Goal: Task Accomplishment & Management: Complete application form

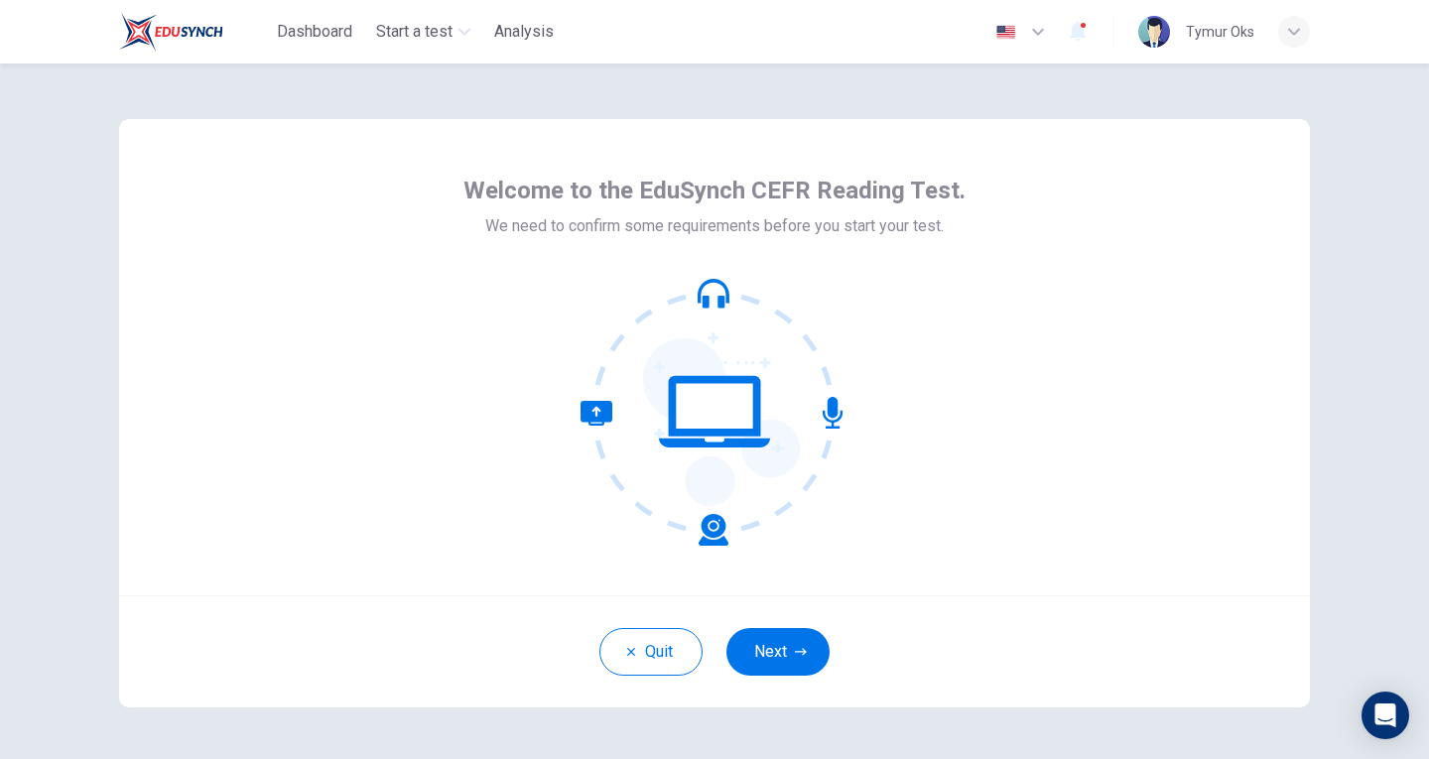
click at [748, 623] on div "Quit Next" at bounding box center [714, 651] width 1191 height 112
click at [748, 642] on button "Next" at bounding box center [777, 652] width 103 height 48
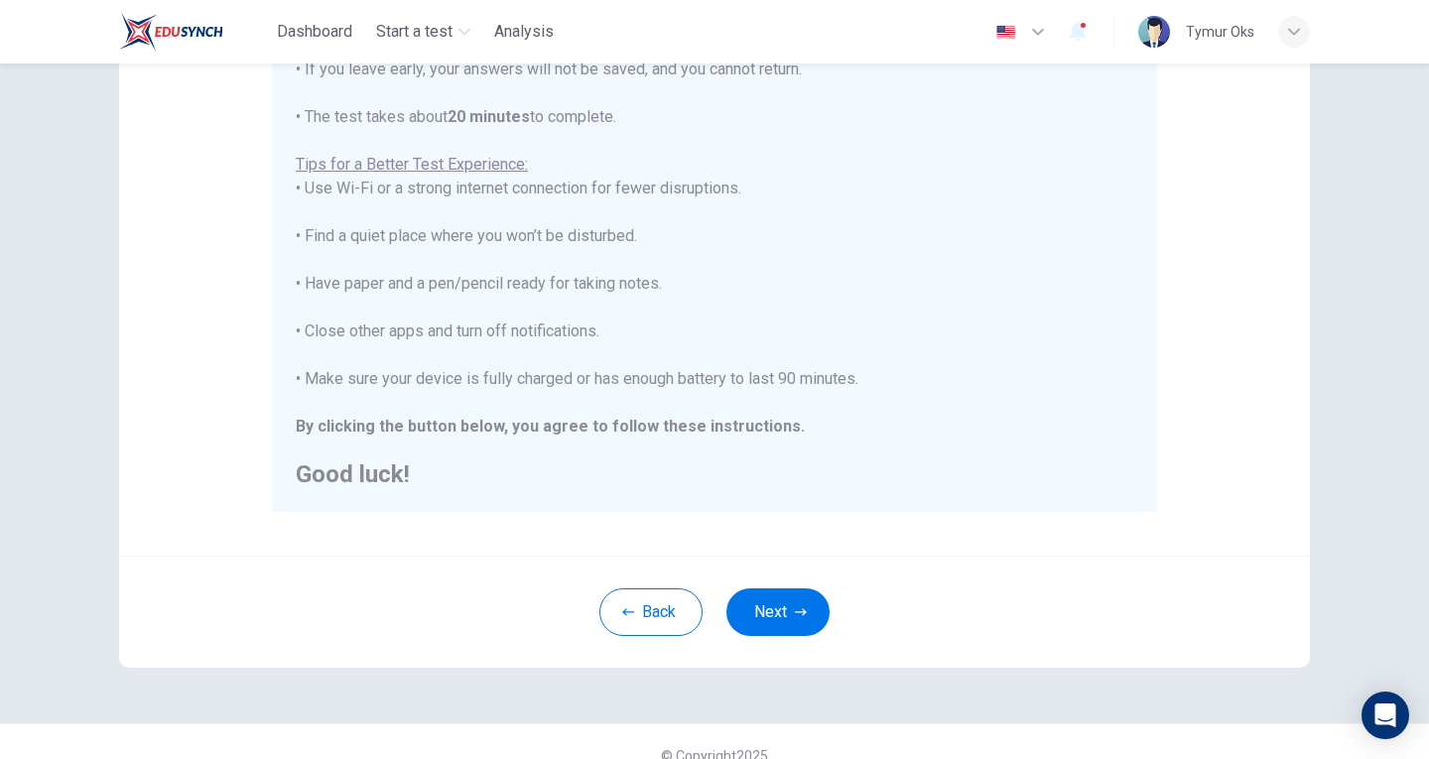
scroll to position [341, 0]
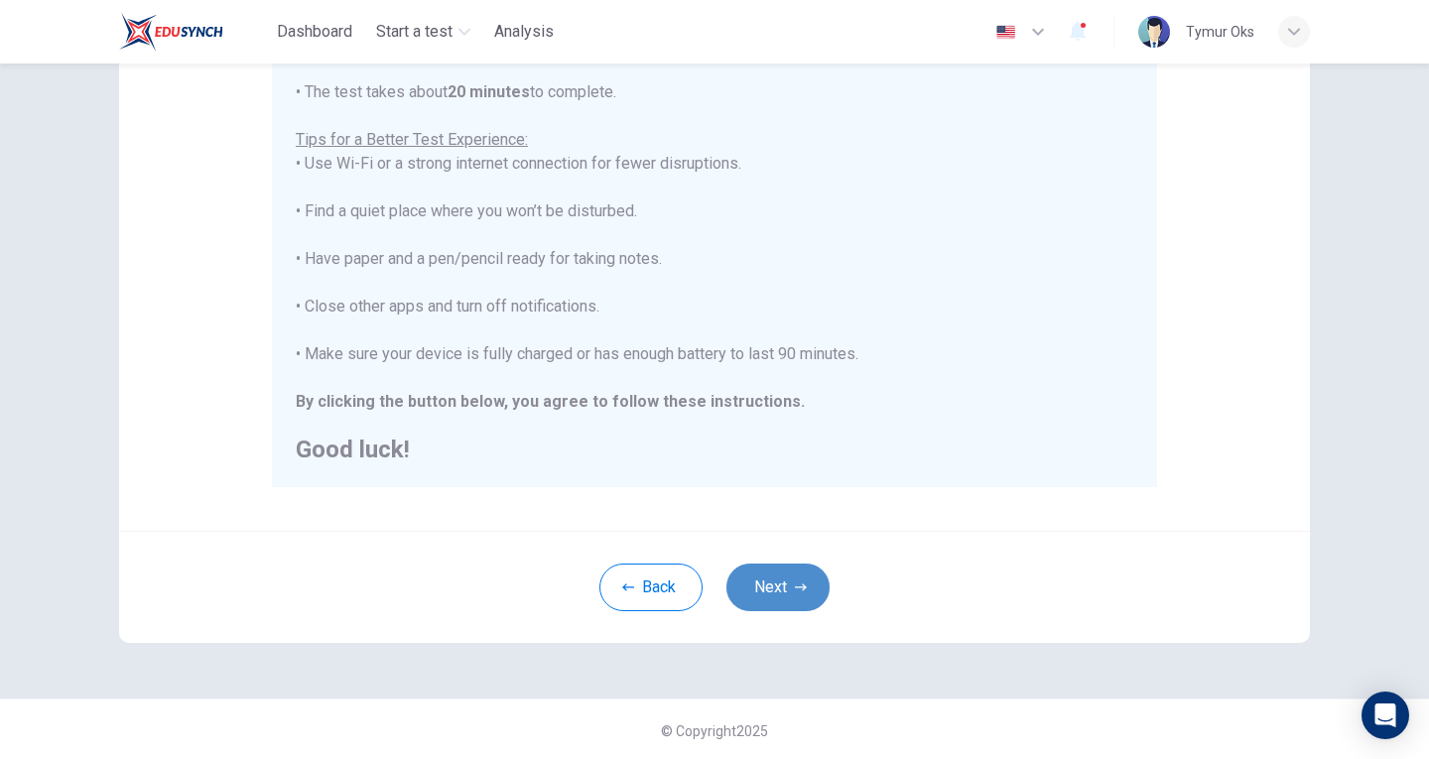
click at [761, 587] on button "Next" at bounding box center [777, 588] width 103 height 48
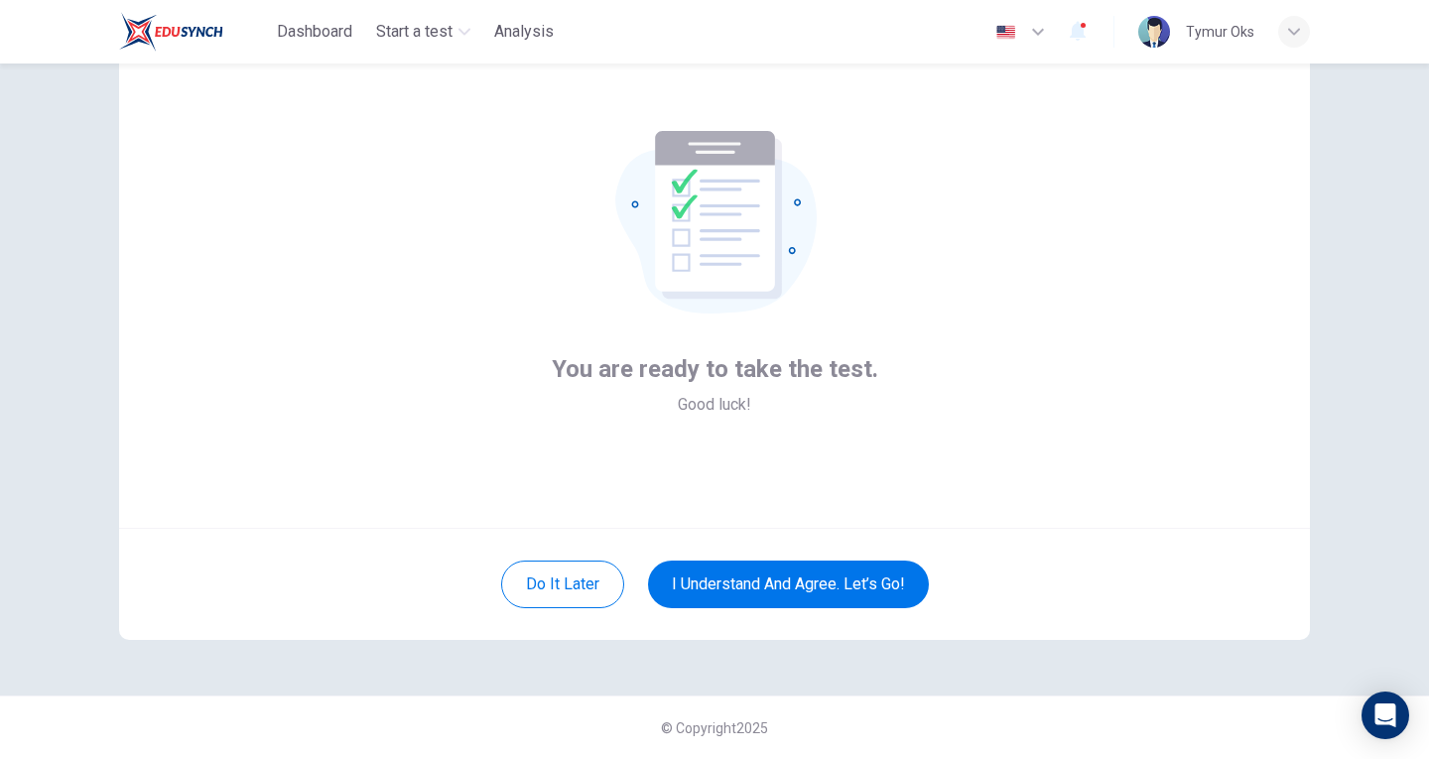
scroll to position [0, 0]
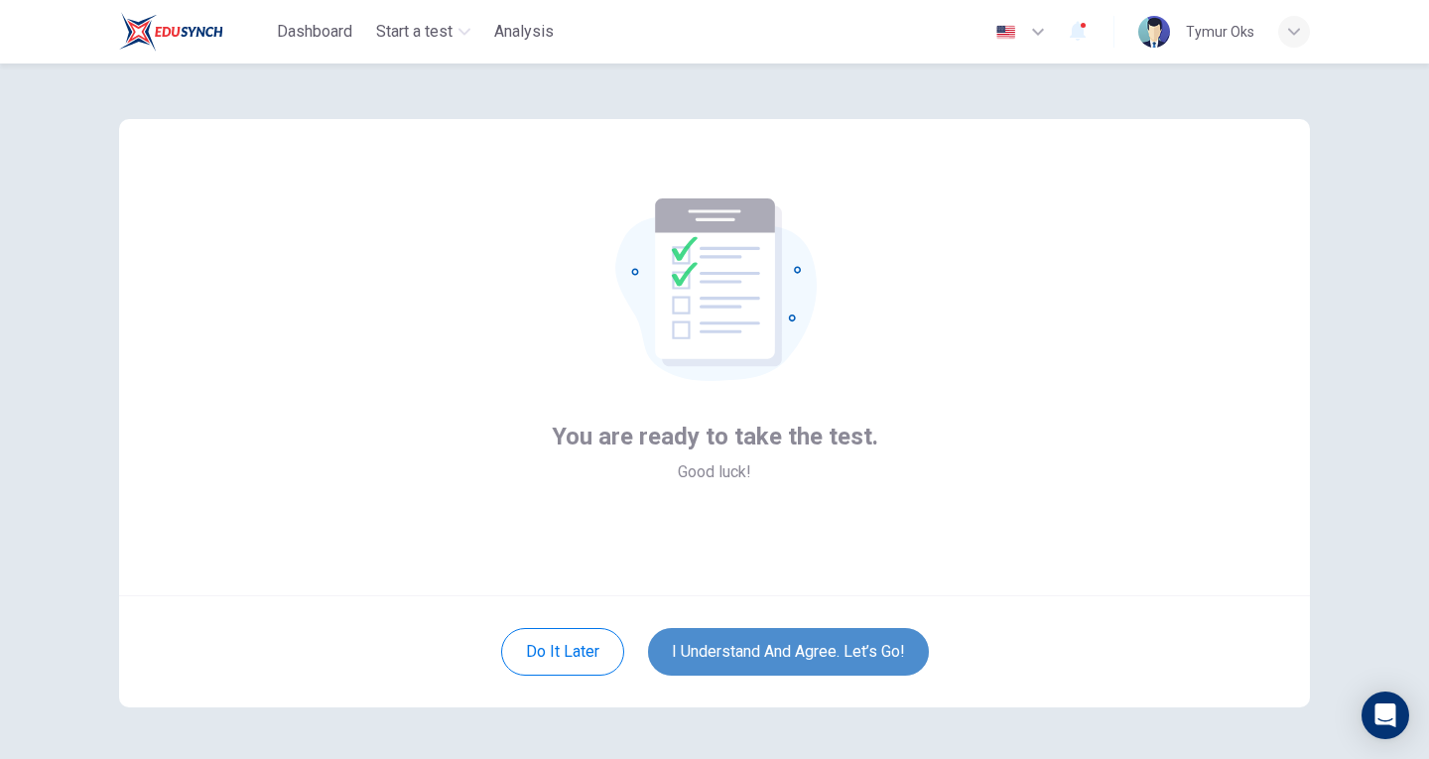
click at [715, 658] on button "I understand and agree. Let’s go!" at bounding box center [788, 652] width 281 height 48
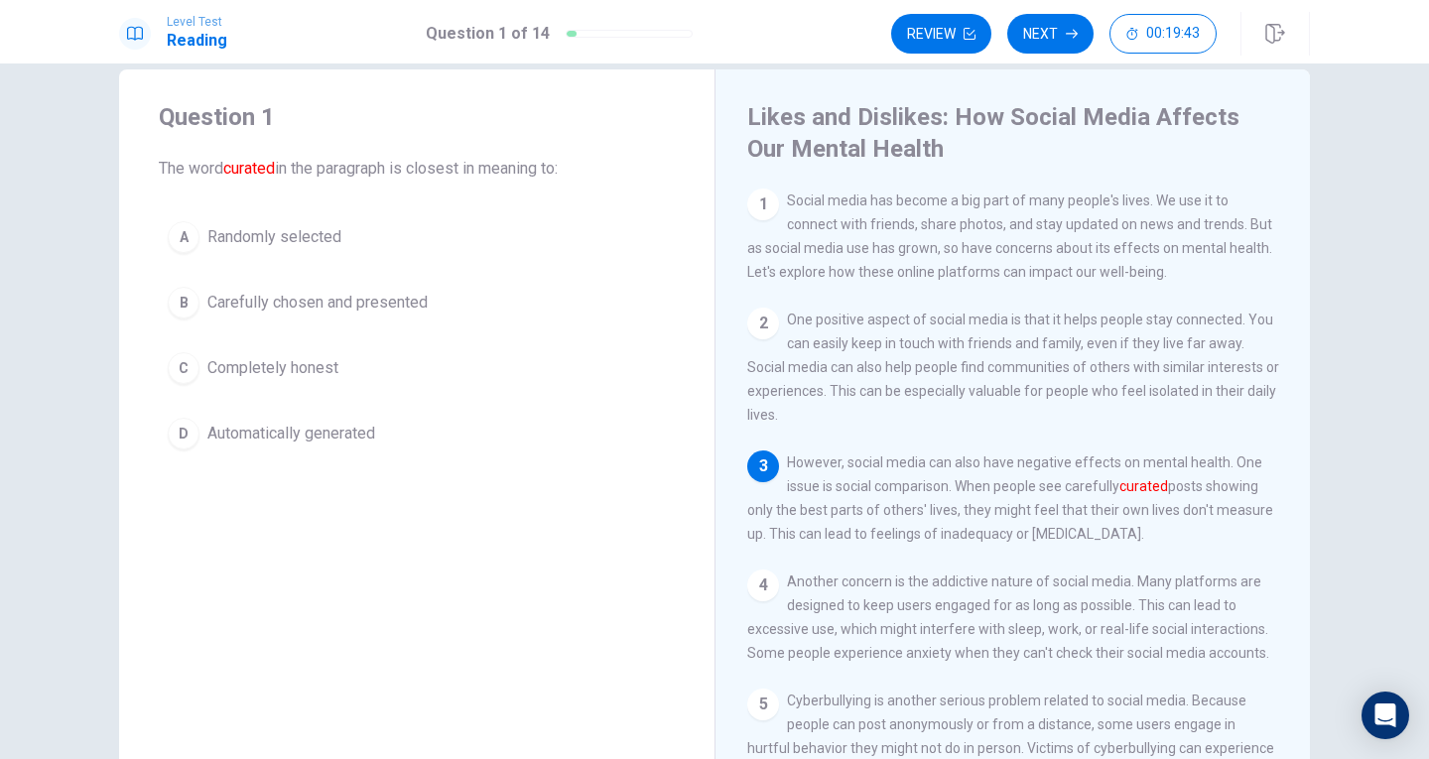
scroll to position [33, 0]
click at [751, 325] on div "2" at bounding box center [763, 325] width 32 height 32
click at [754, 483] on div "3" at bounding box center [763, 468] width 32 height 32
drag, startPoint x: 223, startPoint y: 171, endPoint x: 253, endPoint y: 166, distance: 30.2
click at [253, 166] on font "curated" at bounding box center [249, 169] width 52 height 19
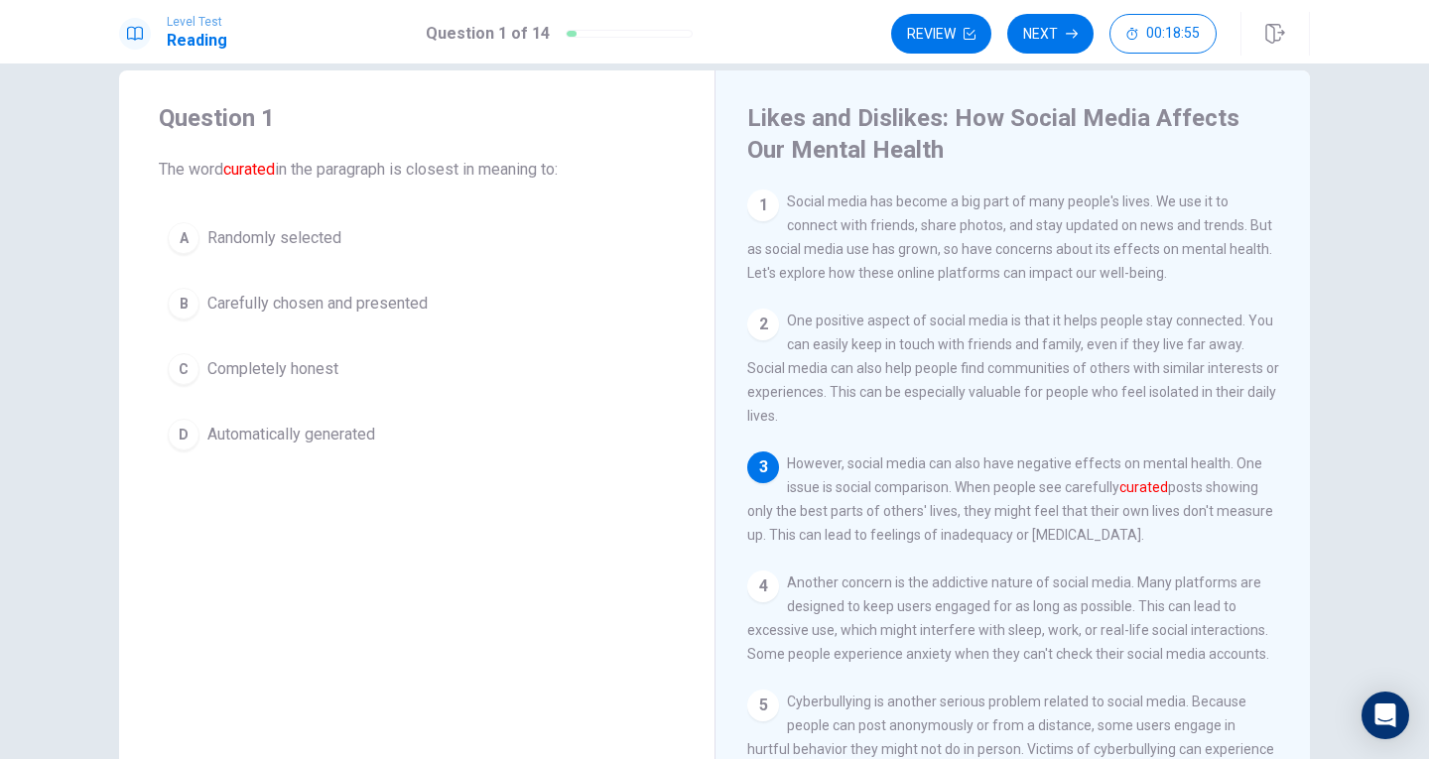
drag, startPoint x: 277, startPoint y: 168, endPoint x: 227, endPoint y: 171, distance: 49.7
click at [227, 171] on span "The word curated in the paragraph is closest in meaning to:" at bounding box center [417, 170] width 516 height 24
drag, startPoint x: 154, startPoint y: 124, endPoint x: 523, endPoint y: 359, distance: 437.7
click at [523, 359] on div "Question 1 The word curated in the paragraph is closest in meaning to: A Random…" at bounding box center [416, 280] width 595 height 421
drag, startPoint x: 794, startPoint y: 230, endPoint x: 853, endPoint y: 280, distance: 77.5
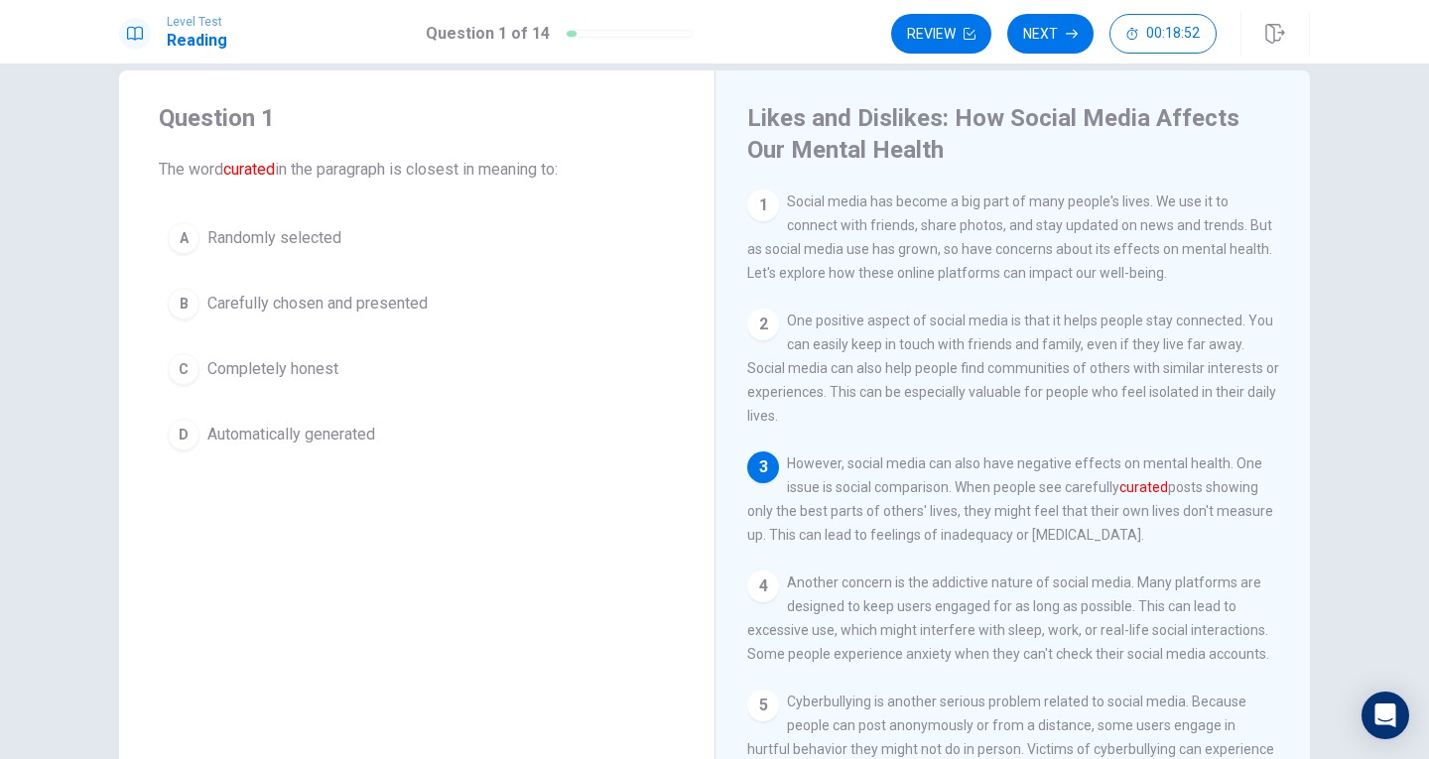
click at [853, 280] on span "Social media has become a big part of many people's lives. We use it to connect…" at bounding box center [1009, 237] width 525 height 87
drag, startPoint x: 853, startPoint y: 280, endPoint x: 737, endPoint y: 215, distance: 132.8
click at [737, 215] on div "Likes and Dislikes: How Social Media Affects Our Mental Health 1 Social media h…" at bounding box center [1012, 430] width 595 height 721
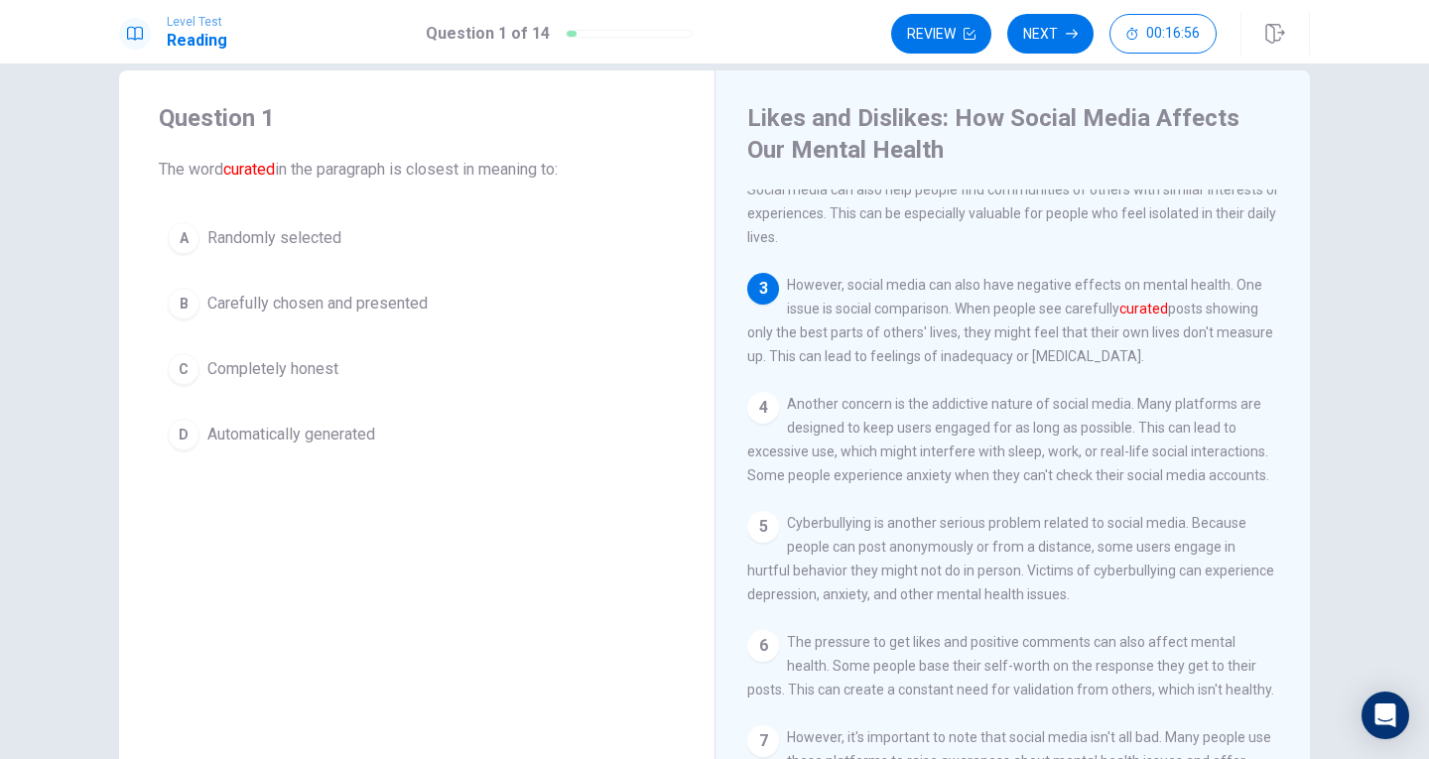
scroll to position [175, 0]
click at [198, 305] on button "B Carefully chosen and presented" at bounding box center [417, 304] width 516 height 50
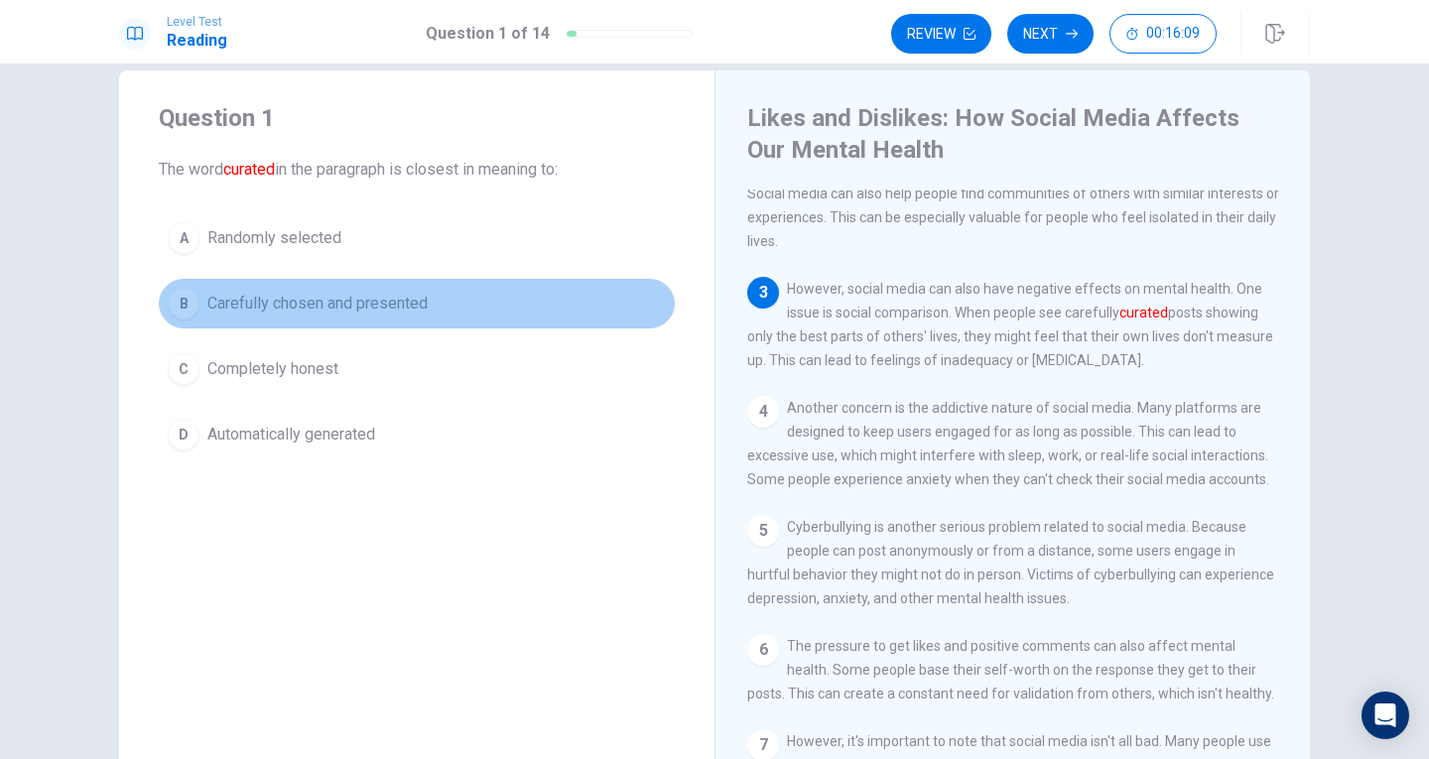
click at [221, 303] on span "Carefully chosen and presented" at bounding box center [317, 304] width 220 height 24
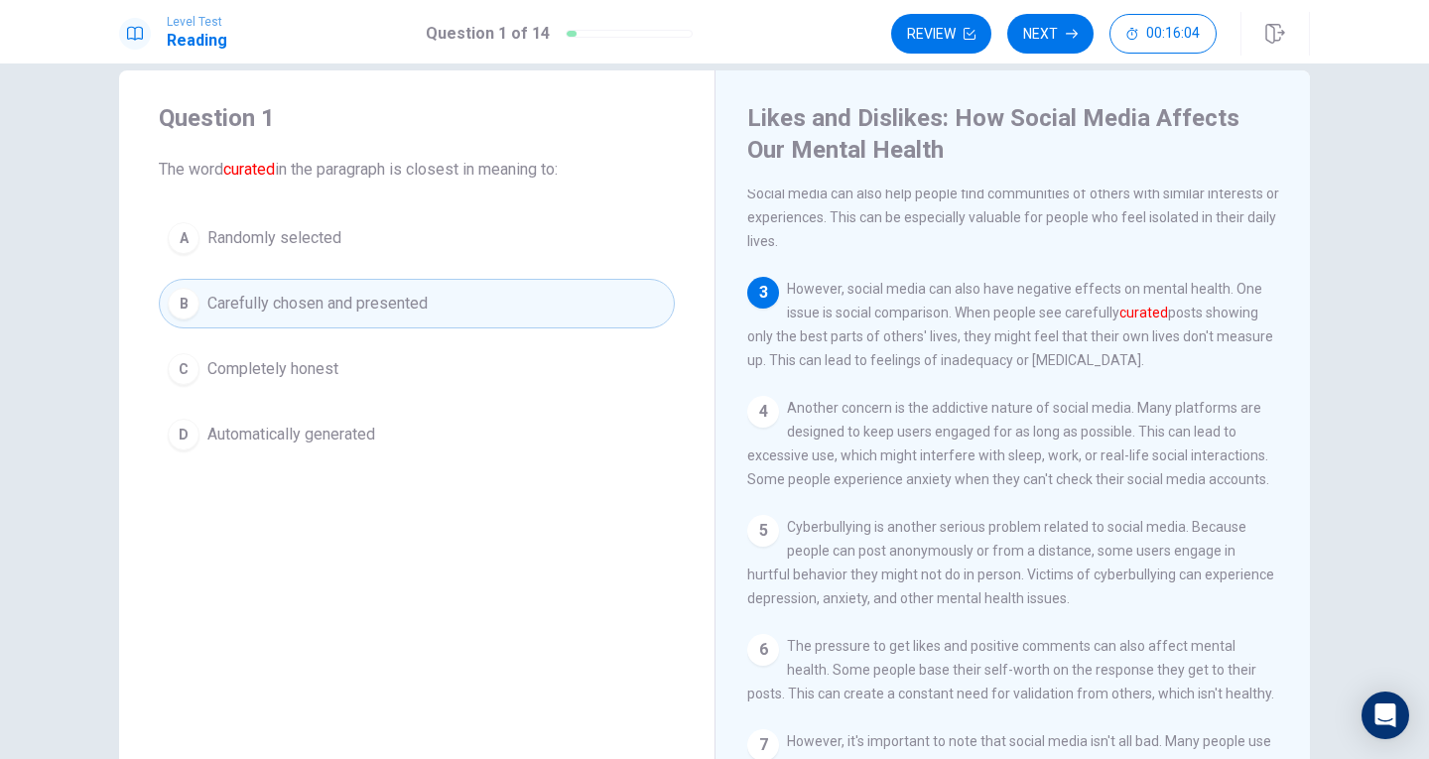
click at [359, 360] on button "C Completely honest" at bounding box center [417, 369] width 516 height 50
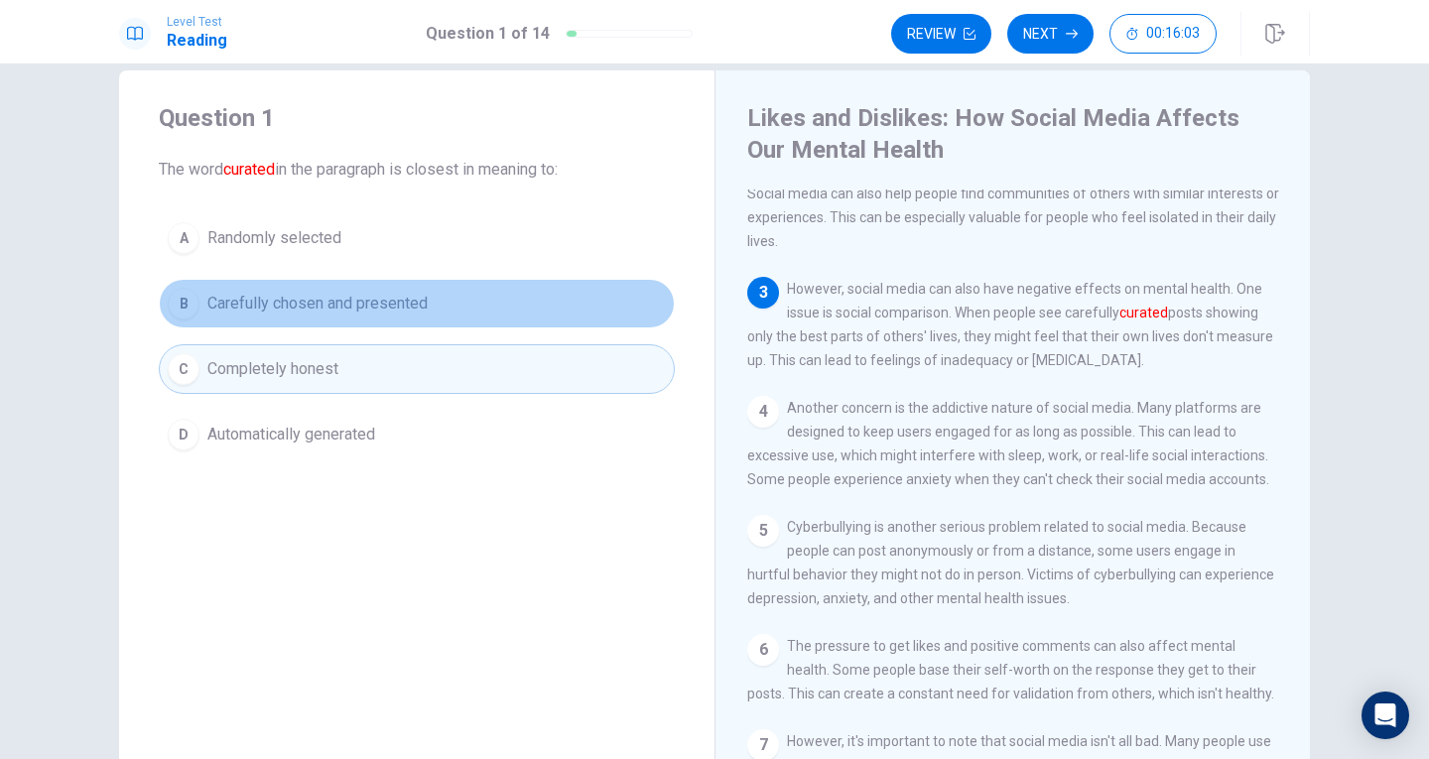
click at [263, 296] on span "Carefully chosen and presented" at bounding box center [317, 304] width 220 height 24
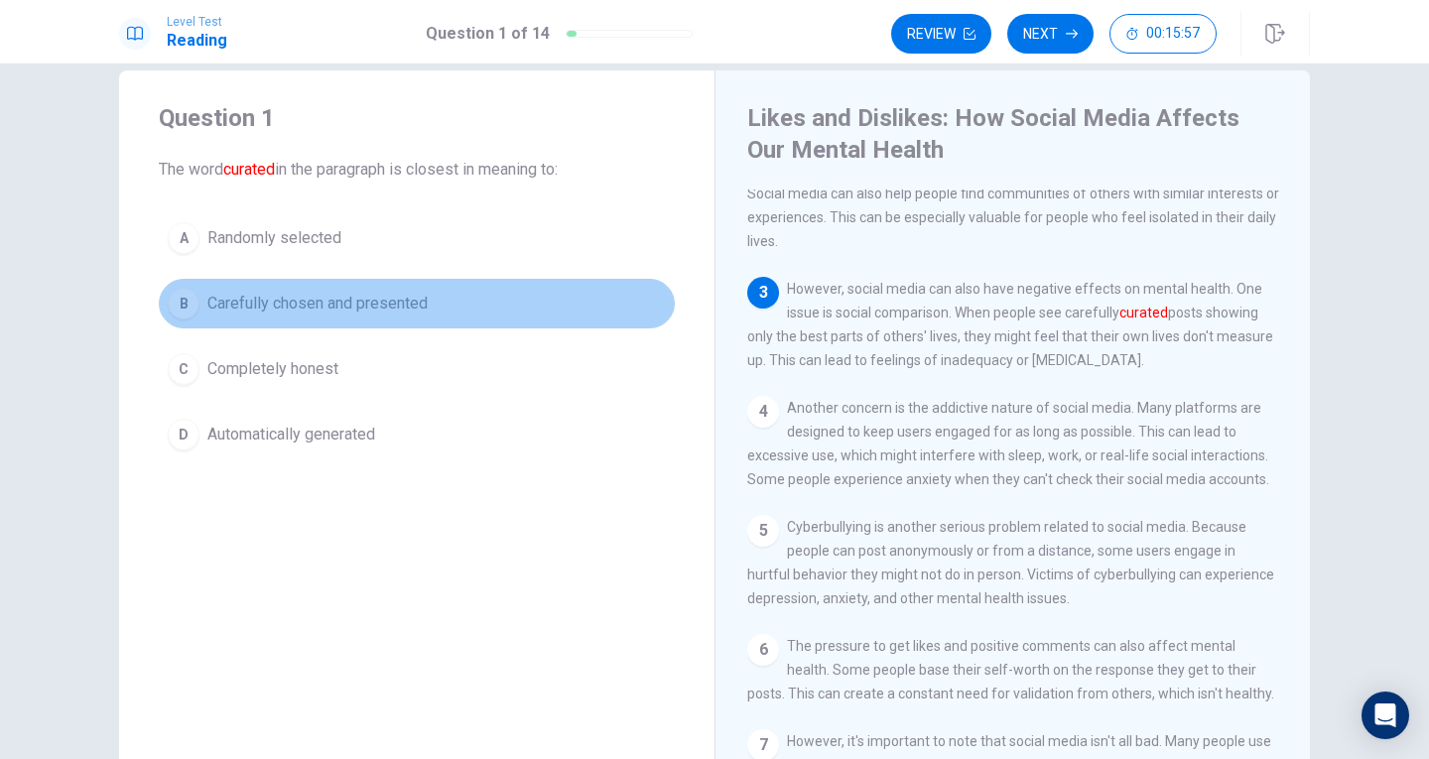
click at [173, 298] on div "B" at bounding box center [184, 304] width 32 height 32
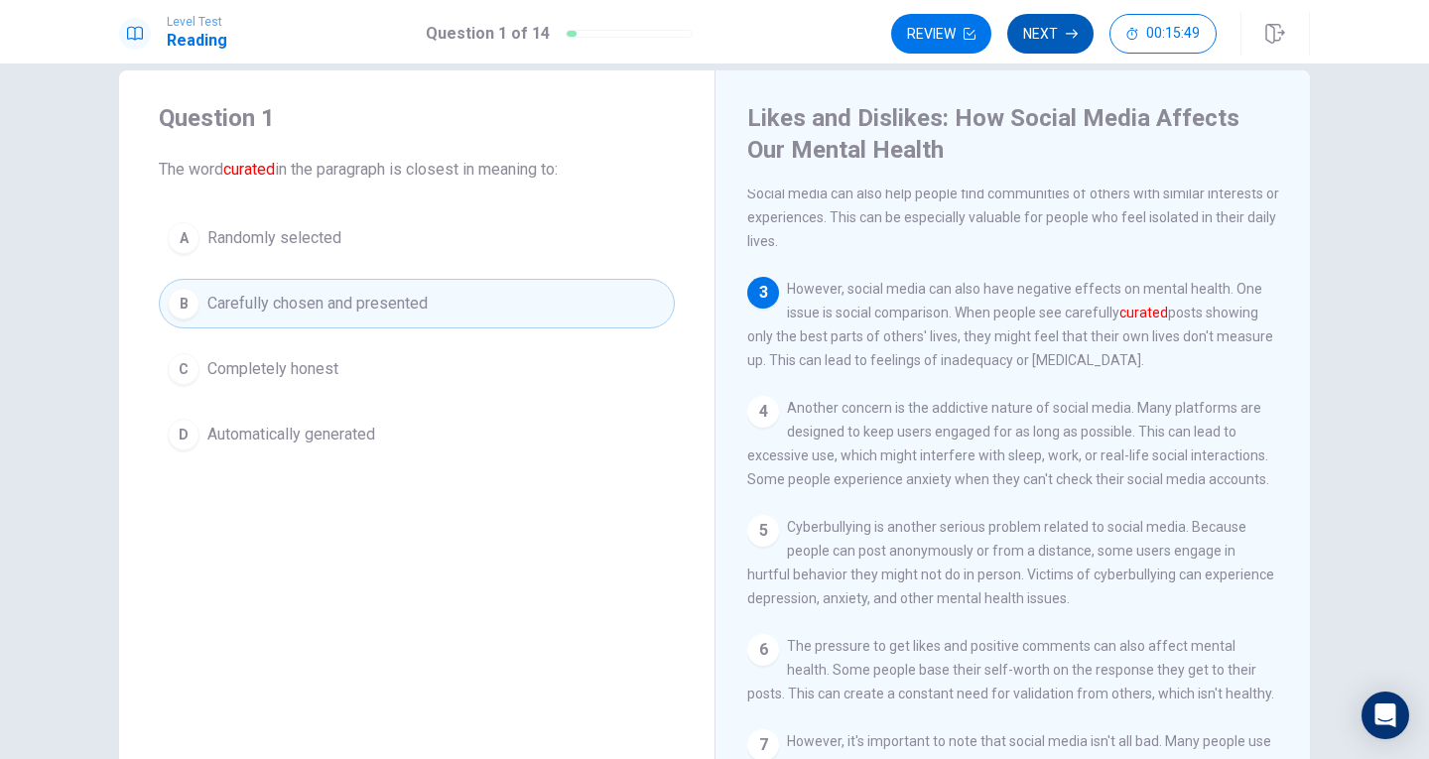
click at [1059, 26] on button "Next" at bounding box center [1050, 34] width 86 height 40
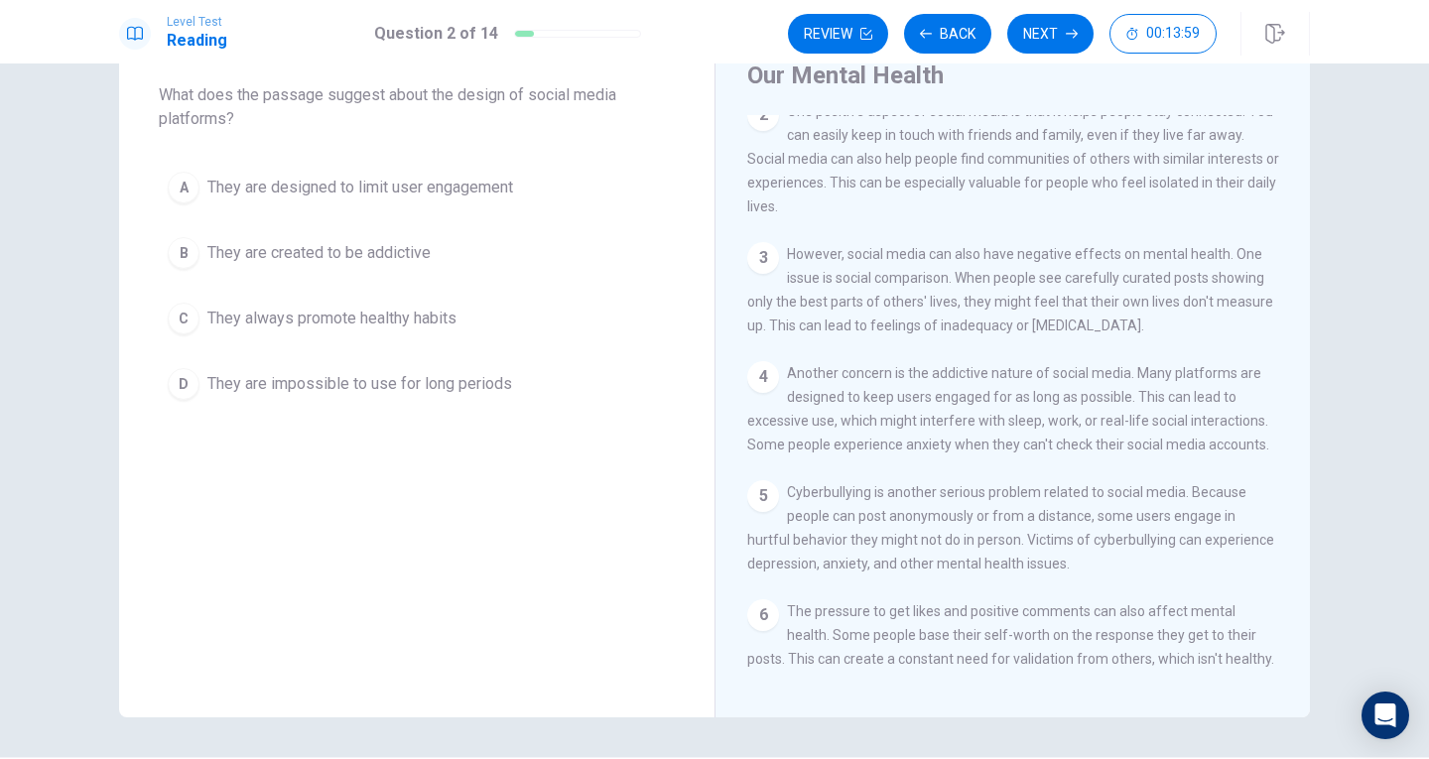
scroll to position [138, 0]
drag, startPoint x: 1118, startPoint y: 276, endPoint x: 1162, endPoint y: 278, distance: 43.7
click at [1162, 278] on span "However, social media can also have negative effects on mental health. One issu…" at bounding box center [1010, 286] width 526 height 87
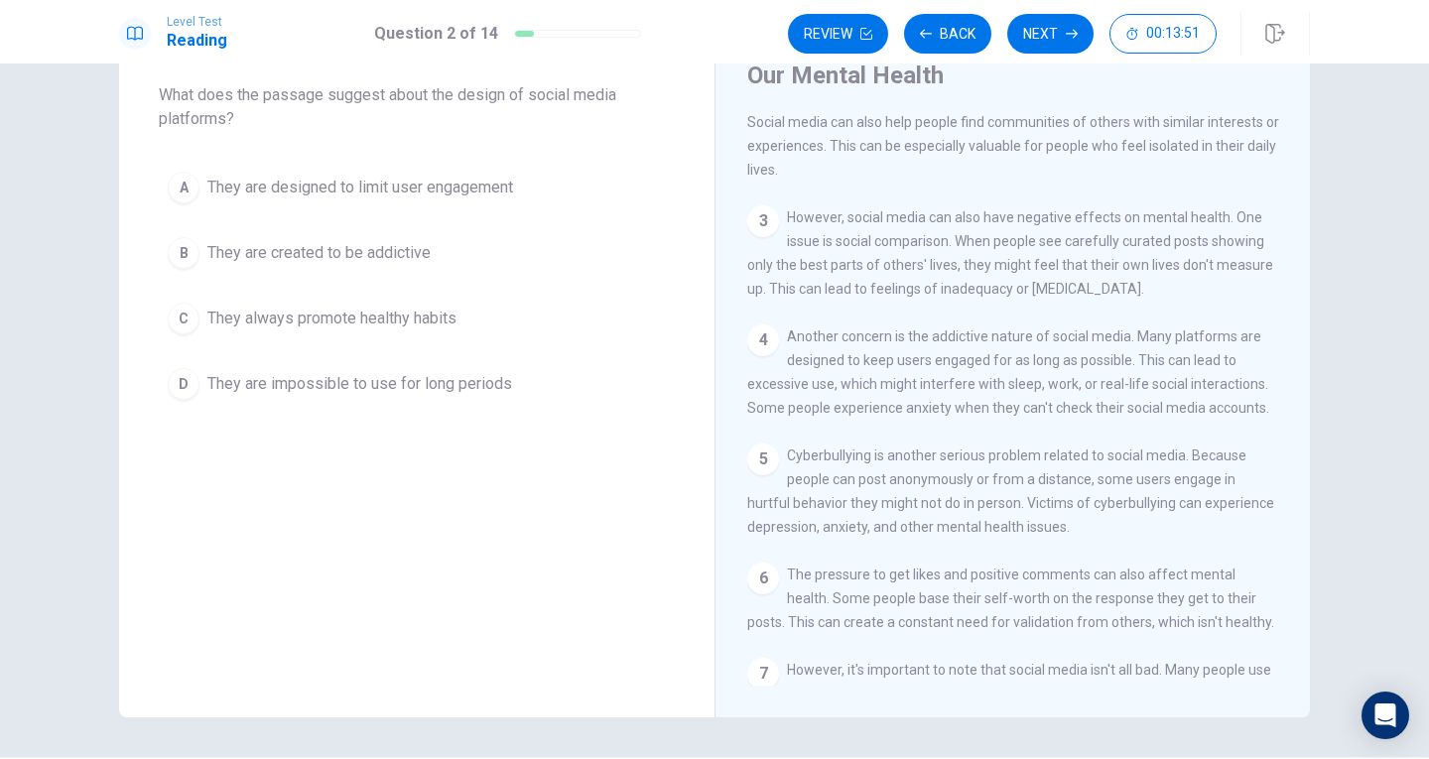
scroll to position [248, 0]
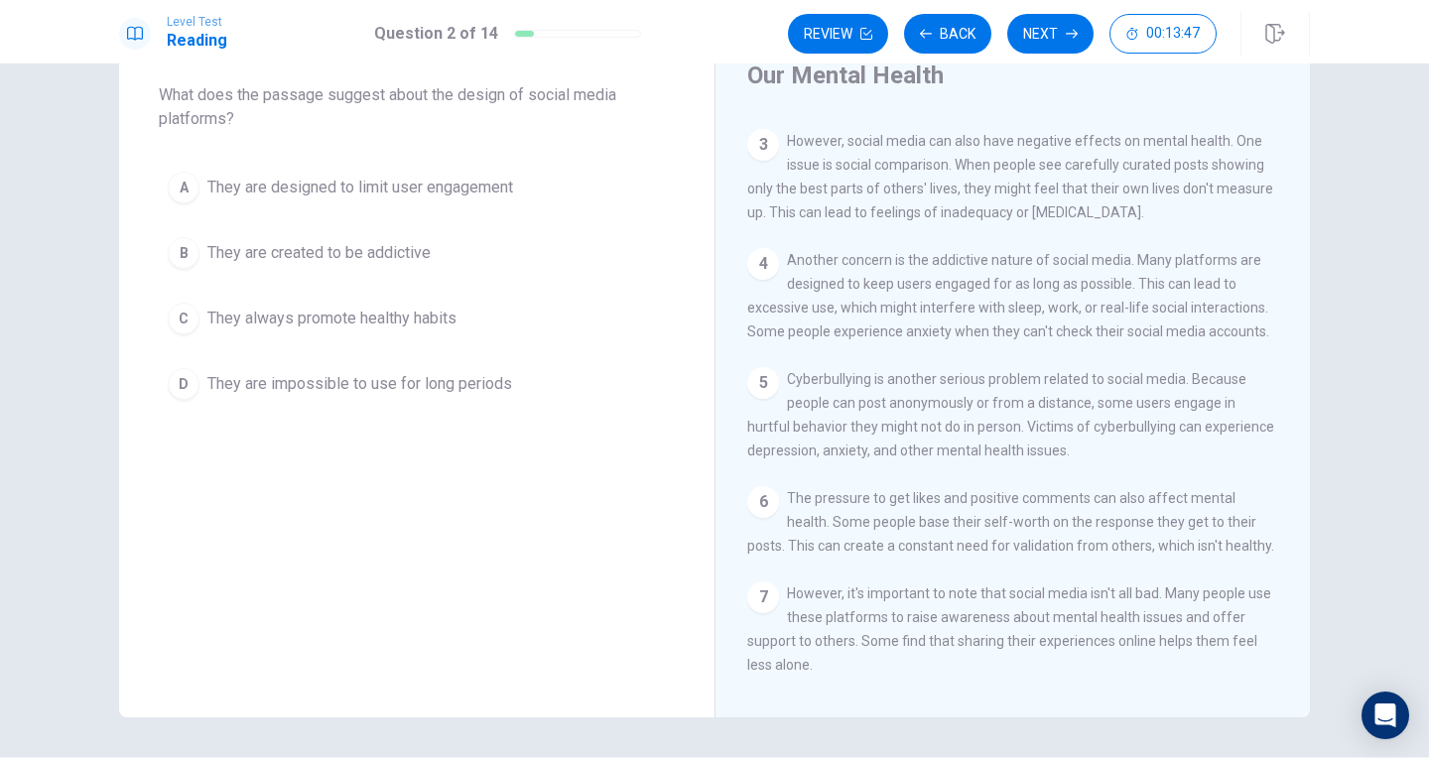
drag, startPoint x: 623, startPoint y: 22, endPoint x: 1089, endPoint y: 164, distance: 486.6
click at [1089, 164] on div "Level Test Reading Question 2 of 14 Review Back Next 00:13:47 Question 2 of 14 …" at bounding box center [714, 379] width 1429 height 759
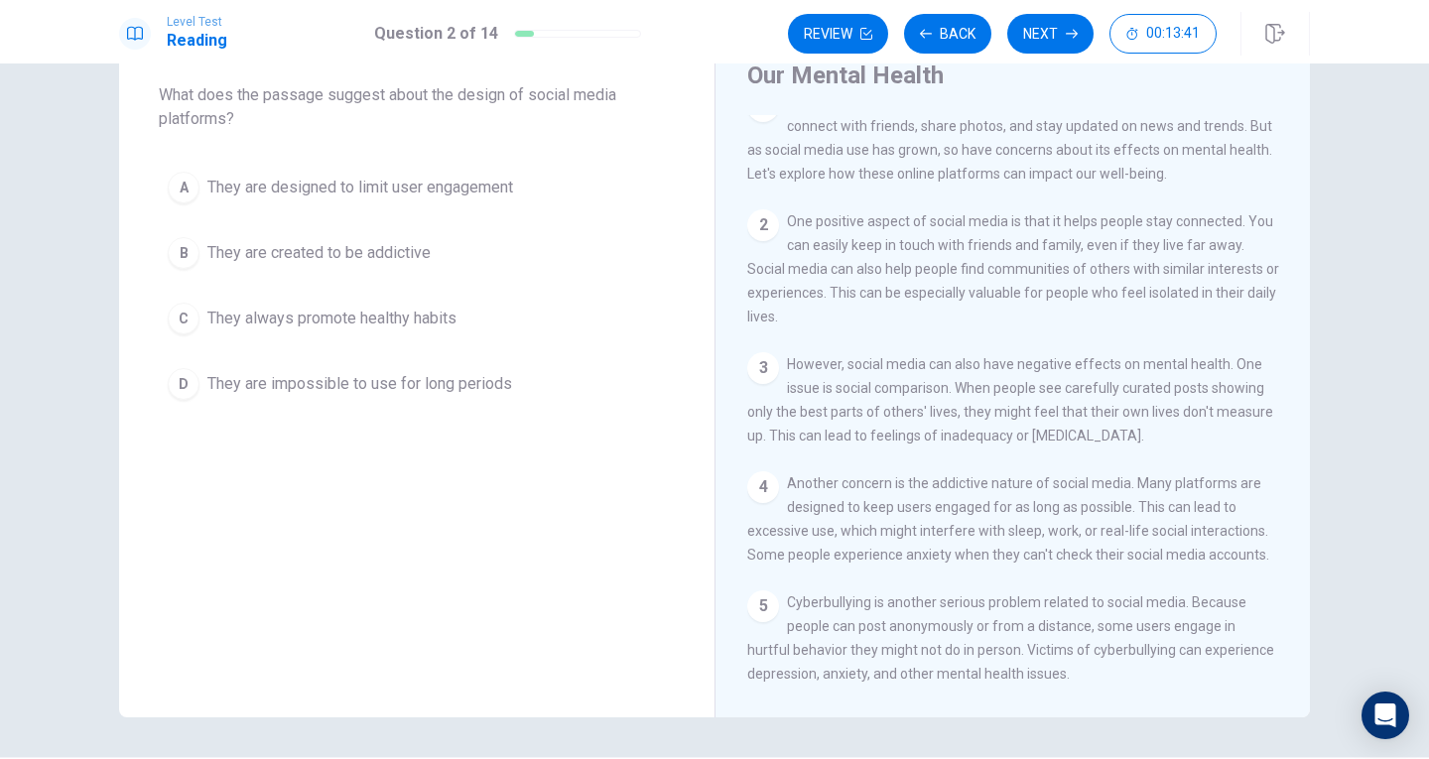
scroll to position [0, 0]
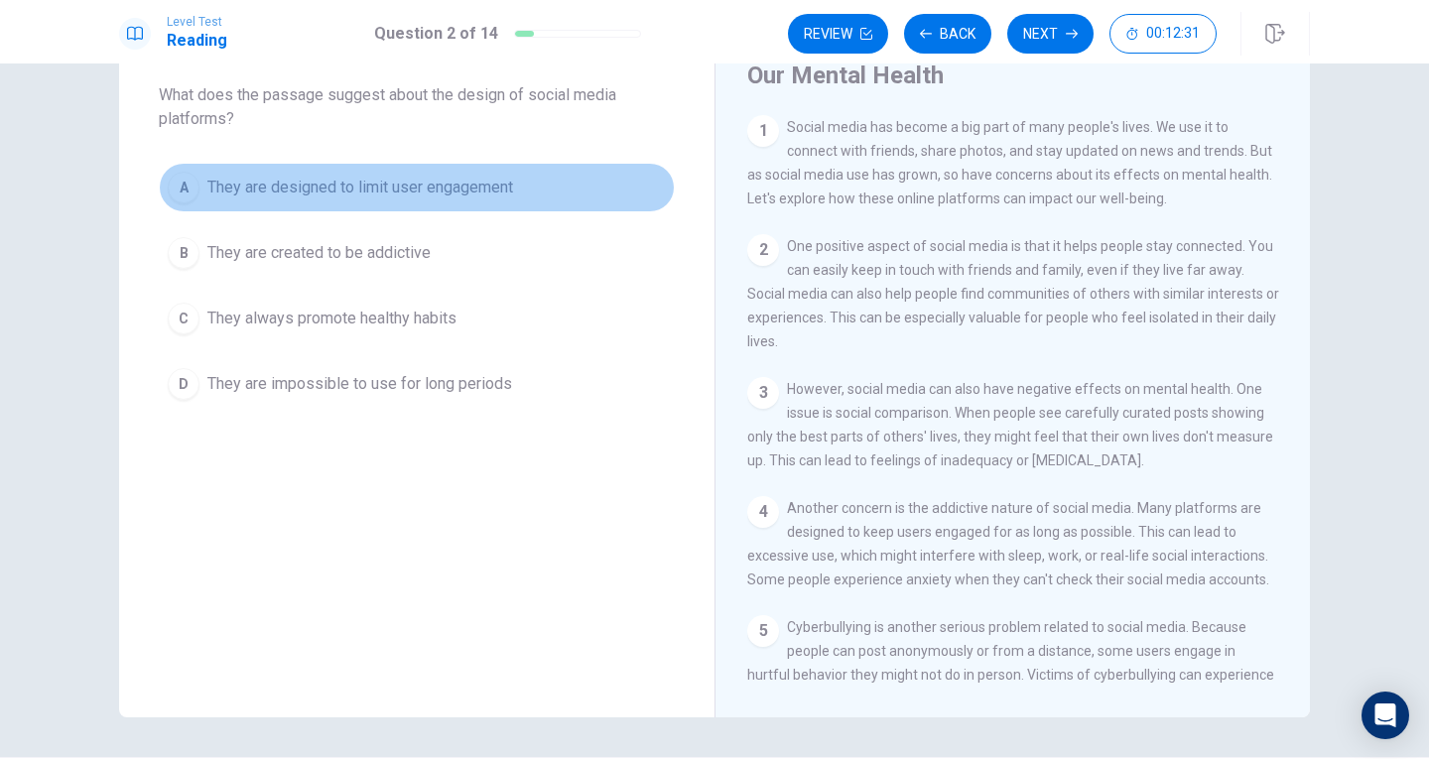
click at [187, 195] on div "A" at bounding box center [184, 188] width 32 height 32
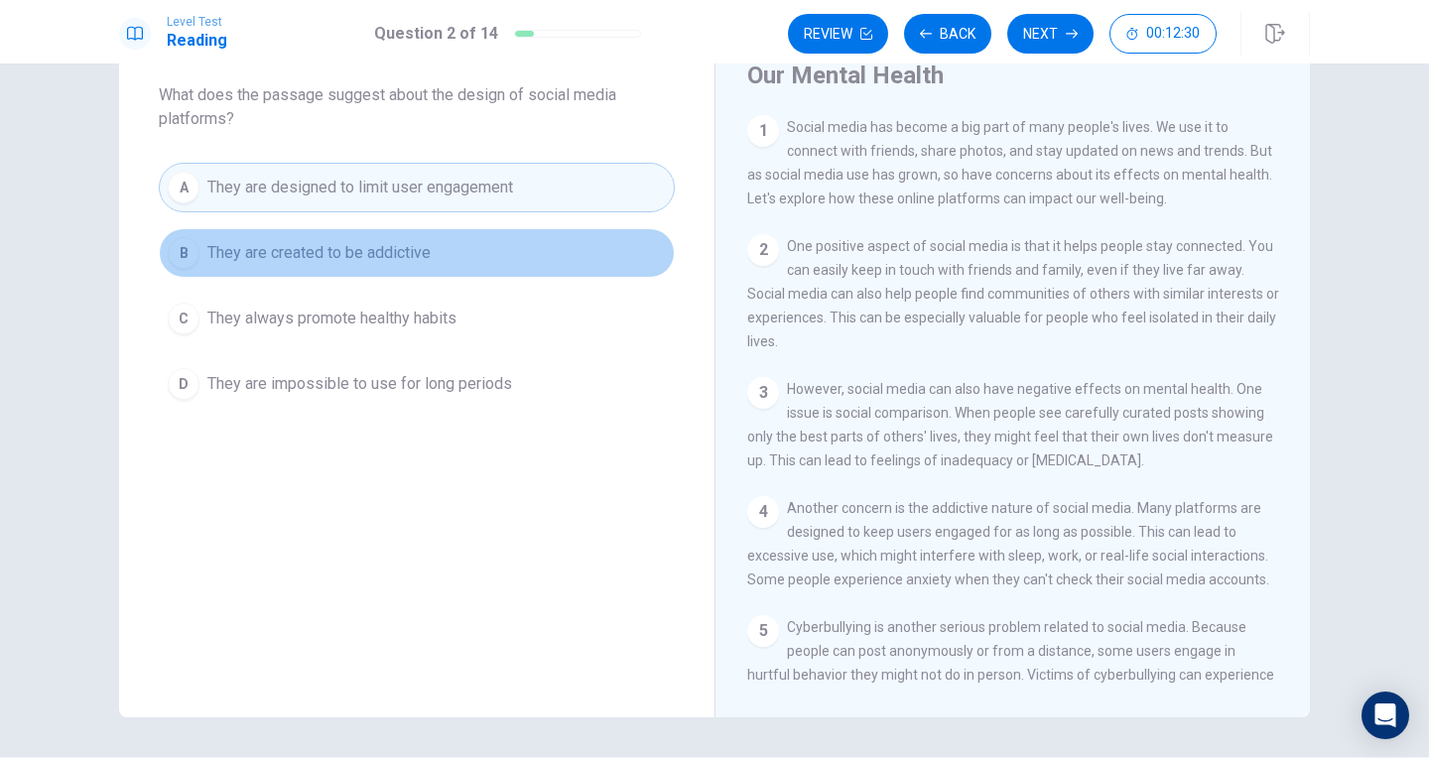
click at [202, 276] on button "B They are created to be addictive" at bounding box center [417, 253] width 516 height 50
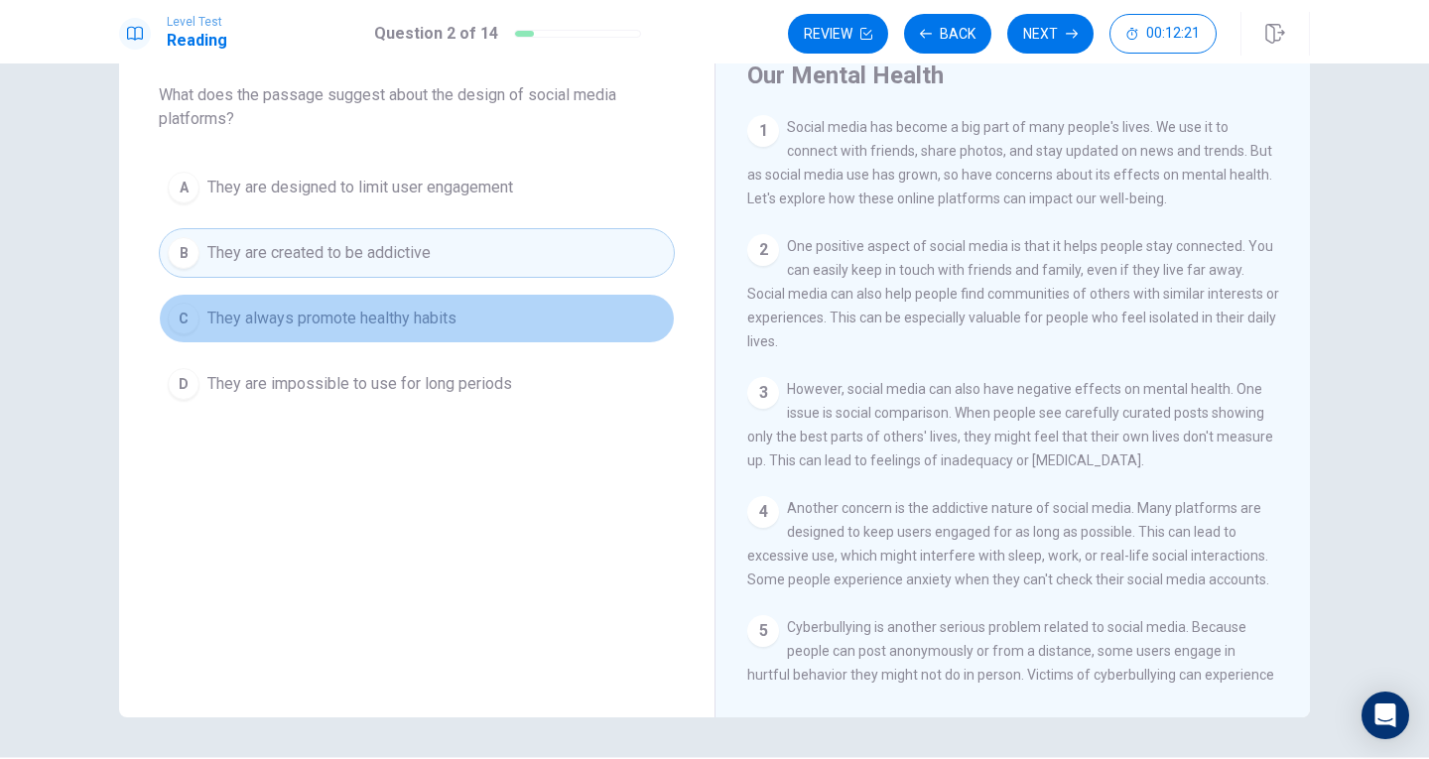
click at [238, 331] on button "C They always promote healthy habits" at bounding box center [417, 319] width 516 height 50
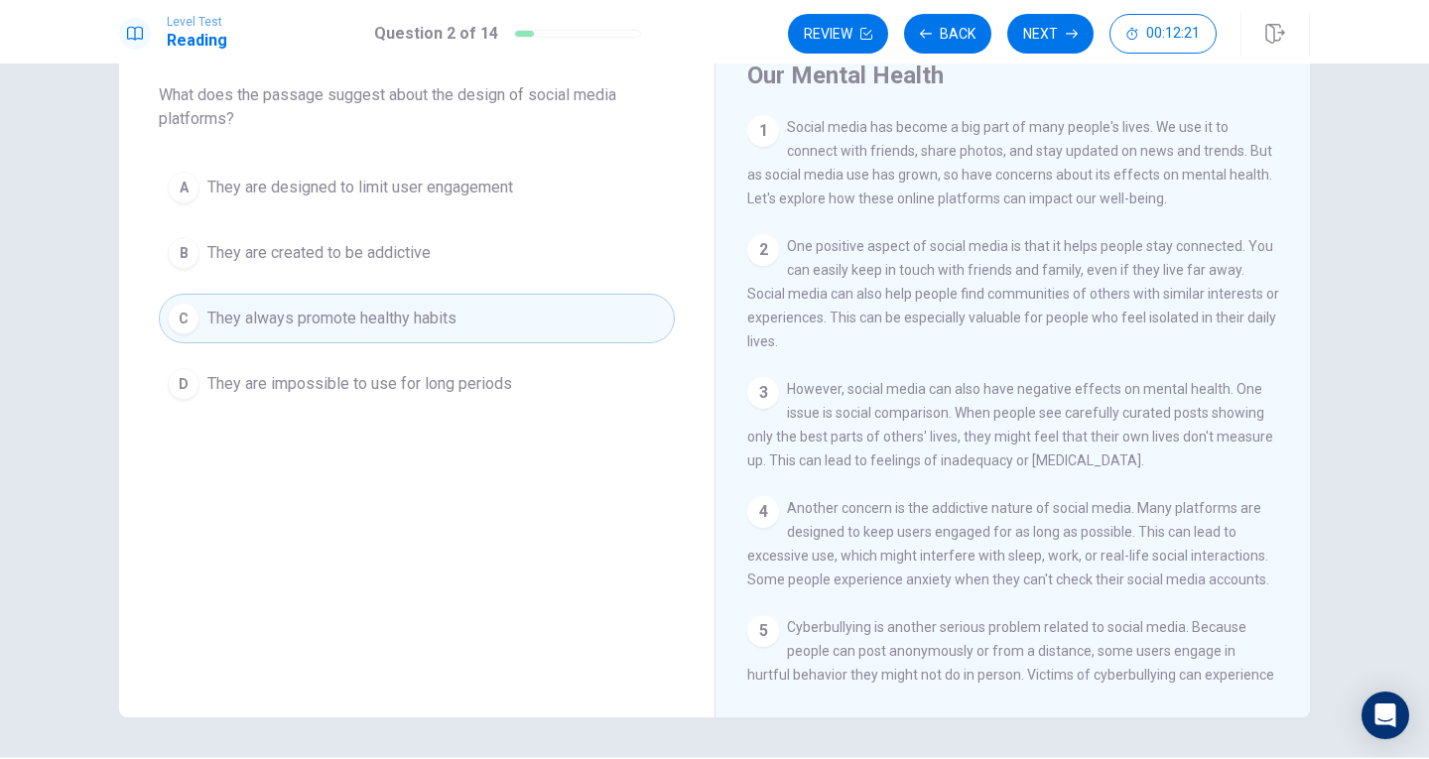
click at [243, 373] on span "They are impossible to use for long periods" at bounding box center [359, 384] width 305 height 24
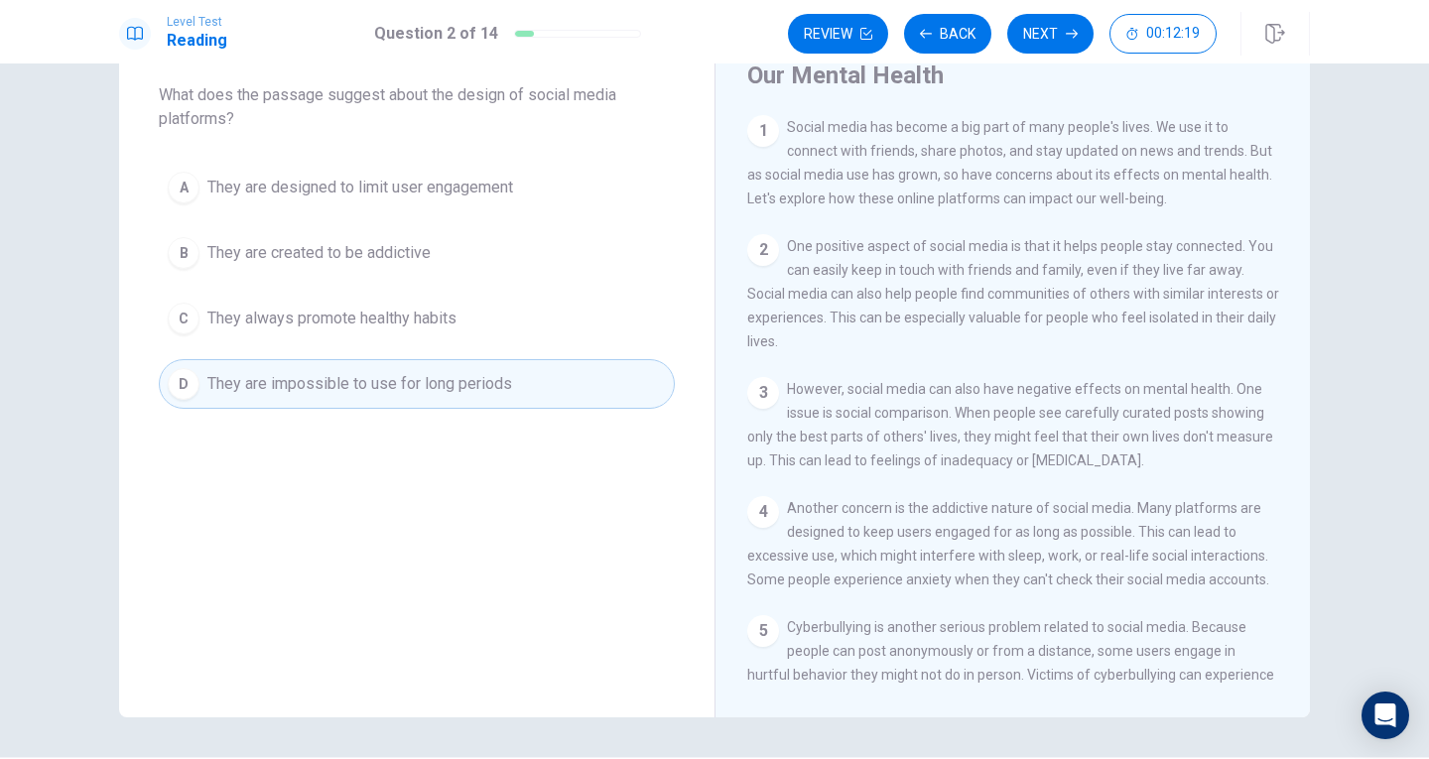
click at [244, 212] on div "A They are designed to limit user engagement B They are created to be addictive…" at bounding box center [417, 286] width 516 height 246
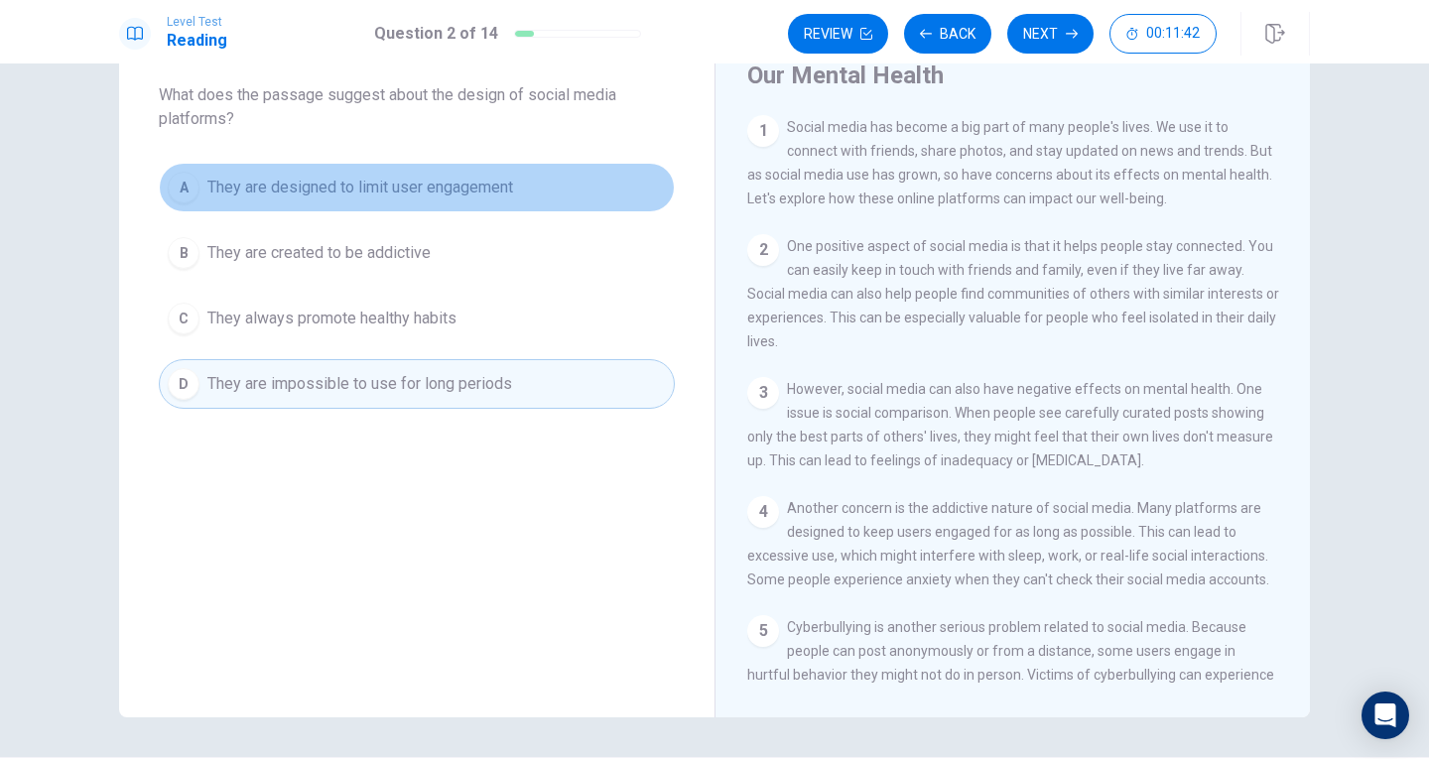
click at [325, 188] on span "They are designed to limit user engagement" at bounding box center [360, 188] width 306 height 24
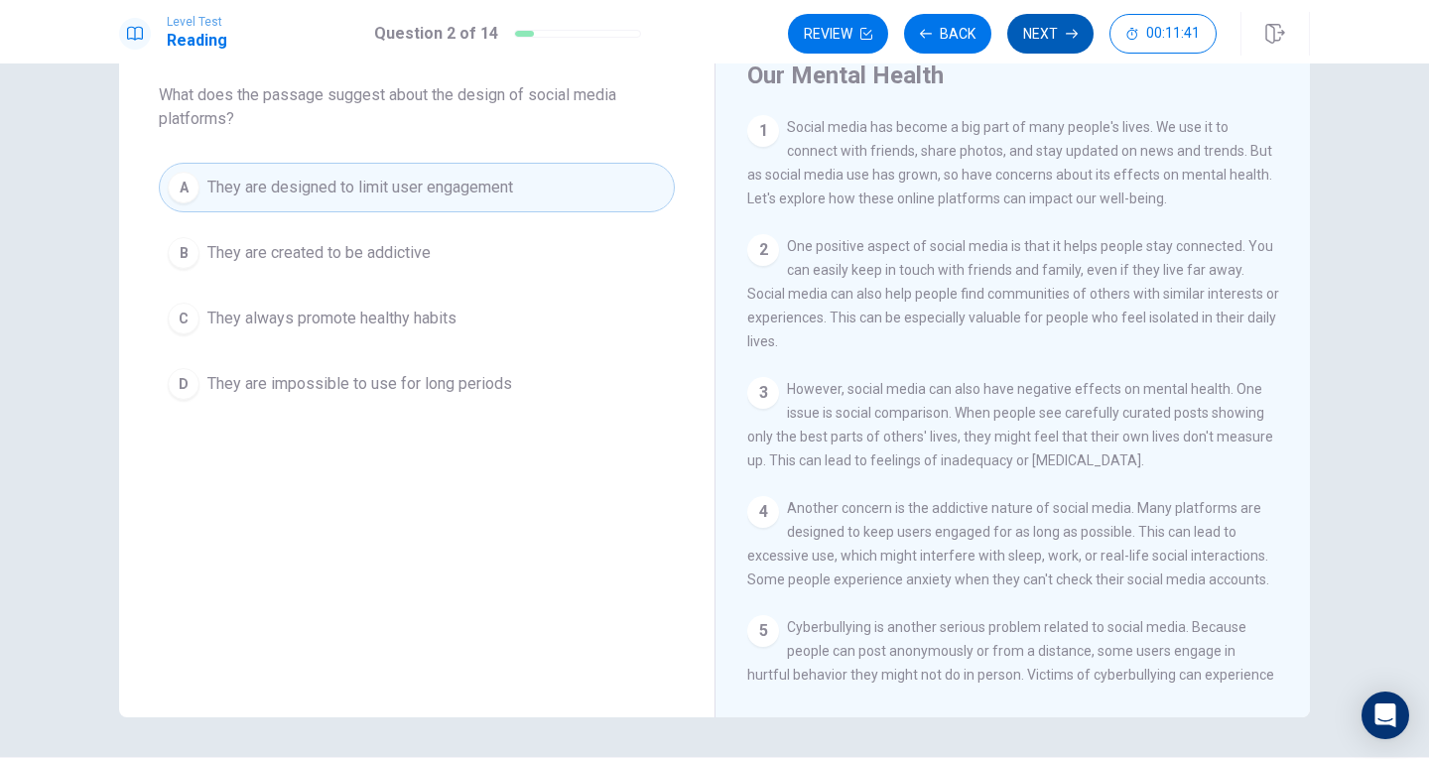
click at [1031, 46] on button "Next" at bounding box center [1050, 34] width 86 height 40
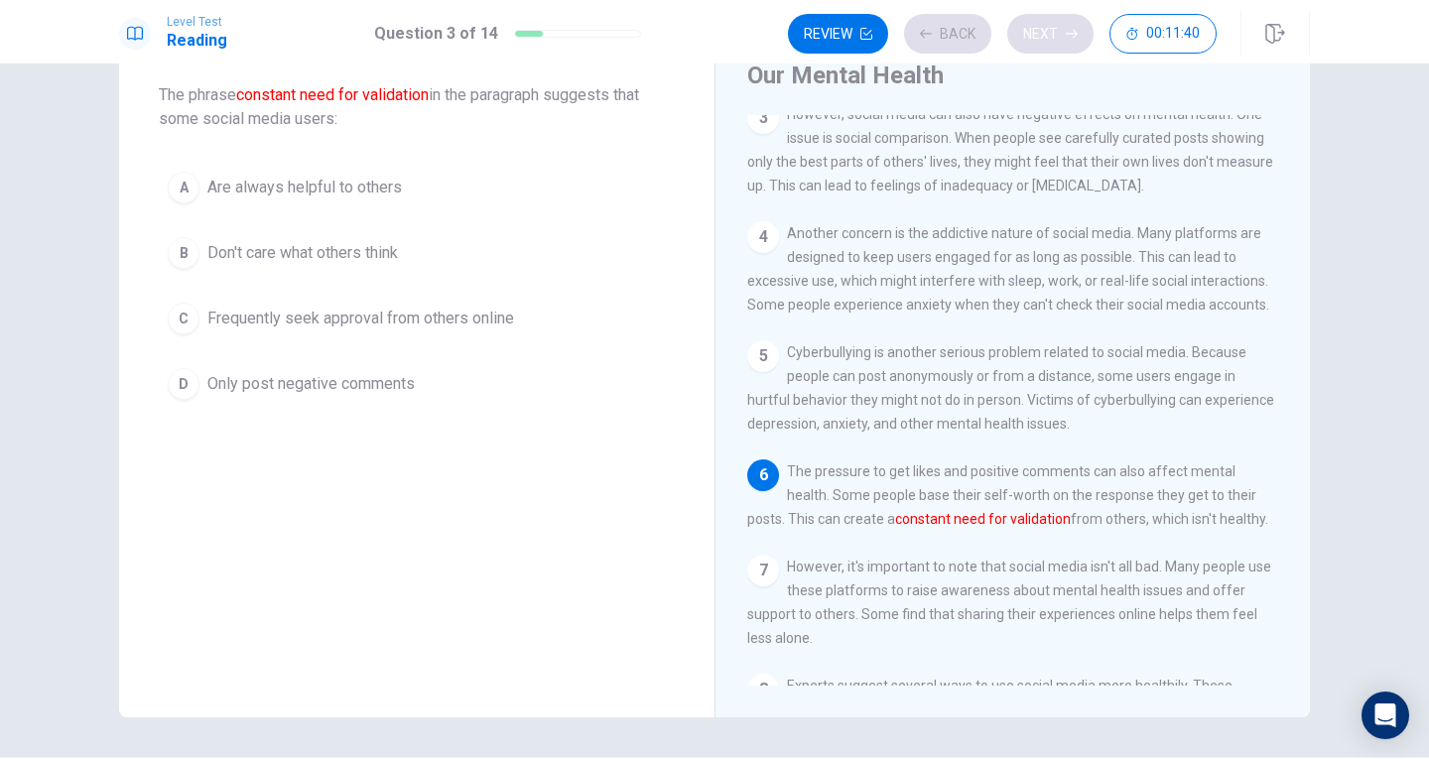
scroll to position [330, 0]
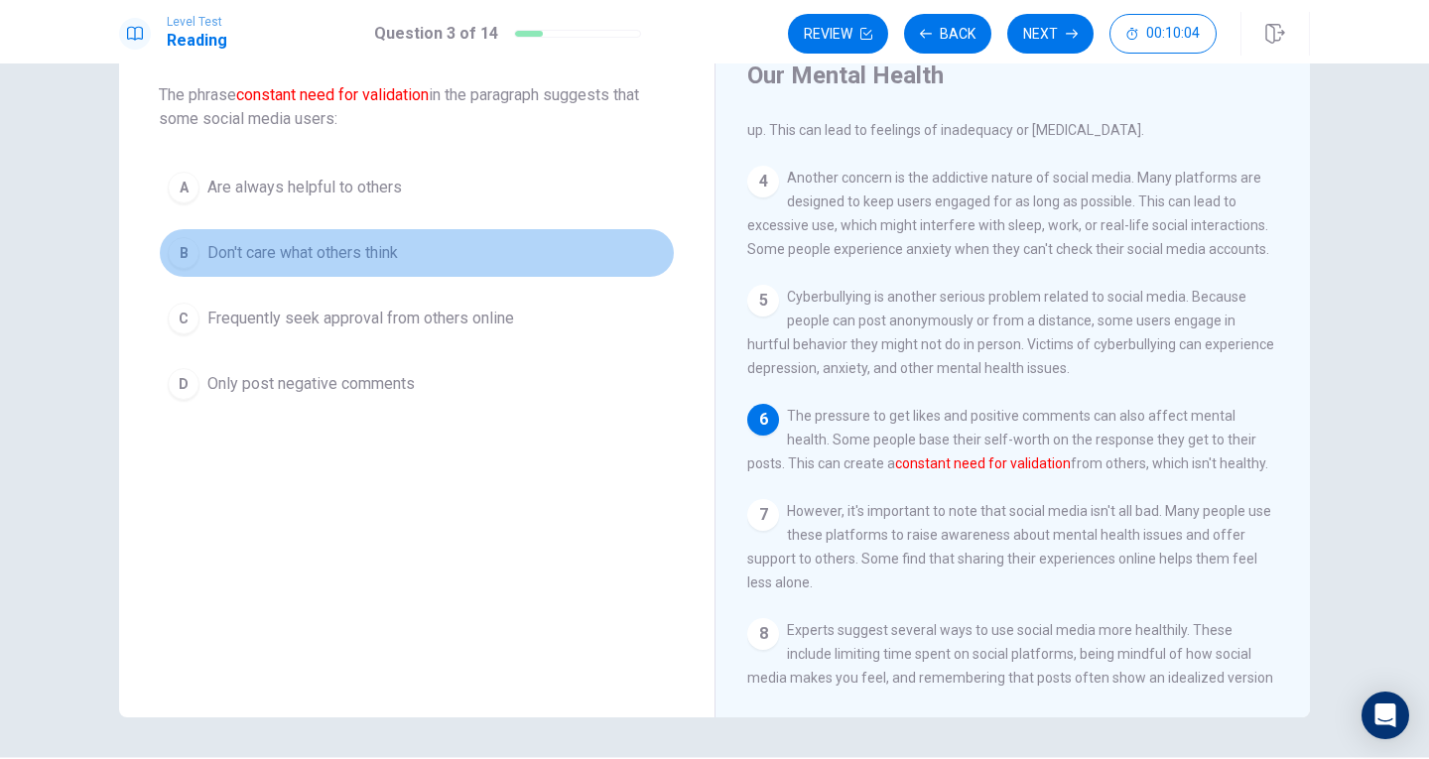
click at [271, 260] on span "Don't care what others think" at bounding box center [302, 253] width 191 height 24
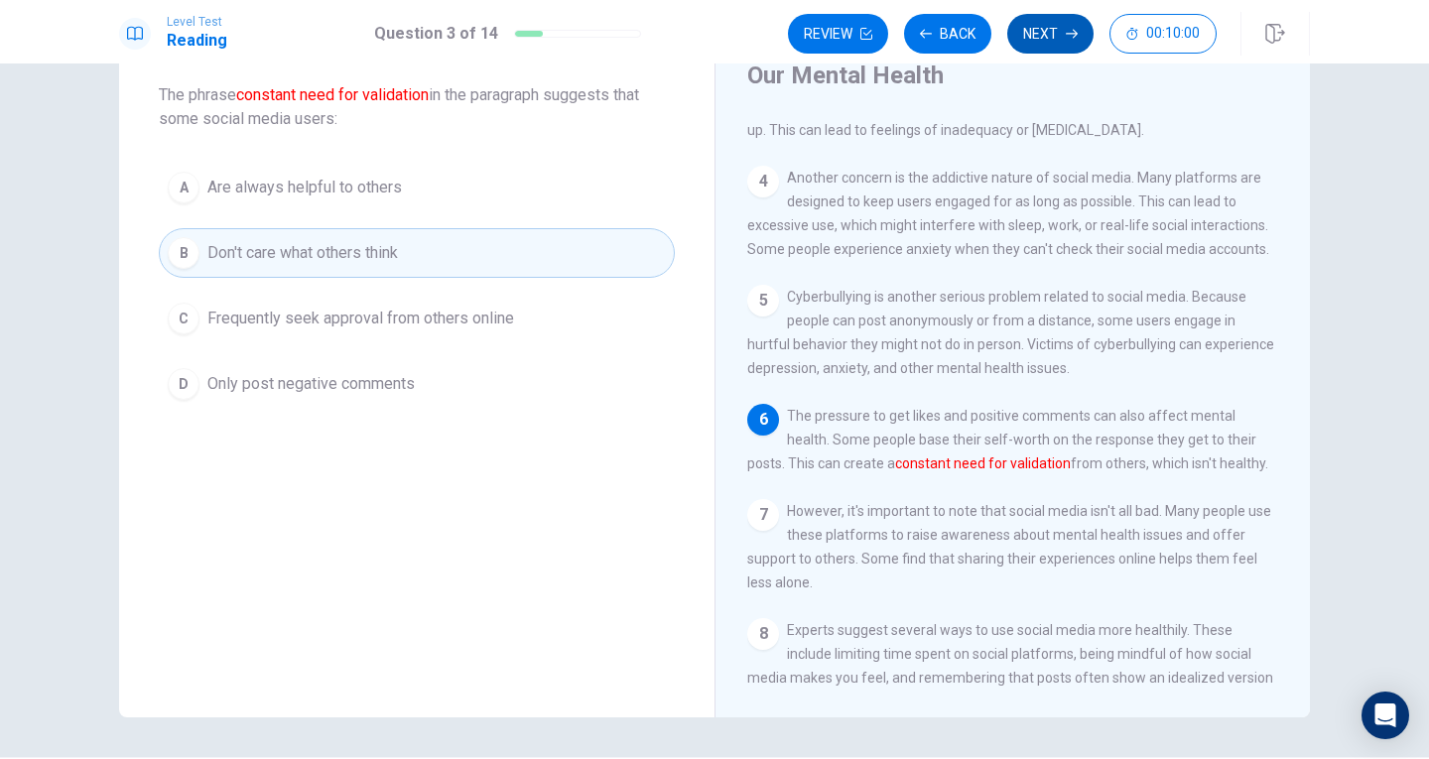
click at [1024, 39] on button "Next" at bounding box center [1050, 34] width 86 height 40
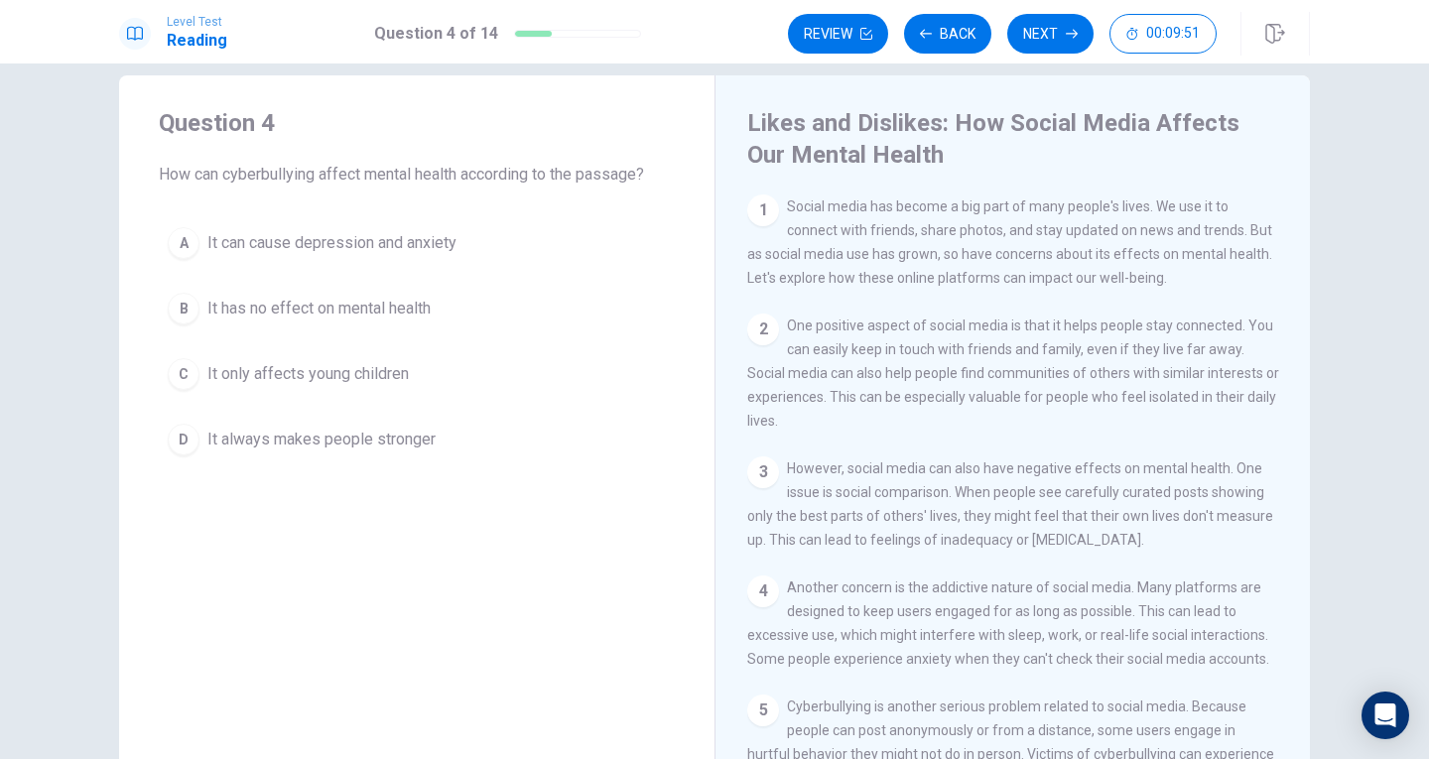
scroll to position [31, 0]
click at [378, 234] on span "It can cause depression and anxiety" at bounding box center [331, 240] width 249 height 24
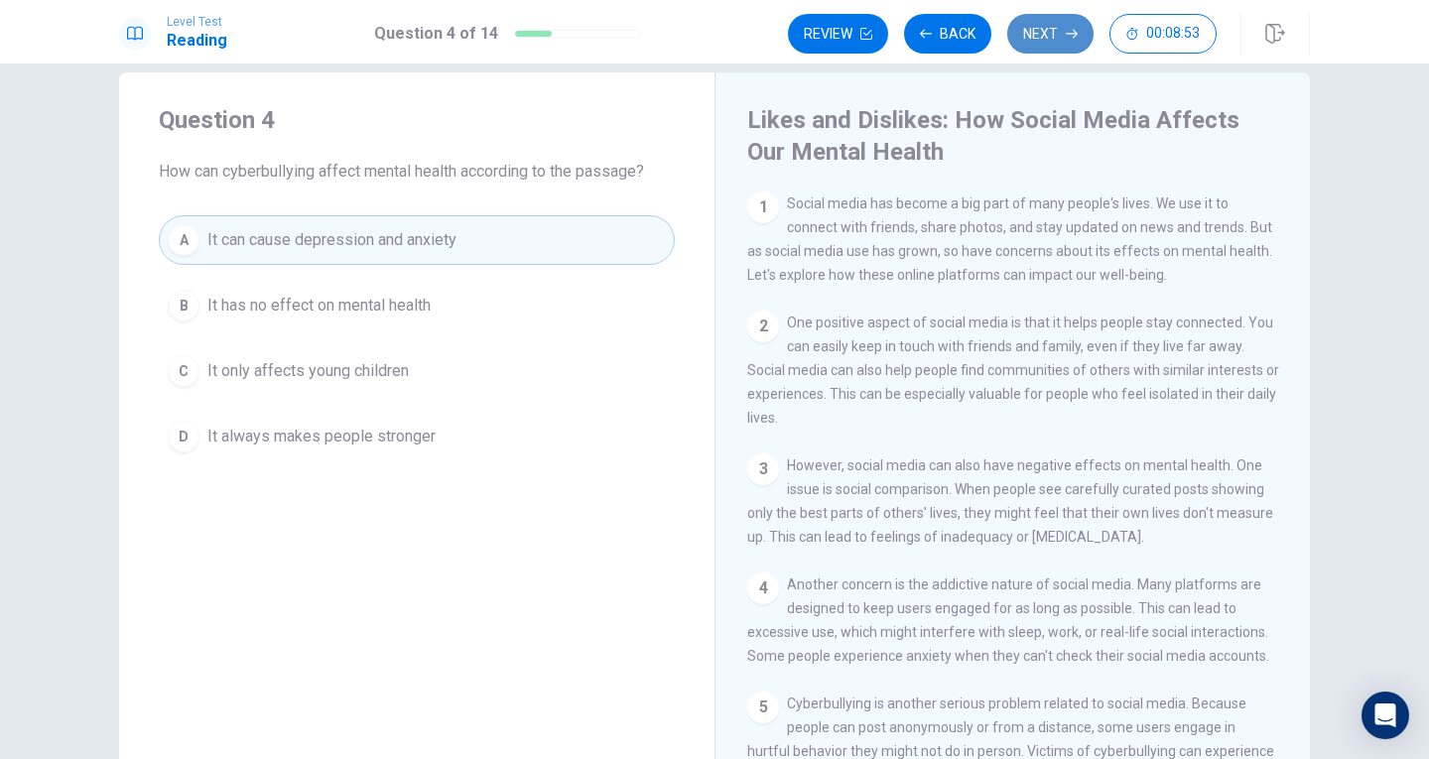
click at [1034, 36] on button "Next" at bounding box center [1050, 34] width 86 height 40
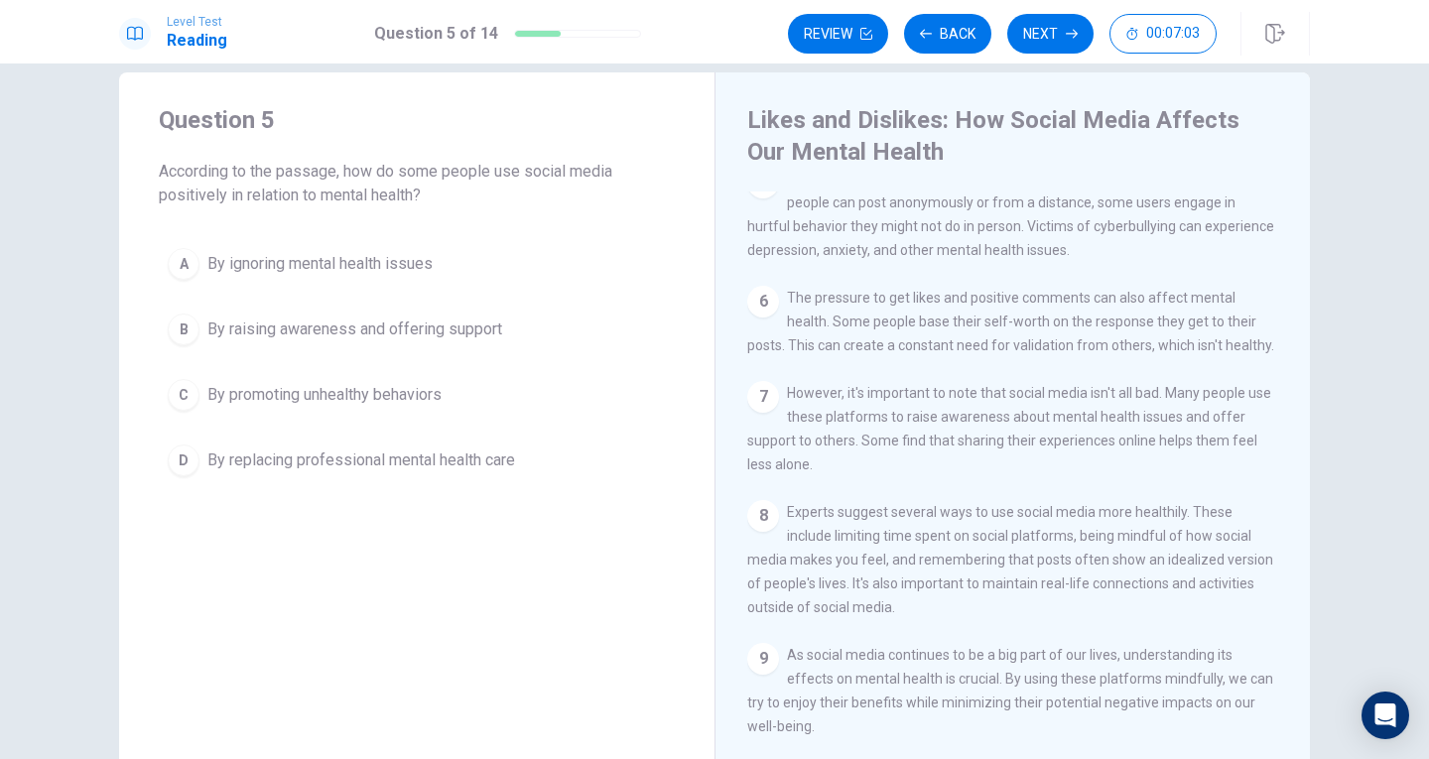
scroll to position [543, 0]
click at [207, 271] on span "By ignoring mental health issues" at bounding box center [319, 264] width 225 height 24
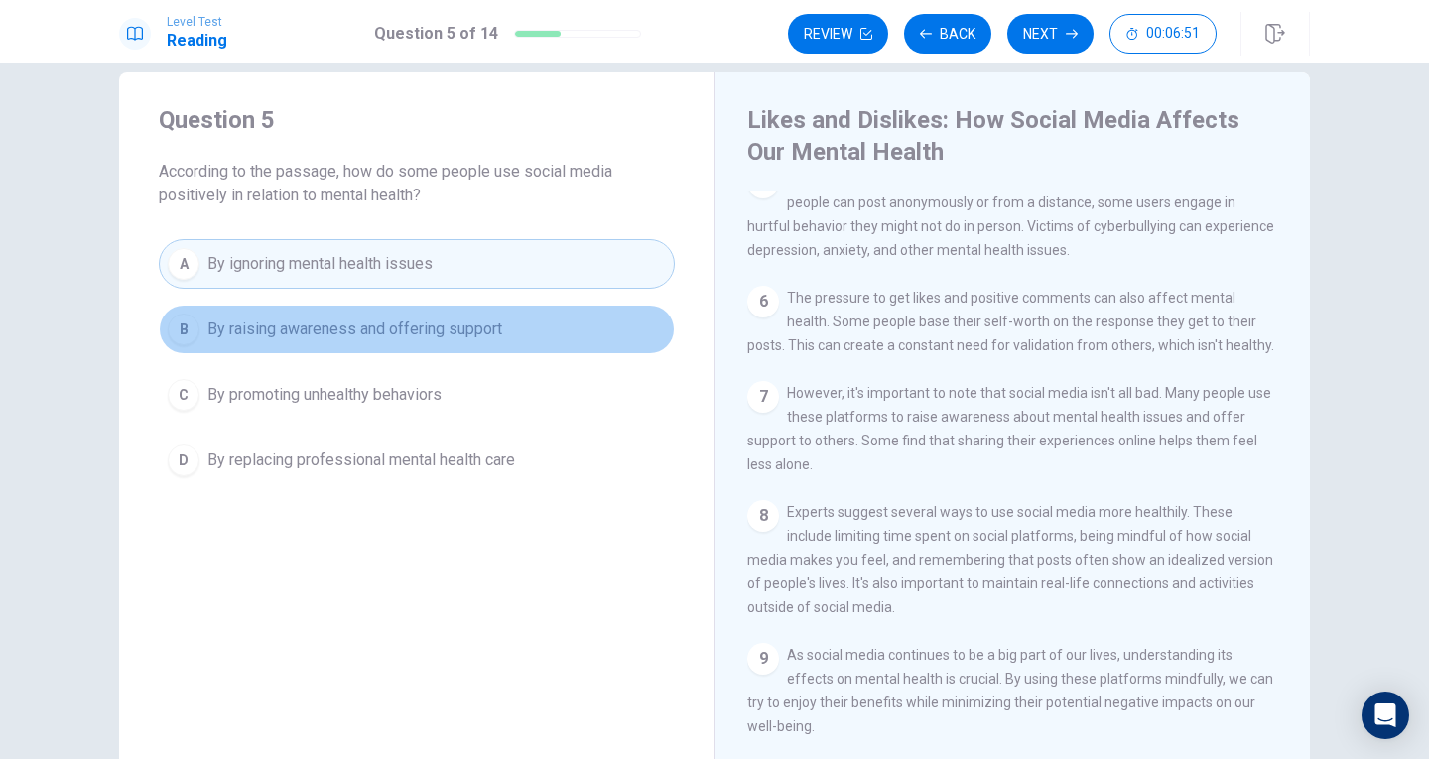
click at [232, 320] on span "By raising awareness and offering support" at bounding box center [354, 330] width 295 height 24
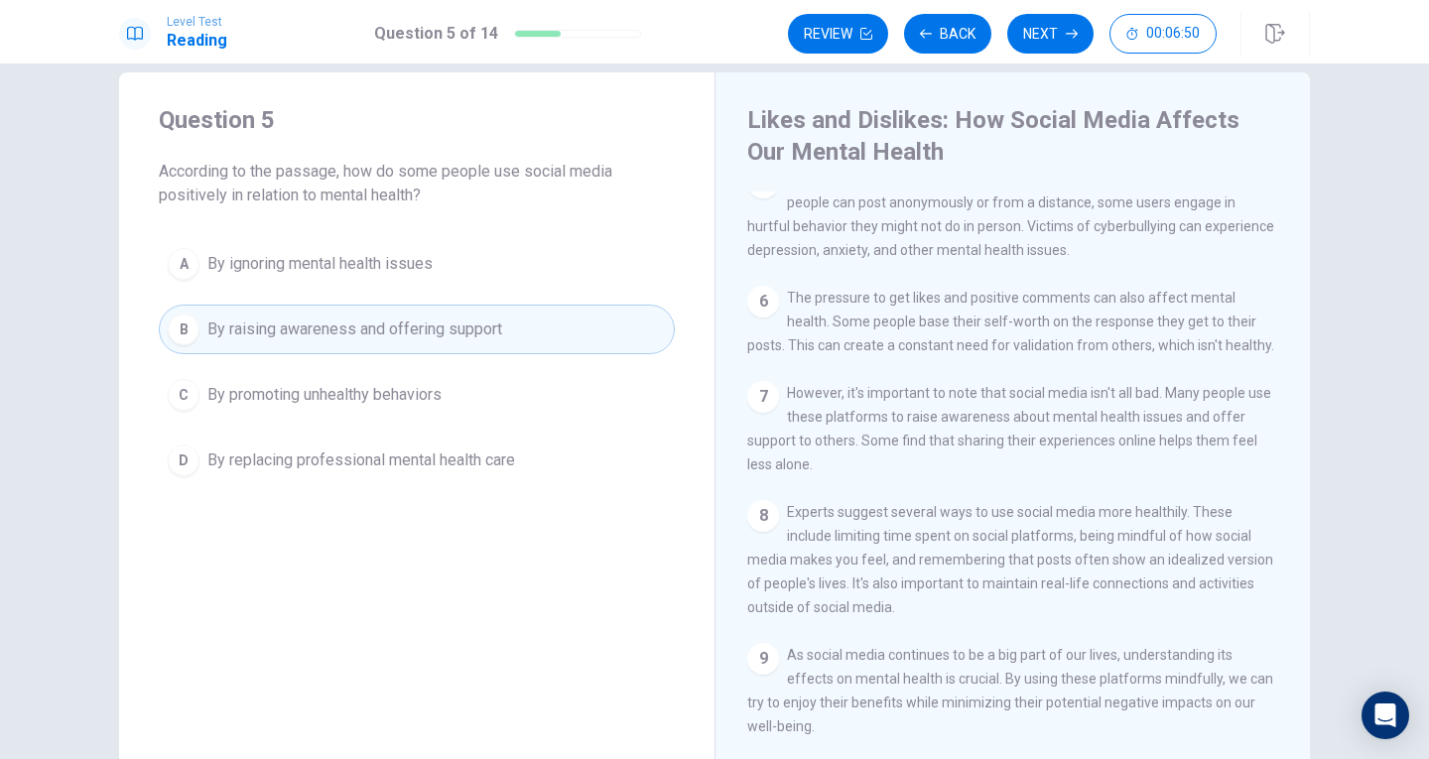
click at [229, 389] on span "By promoting unhealthy behaviors" at bounding box center [324, 395] width 234 height 24
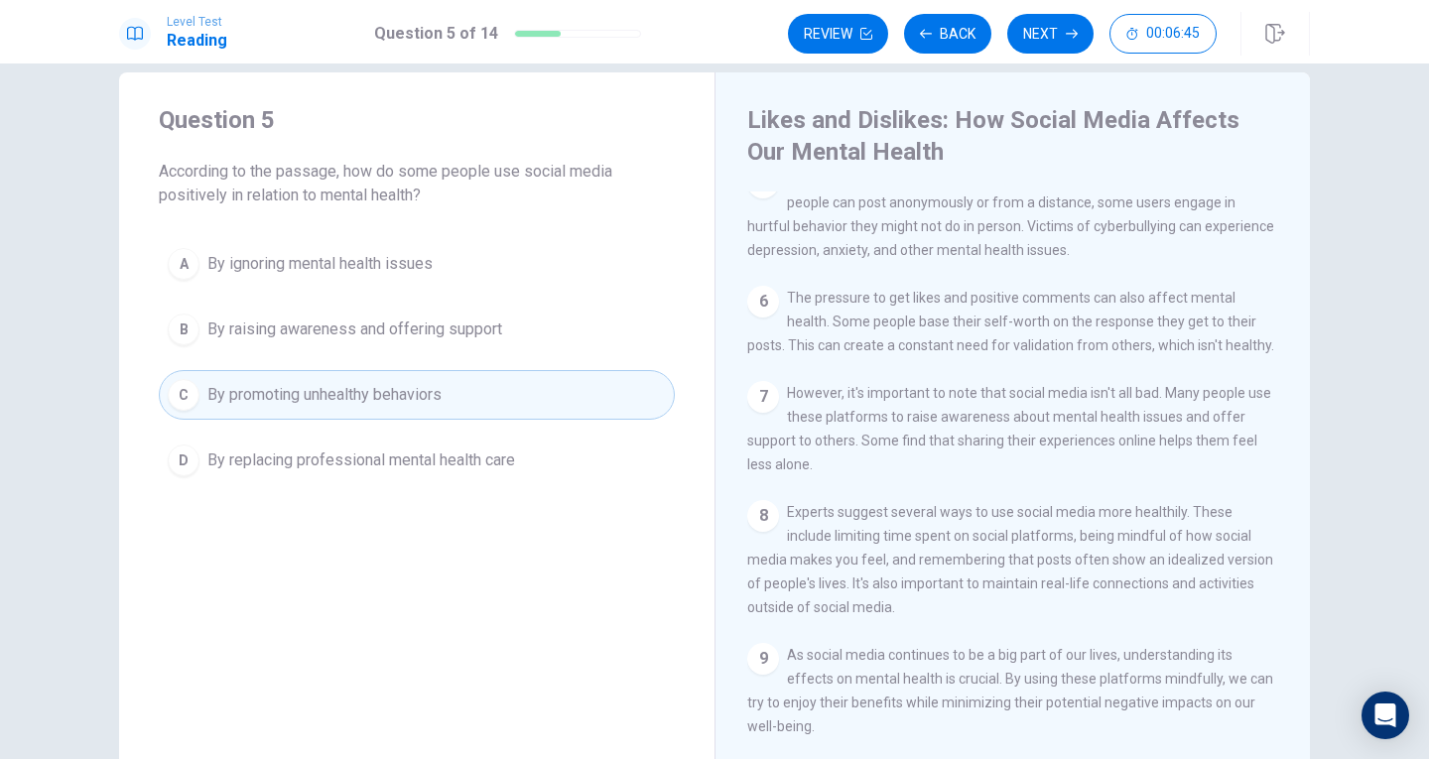
click at [406, 259] on span "By ignoring mental health issues" at bounding box center [319, 264] width 225 height 24
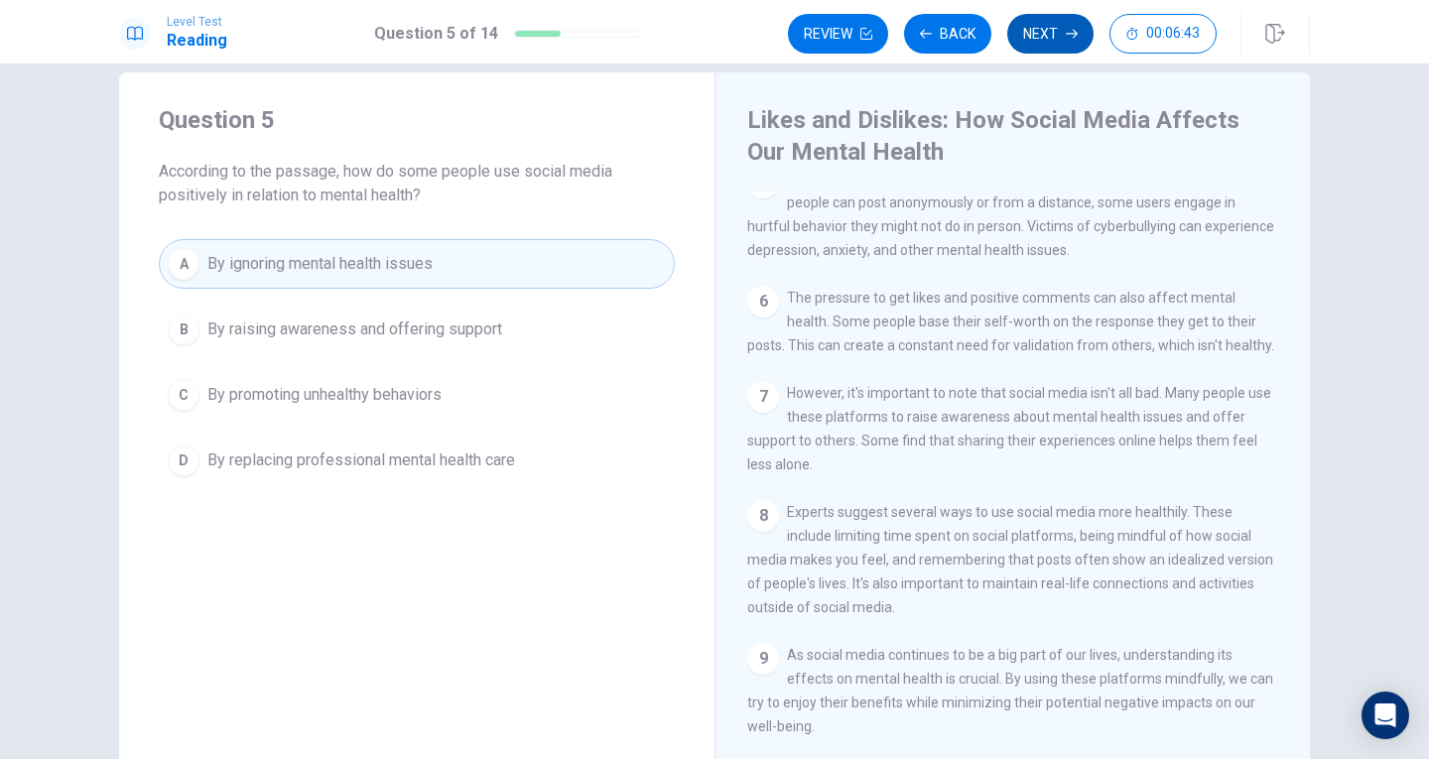
click at [1044, 44] on button "Next" at bounding box center [1050, 34] width 86 height 40
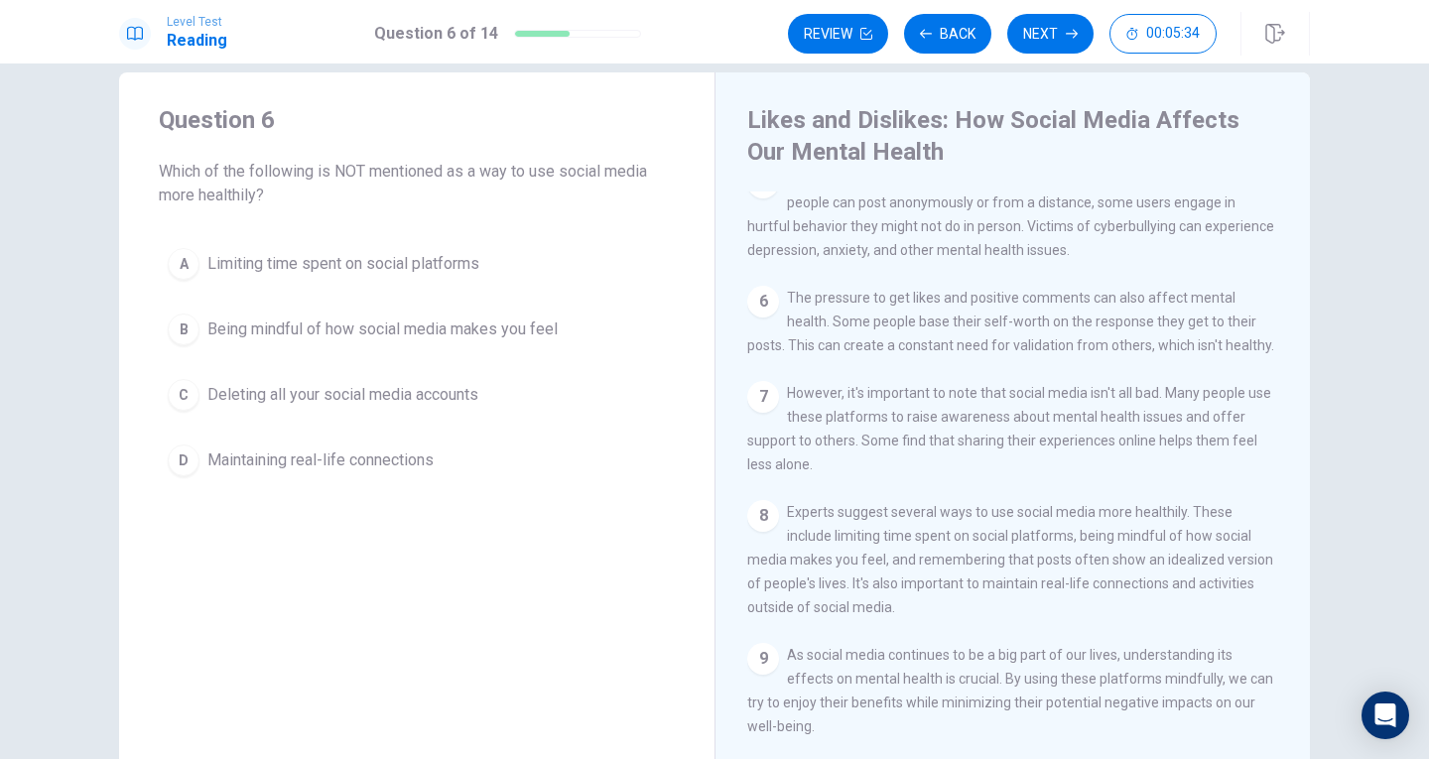
click at [275, 475] on button "D Maintaining real-life connections" at bounding box center [417, 461] width 516 height 50
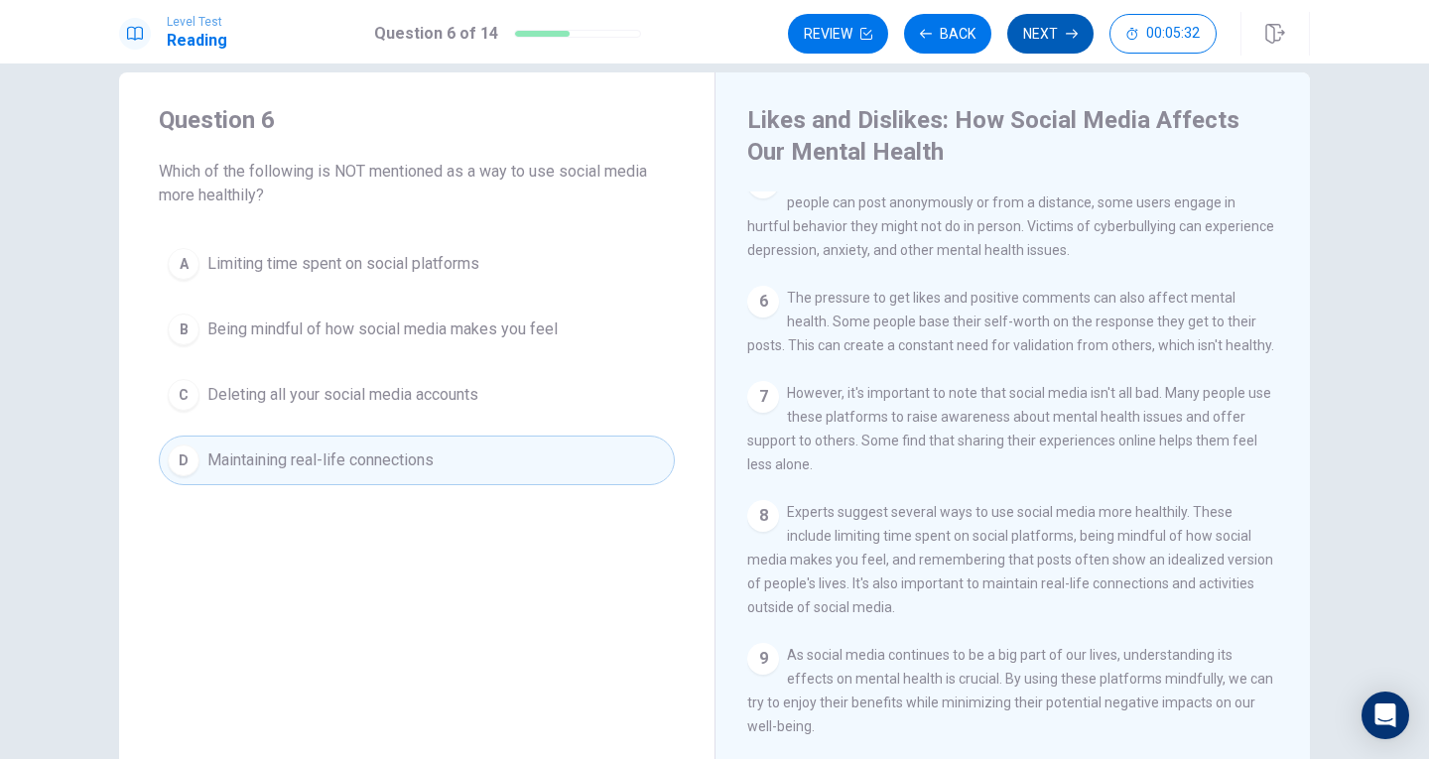
click at [1046, 40] on button "Next" at bounding box center [1050, 34] width 86 height 40
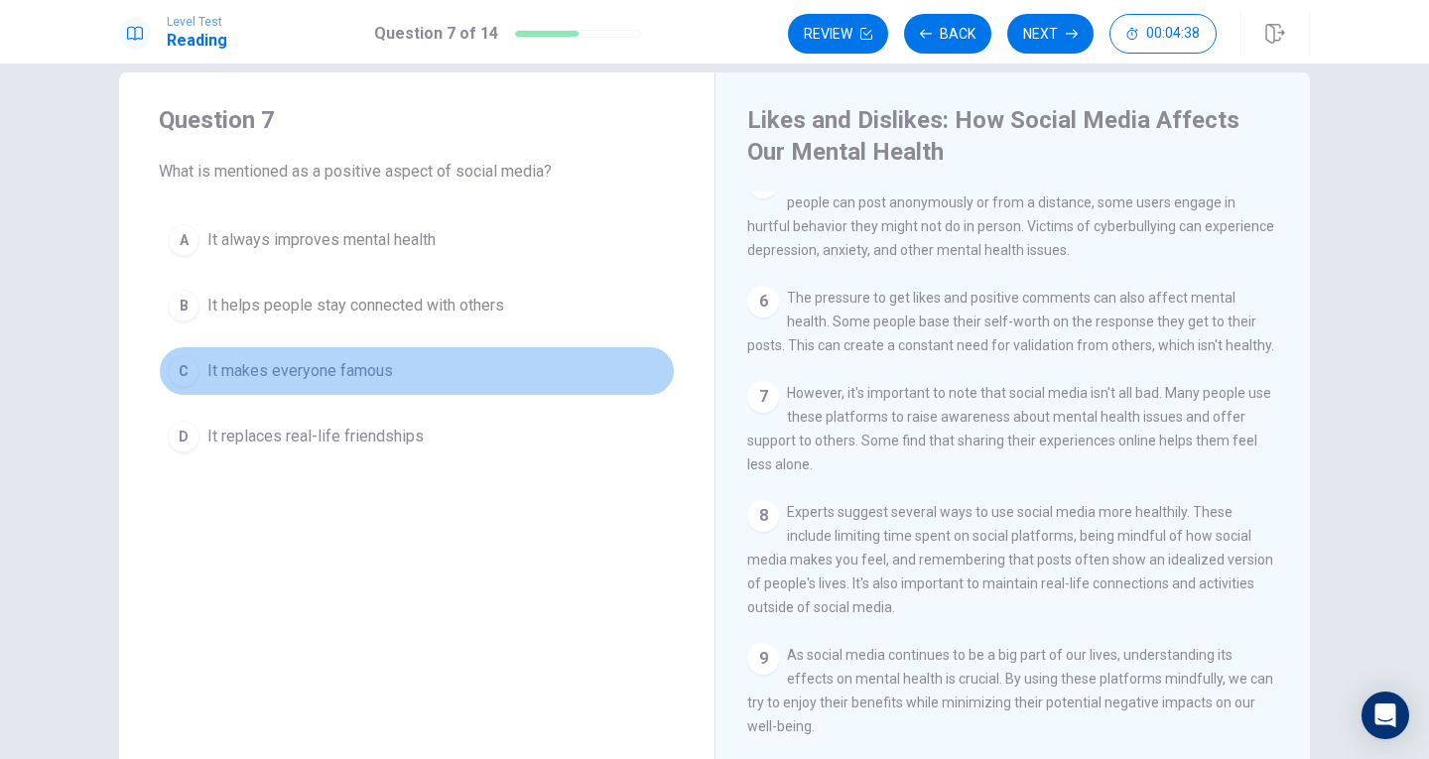
click at [308, 356] on button "C It makes everyone famous" at bounding box center [417, 371] width 516 height 50
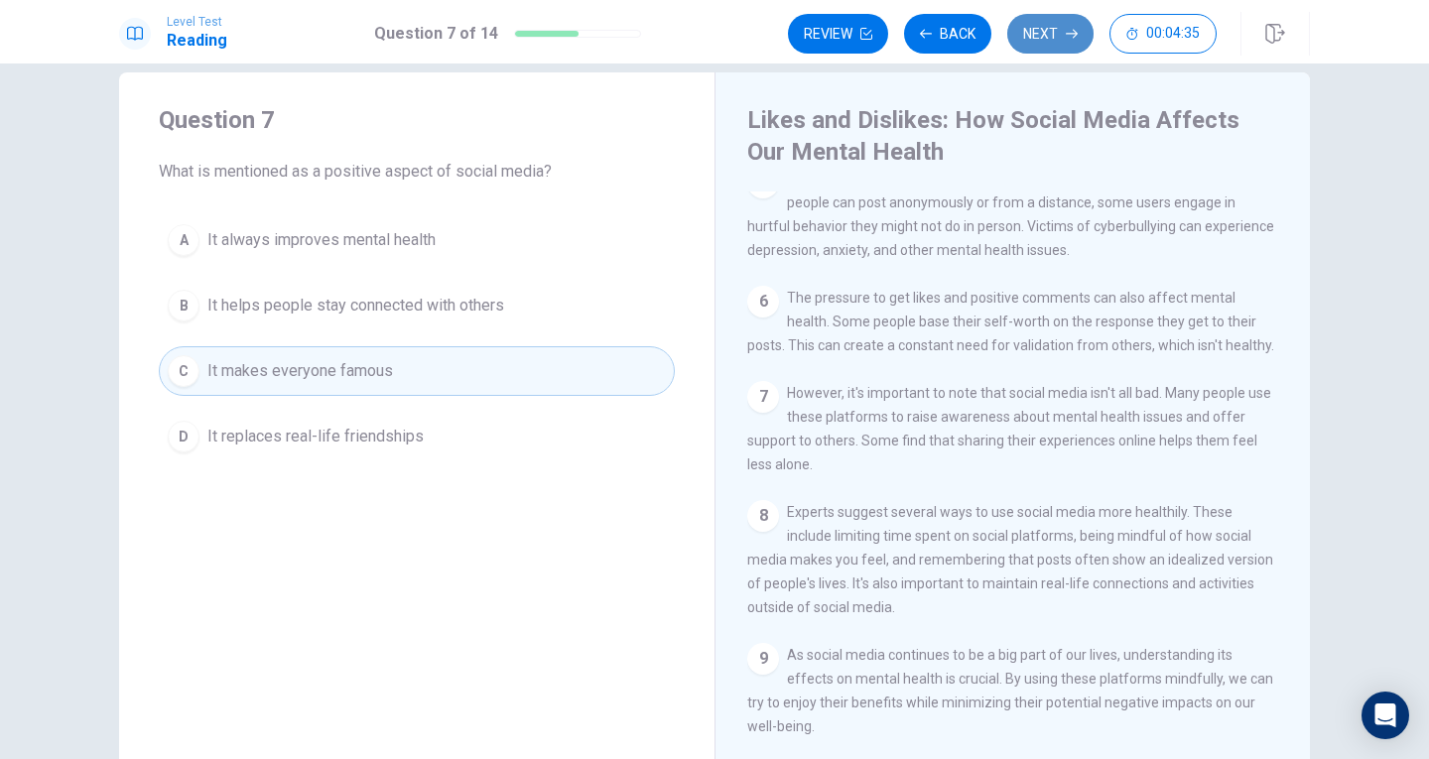
click at [1038, 23] on button "Next" at bounding box center [1050, 34] width 86 height 40
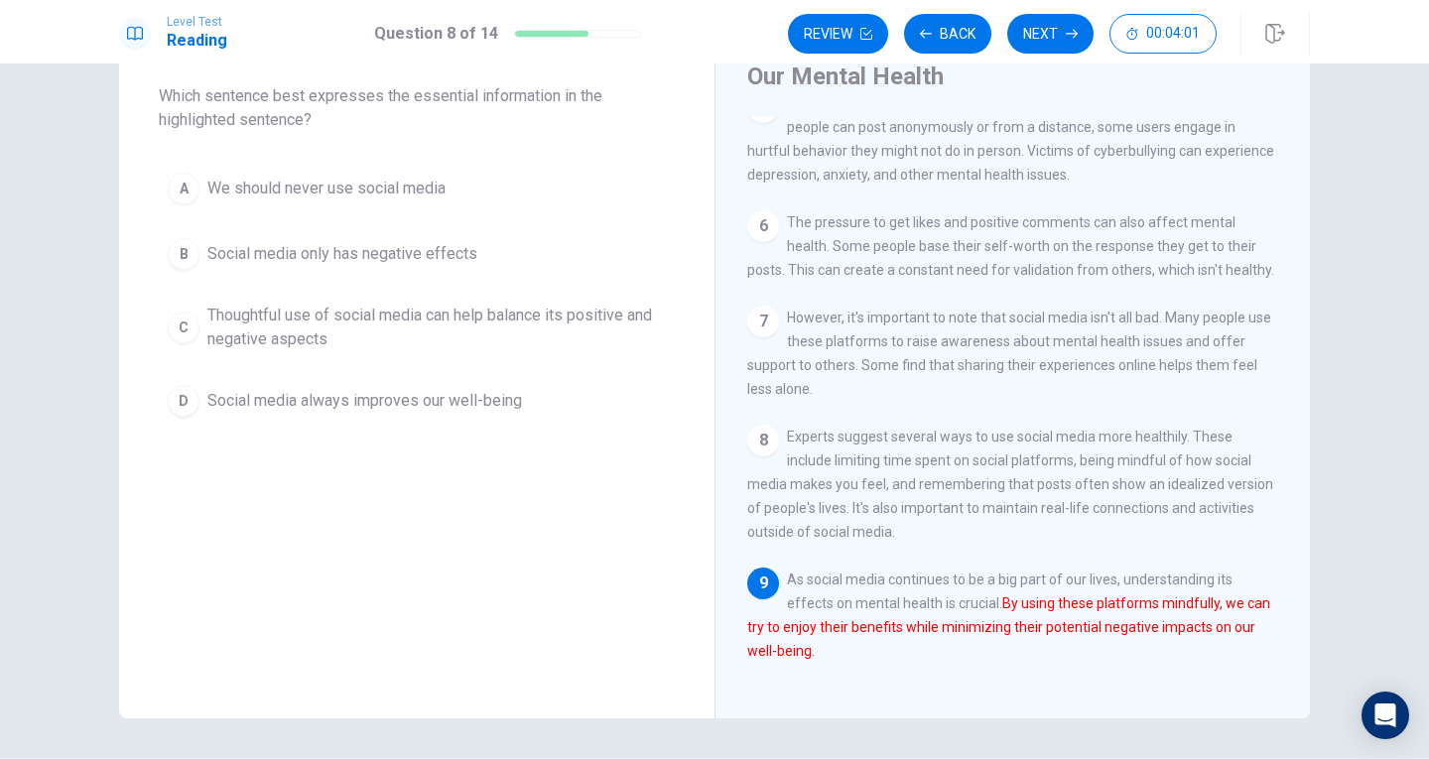
scroll to position [104, 0]
click at [239, 257] on span "Social media only has negative effects" at bounding box center [342, 256] width 270 height 24
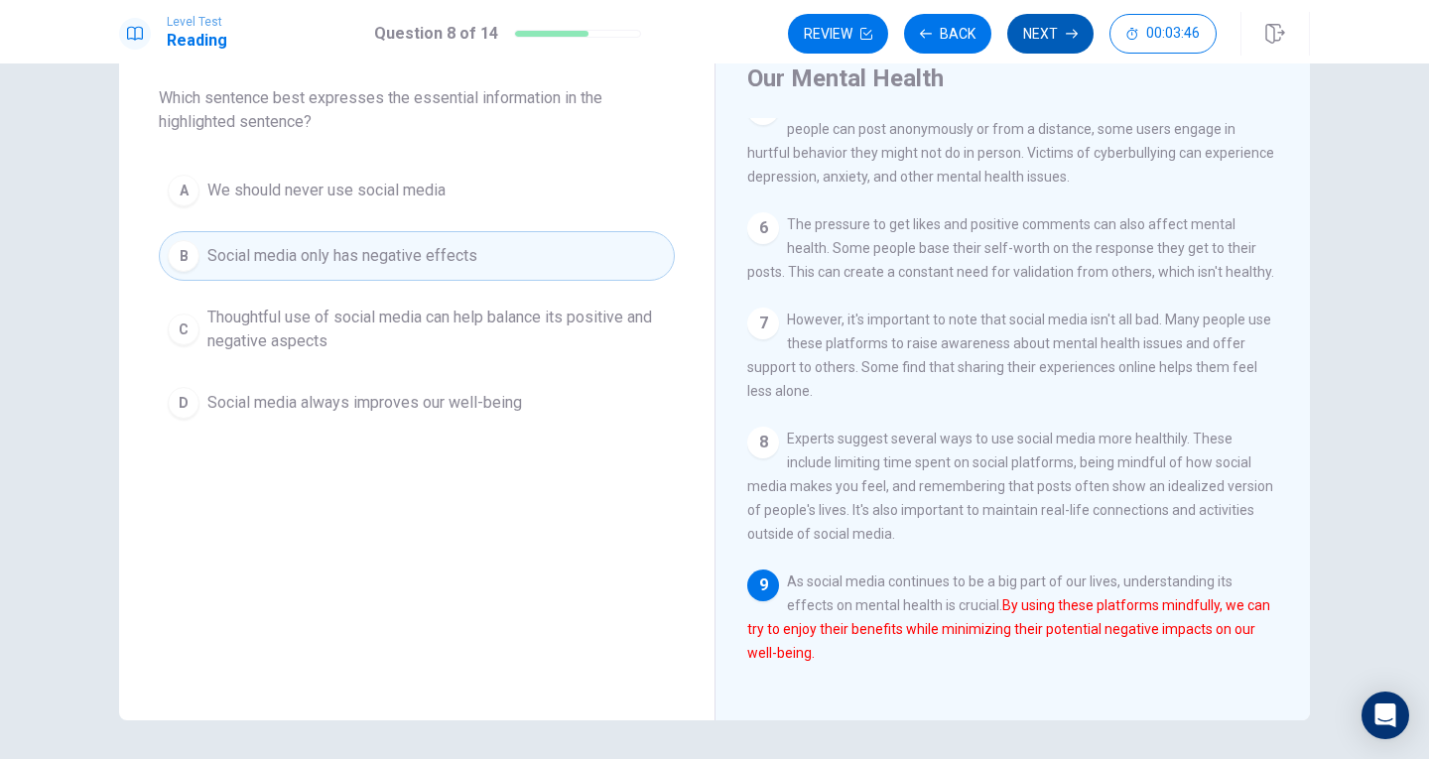
click at [1042, 28] on button "Next" at bounding box center [1050, 34] width 86 height 40
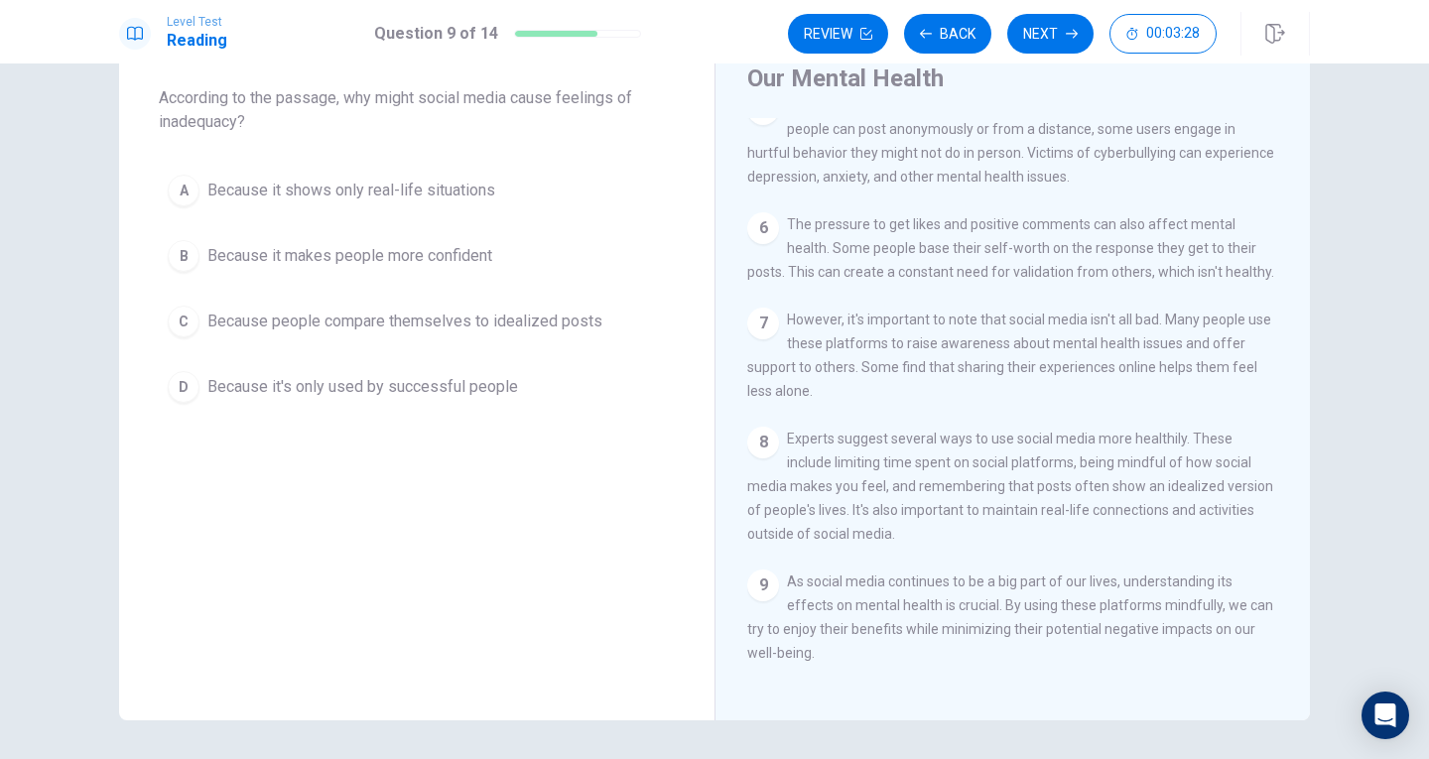
click at [425, 202] on button "A Because it shows only real-life situations" at bounding box center [417, 191] width 516 height 50
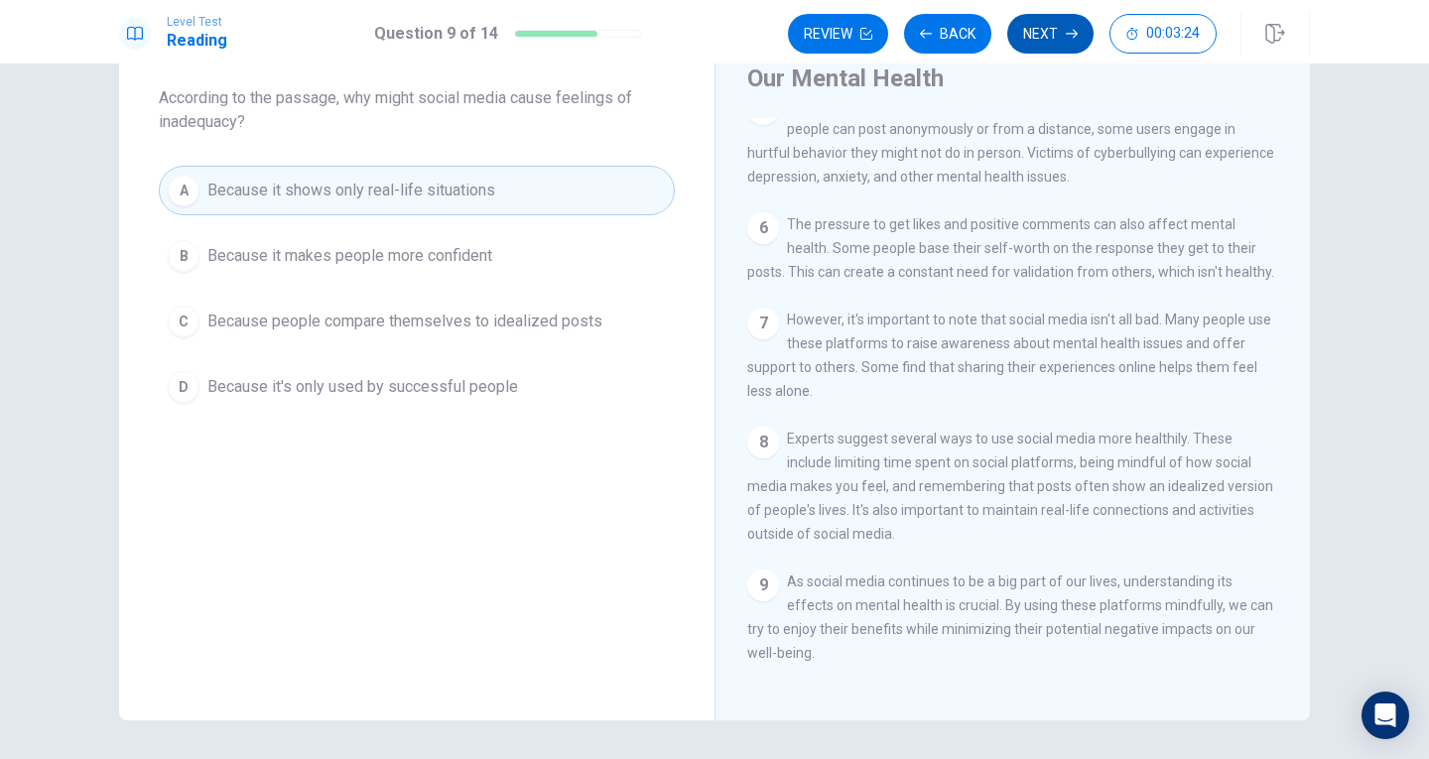
click at [1047, 30] on button "Next" at bounding box center [1050, 34] width 86 height 40
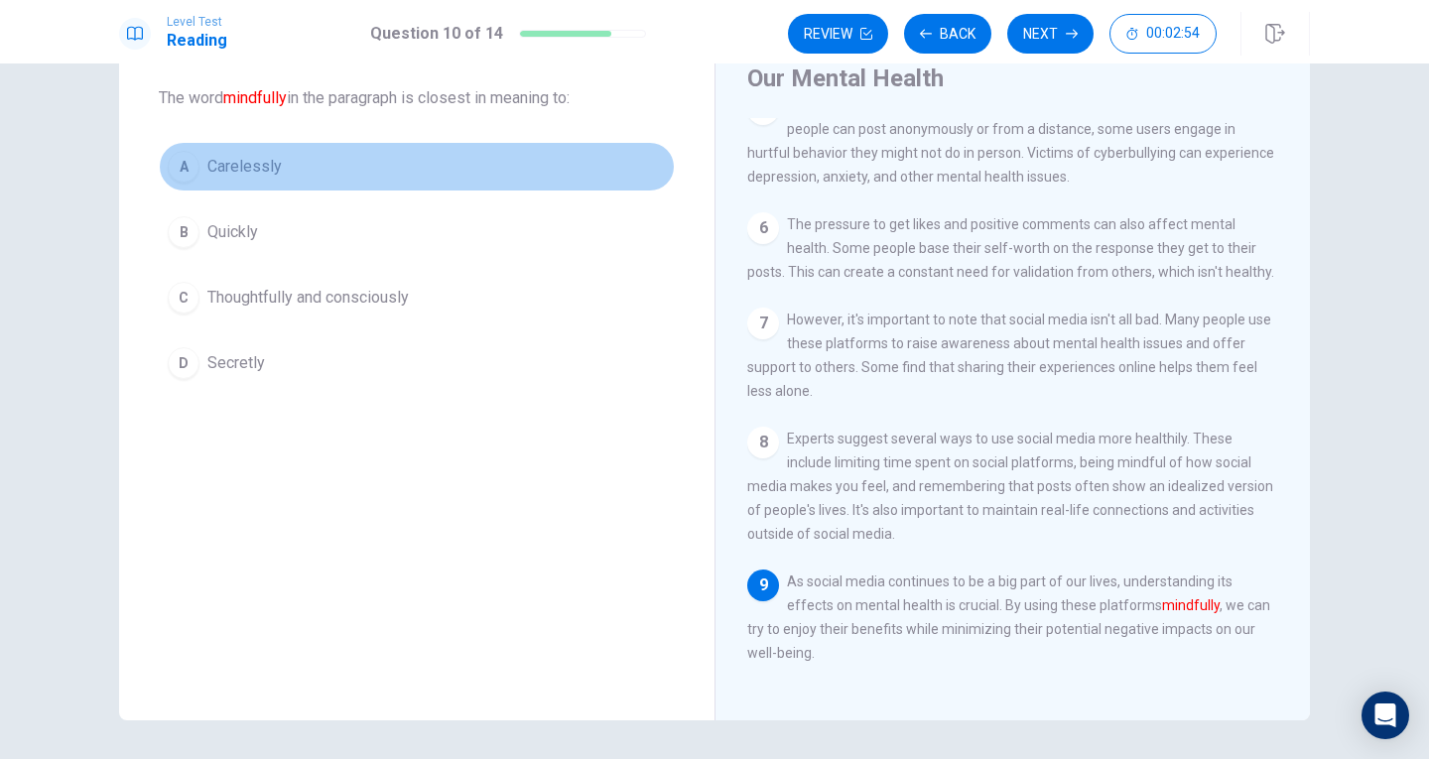
click at [260, 164] on span "Carelessly" at bounding box center [244, 167] width 74 height 24
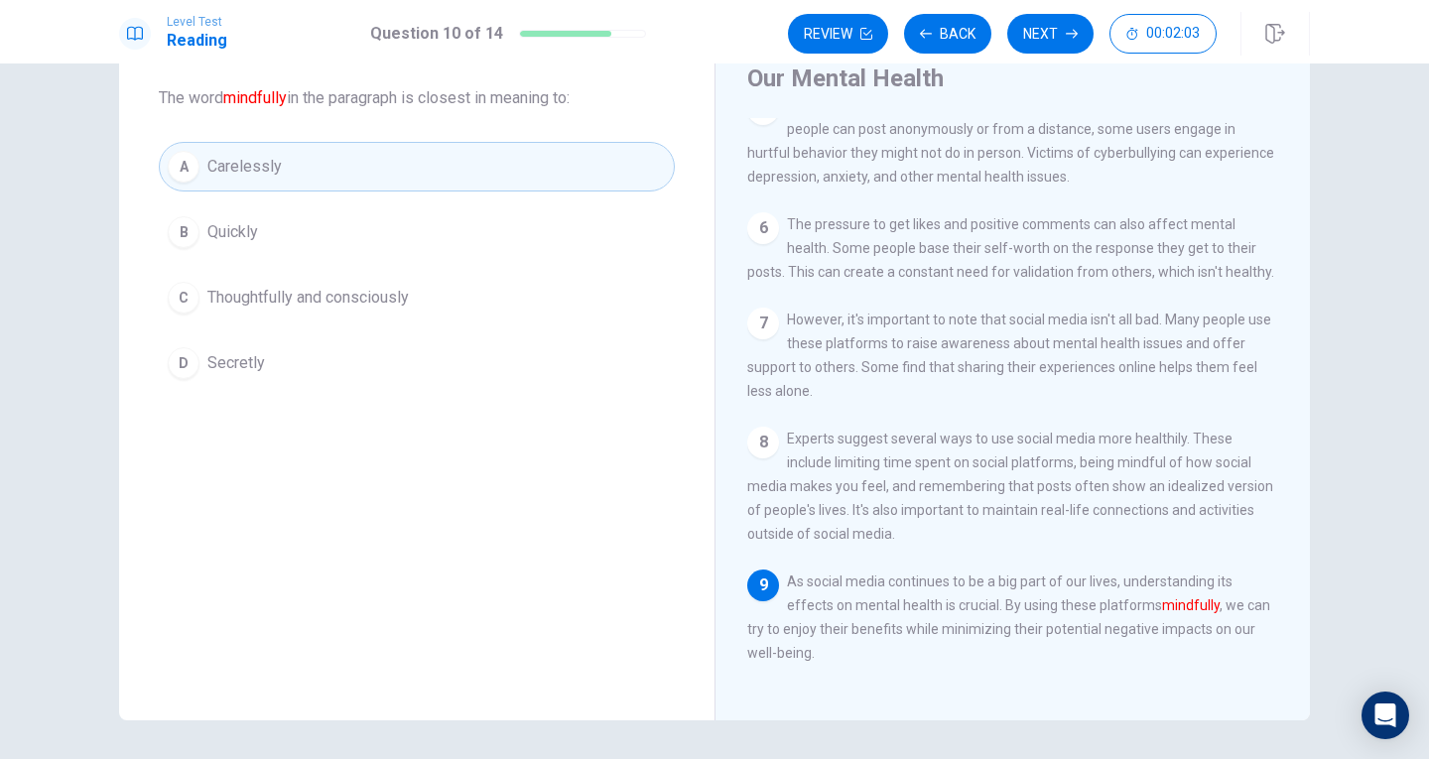
click at [359, 290] on span "Thoughtfully and consciously" at bounding box center [307, 298] width 201 height 24
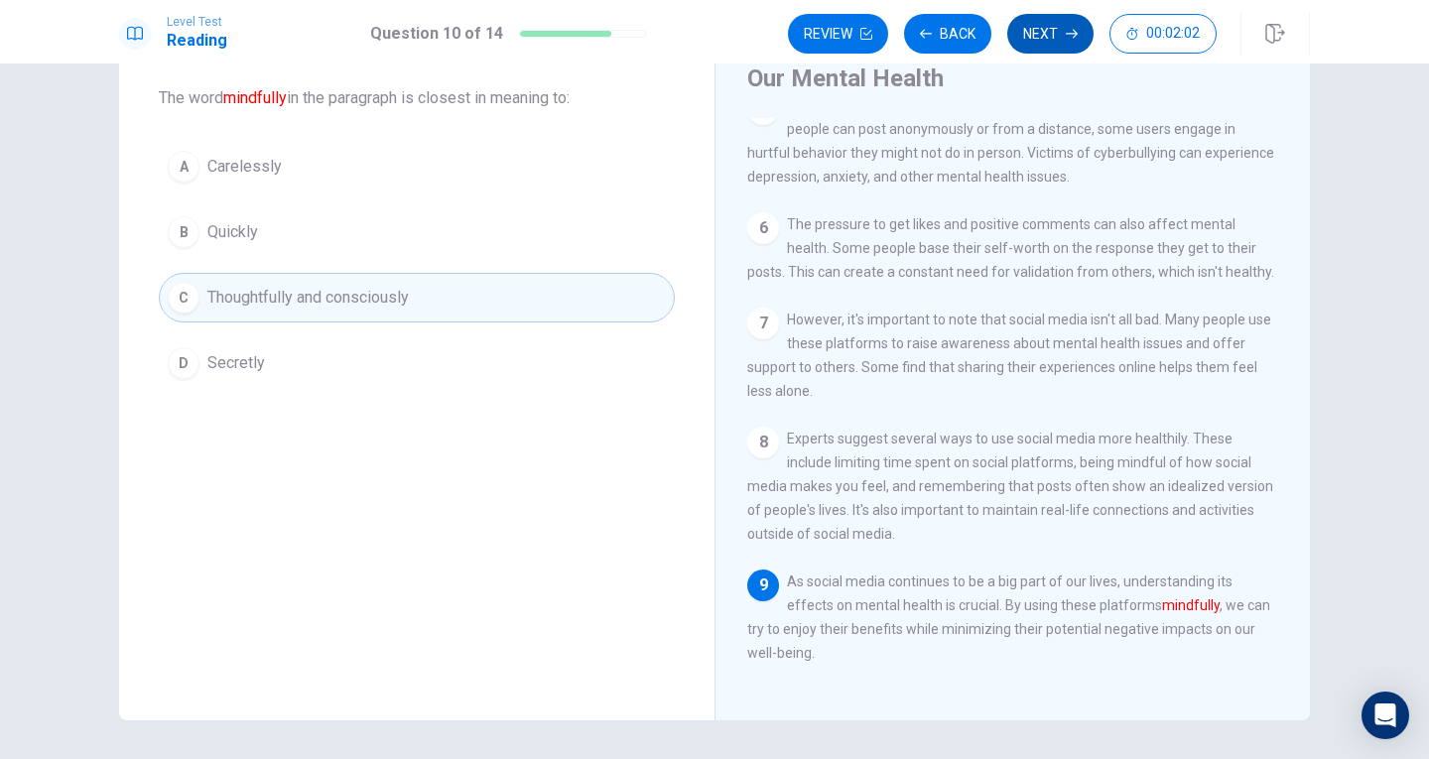
click at [1035, 36] on button "Next" at bounding box center [1050, 34] width 86 height 40
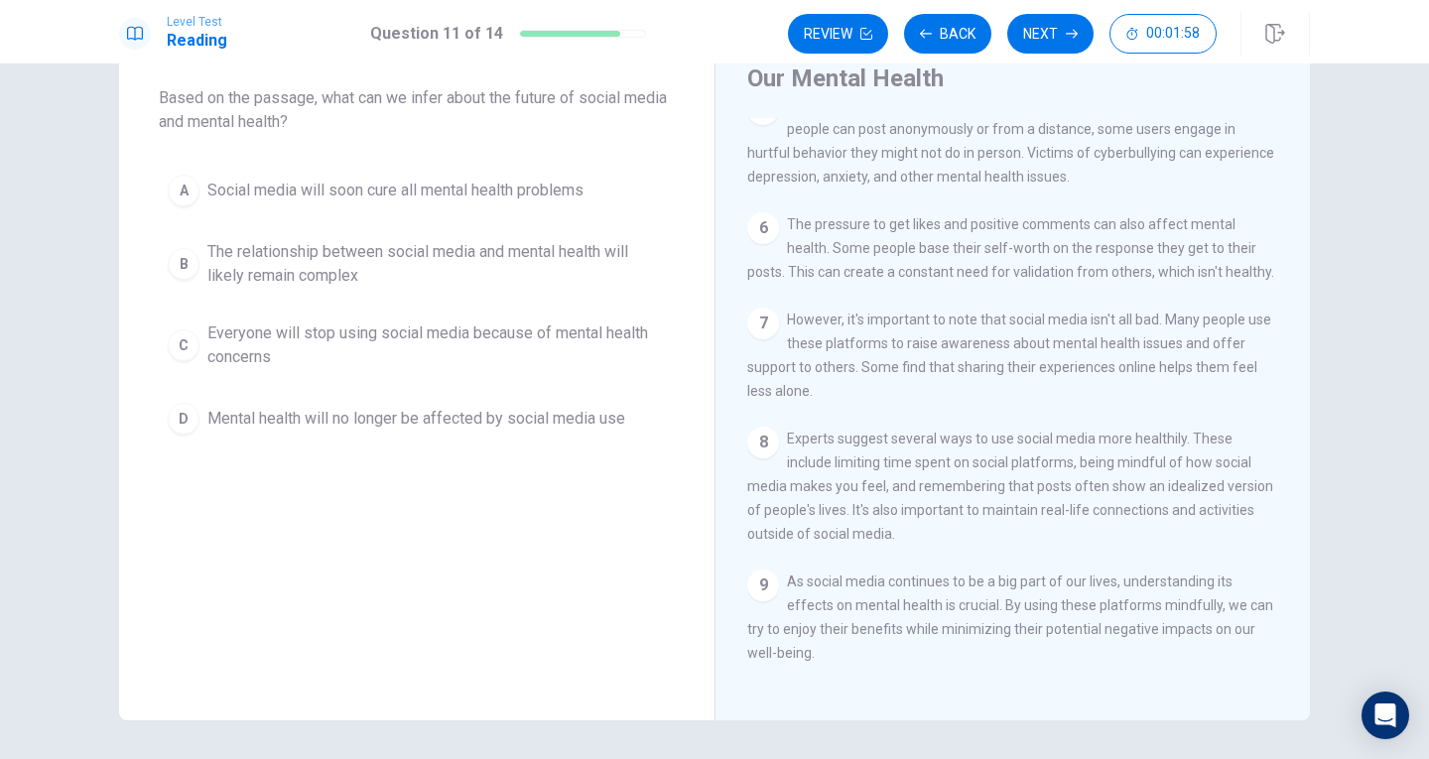
scroll to position [28, 0]
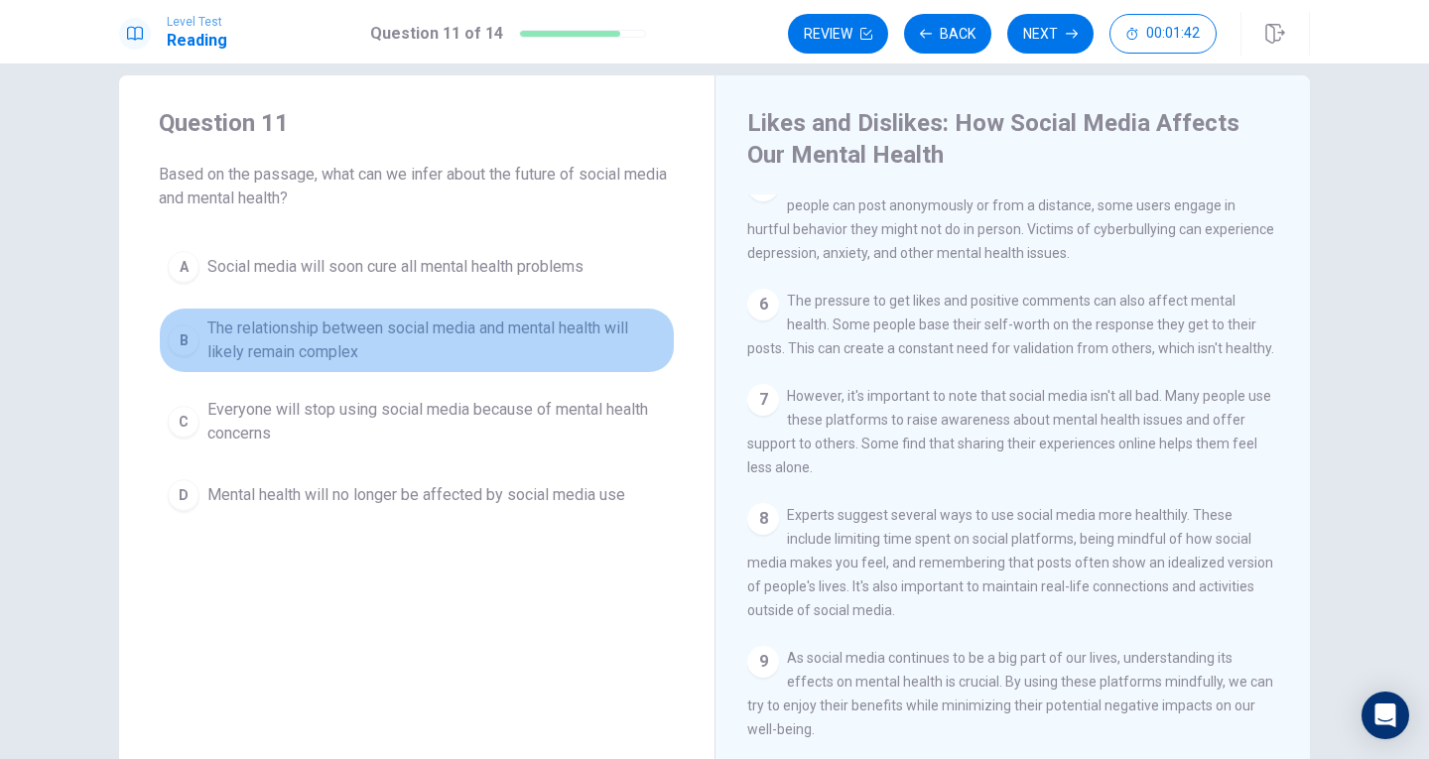
click at [349, 313] on button "B The relationship between social media and mental health will likely remain co…" at bounding box center [417, 340] width 516 height 65
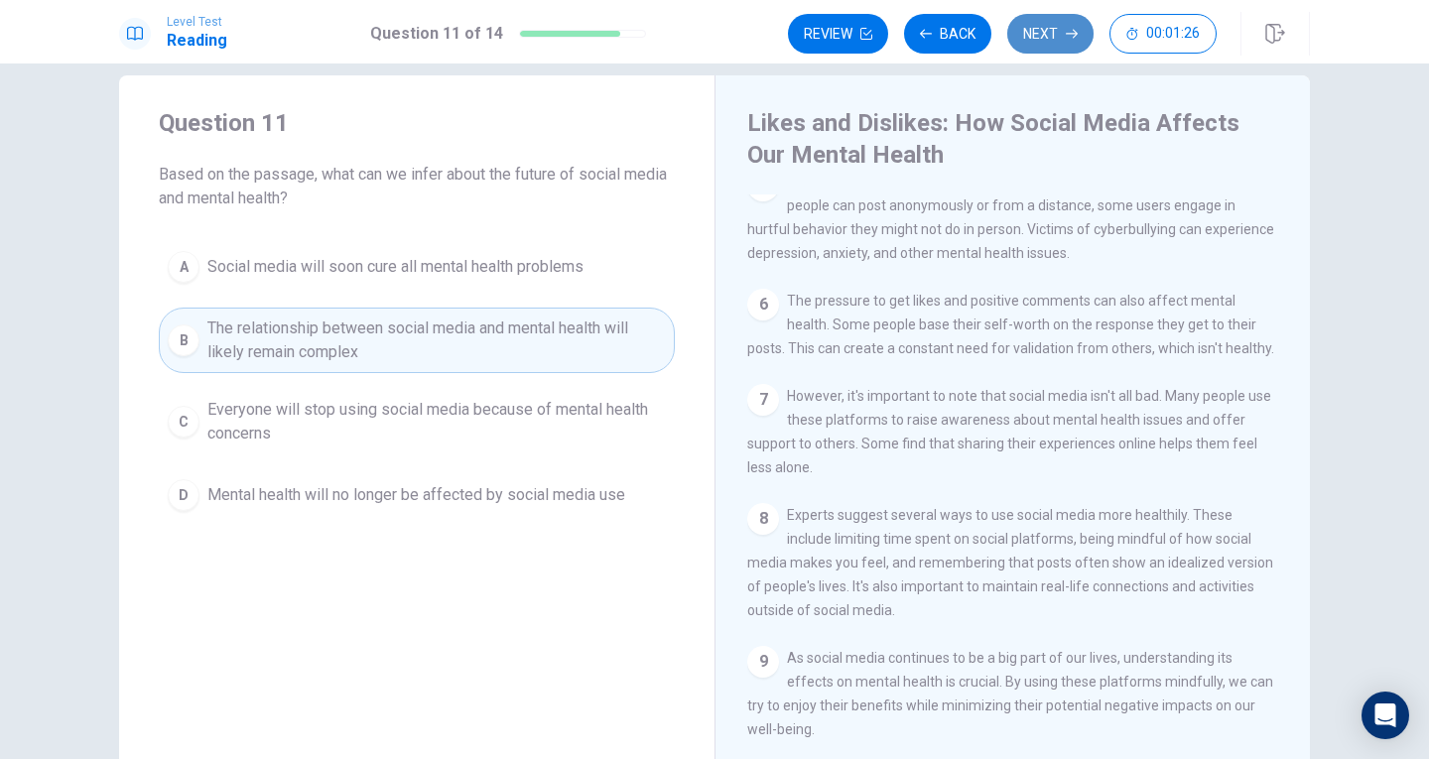
click at [1076, 20] on button "Next" at bounding box center [1050, 34] width 86 height 40
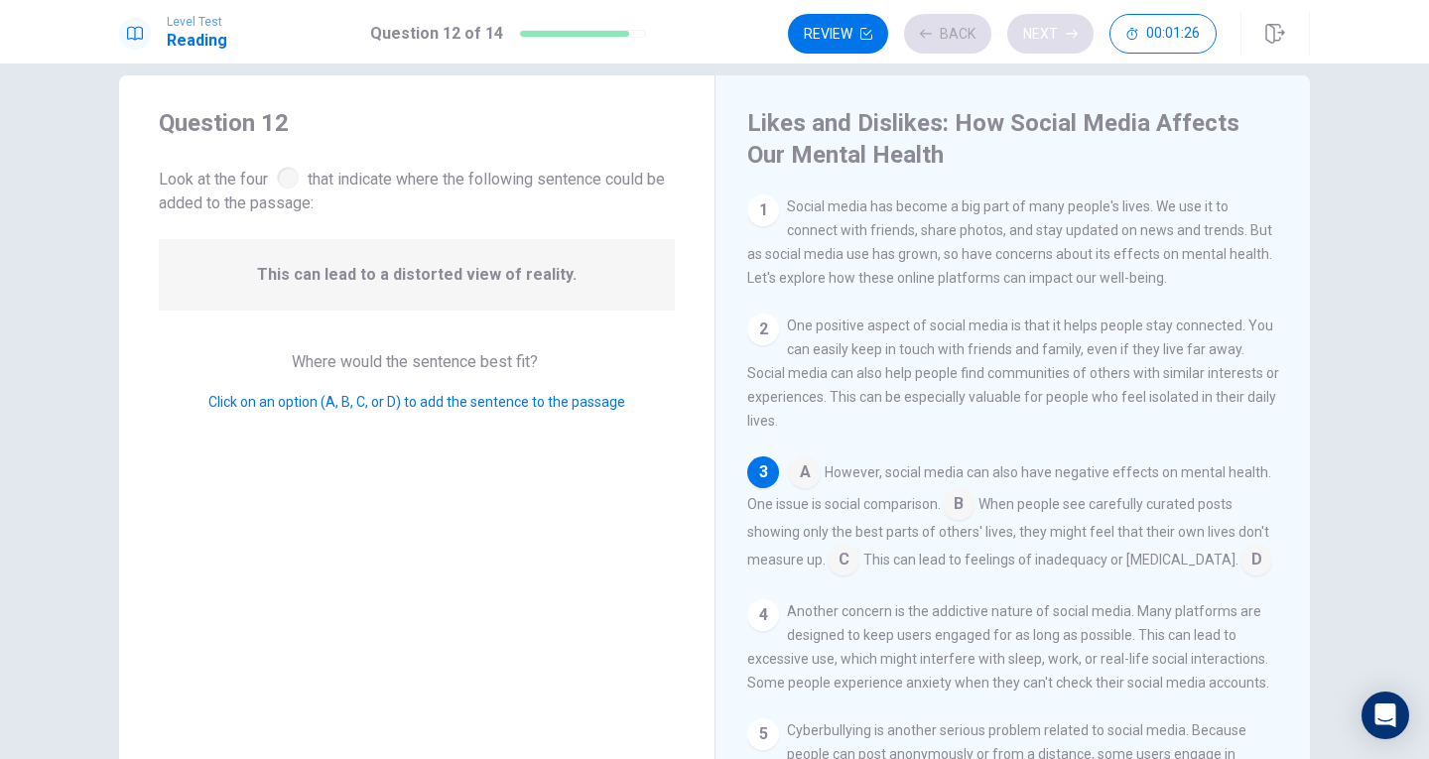
scroll to position [37, 0]
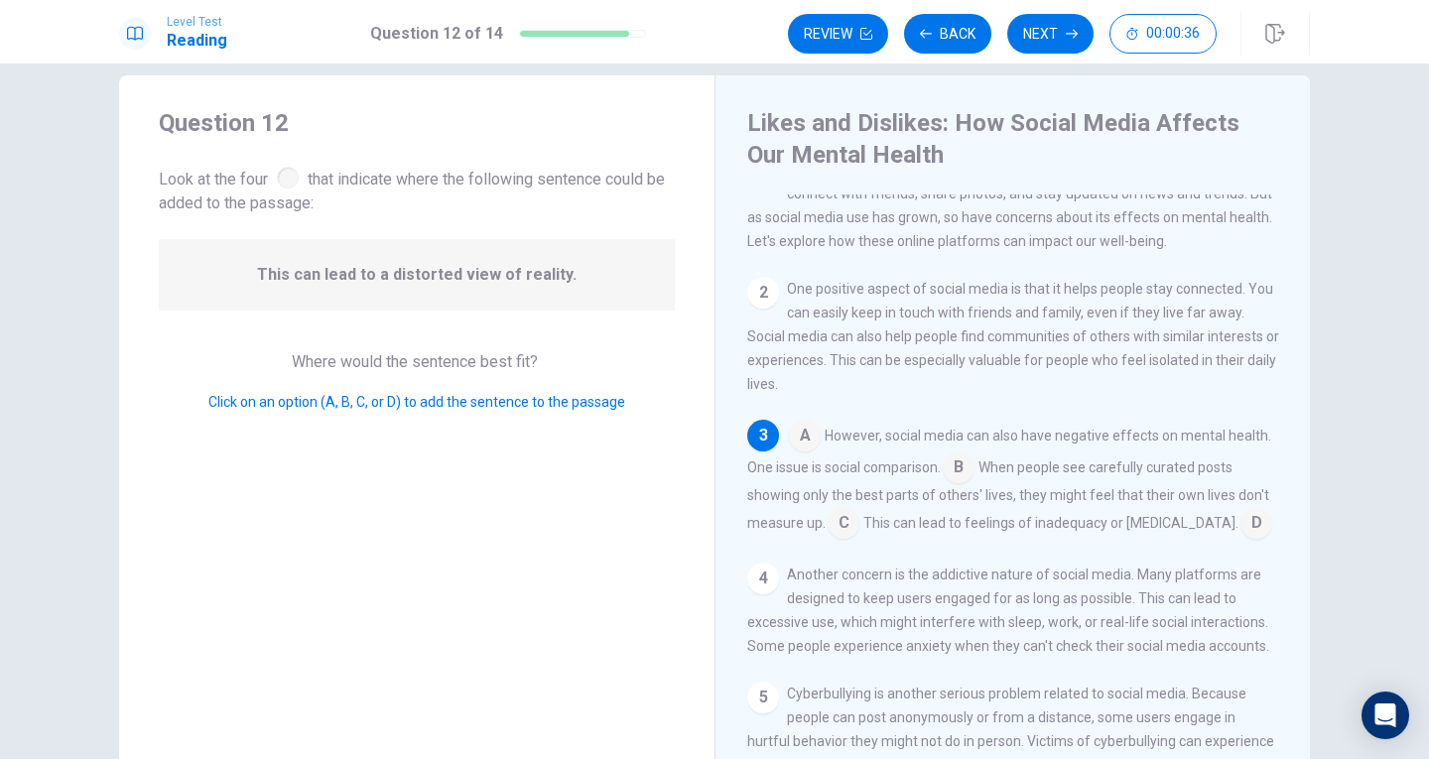
click at [955, 479] on input at bounding box center [959, 470] width 32 height 32
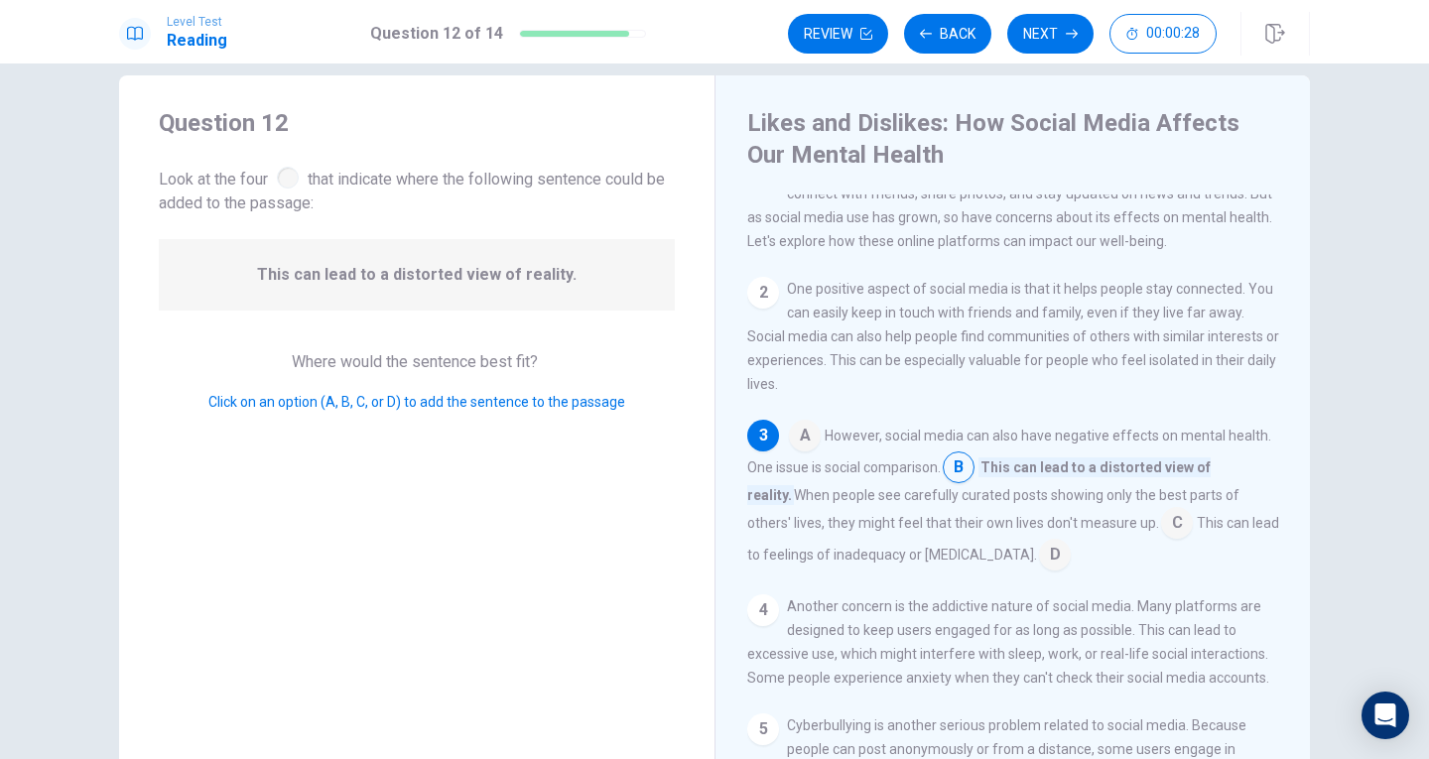
click at [957, 474] on input at bounding box center [959, 470] width 32 height 32
click at [1161, 526] on input at bounding box center [1177, 525] width 32 height 32
click at [963, 474] on input at bounding box center [959, 470] width 32 height 32
click at [283, 182] on div at bounding box center [288, 178] width 22 height 22
click at [963, 475] on input at bounding box center [959, 470] width 32 height 32
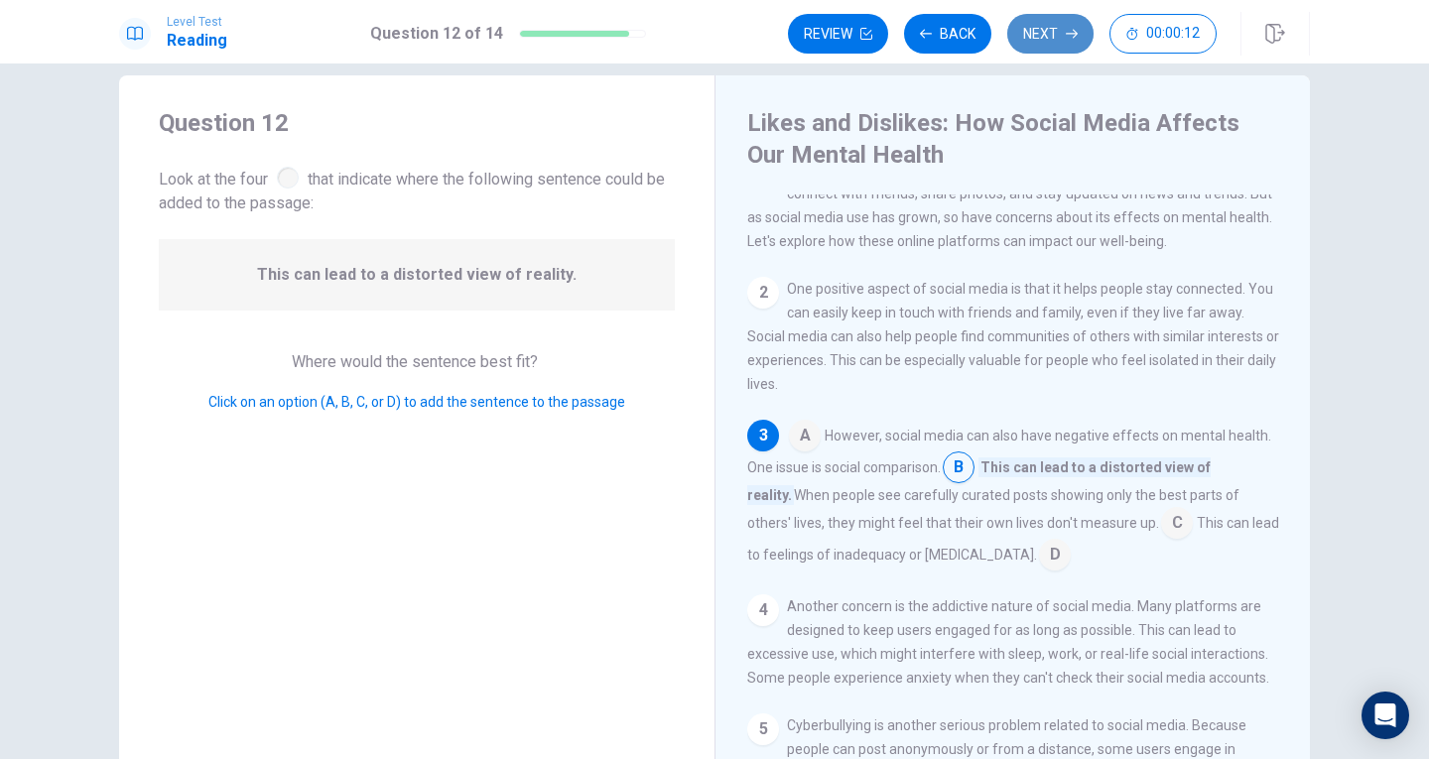
click at [1028, 25] on button "Next" at bounding box center [1050, 34] width 86 height 40
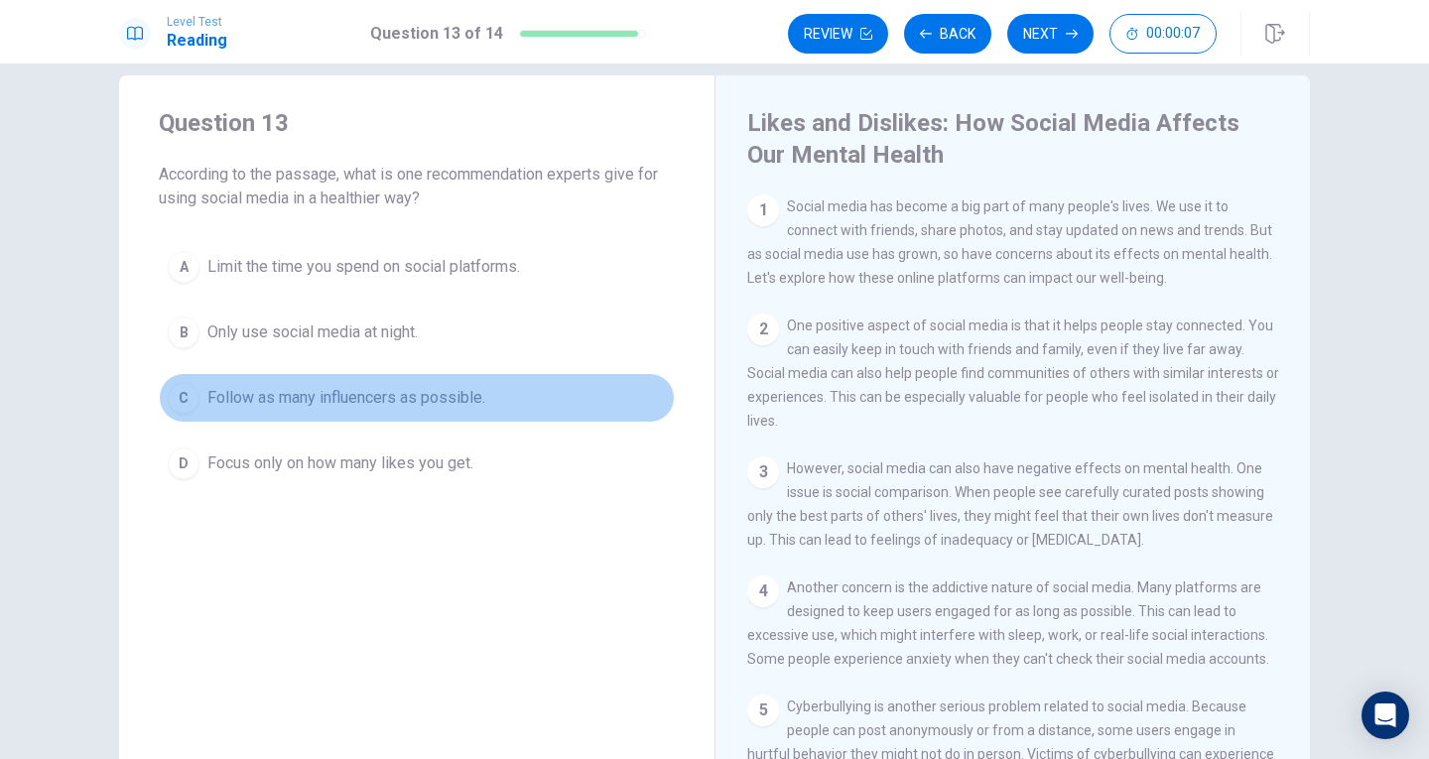
click at [269, 408] on span "Follow as many influencers as possible." at bounding box center [346, 398] width 278 height 24
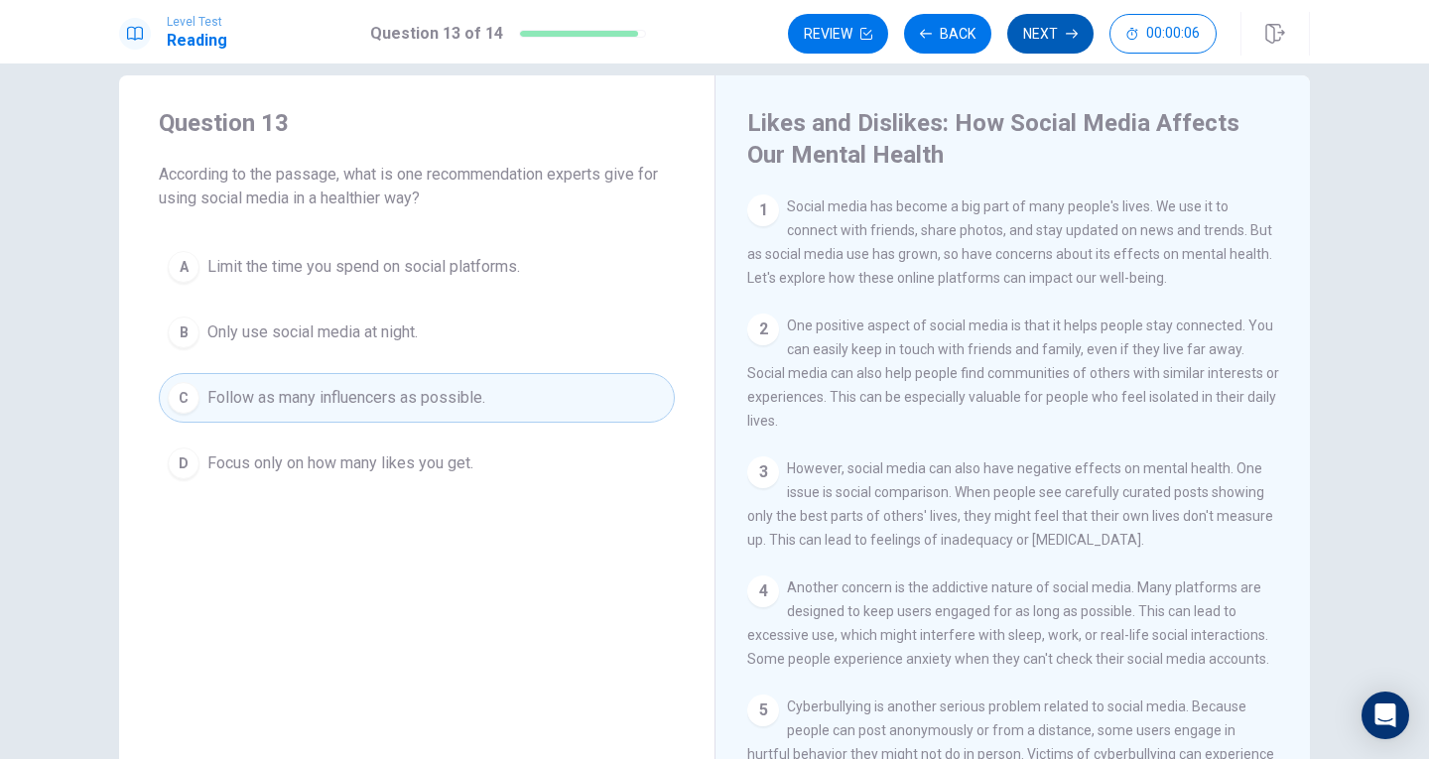
click at [1010, 27] on button "Next" at bounding box center [1050, 34] width 86 height 40
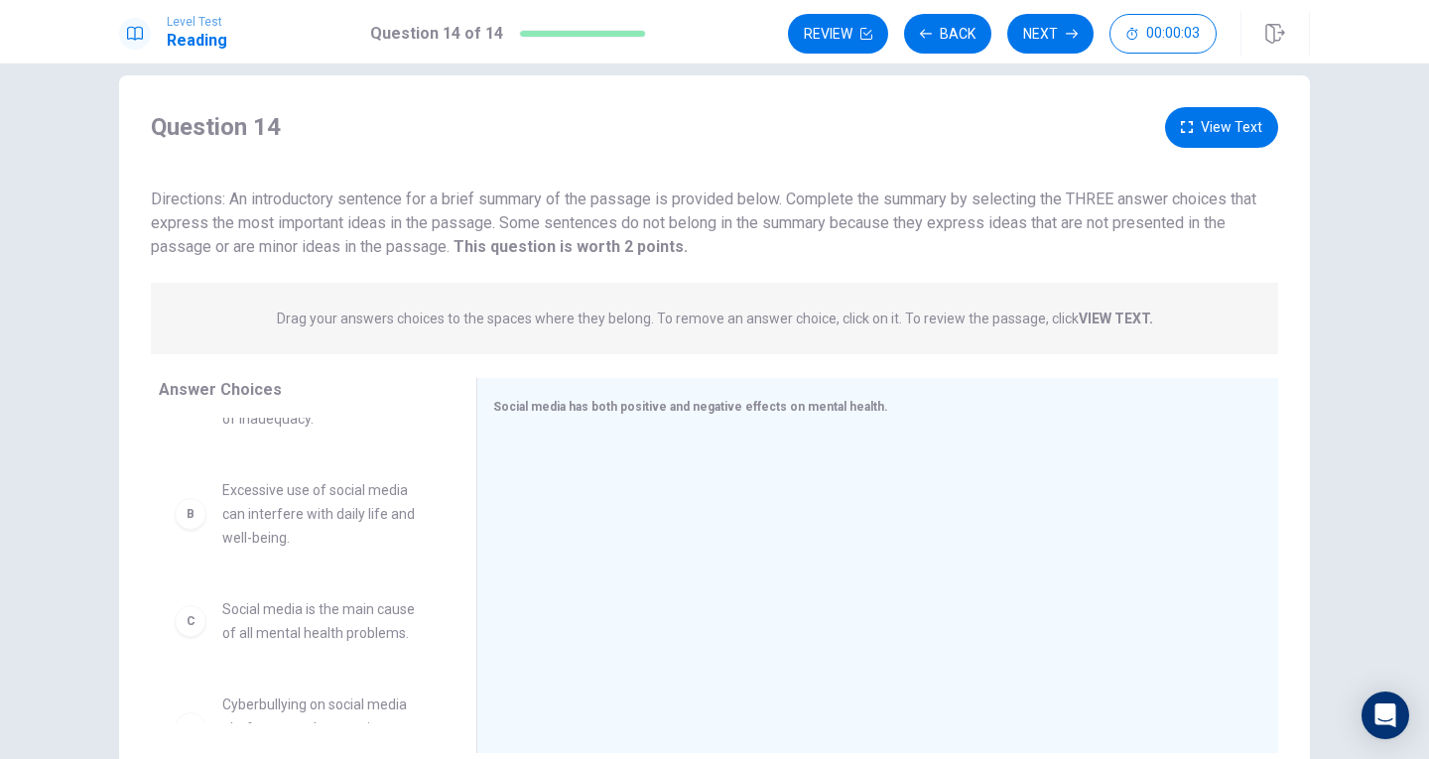
scroll to position [74, 0]
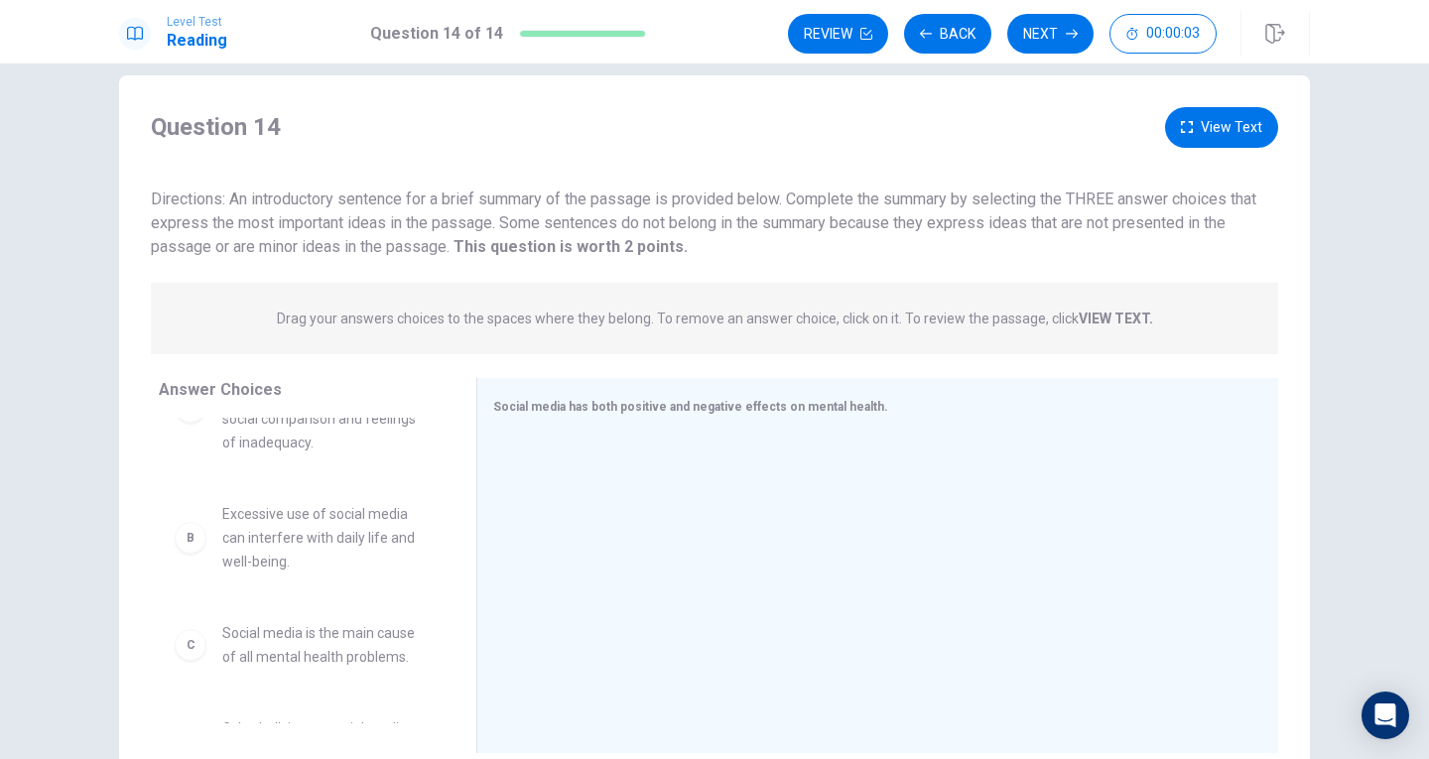
click at [345, 445] on span "Social media helps people stay connected but can also lead to social comparison…" at bounding box center [325, 406] width 206 height 95
click at [318, 522] on span "Excessive use of social media can interfere with daily life and well-being." at bounding box center [325, 537] width 206 height 71
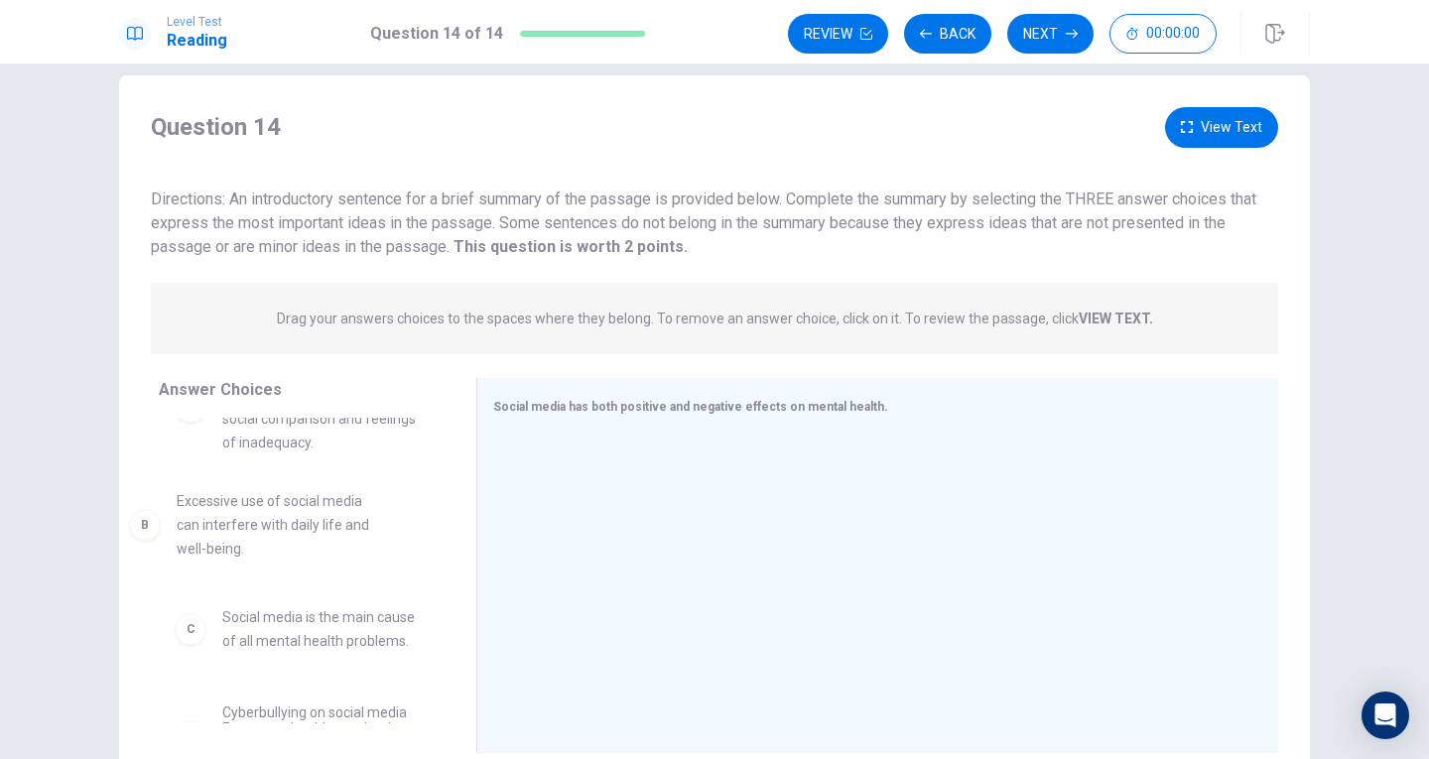
drag, startPoint x: 245, startPoint y: 548, endPoint x: 218, endPoint y: 536, distance: 29.3
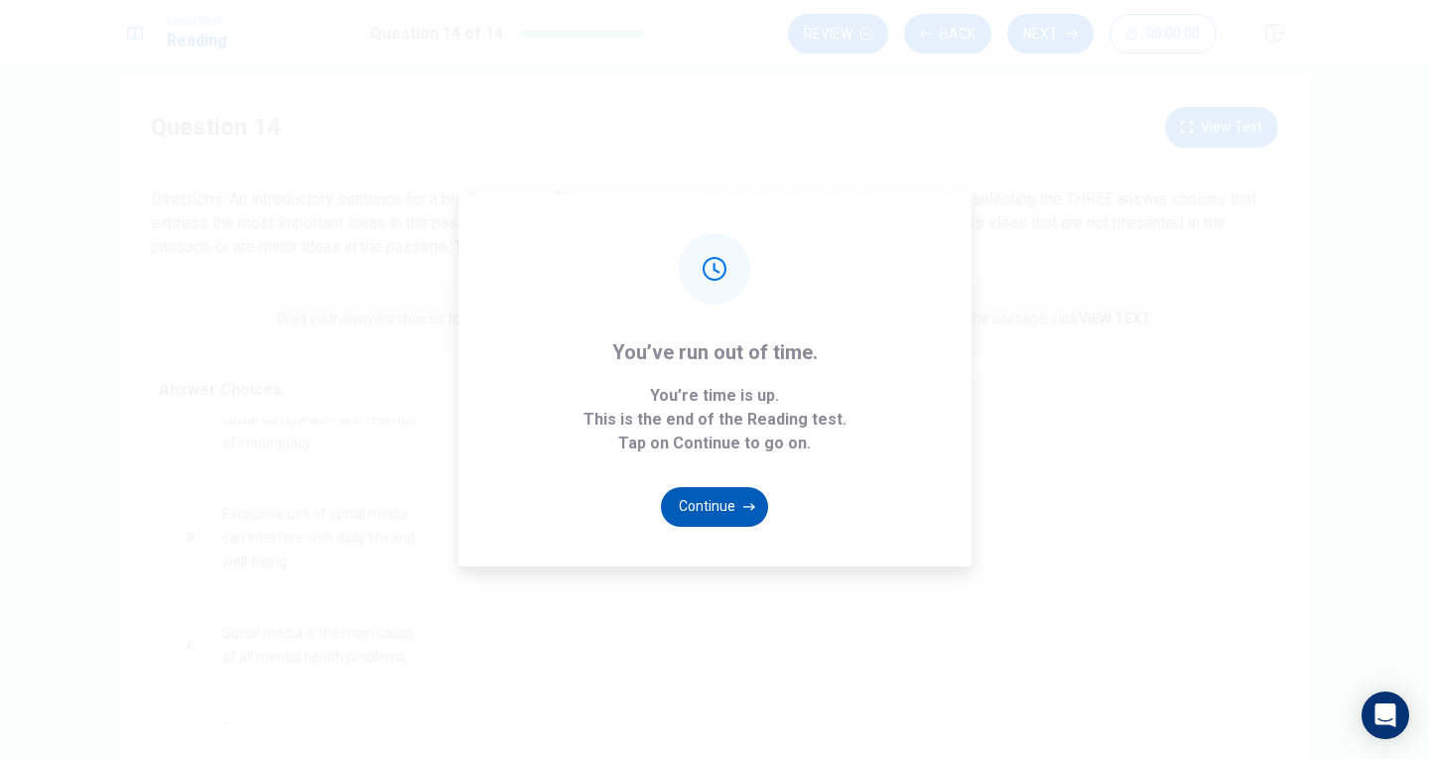
click at [718, 501] on button "Continue" at bounding box center [714, 507] width 107 height 40
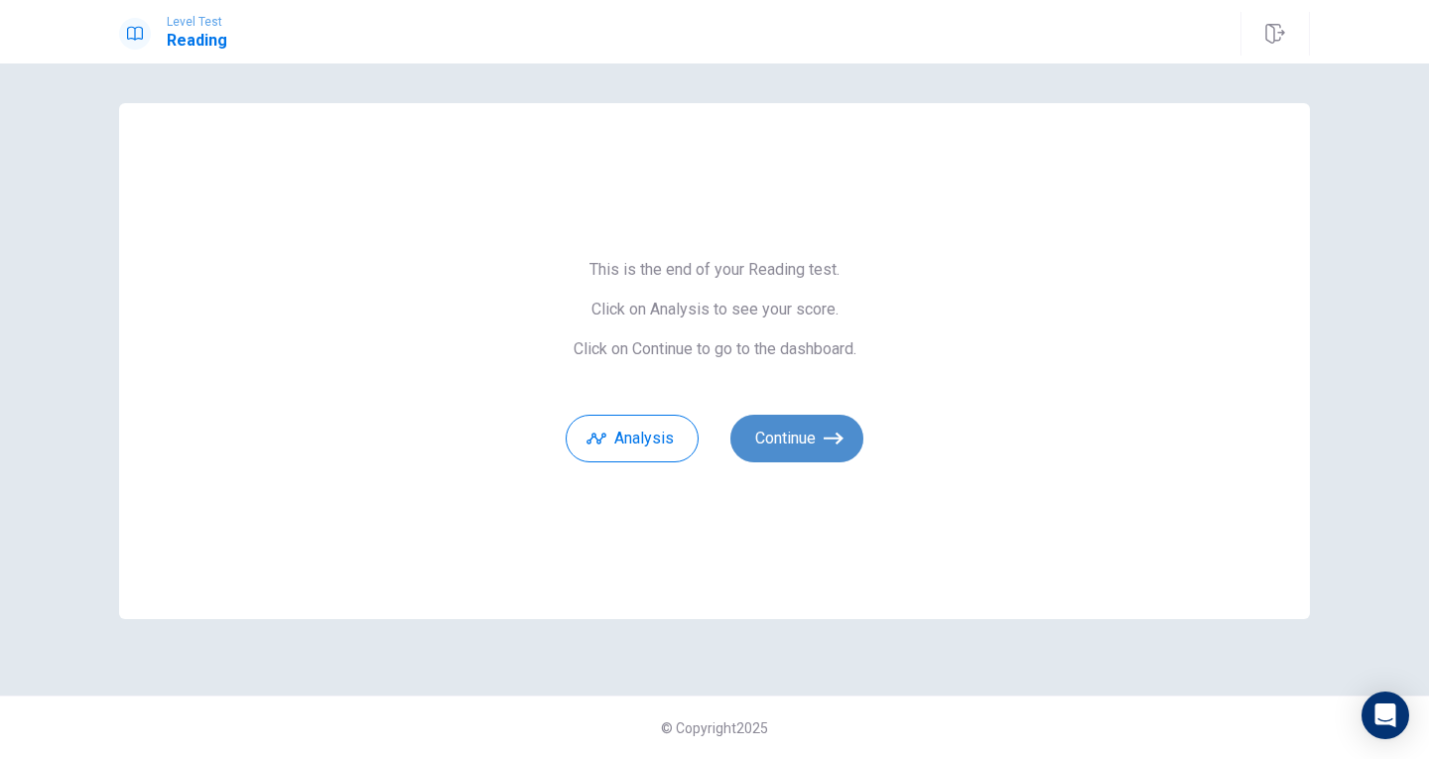
click at [745, 444] on button "Continue" at bounding box center [796, 439] width 133 height 48
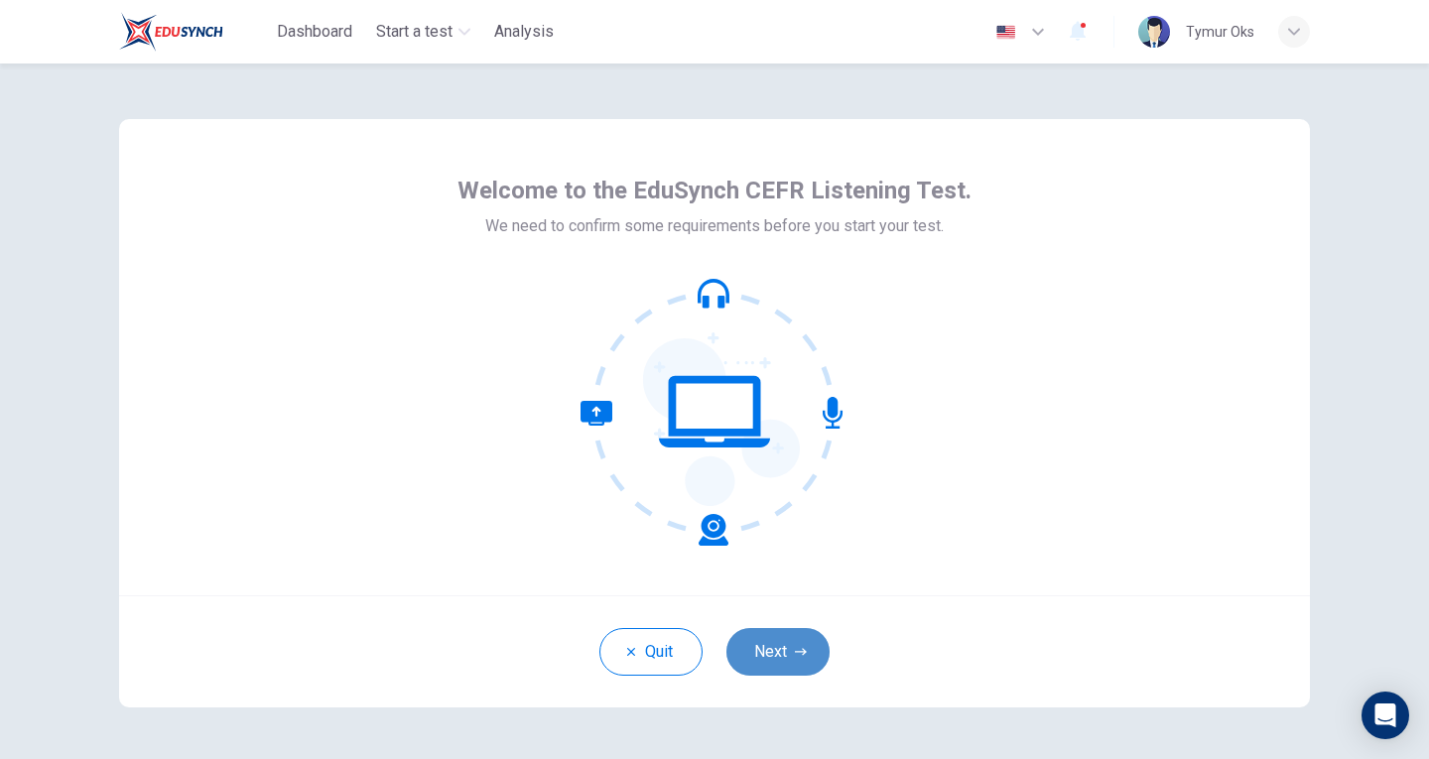
click at [788, 664] on button "Next" at bounding box center [777, 652] width 103 height 48
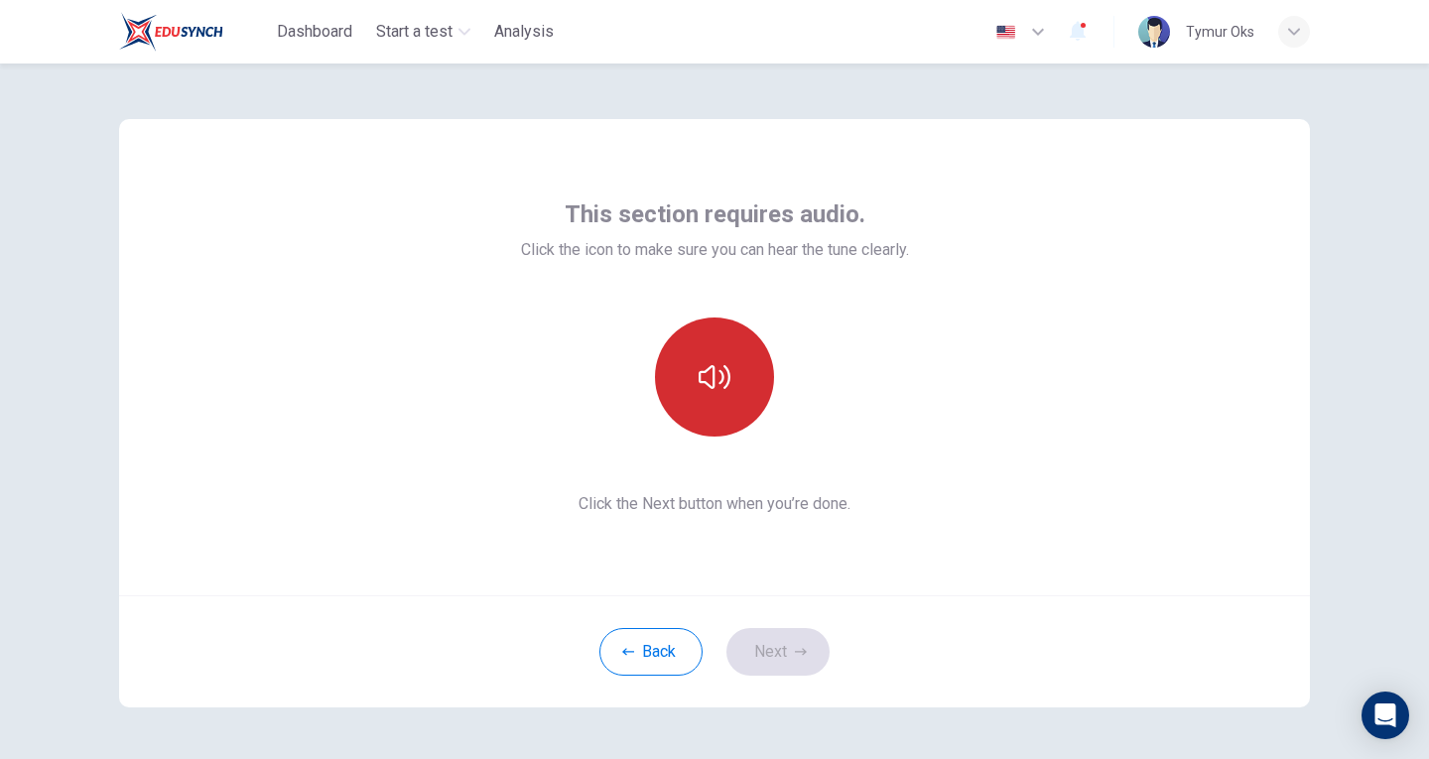
click at [712, 375] on icon "button" at bounding box center [715, 377] width 32 height 32
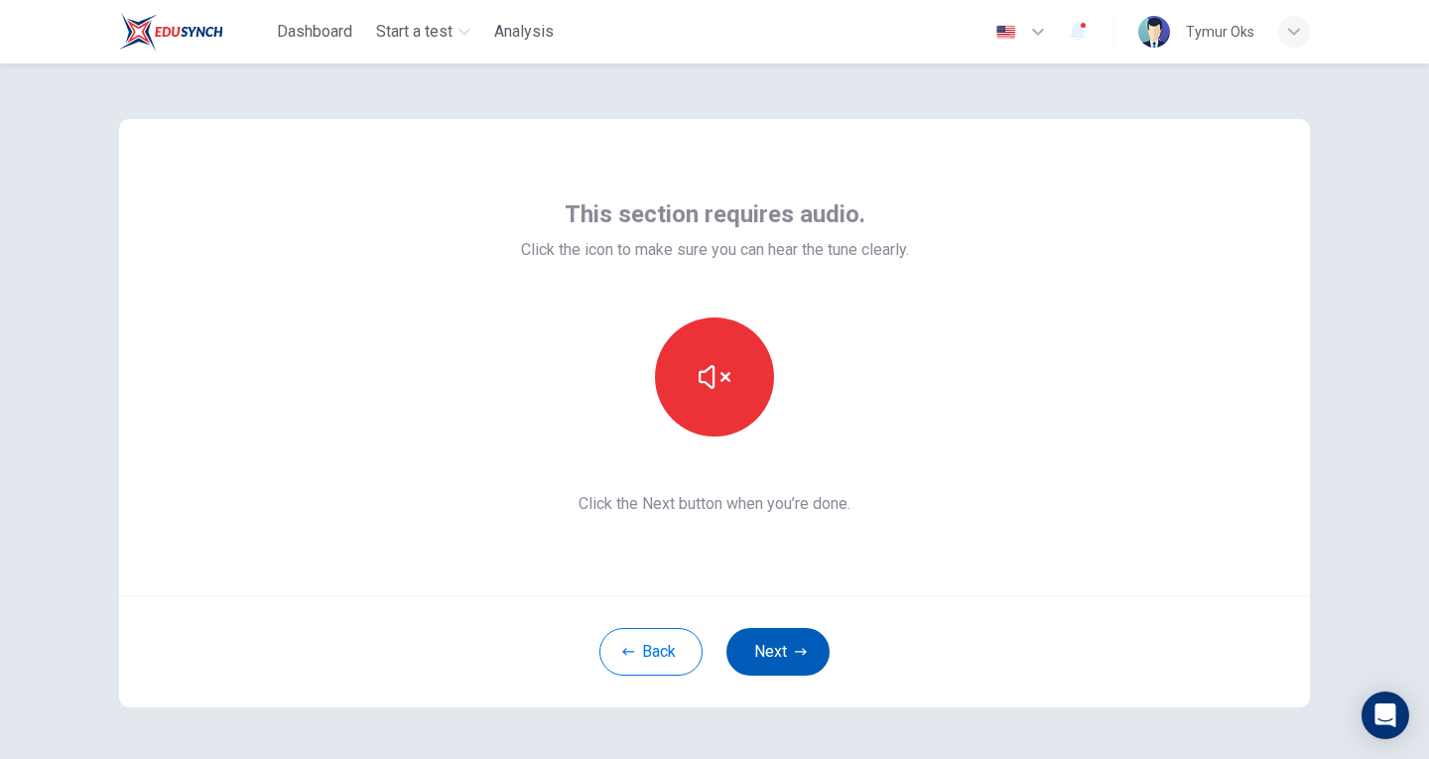
click at [799, 670] on button "Next" at bounding box center [777, 652] width 103 height 48
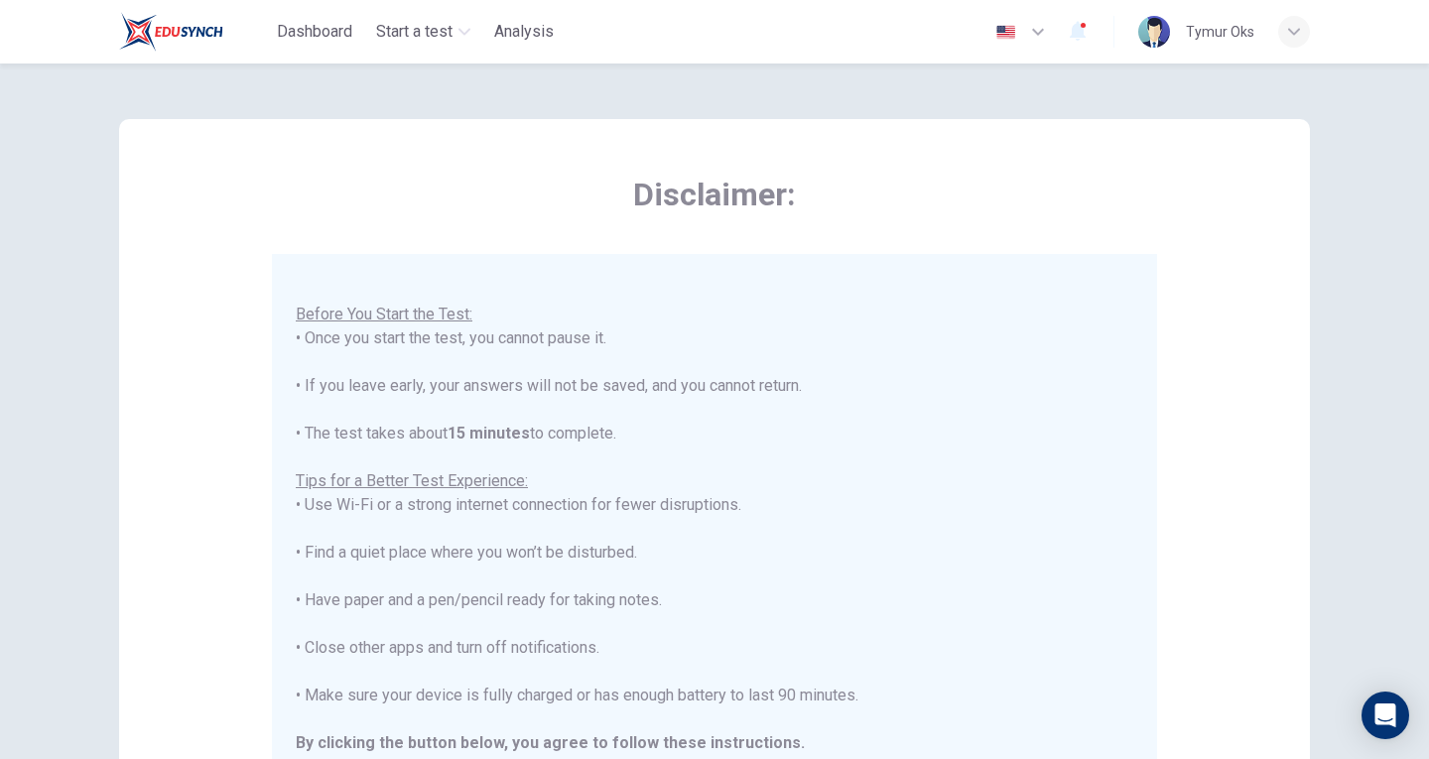
scroll to position [344, 0]
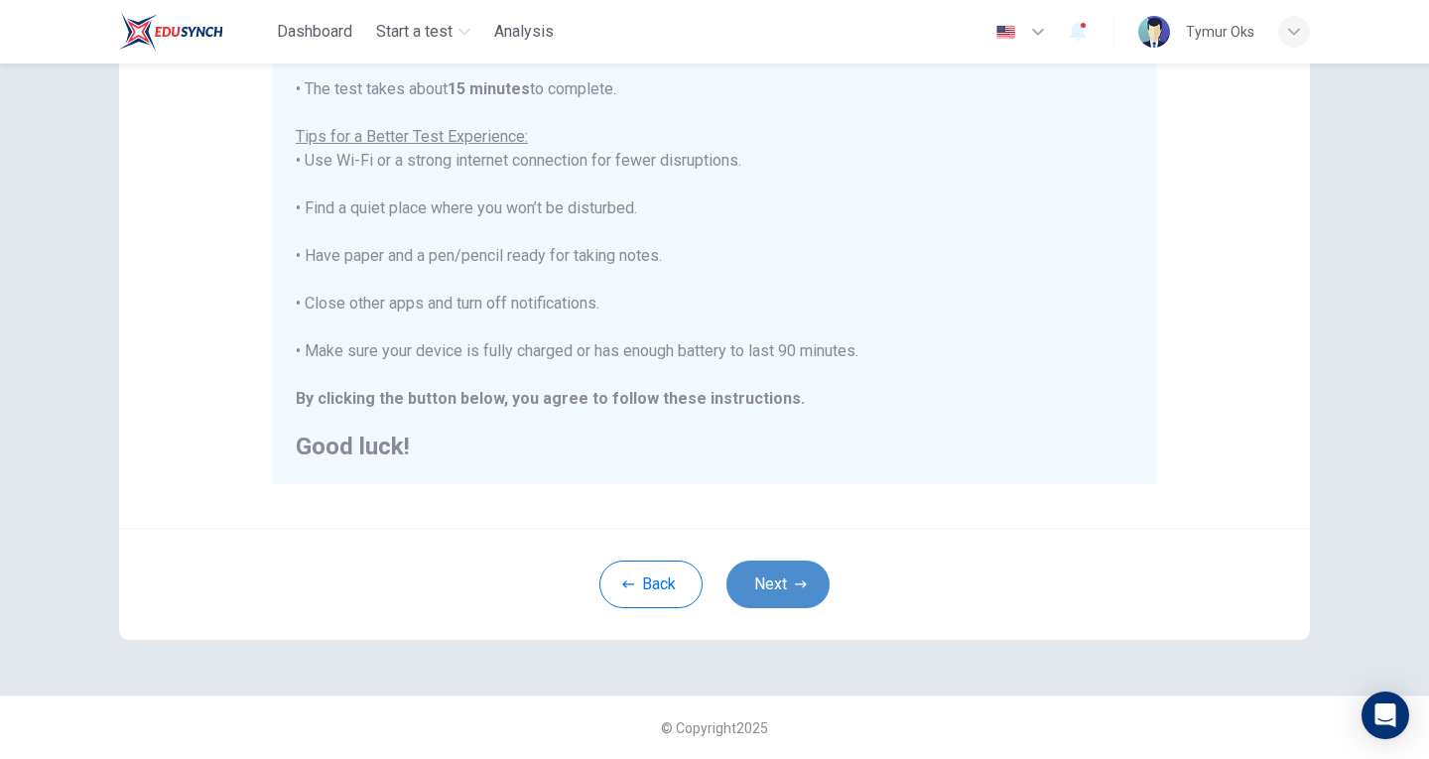
click at [784, 592] on button "Next" at bounding box center [777, 585] width 103 height 48
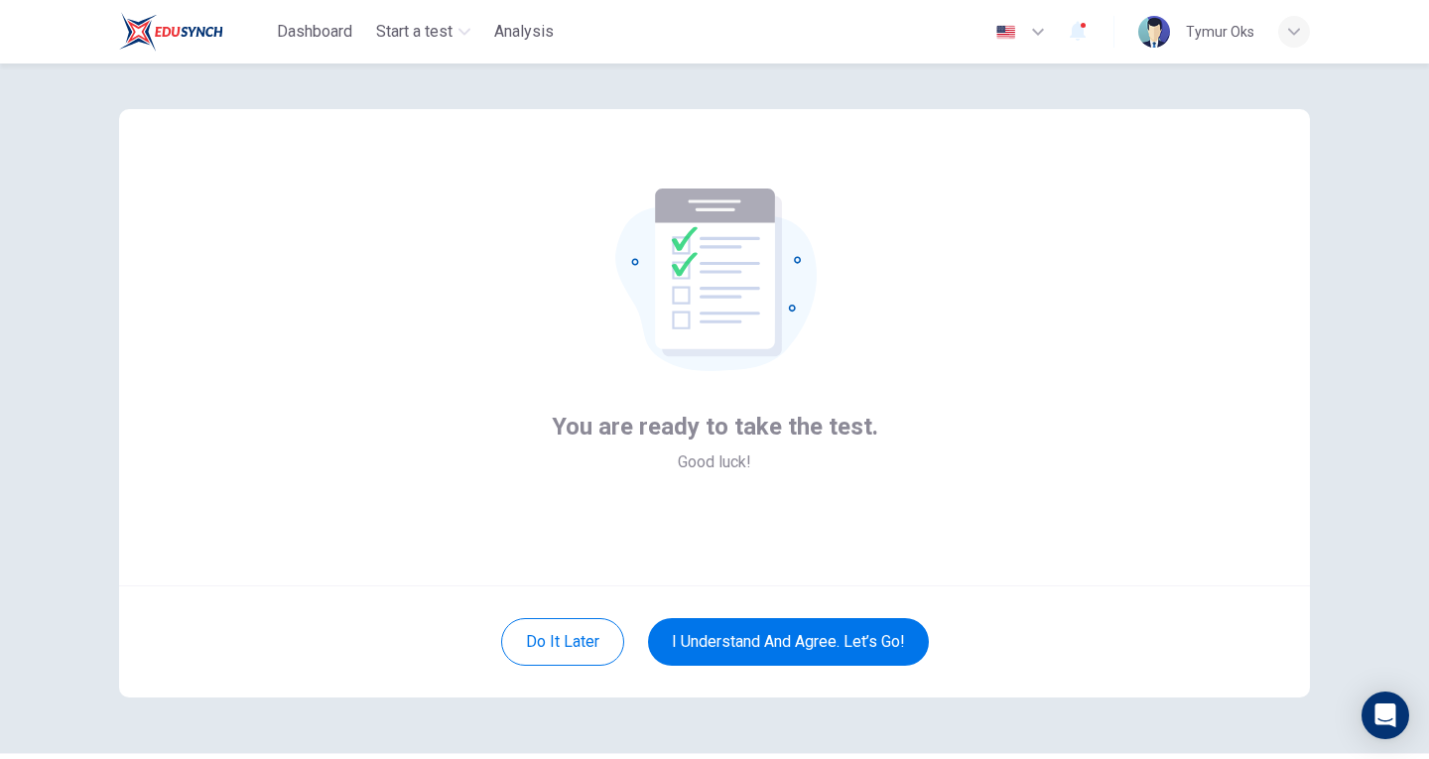
scroll to position [0, 0]
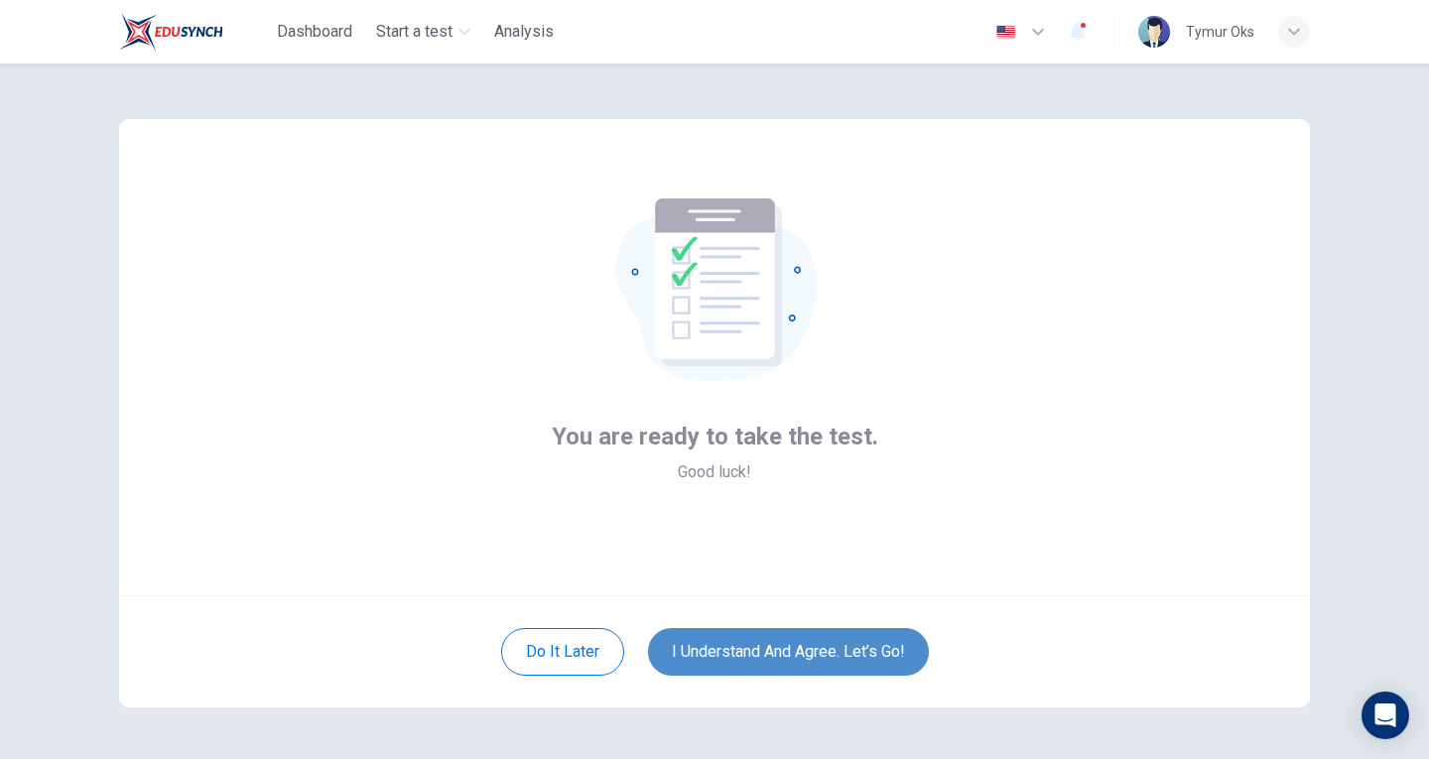
click at [711, 656] on button "I understand and agree. Let’s go!" at bounding box center [788, 652] width 281 height 48
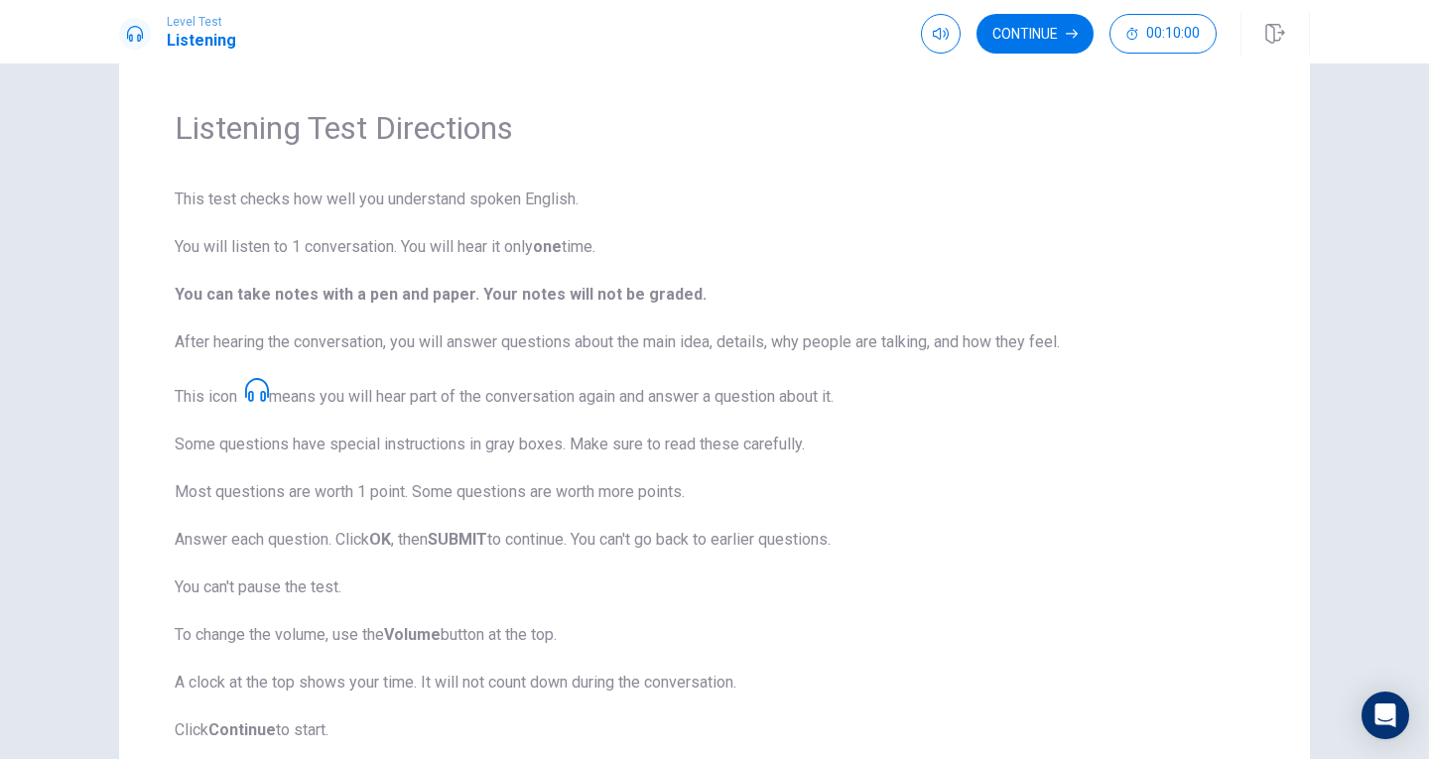
scroll to position [53, 0]
click at [999, 43] on button "Continue" at bounding box center [1034, 34] width 117 height 40
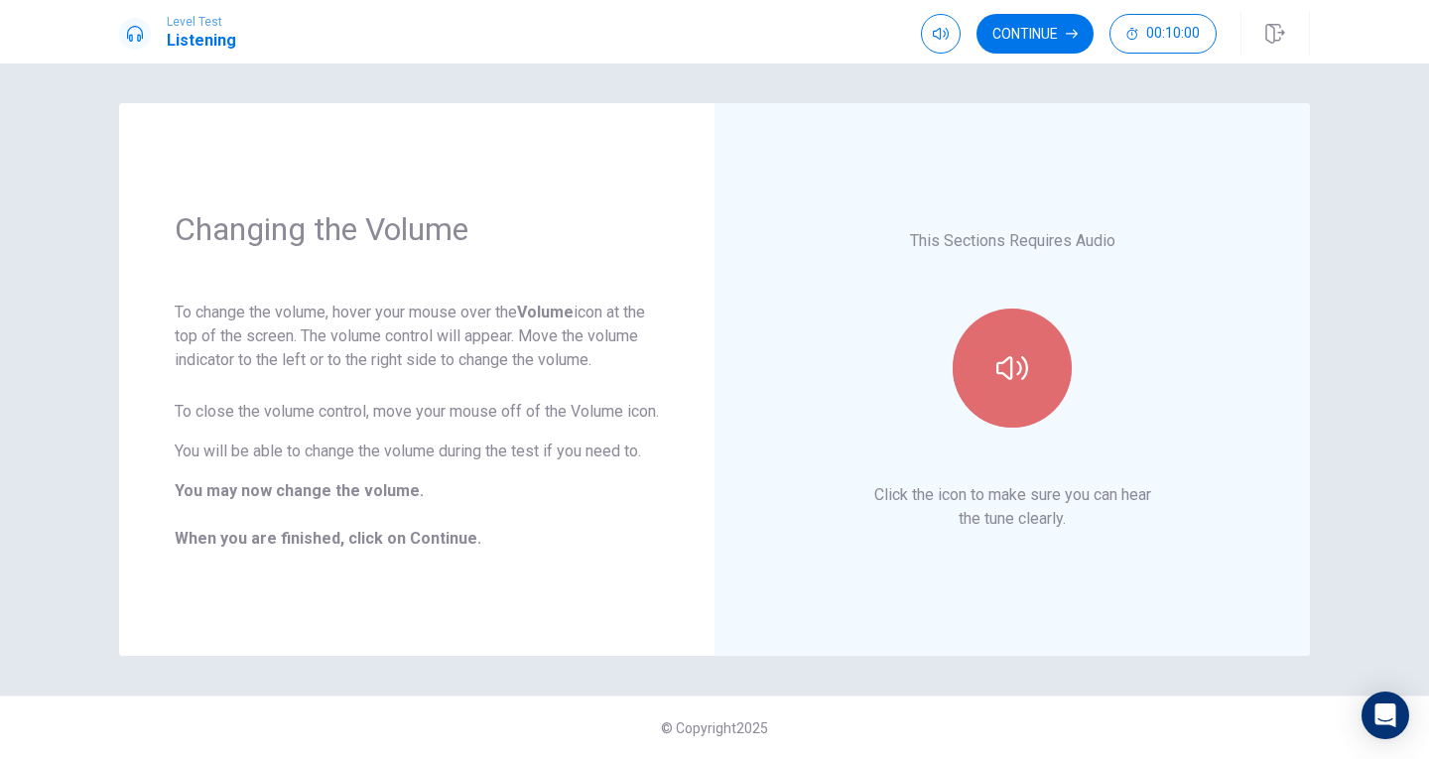
click at [1044, 352] on button "button" at bounding box center [1012, 368] width 119 height 119
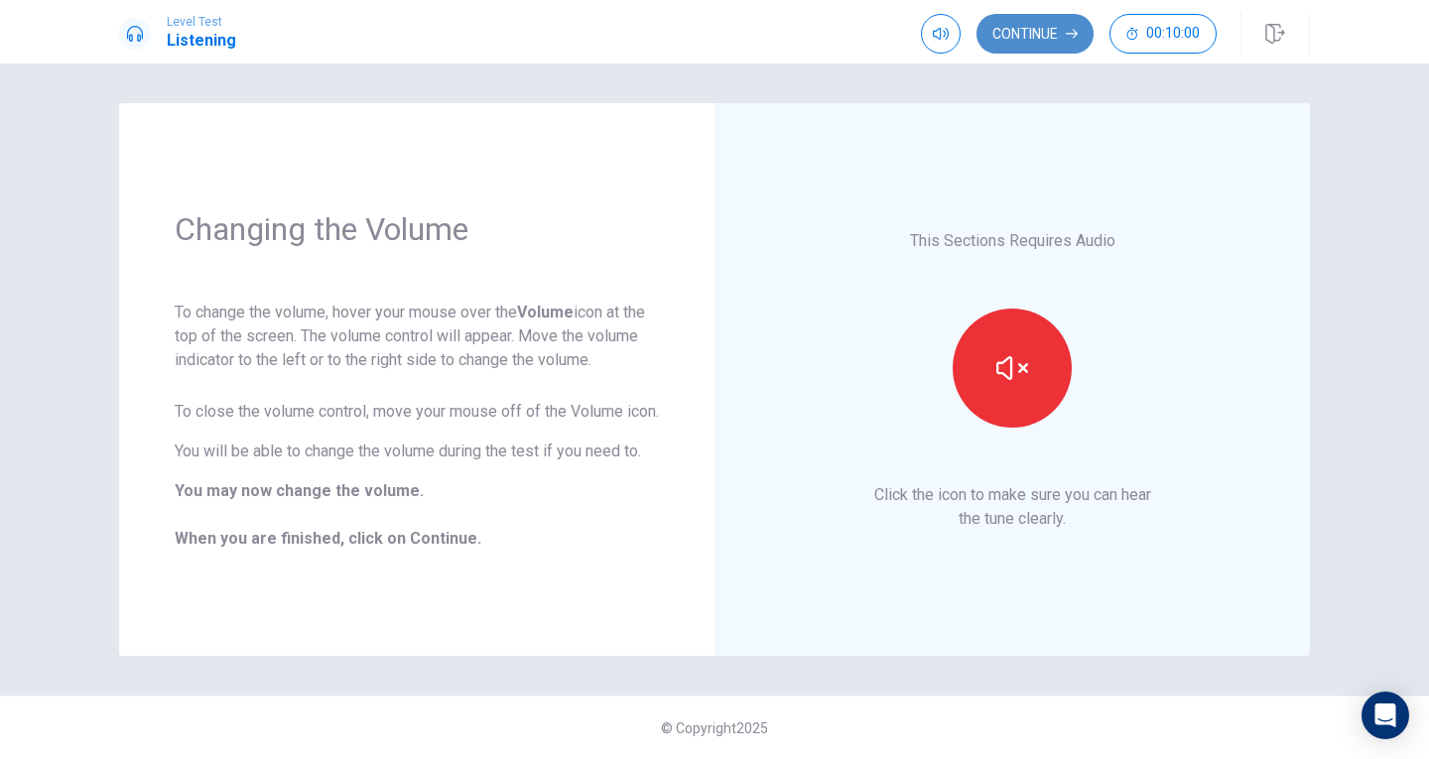
click at [1042, 39] on button "Continue" at bounding box center [1034, 34] width 117 height 40
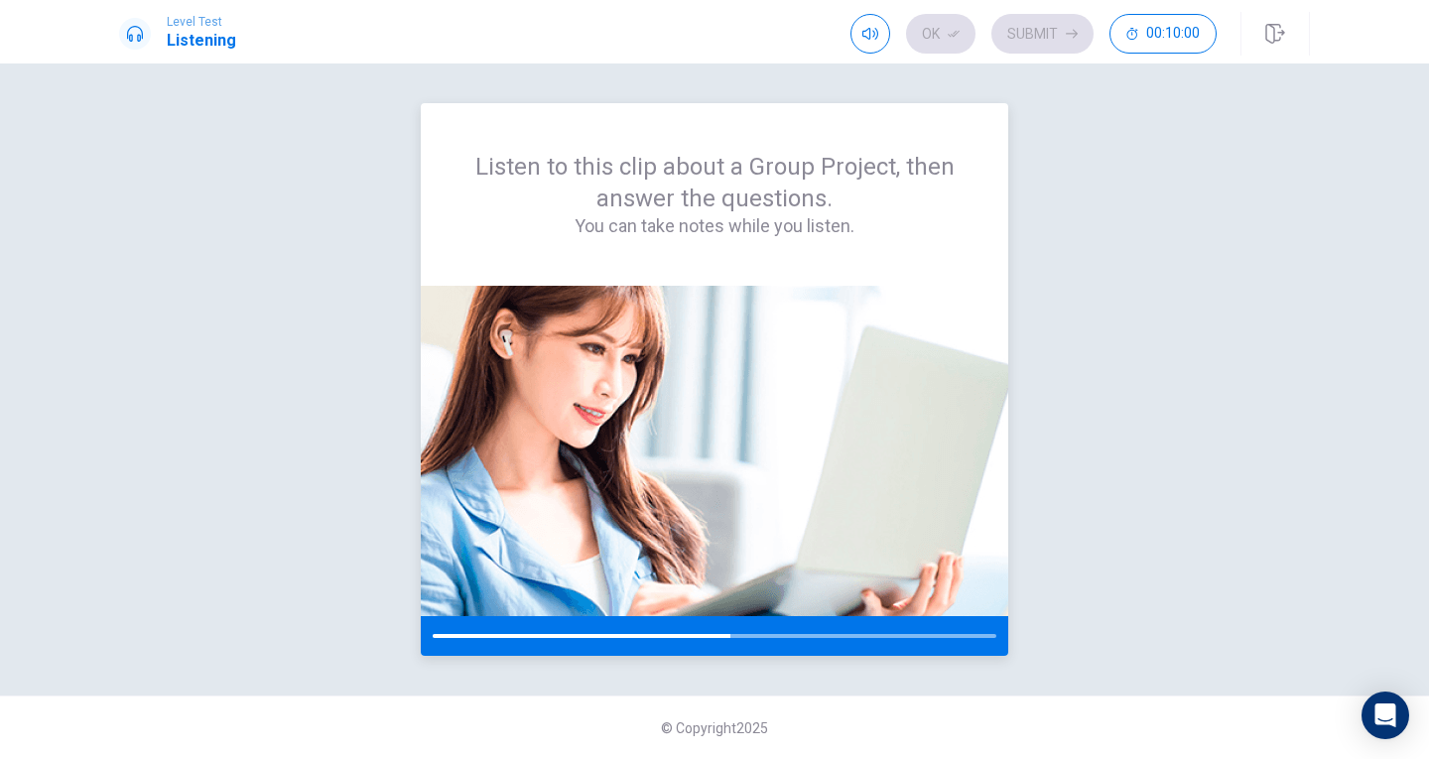
click at [572, 634] on div at bounding box center [582, 636] width 298 height 4
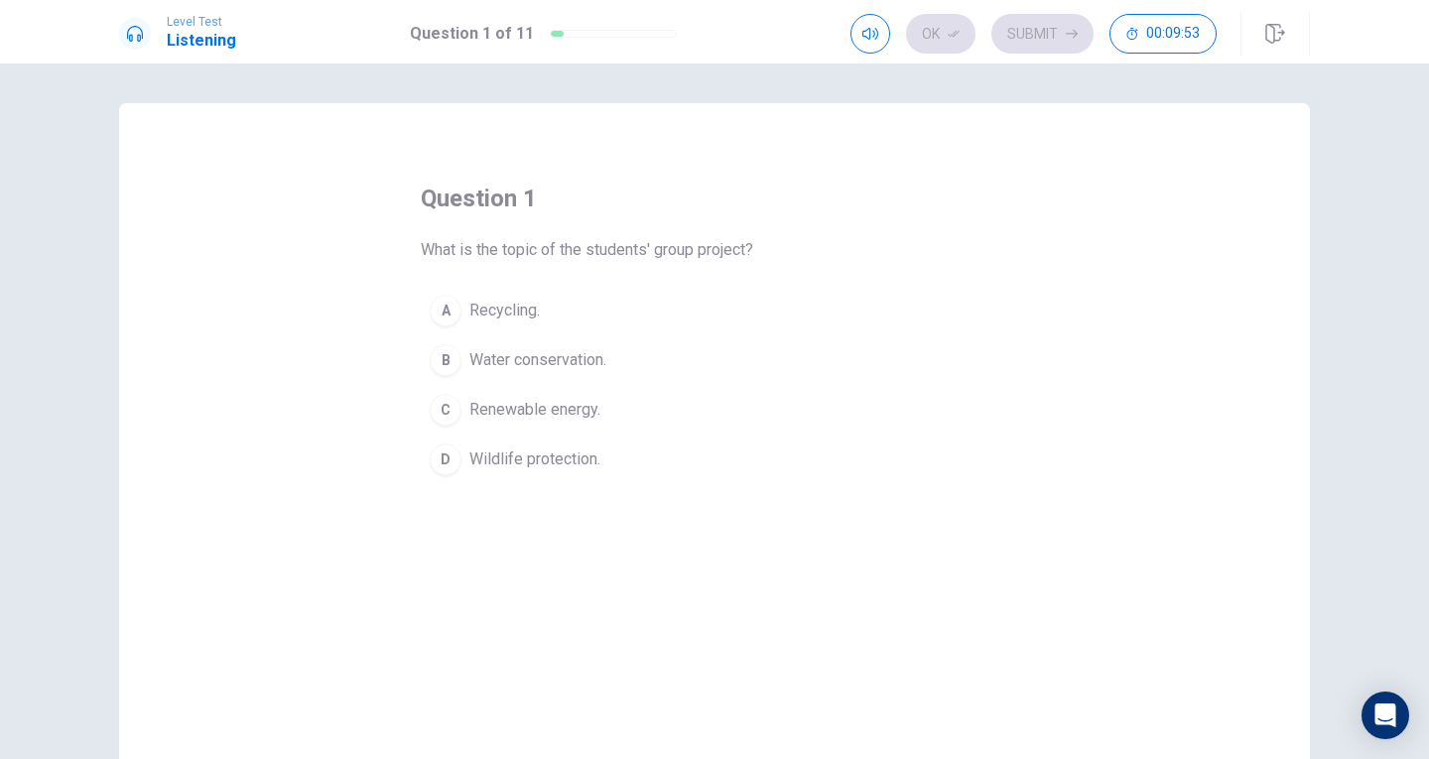
click at [465, 429] on button "C Renewable energy." at bounding box center [714, 410] width 587 height 50
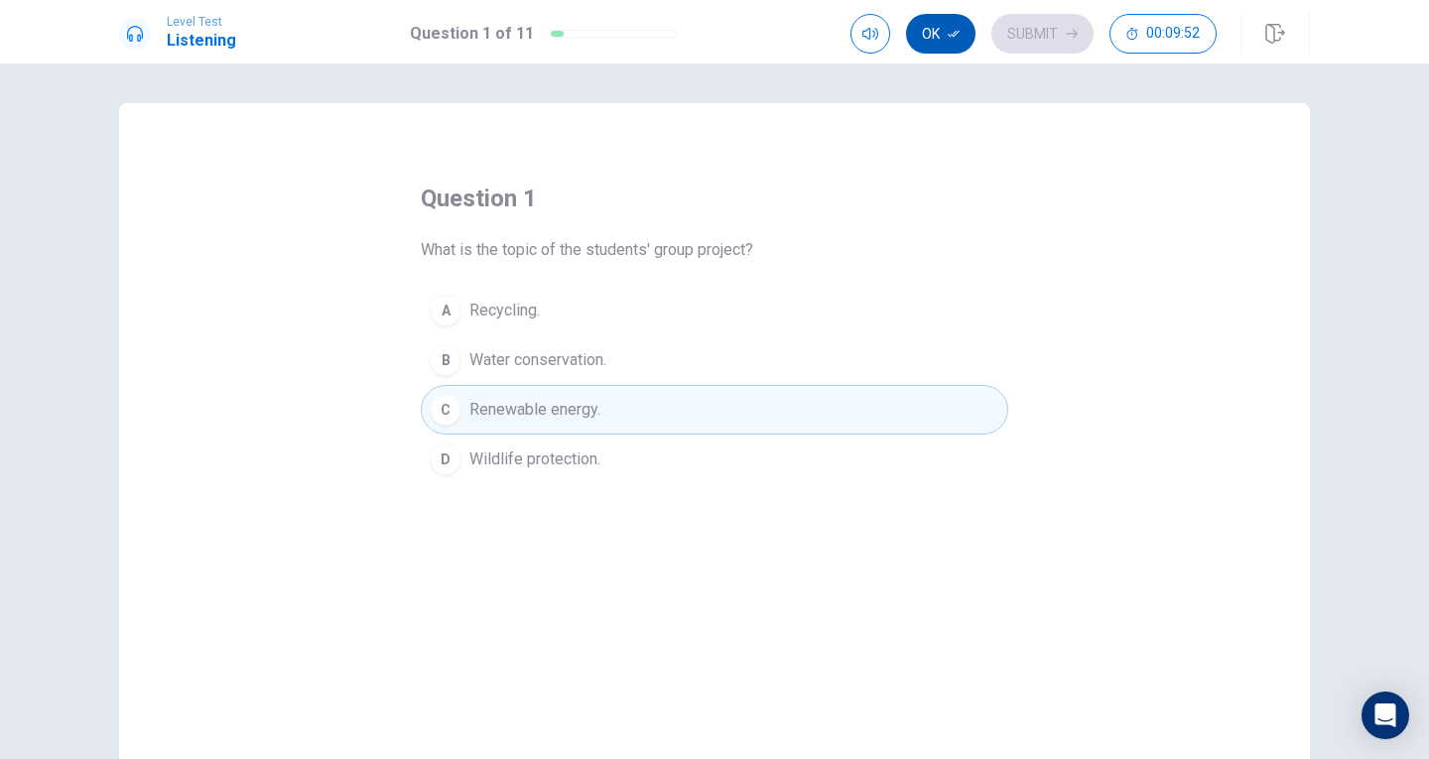
click at [942, 23] on button "Ok" at bounding box center [940, 34] width 69 height 40
click at [1039, 36] on button "Submit" at bounding box center [1042, 34] width 102 height 40
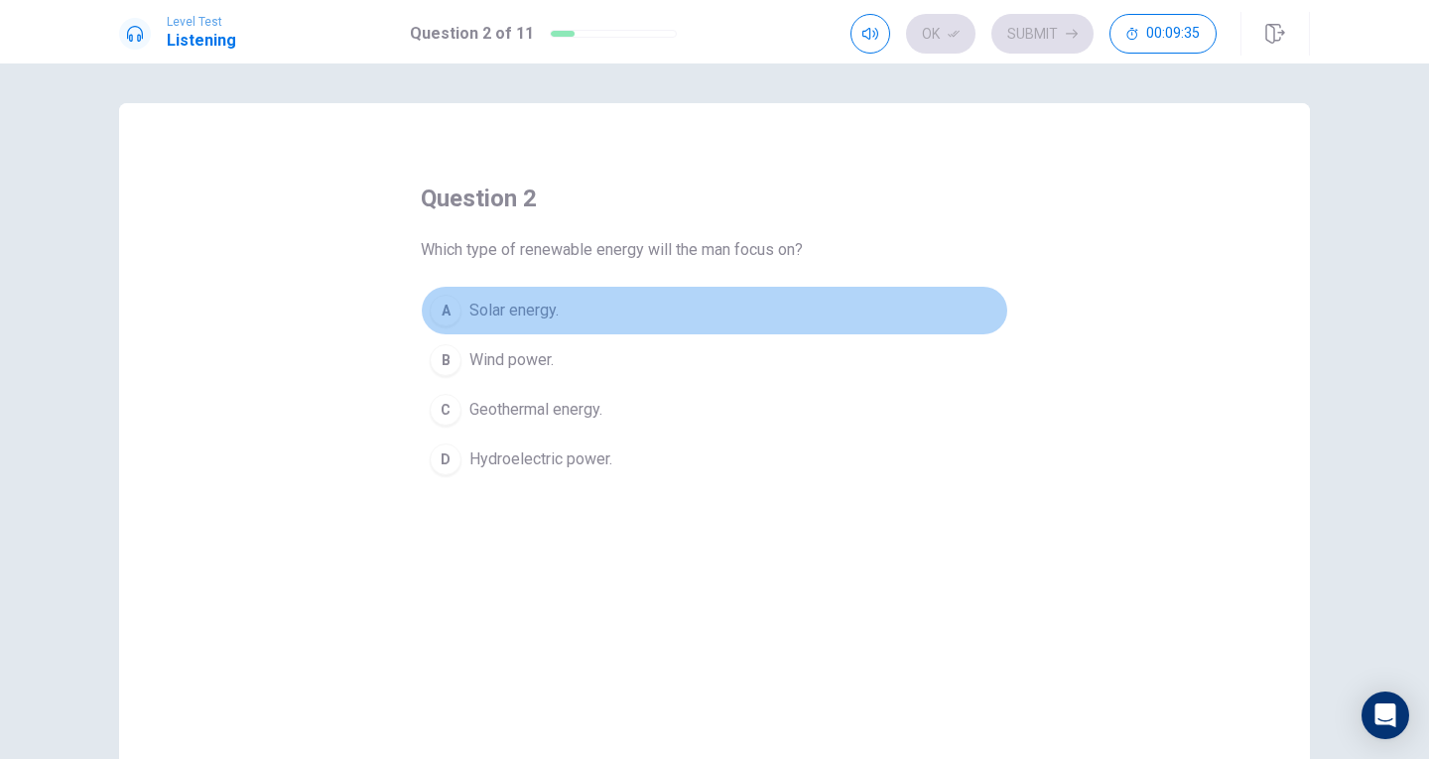
click at [469, 303] on span "Solar energy." at bounding box center [513, 311] width 89 height 24
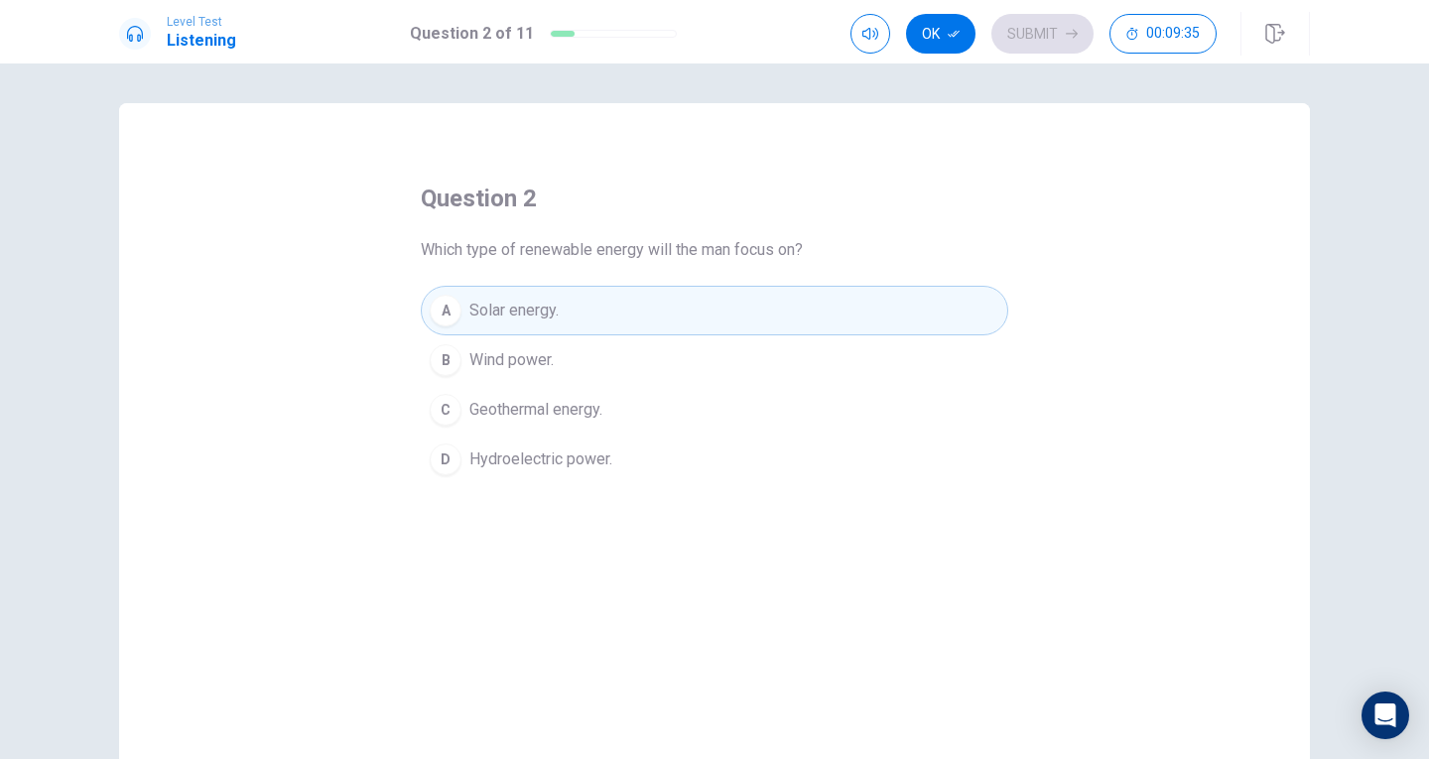
click at [469, 322] on span "Solar energy." at bounding box center [513, 311] width 89 height 24
click at [469, 363] on span "Wind power." at bounding box center [511, 360] width 84 height 24
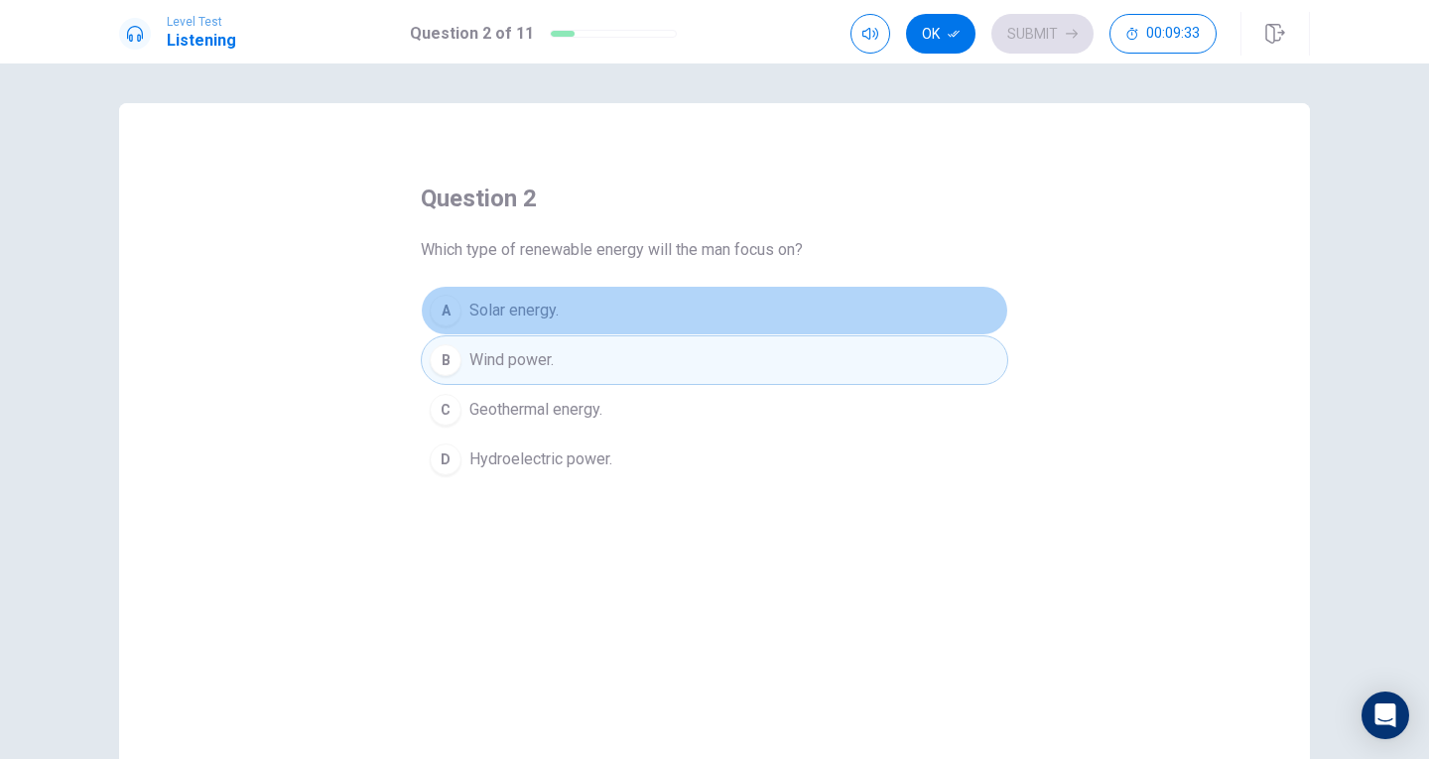
click at [476, 319] on span "Solar energy." at bounding box center [513, 311] width 89 height 24
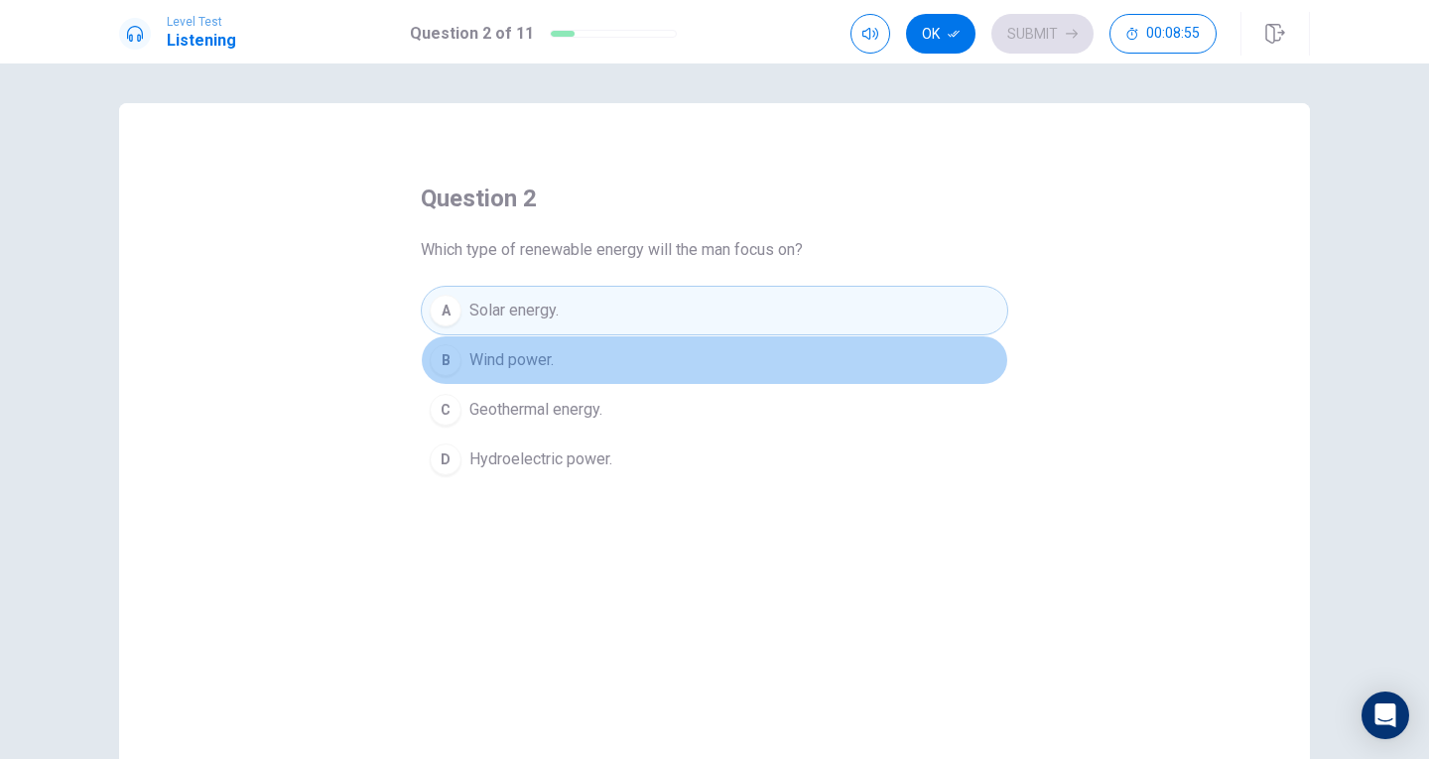
click at [482, 351] on span "Wind power." at bounding box center [511, 360] width 84 height 24
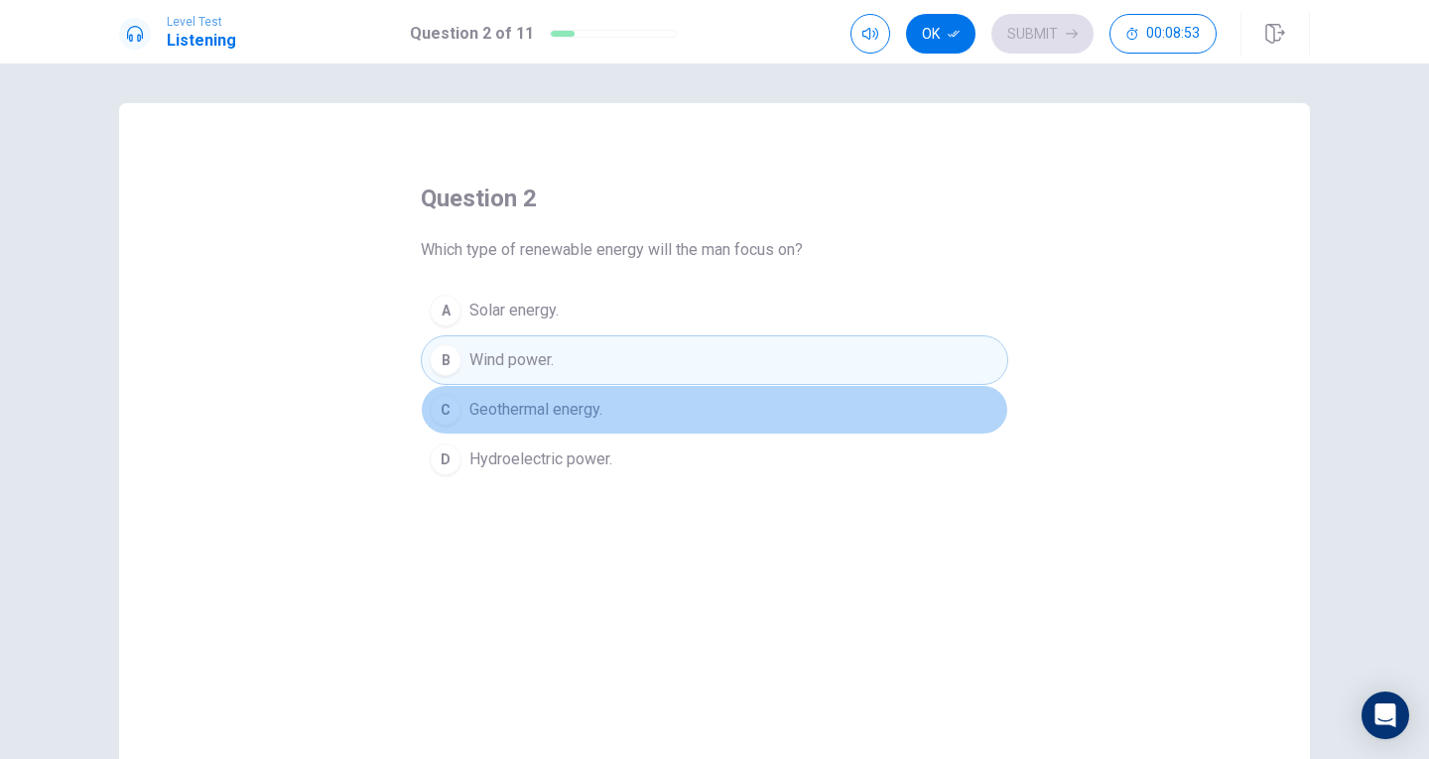
click at [488, 408] on span "Geothermal energy." at bounding box center [535, 410] width 133 height 24
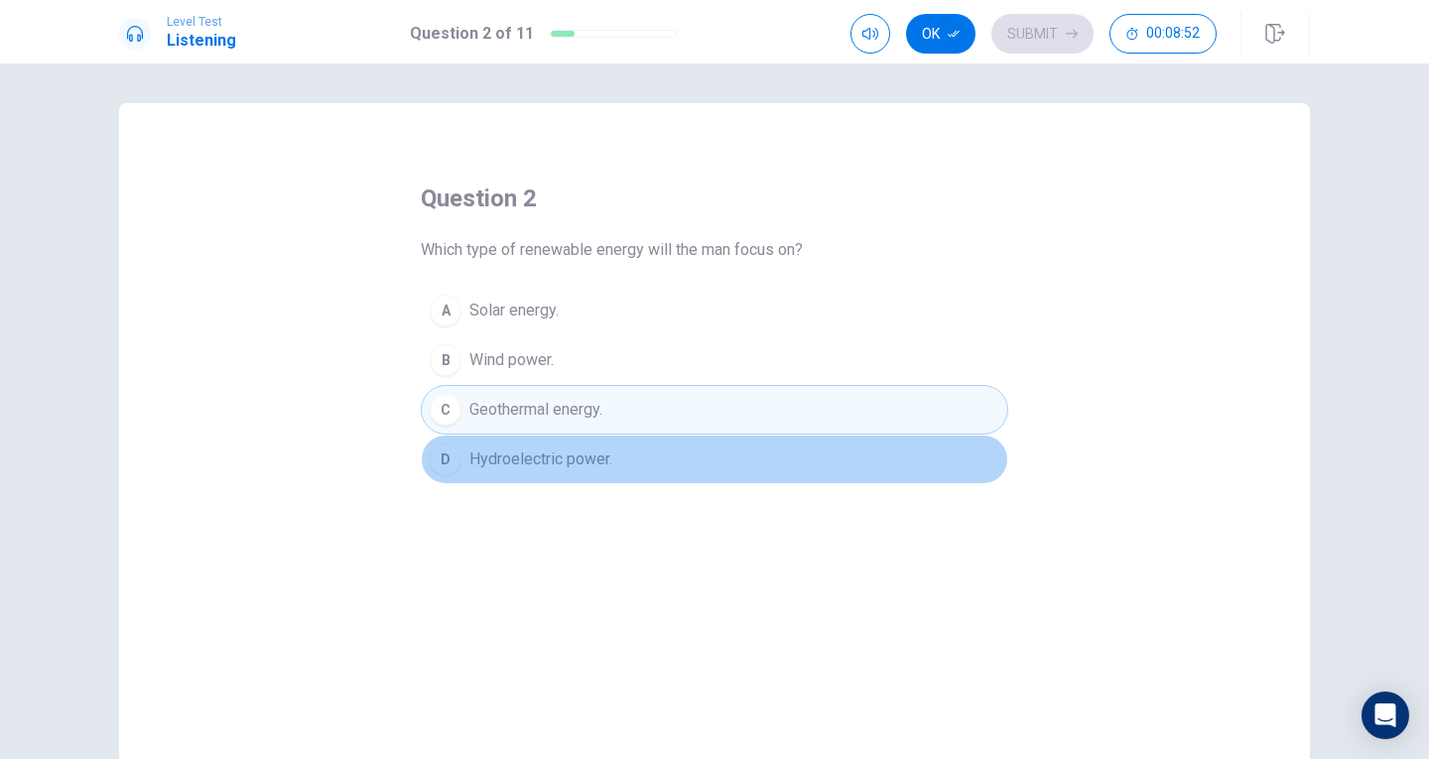
click at [483, 456] on span "Hydroelectric power." at bounding box center [540, 460] width 143 height 24
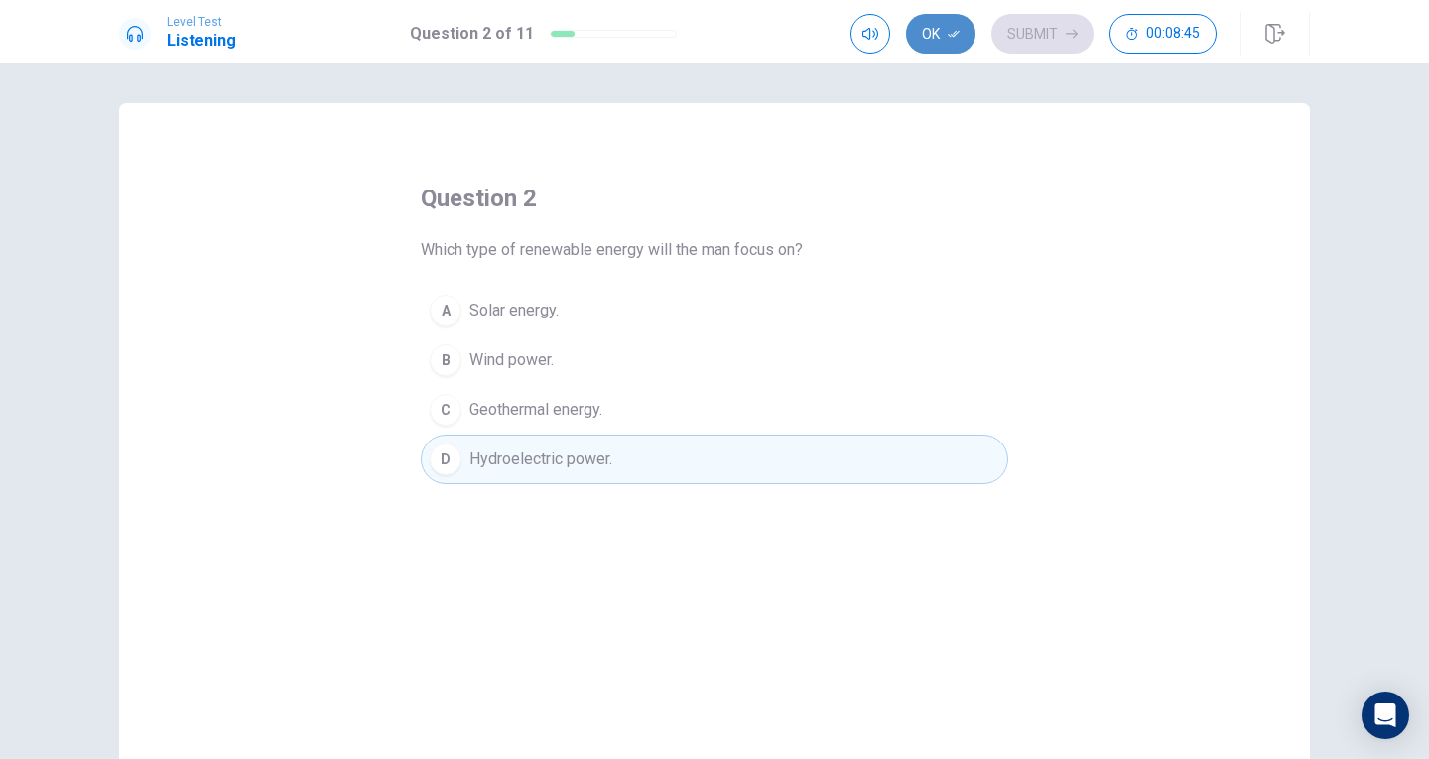
click at [936, 36] on button "Ok" at bounding box center [940, 34] width 69 height 40
click at [1038, 39] on button "Submit" at bounding box center [1042, 34] width 102 height 40
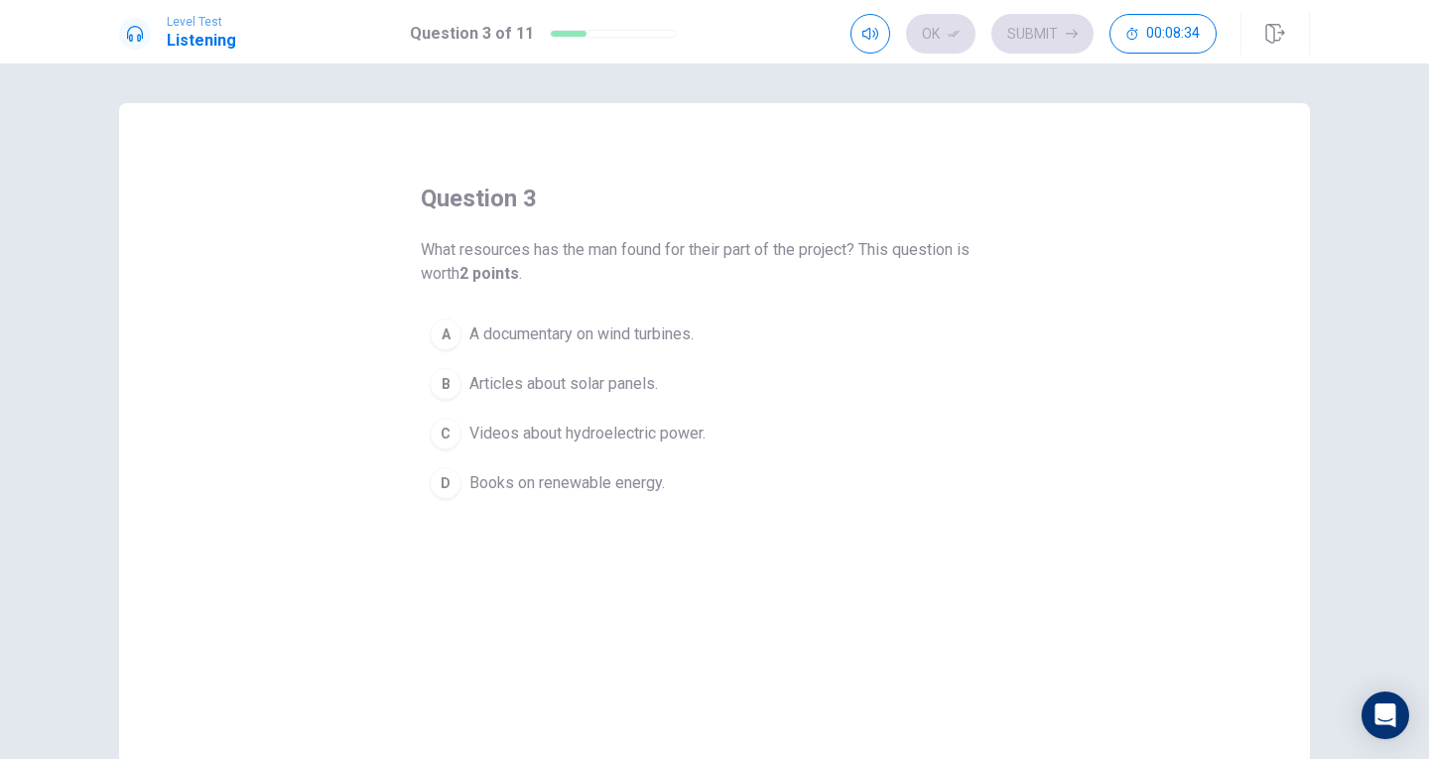
click at [438, 416] on button "C Videos about hydroelectric power." at bounding box center [714, 434] width 587 height 50
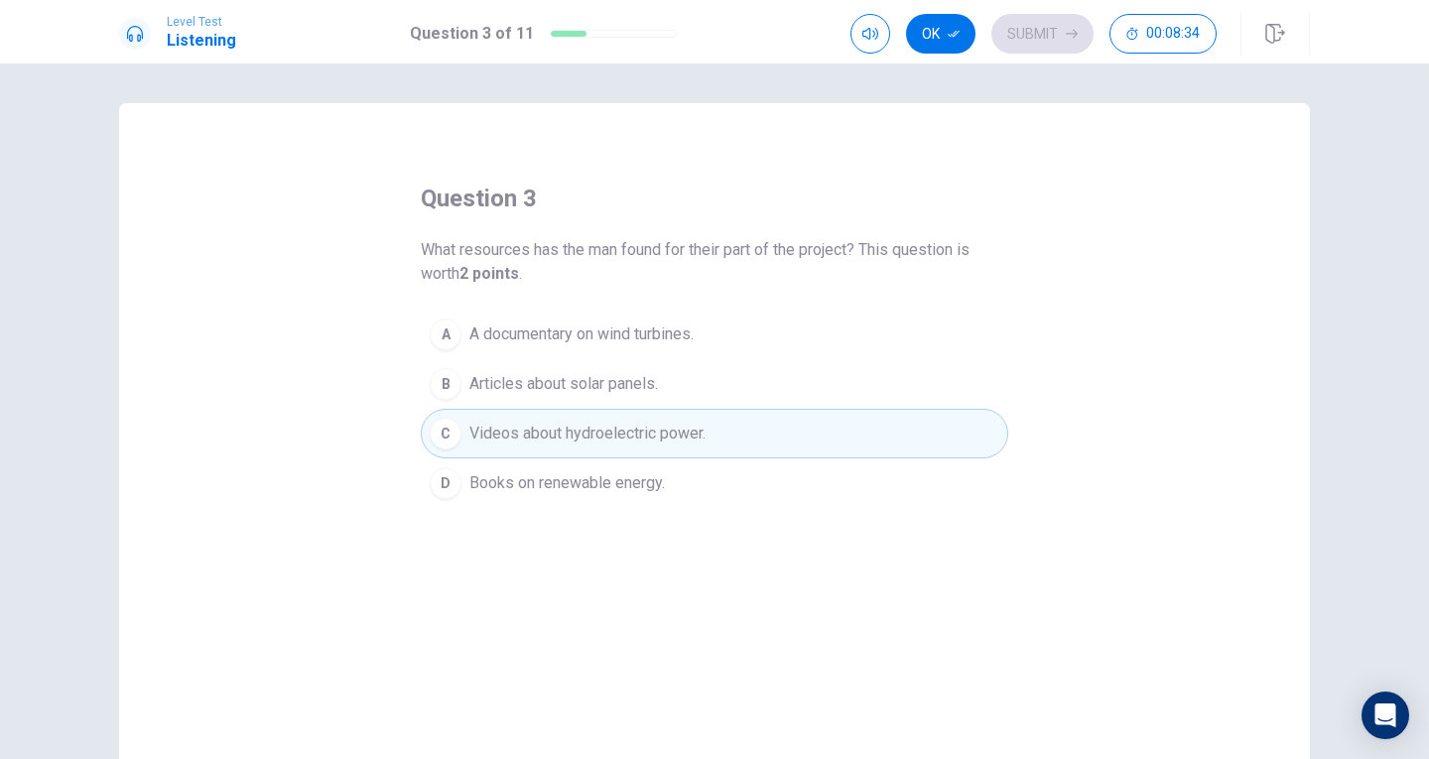
click at [448, 447] on div "C" at bounding box center [446, 434] width 32 height 32
click at [461, 505] on button "D Books on renewable energy." at bounding box center [714, 483] width 587 height 50
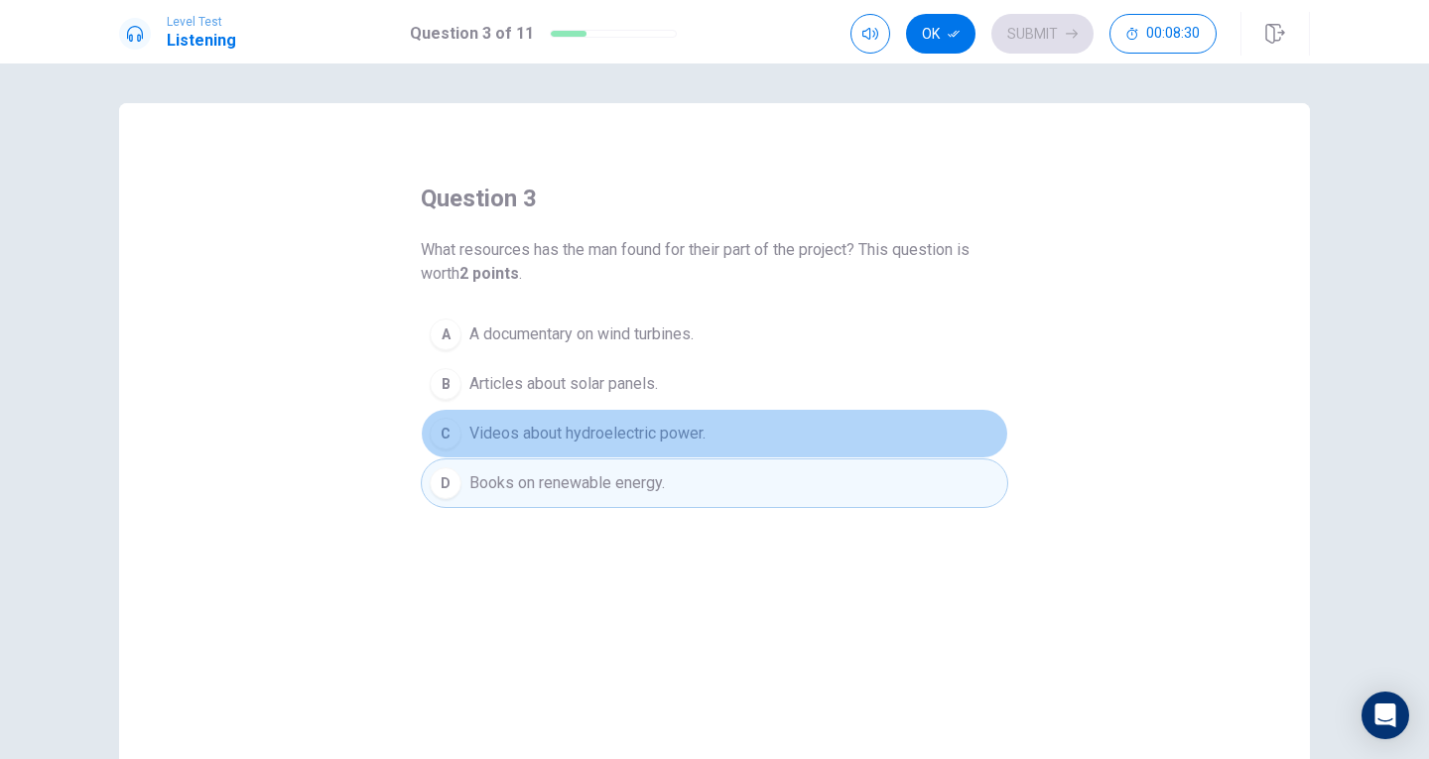
click at [490, 442] on span "Videos about hydroelectric power." at bounding box center [587, 434] width 236 height 24
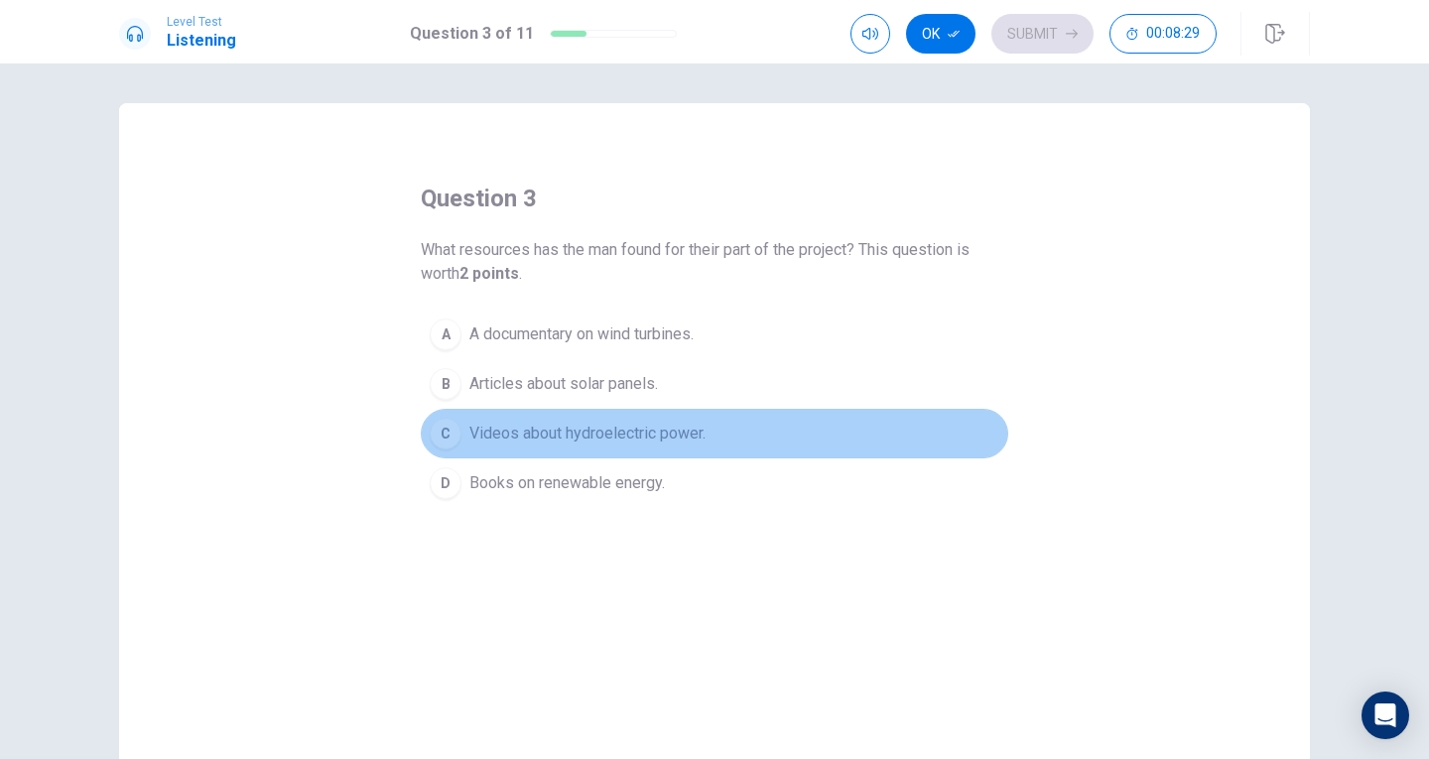
click at [490, 442] on span "Videos about hydroelectric power." at bounding box center [587, 434] width 236 height 24
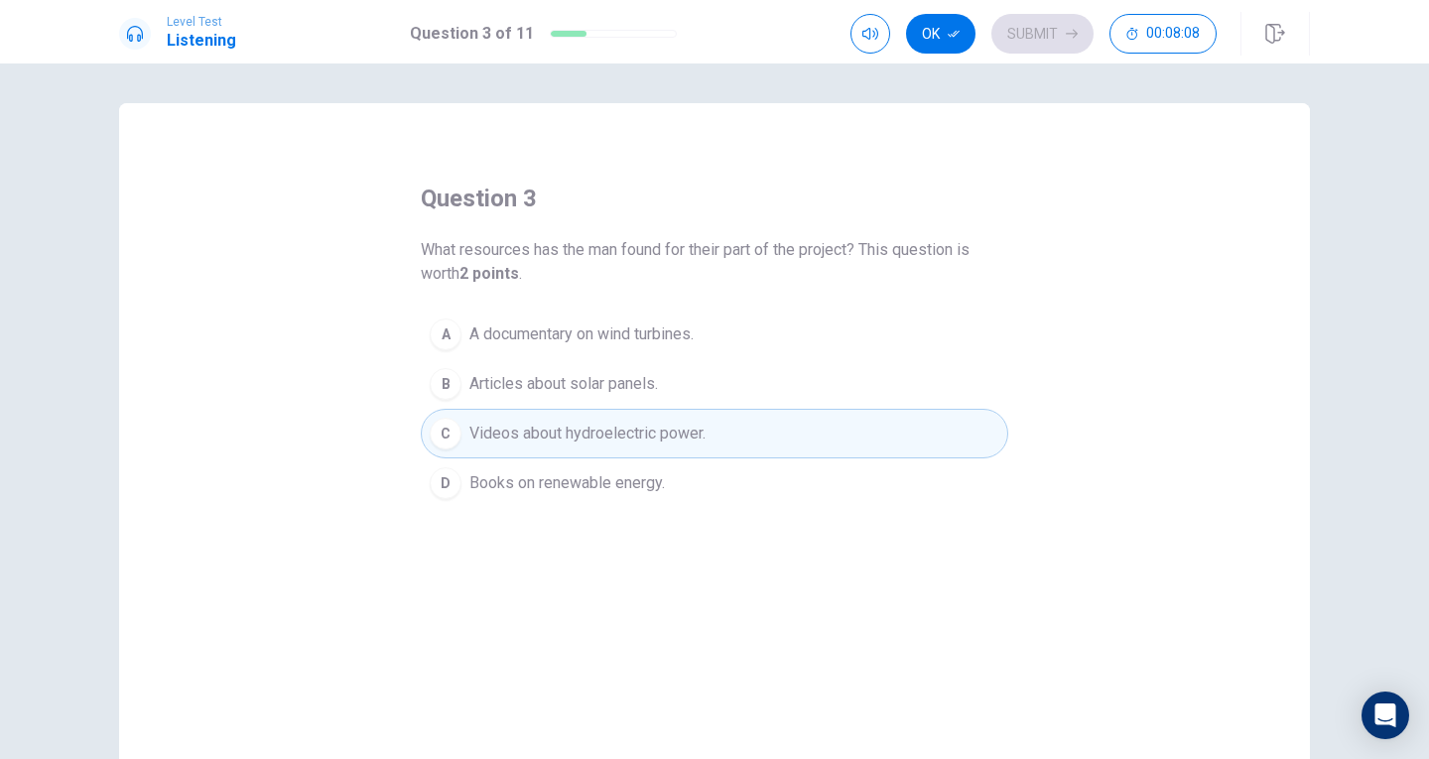
click at [514, 382] on span "Articles about solar panels." at bounding box center [563, 384] width 189 height 24
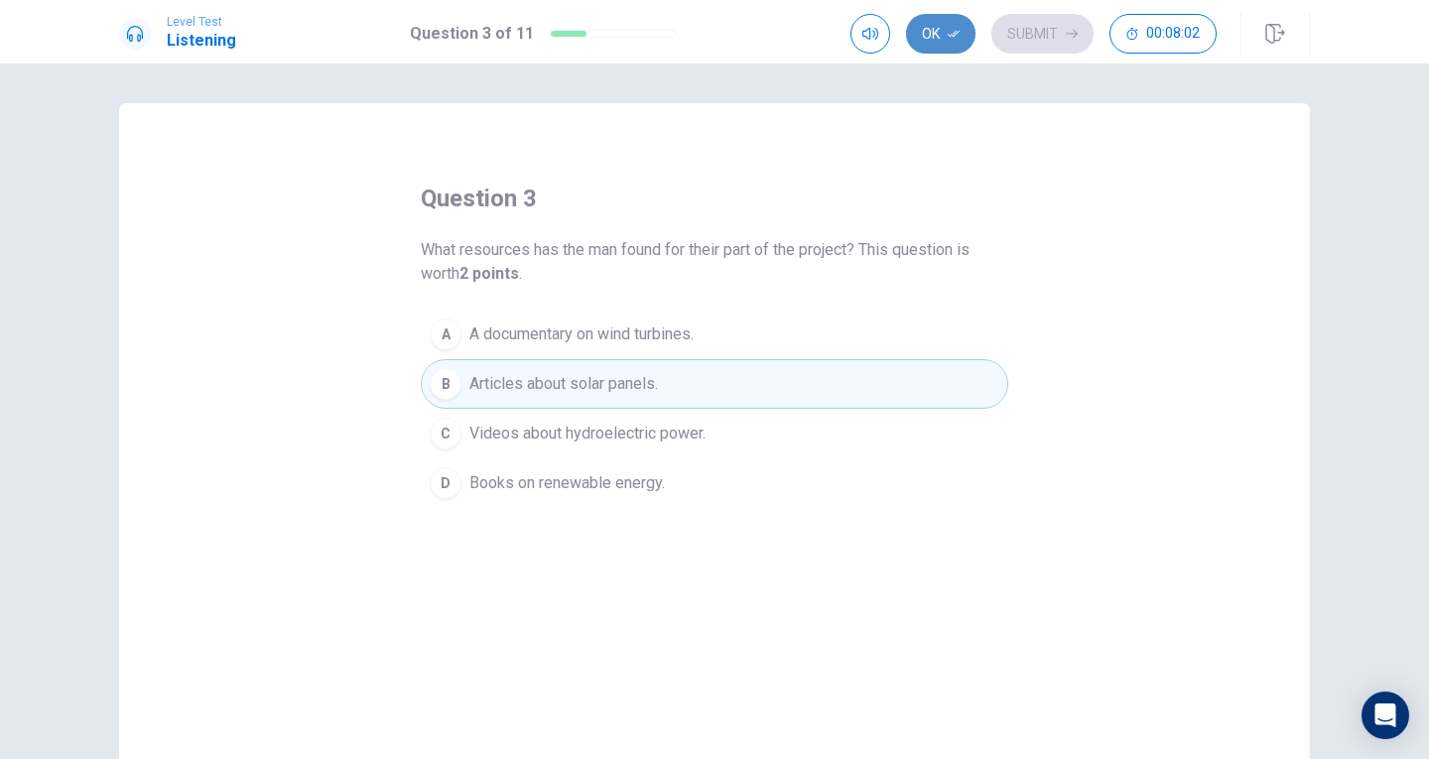
click at [944, 41] on button "Ok" at bounding box center [940, 34] width 69 height 40
click at [1032, 39] on button "Submit" at bounding box center [1042, 34] width 102 height 40
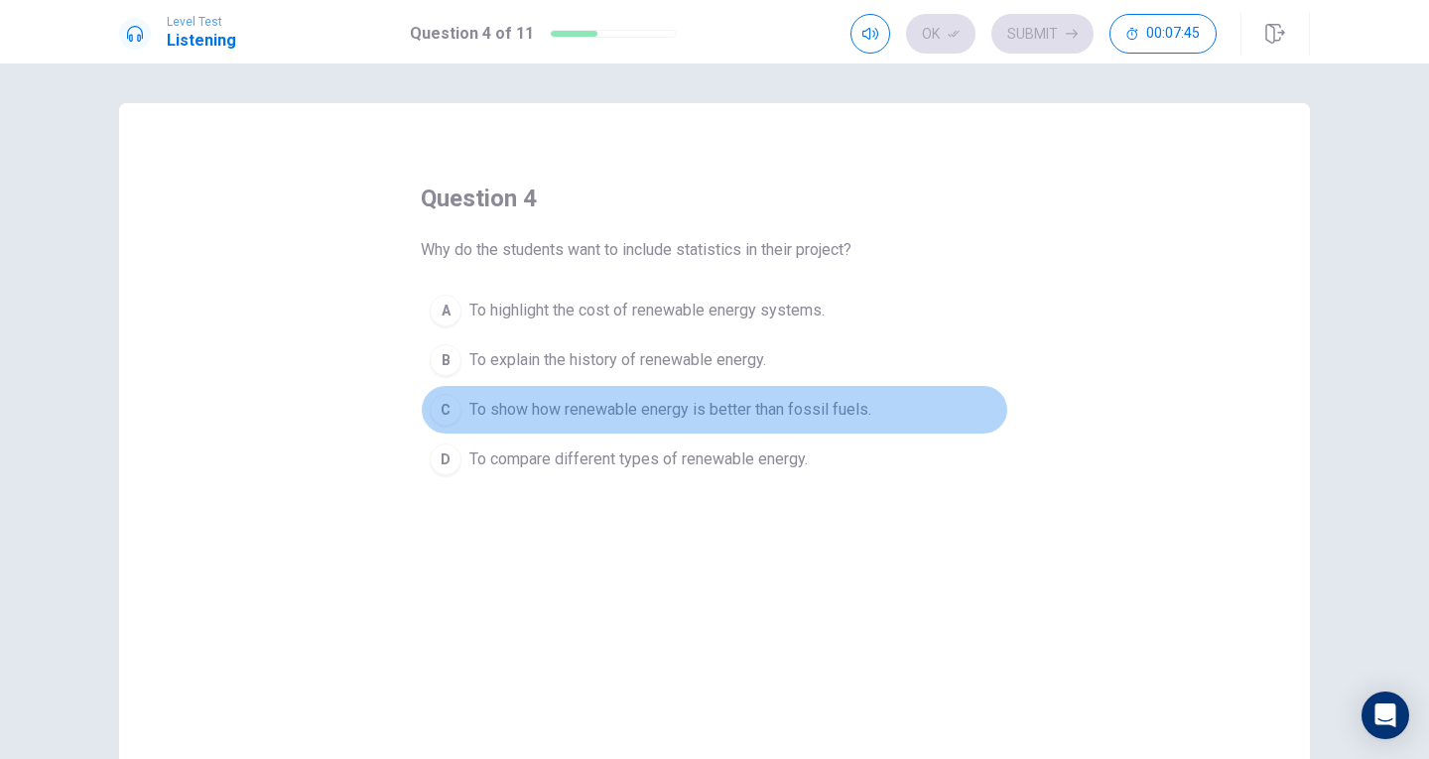
click at [475, 400] on span "To show how renewable energy is better than fossil fuels." at bounding box center [670, 410] width 402 height 24
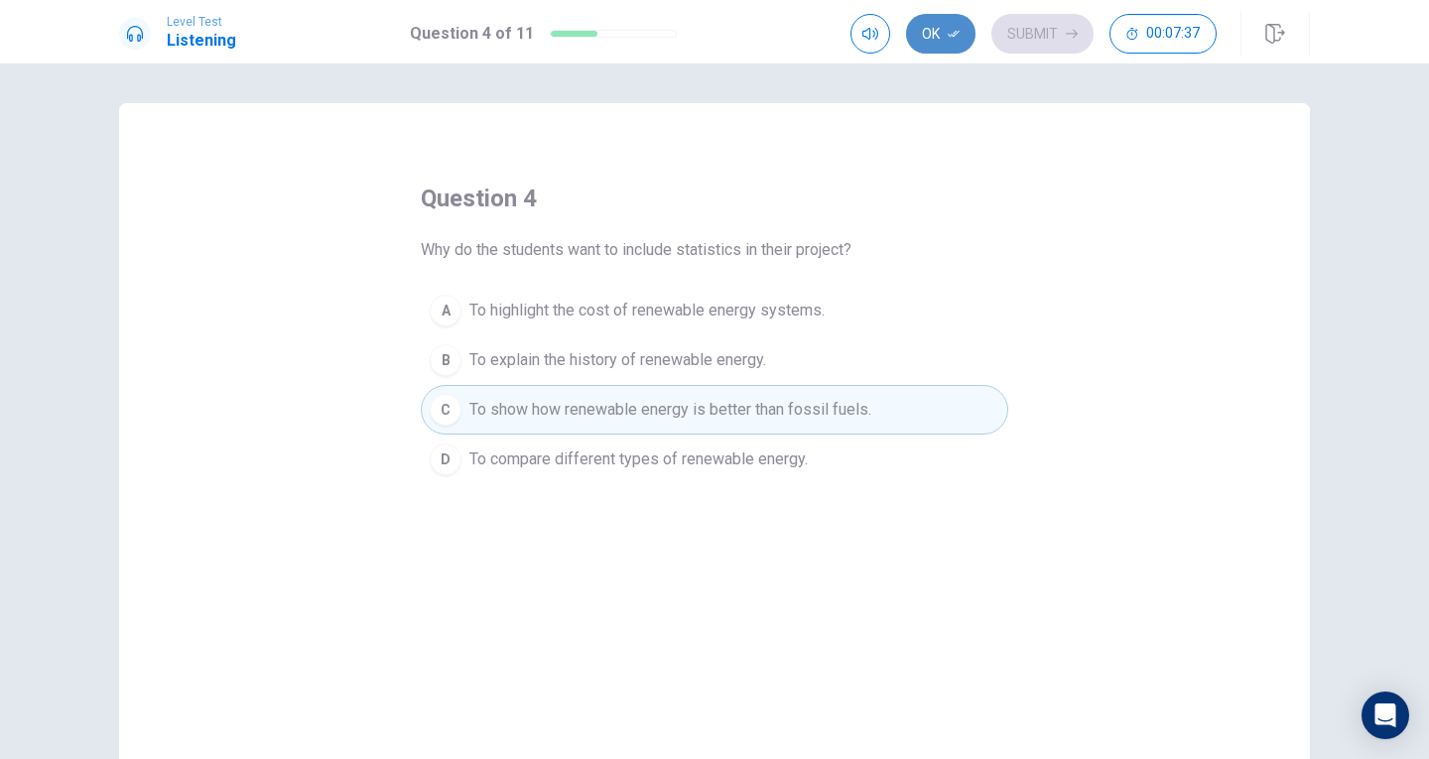
click at [951, 37] on icon "button" at bounding box center [954, 34] width 12 height 12
click at [1019, 28] on button "Submit" at bounding box center [1042, 34] width 102 height 40
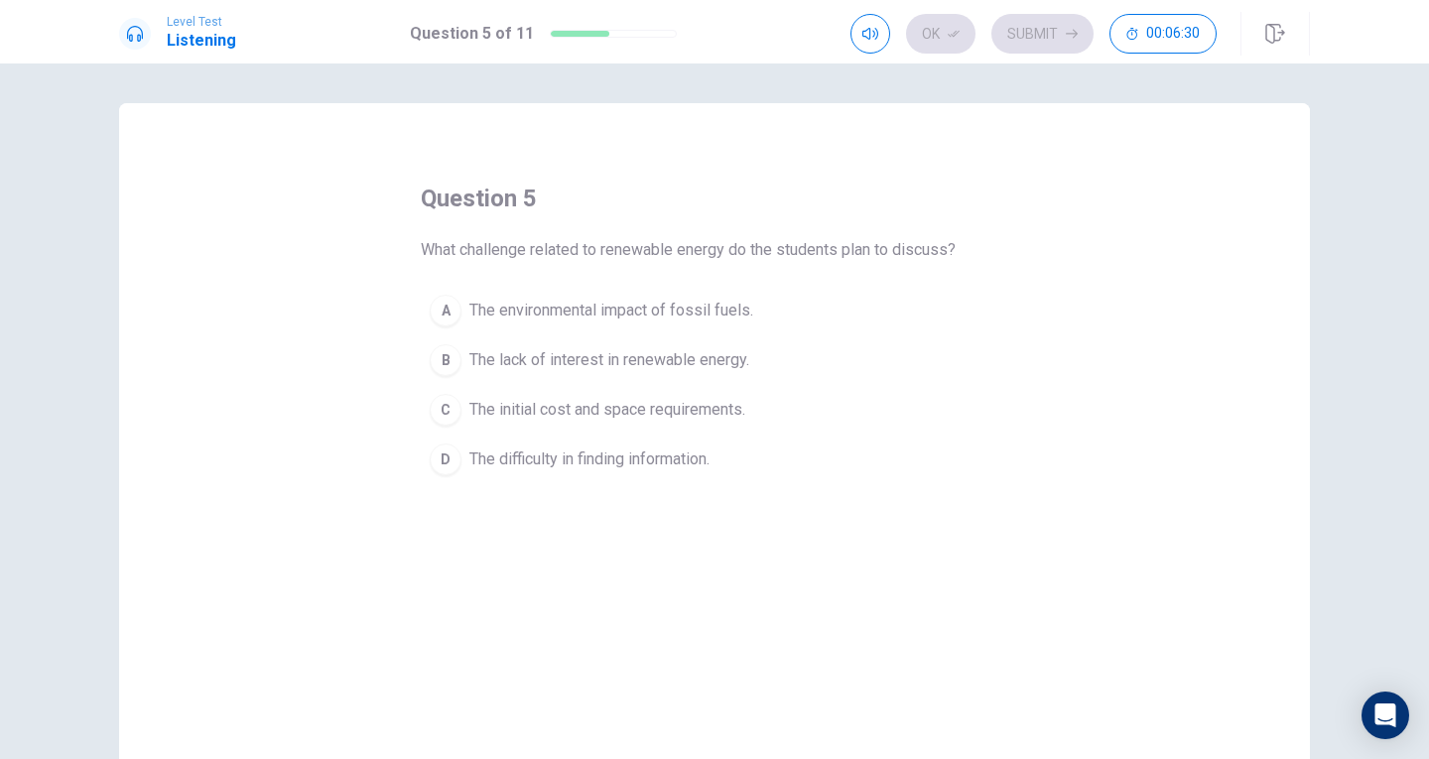
click at [518, 314] on span "The environmental impact of fossil fuels." at bounding box center [611, 311] width 284 height 24
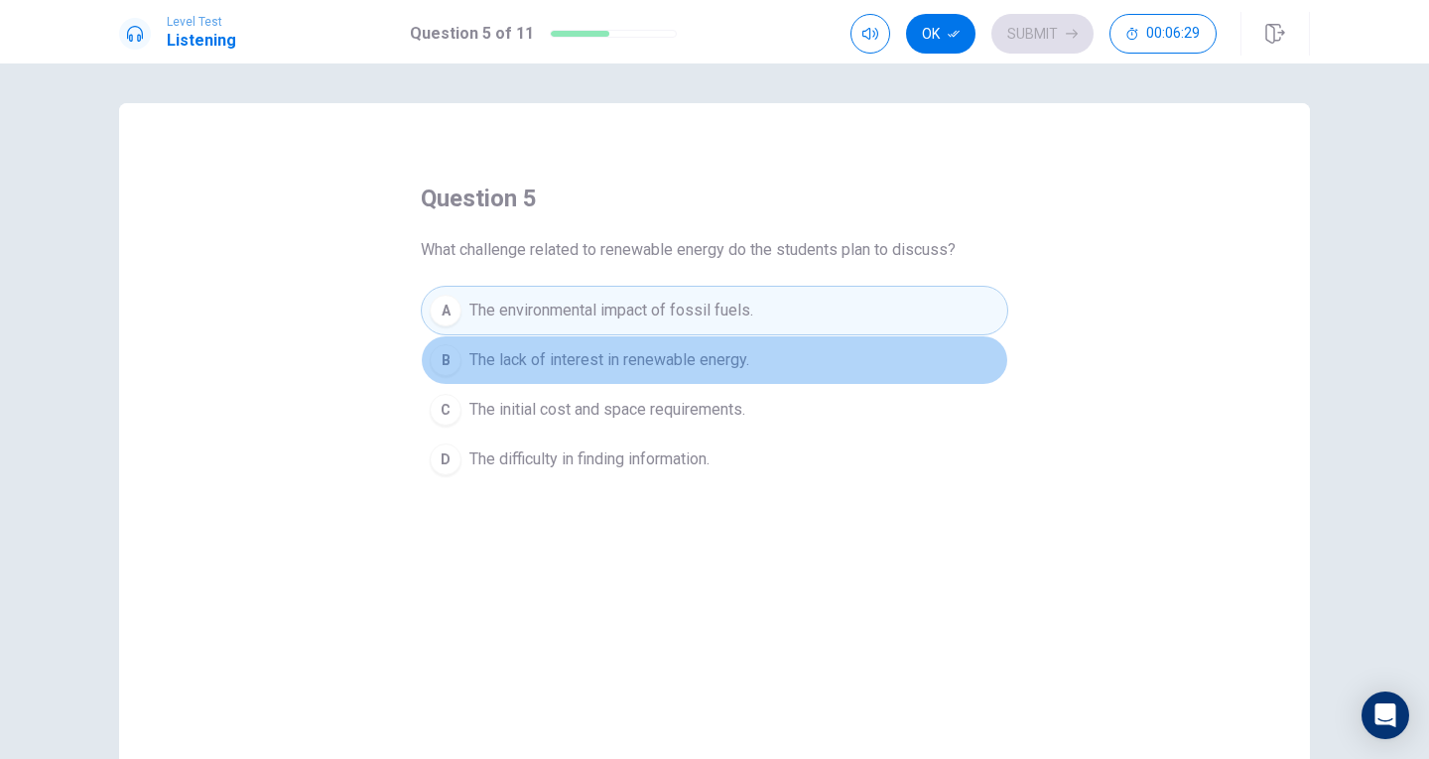
click at [511, 340] on button "B The lack of interest in renewable energy." at bounding box center [714, 360] width 587 height 50
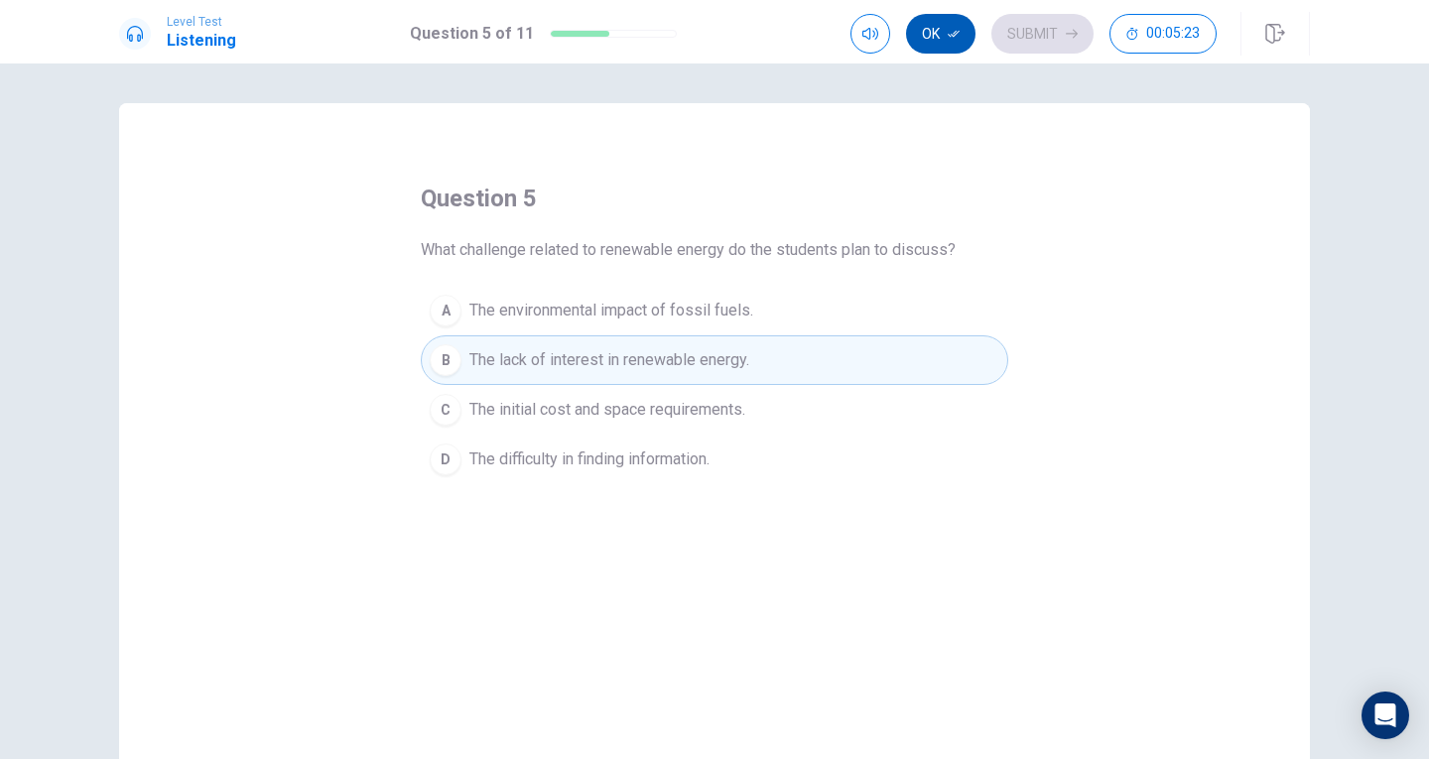
click at [938, 27] on button "Ok" at bounding box center [940, 34] width 69 height 40
click at [1008, 27] on button "Submit" at bounding box center [1042, 34] width 102 height 40
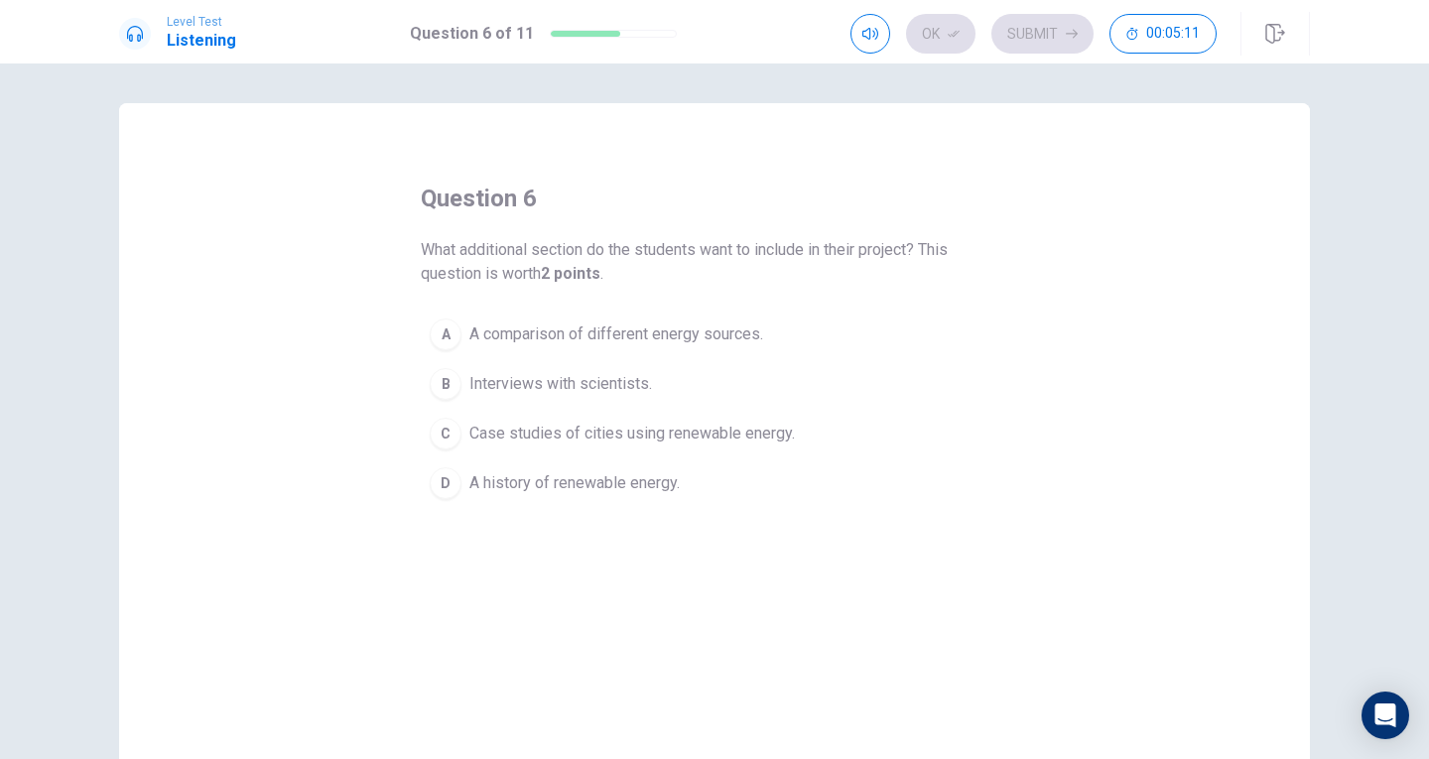
click at [547, 389] on span "Interviews with scientists." at bounding box center [560, 384] width 183 height 24
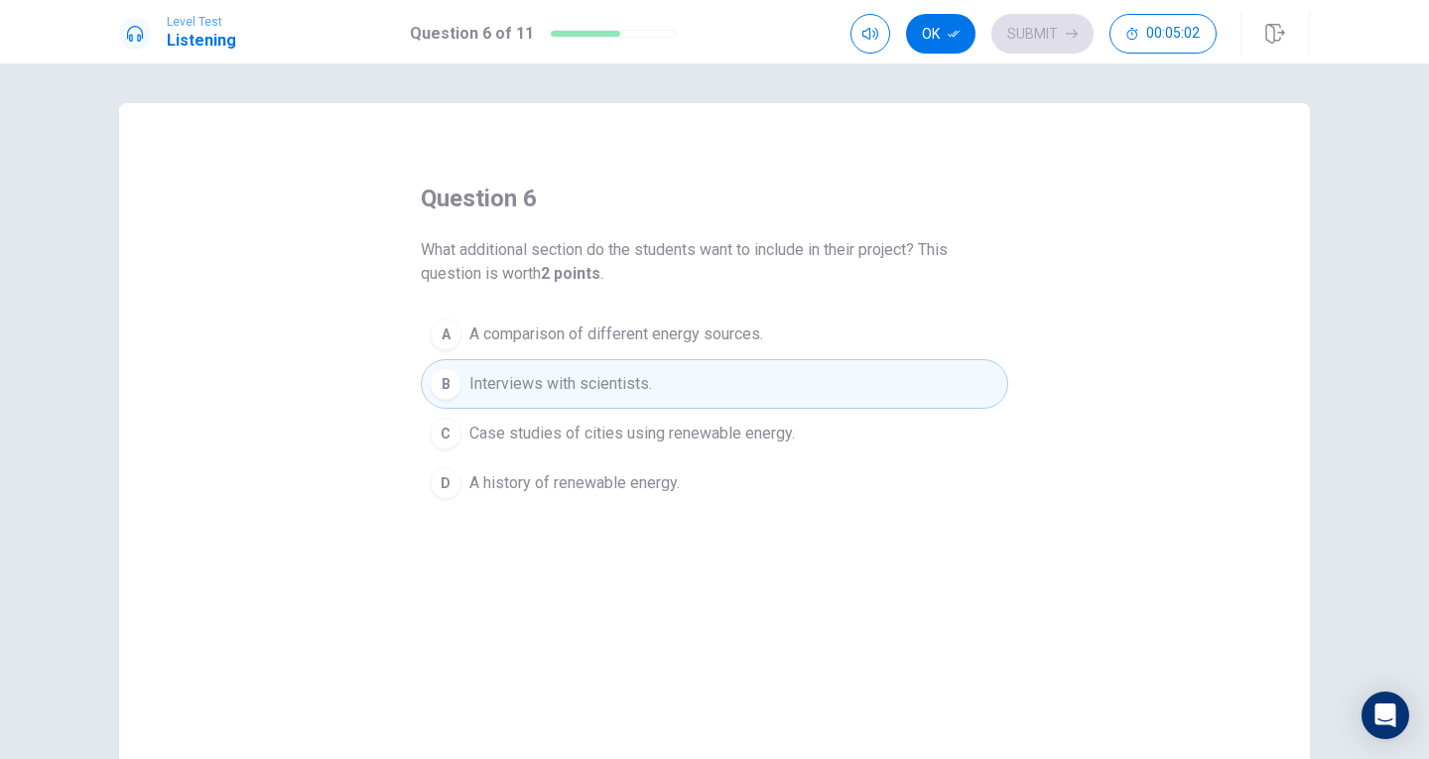
click at [720, 178] on div "question 6 What additional section do the students want to include in their pro…" at bounding box center [714, 448] width 1191 height 690
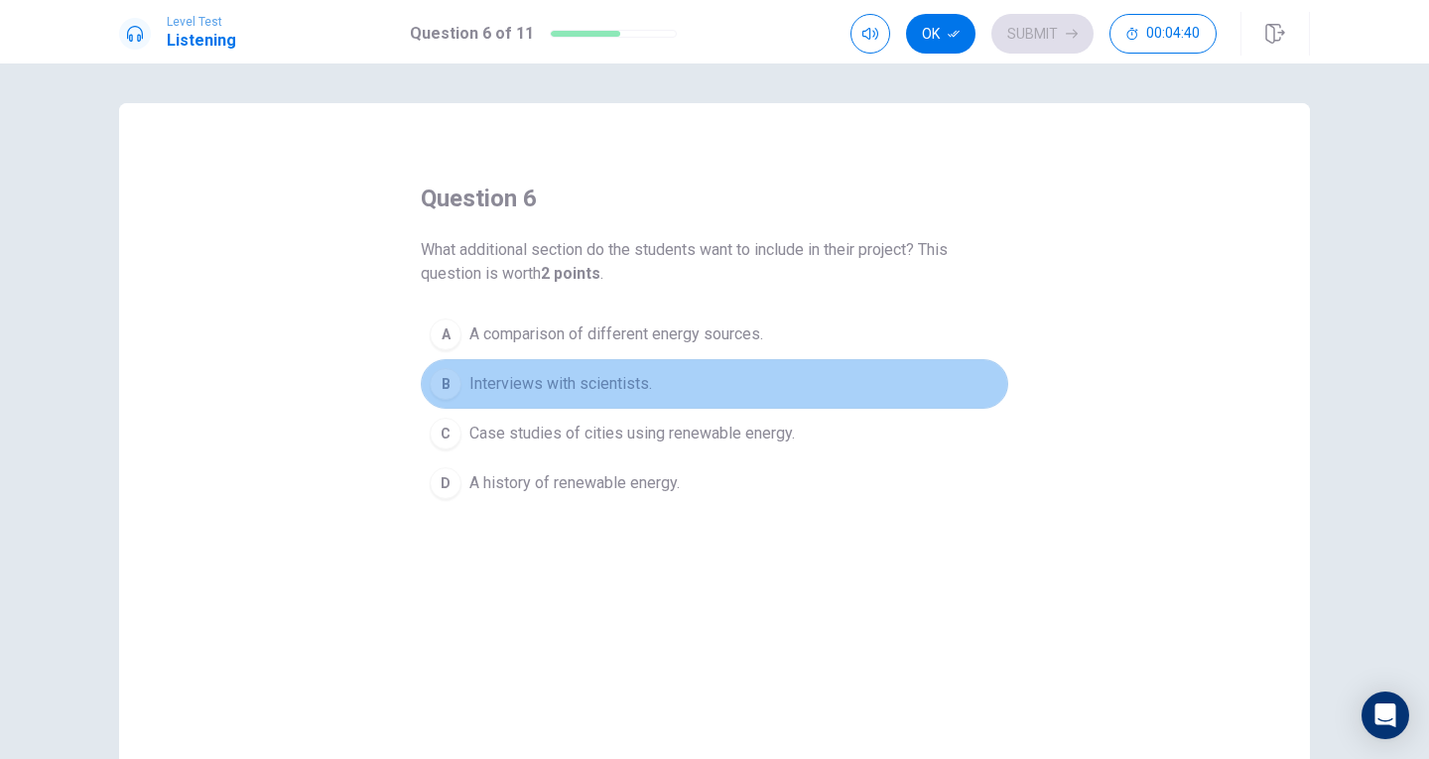
click at [660, 359] on button "B Interviews with scientists." at bounding box center [714, 384] width 587 height 50
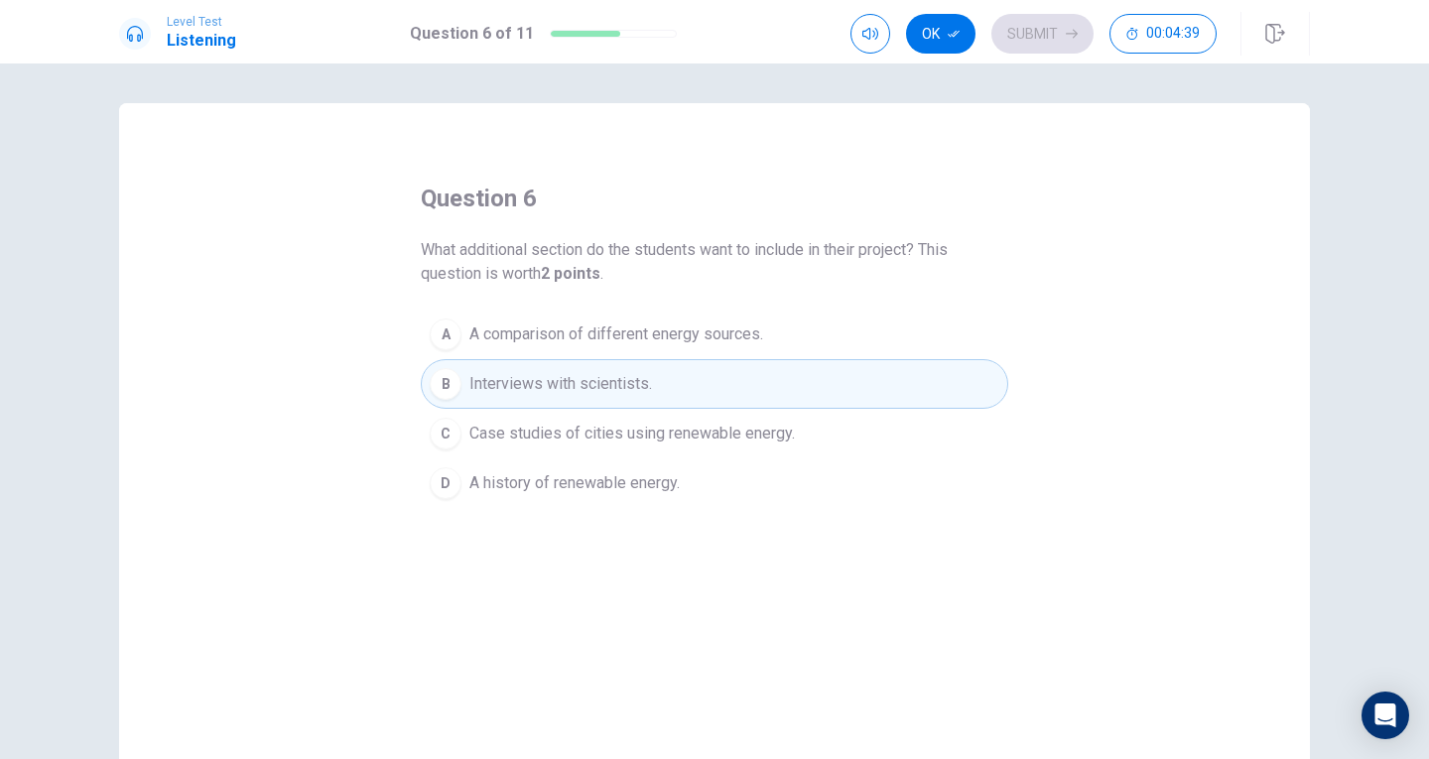
click at [665, 334] on span "A comparison of different energy sources." at bounding box center [616, 335] width 294 height 24
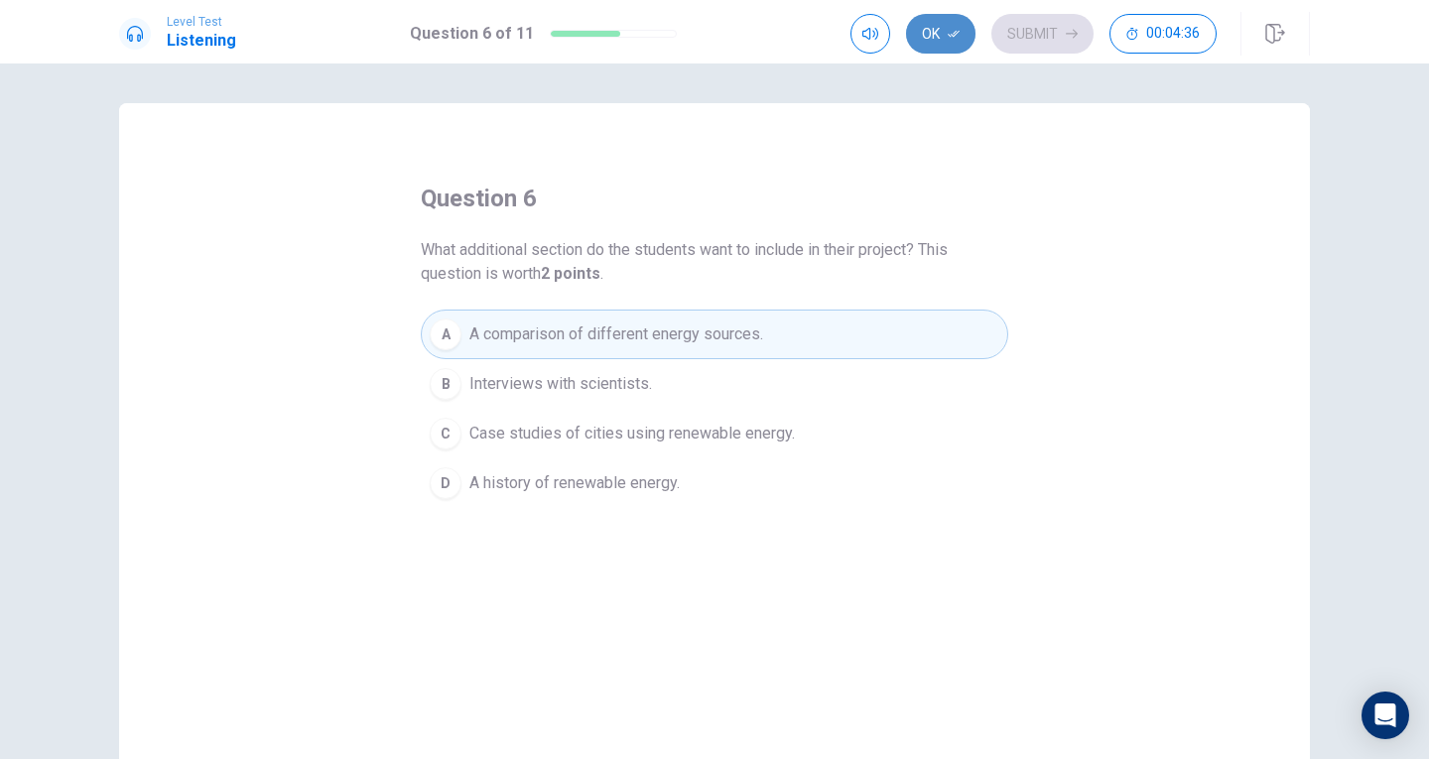
click at [945, 33] on button "Ok" at bounding box center [940, 34] width 69 height 40
click at [1048, 33] on button "Submit" at bounding box center [1042, 34] width 102 height 40
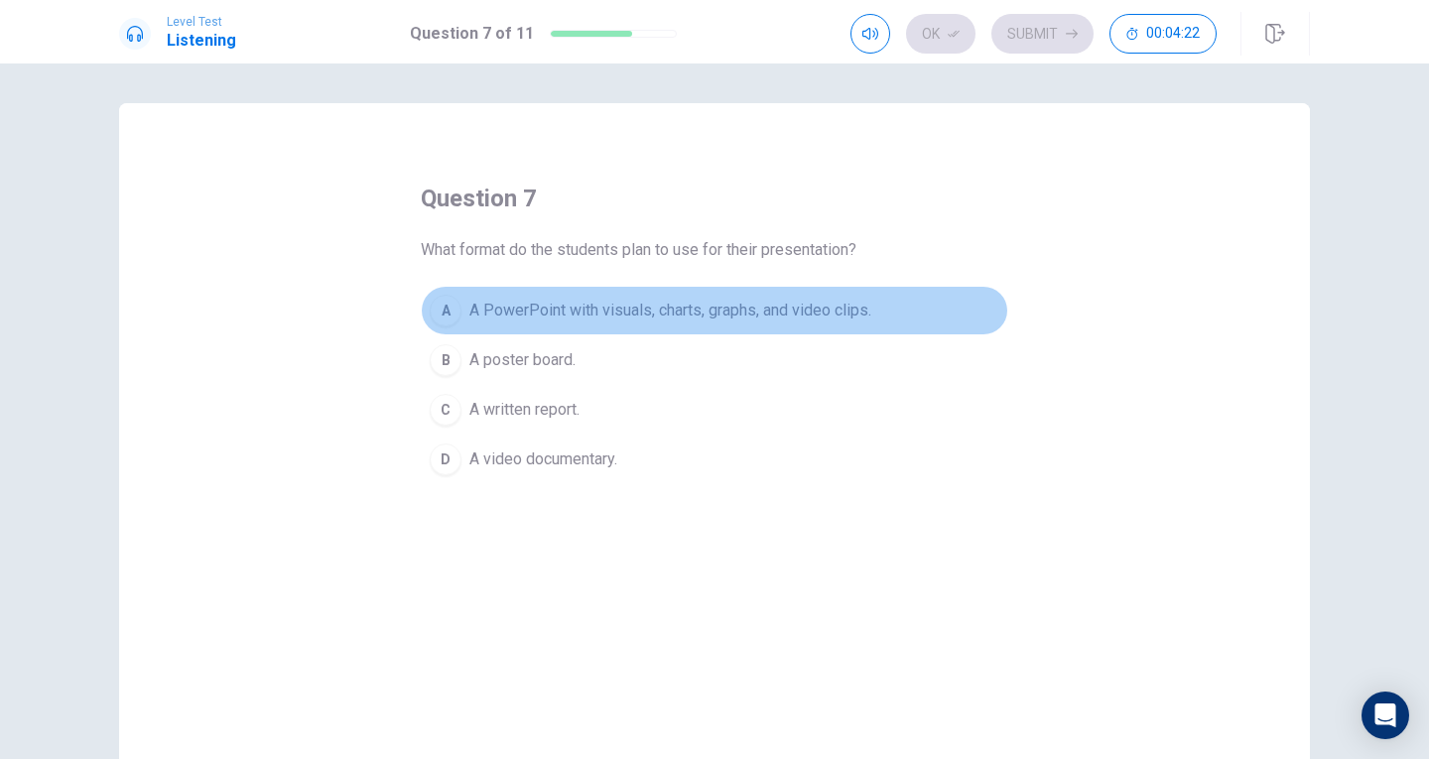
click at [523, 318] on span "A PowerPoint with visuals, charts, graphs, and video clips." at bounding box center [670, 311] width 402 height 24
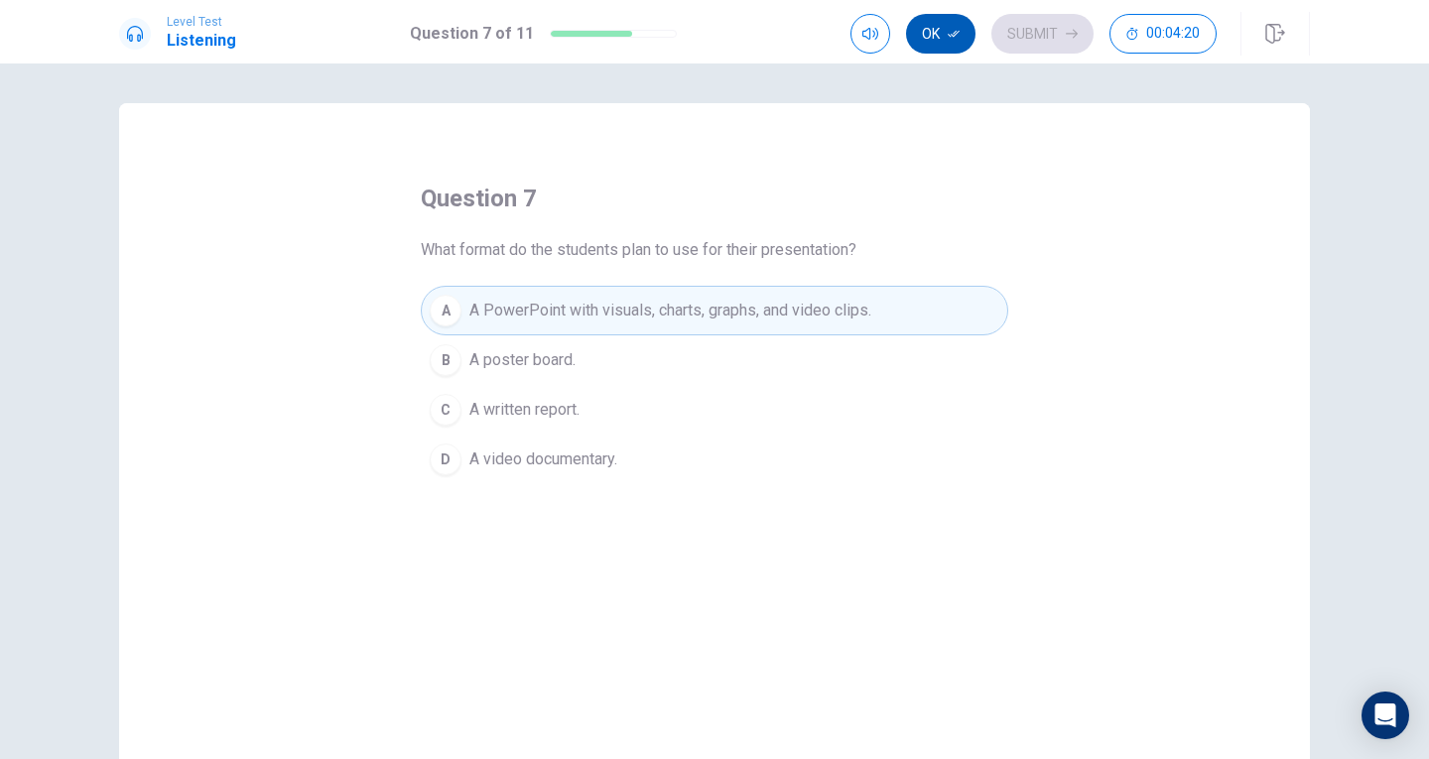
click at [952, 37] on icon "button" at bounding box center [954, 34] width 12 height 7
click at [1036, 32] on button "Submit" at bounding box center [1042, 34] width 102 height 40
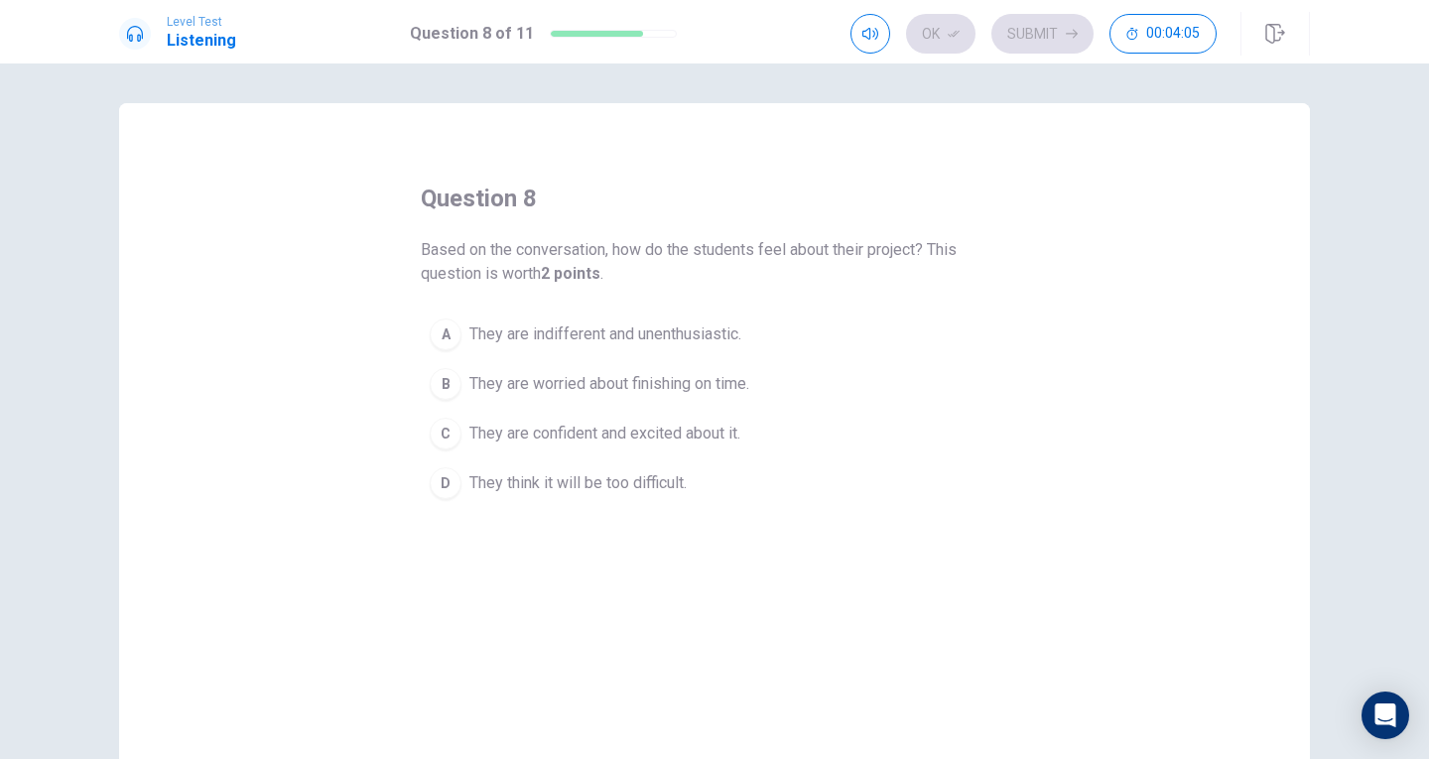
click at [483, 445] on span "They are confident and excited about it." at bounding box center [604, 434] width 271 height 24
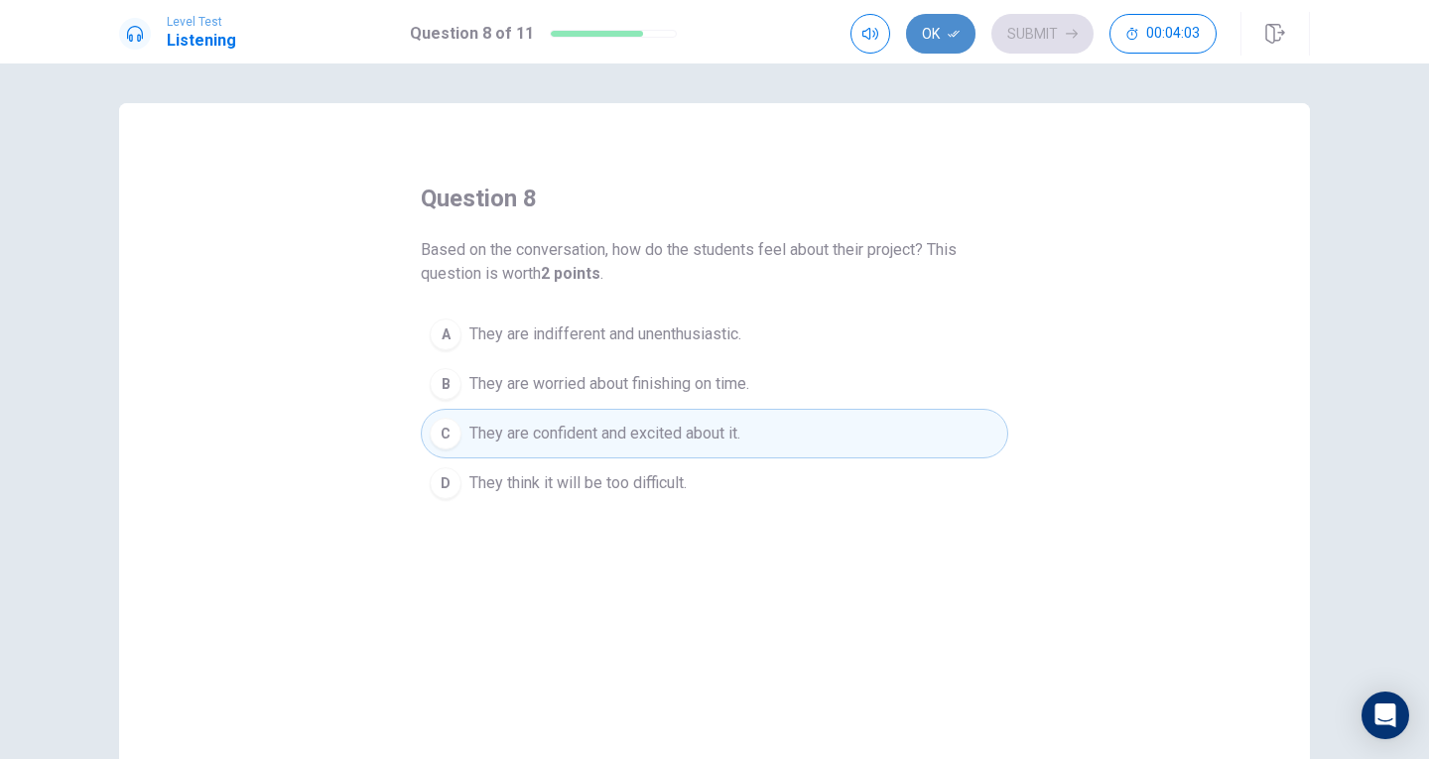
click at [942, 30] on button "Ok" at bounding box center [940, 34] width 69 height 40
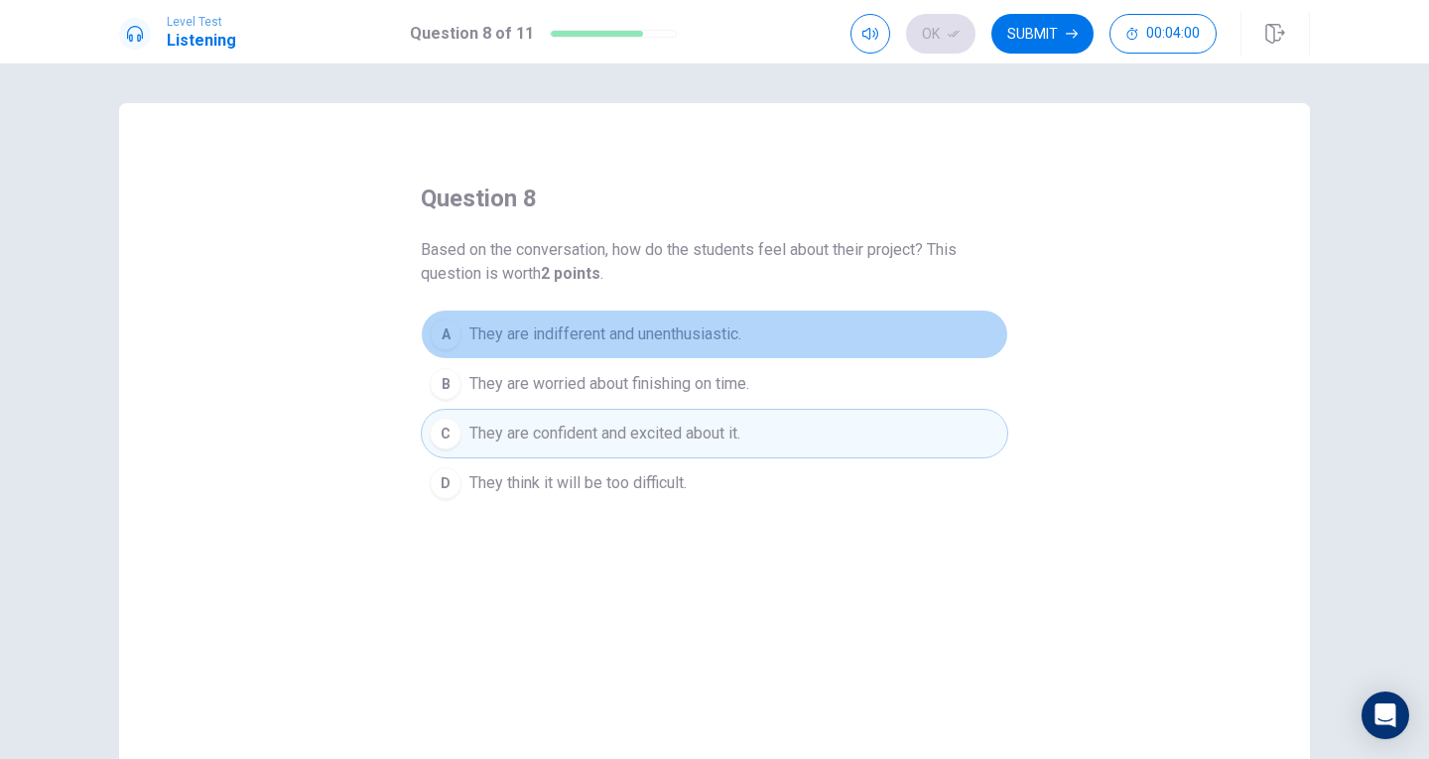
click at [600, 320] on button "A They are indifferent and unenthusiastic." at bounding box center [714, 335] width 587 height 50
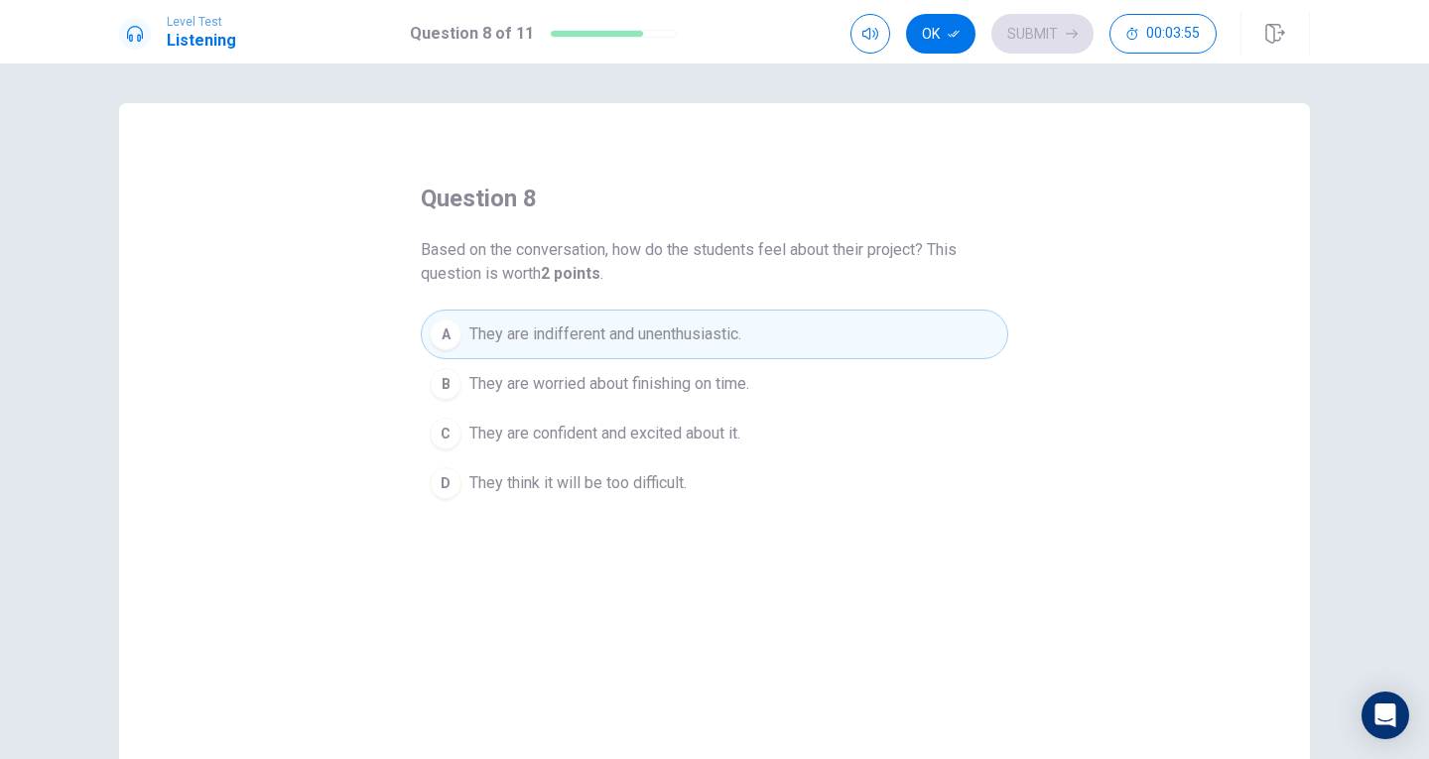
click at [632, 442] on span "They are confident and excited about it." at bounding box center [604, 434] width 271 height 24
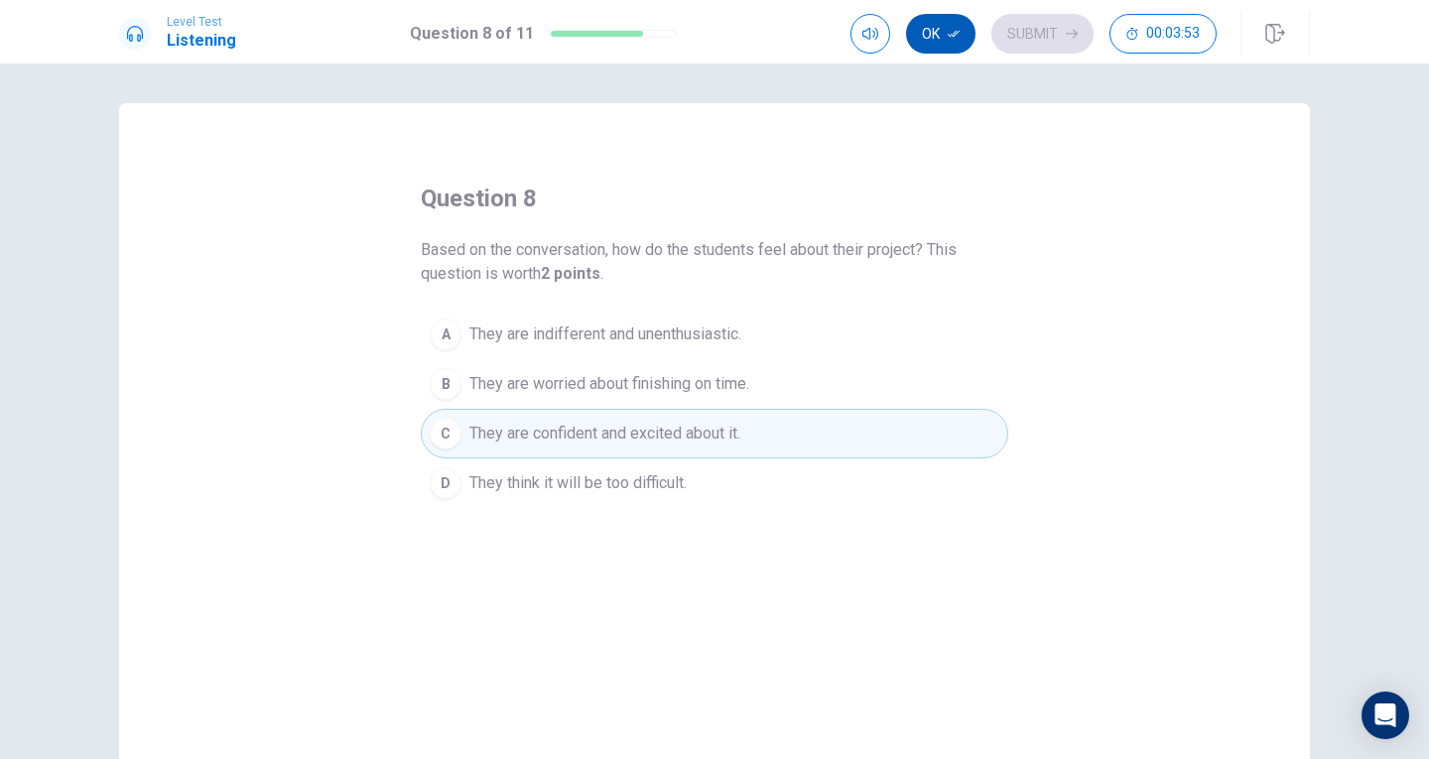
click at [915, 31] on button "Ok" at bounding box center [940, 34] width 69 height 40
click at [1013, 36] on button "Submit" at bounding box center [1042, 34] width 102 height 40
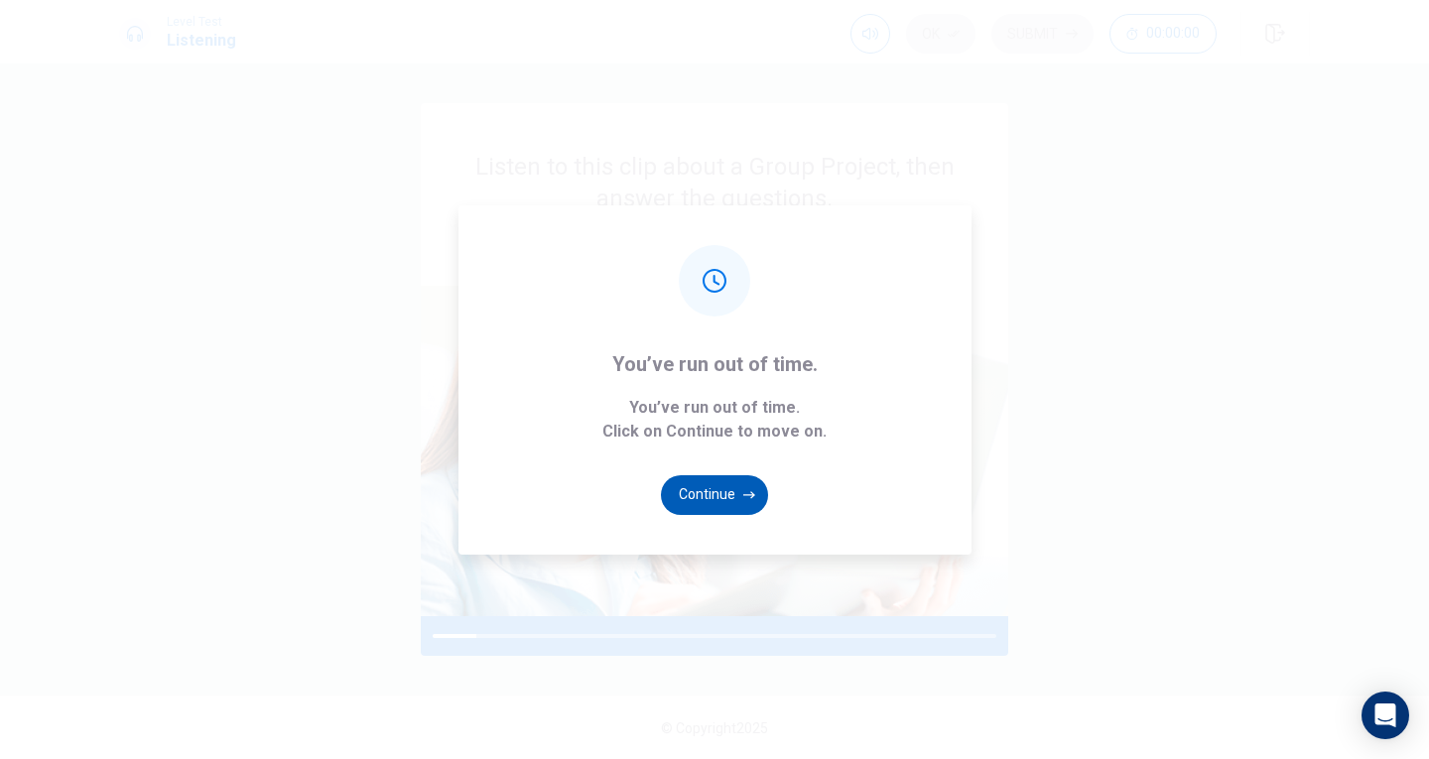
click at [681, 489] on button "Continue" at bounding box center [714, 495] width 107 height 40
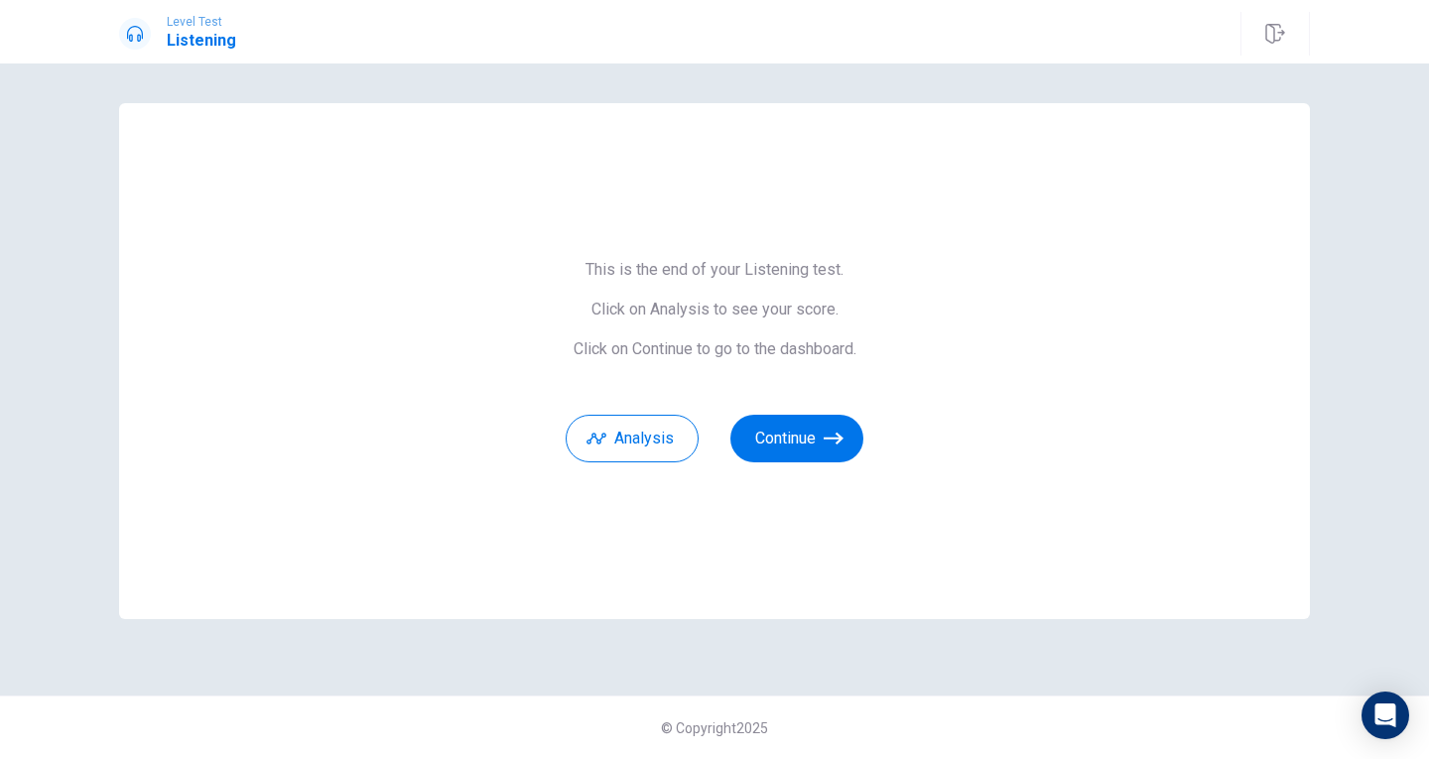
click at [816, 331] on span "This is the end of your Listening test. Click on Analysis to see your score. Cl…" at bounding box center [715, 309] width 298 height 99
click at [781, 447] on button "Continue" at bounding box center [796, 439] width 133 height 48
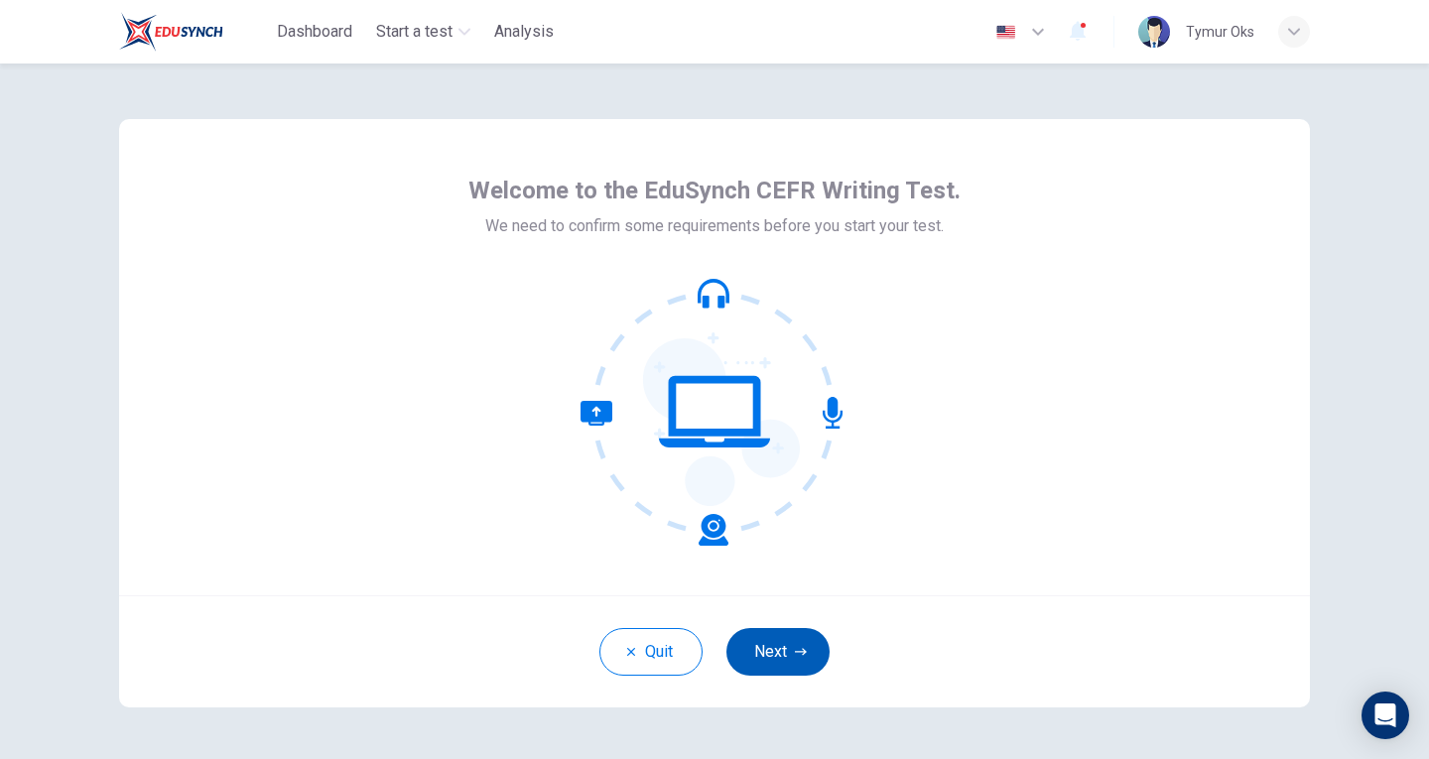
click at [760, 651] on button "Next" at bounding box center [777, 652] width 103 height 48
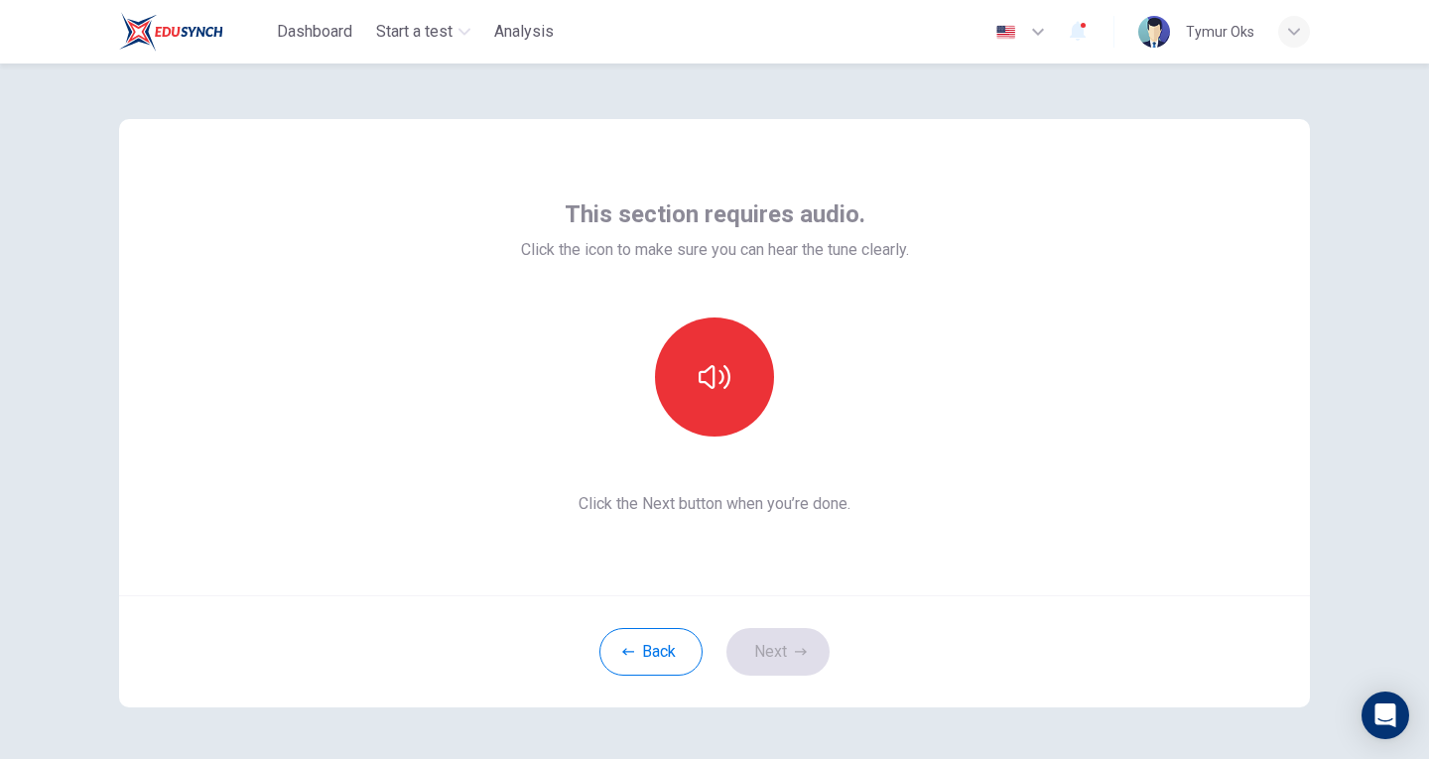
drag, startPoint x: 760, startPoint y: 651, endPoint x: 762, endPoint y: 665, distance: 14.0
drag, startPoint x: 762, startPoint y: 665, endPoint x: 676, endPoint y: 407, distance: 272.1
click at [676, 407] on button "button" at bounding box center [714, 377] width 119 height 119
click at [756, 664] on button "Next" at bounding box center [777, 652] width 103 height 48
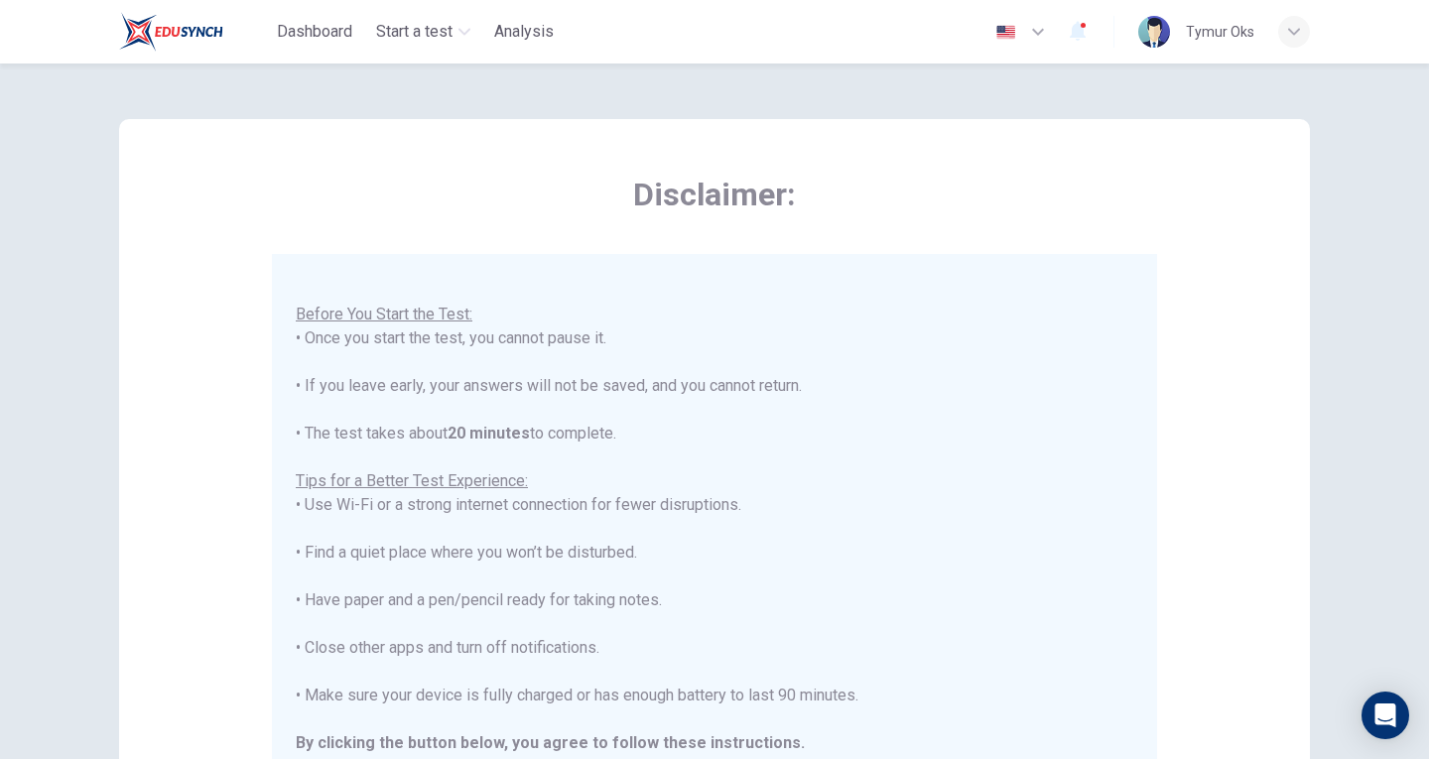
scroll to position [344, 0]
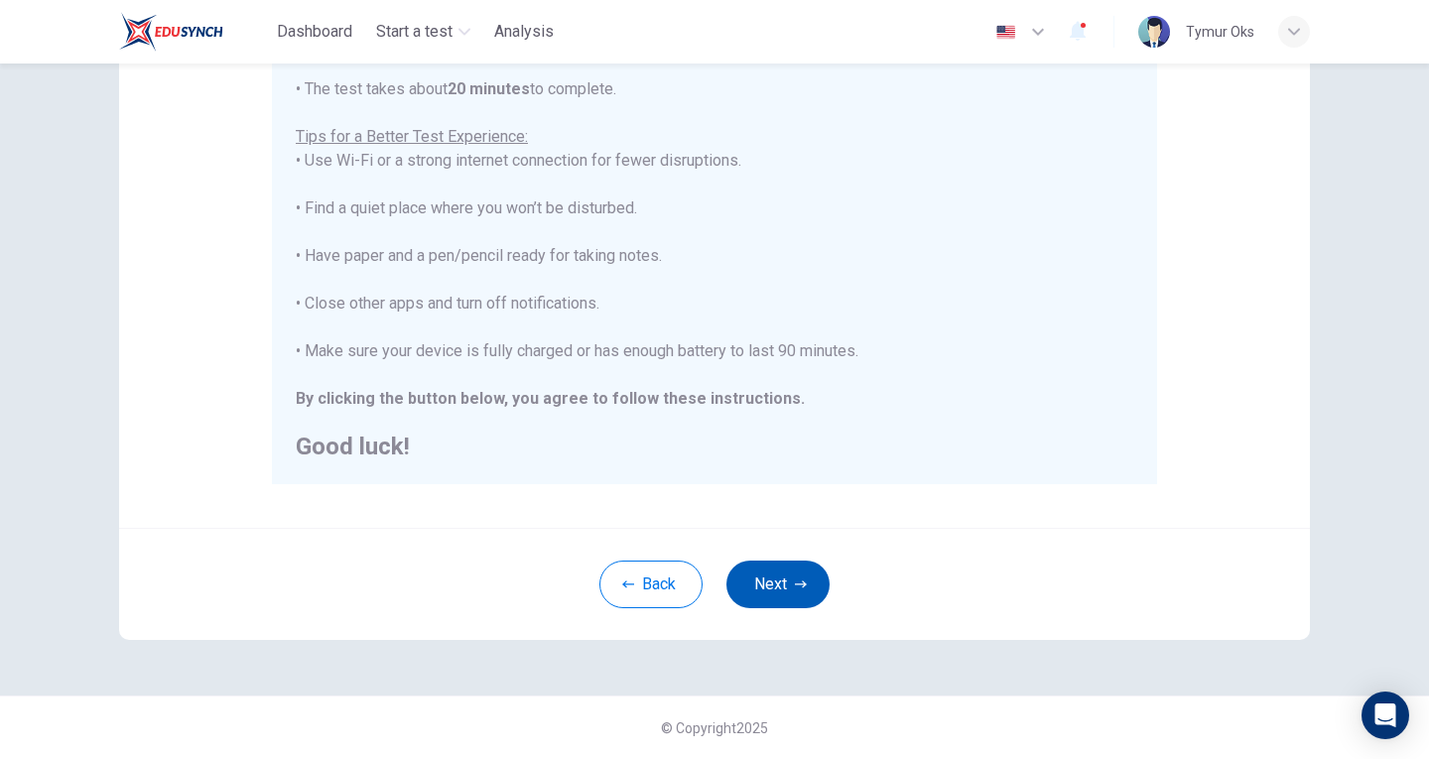
click at [772, 562] on button "Next" at bounding box center [777, 585] width 103 height 48
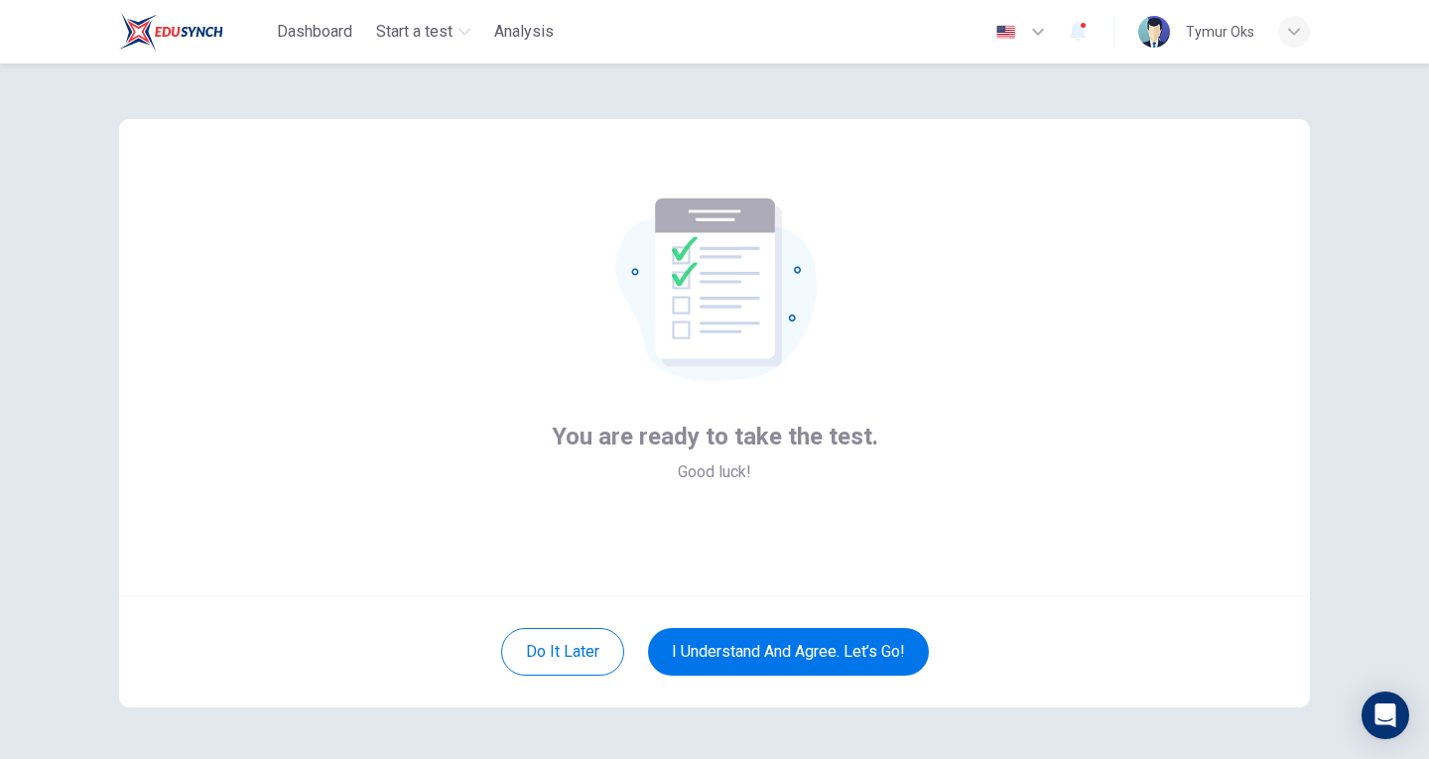
scroll to position [1, 0]
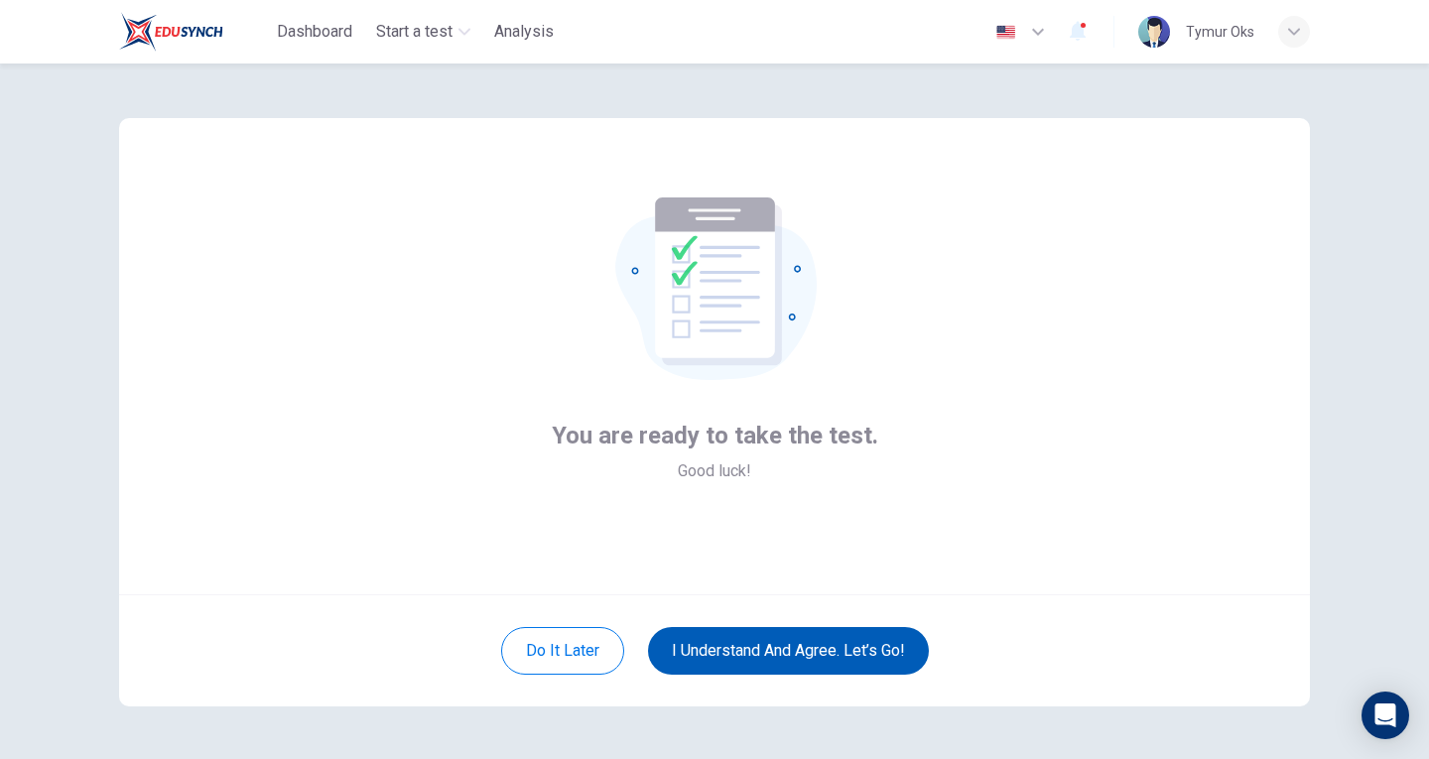
click at [705, 644] on button "I understand and agree. Let’s go!" at bounding box center [788, 651] width 281 height 48
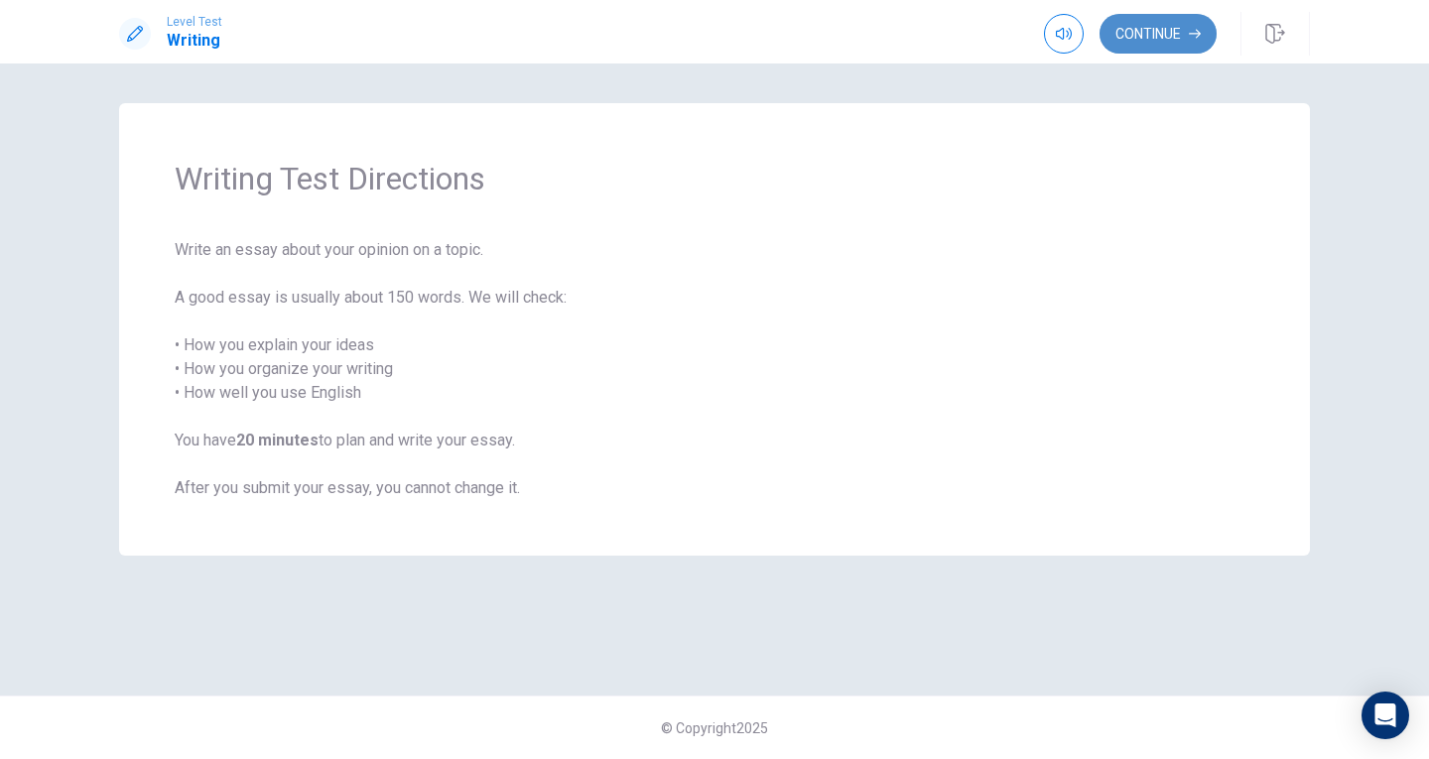
click at [1164, 25] on button "Continue" at bounding box center [1158, 34] width 117 height 40
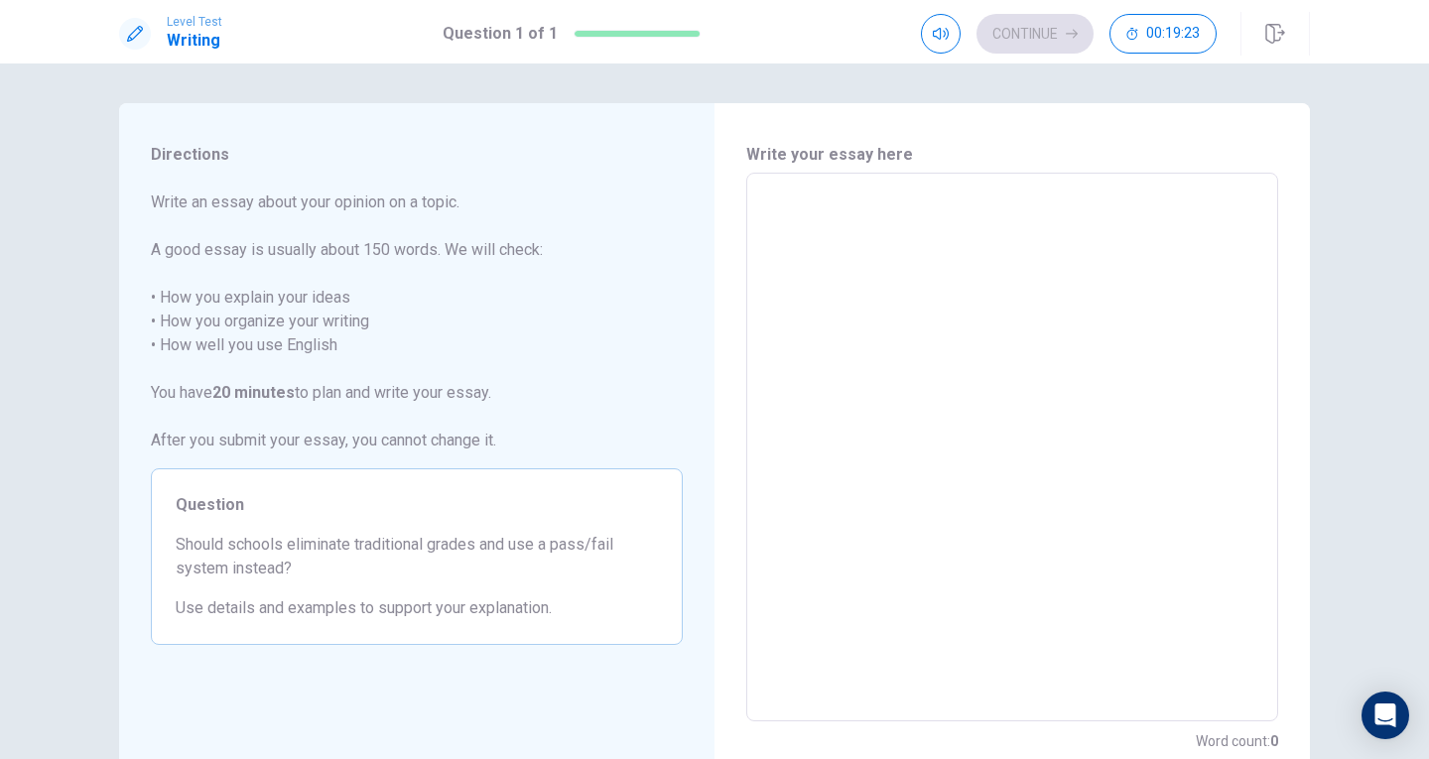
drag, startPoint x: 335, startPoint y: 342, endPoint x: 290, endPoint y: 360, distance: 49.0
click at [290, 360] on span "Write an essay about your opinion on a topic. A good essay is usually about 150…" at bounding box center [417, 322] width 532 height 262
click at [195, 214] on span "Write an essay about your opinion on a topic. A good essay is usually about 150…" at bounding box center [417, 322] width 532 height 262
click at [882, 271] on textarea at bounding box center [1012, 448] width 504 height 516
click at [414, 554] on span "Should schools eliminate traditional grades and use a pass/fail system instead?" at bounding box center [417, 557] width 482 height 48
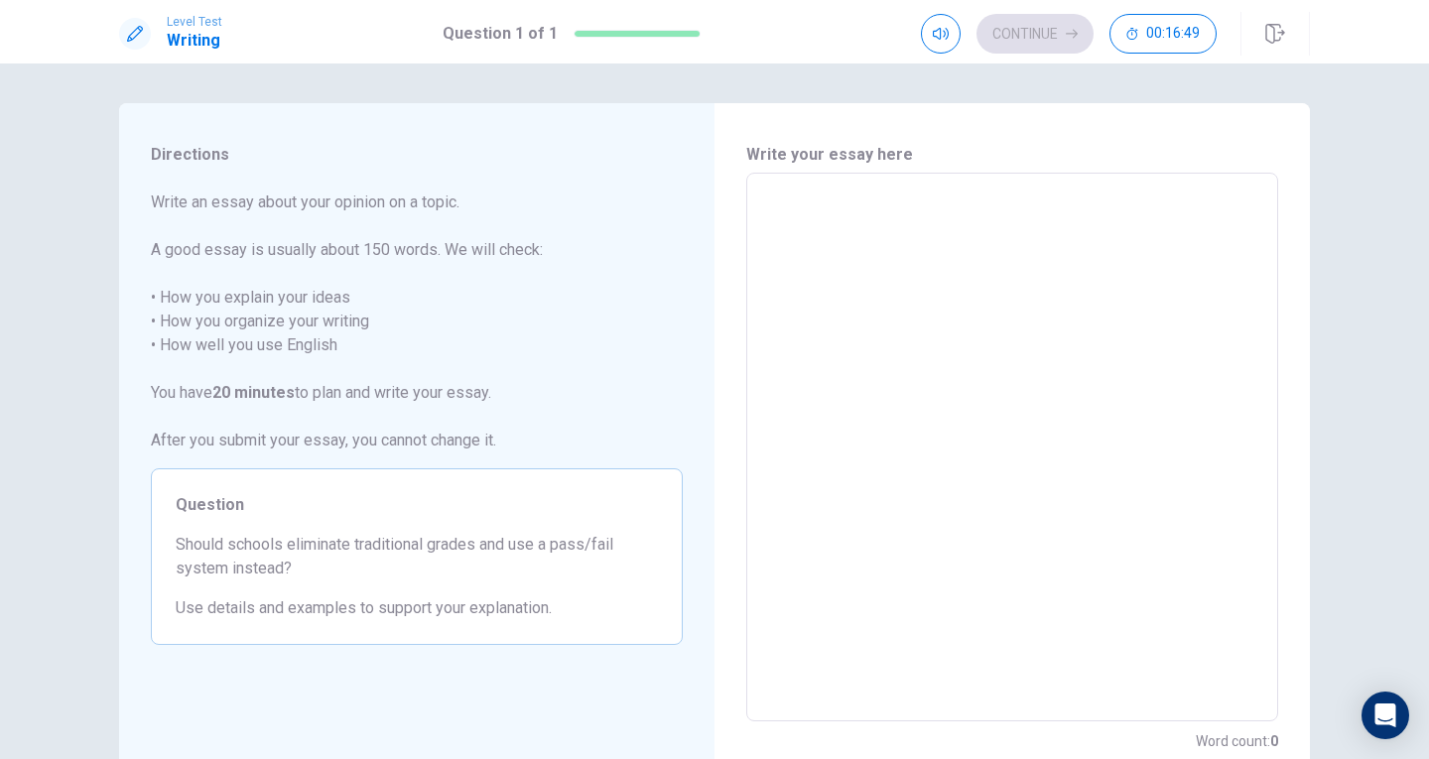
click at [808, 216] on textarea at bounding box center [1012, 448] width 504 height 516
click at [817, 203] on textarea at bounding box center [1012, 448] width 504 height 516
type textarea "H"
type textarea "x"
type textarea "He"
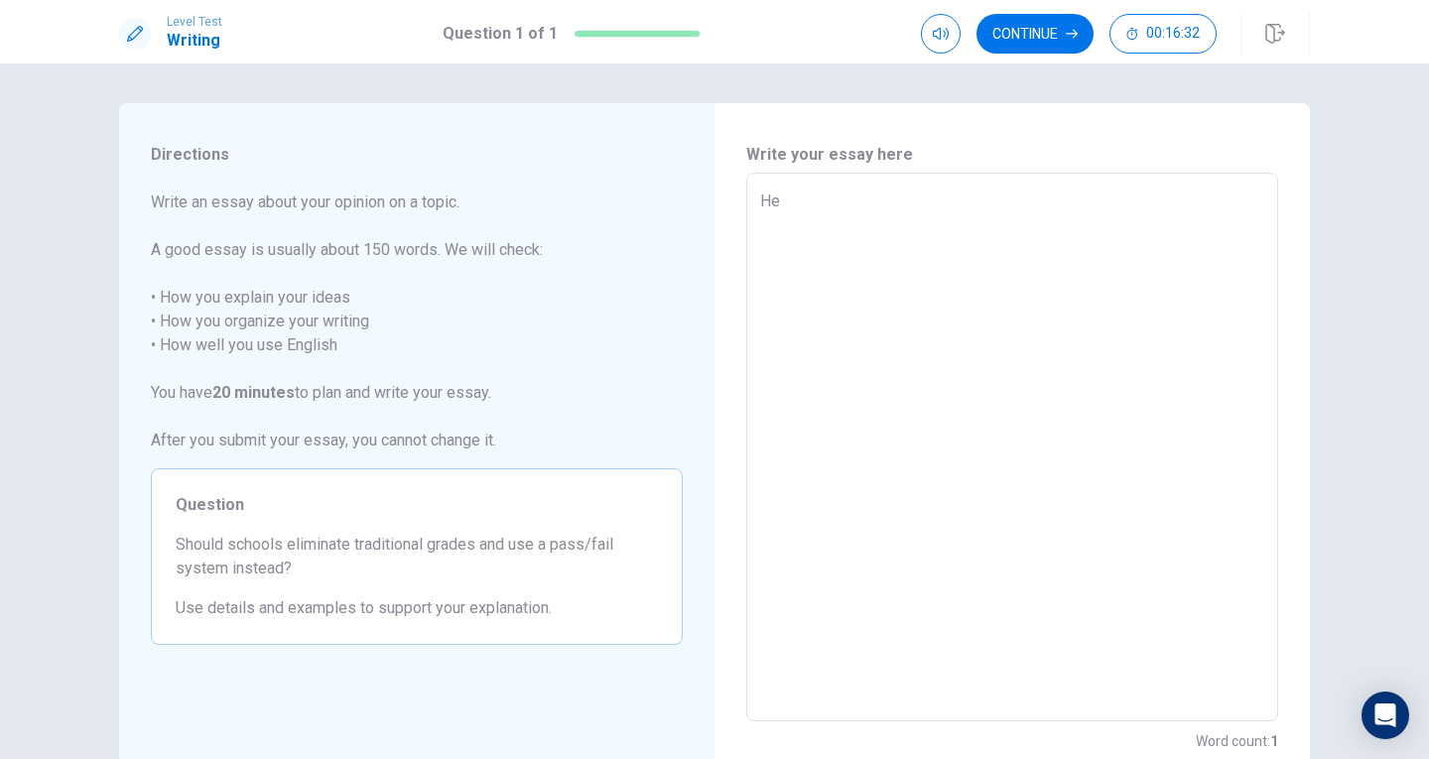
type textarea "x"
type textarea "Hel"
type textarea "x"
type textarea "Hell"
type textarea "x"
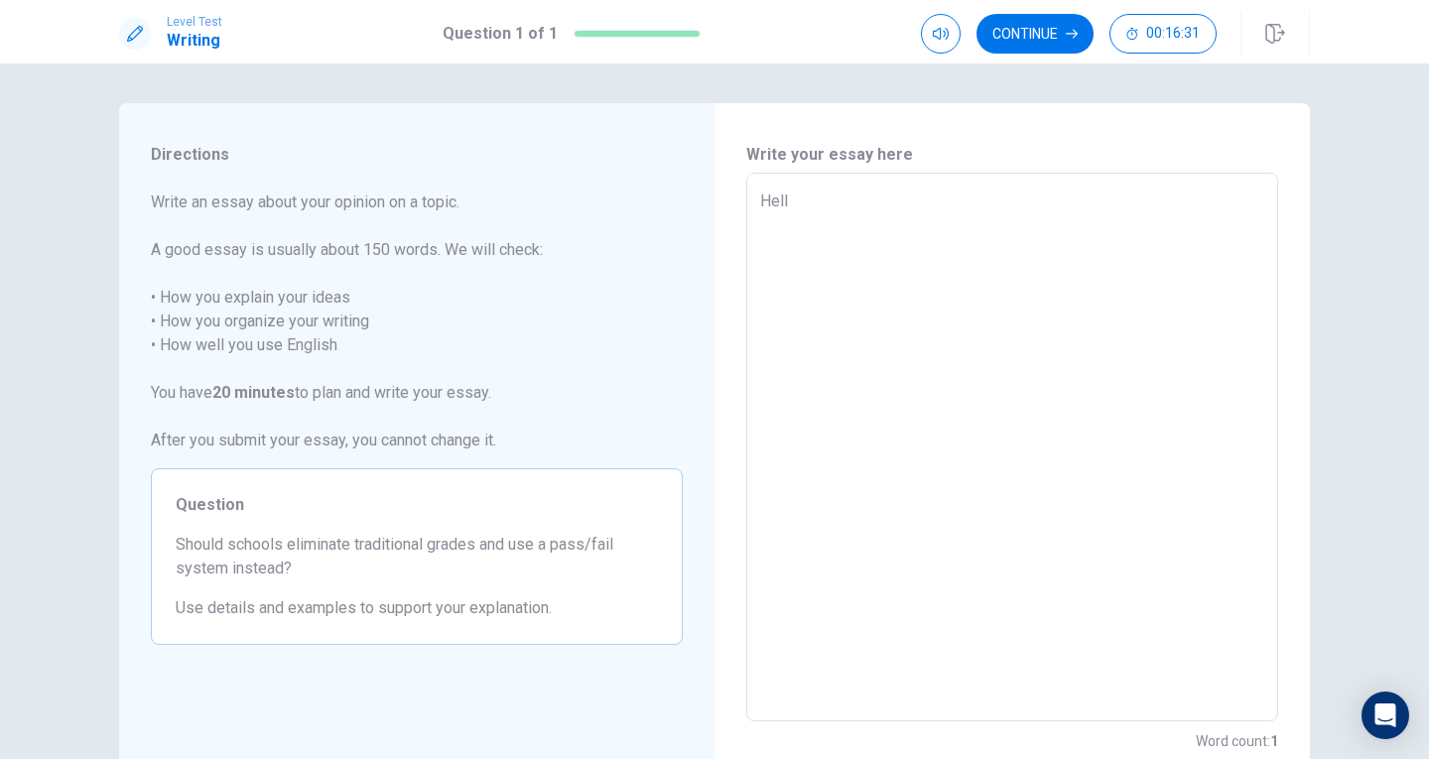
type textarea "Hello"
type textarea "x"
type textarea "Hello"
type textarea "x"
type textarea "Hello m"
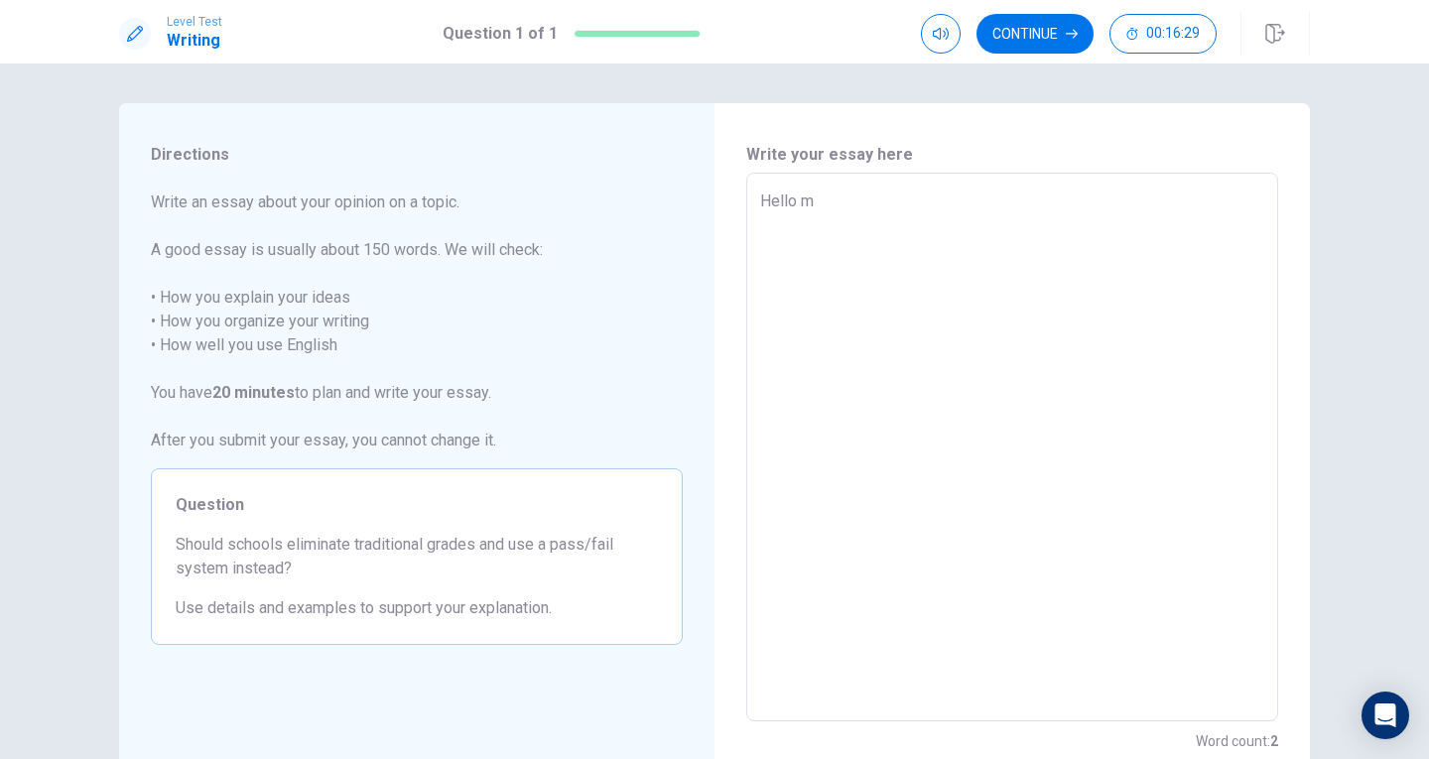
type textarea "x"
type textarea "Hello my"
type textarea "x"
type textarea "Hello my"
type textarea "x"
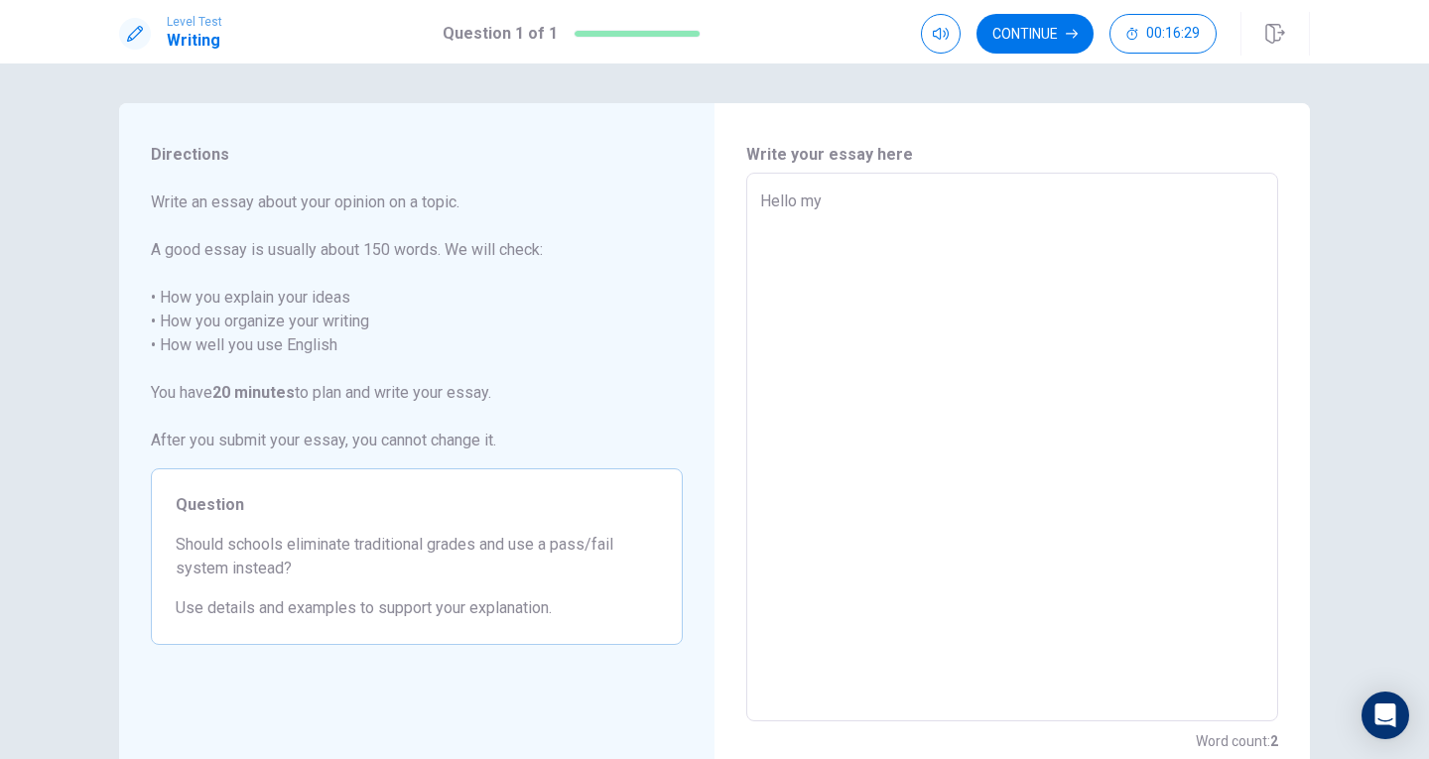
type textarea "Hello my n"
type textarea "x"
type textarea "Hello my na"
type textarea "x"
type textarea "Hello my nam"
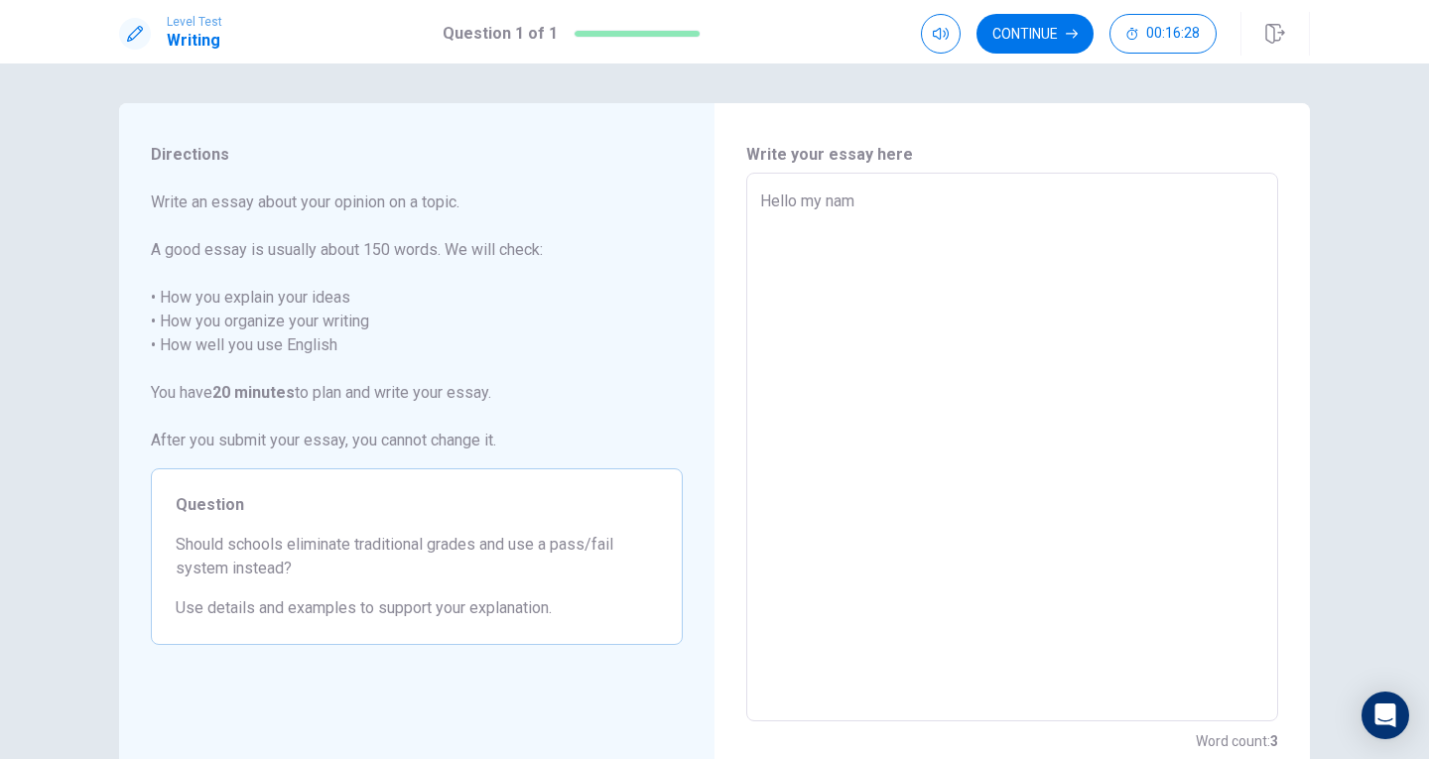
type textarea "x"
type textarea "Hello my name"
type textarea "x"
type textarea "Hello my name"
type textarea "x"
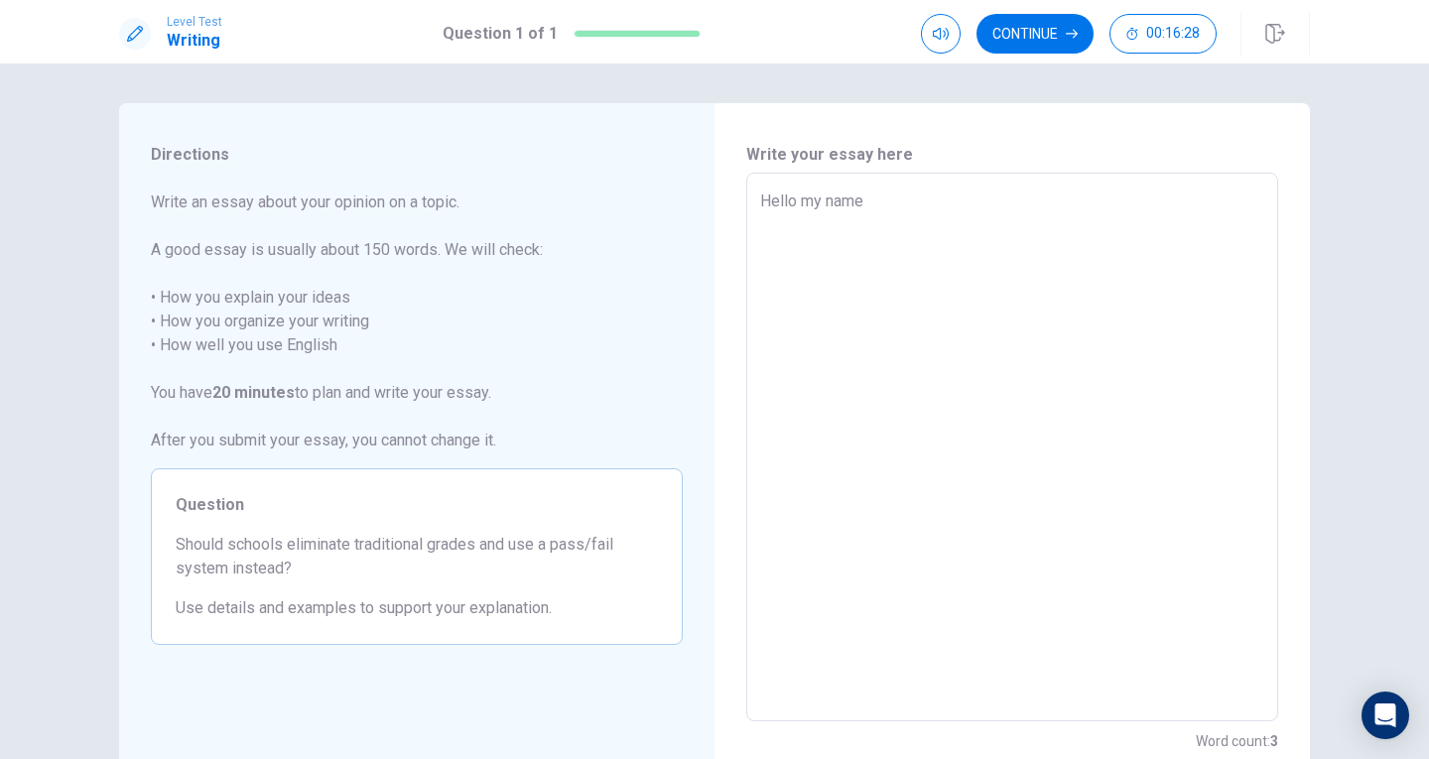
type textarea "Hello my name i"
type textarea "x"
type textarea "Hello my name is"
type textarea "x"
type textarea "Hello my name is"
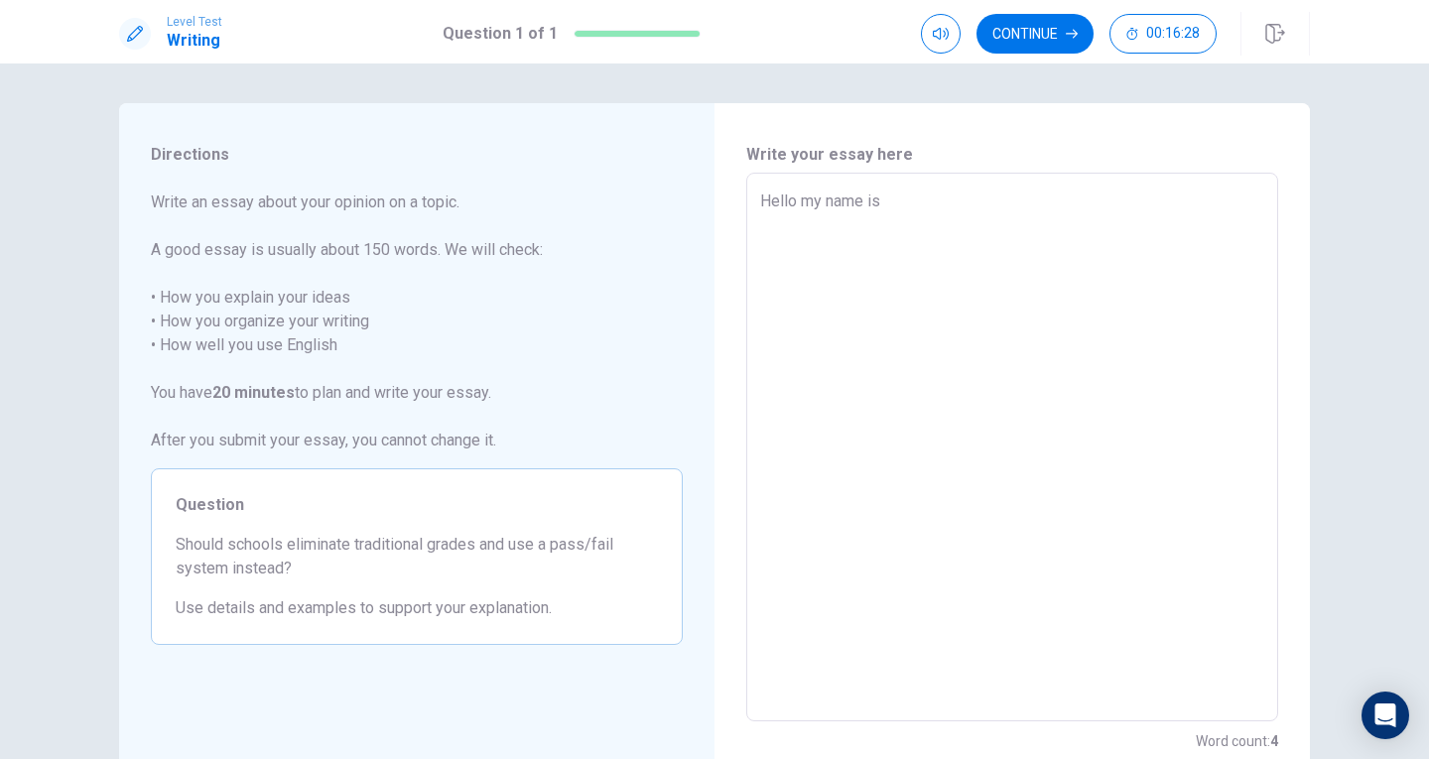
type textarea "x"
type textarea "Hello my name is t"
type textarea "x"
type textarea "Hello my name is ti"
type textarea "x"
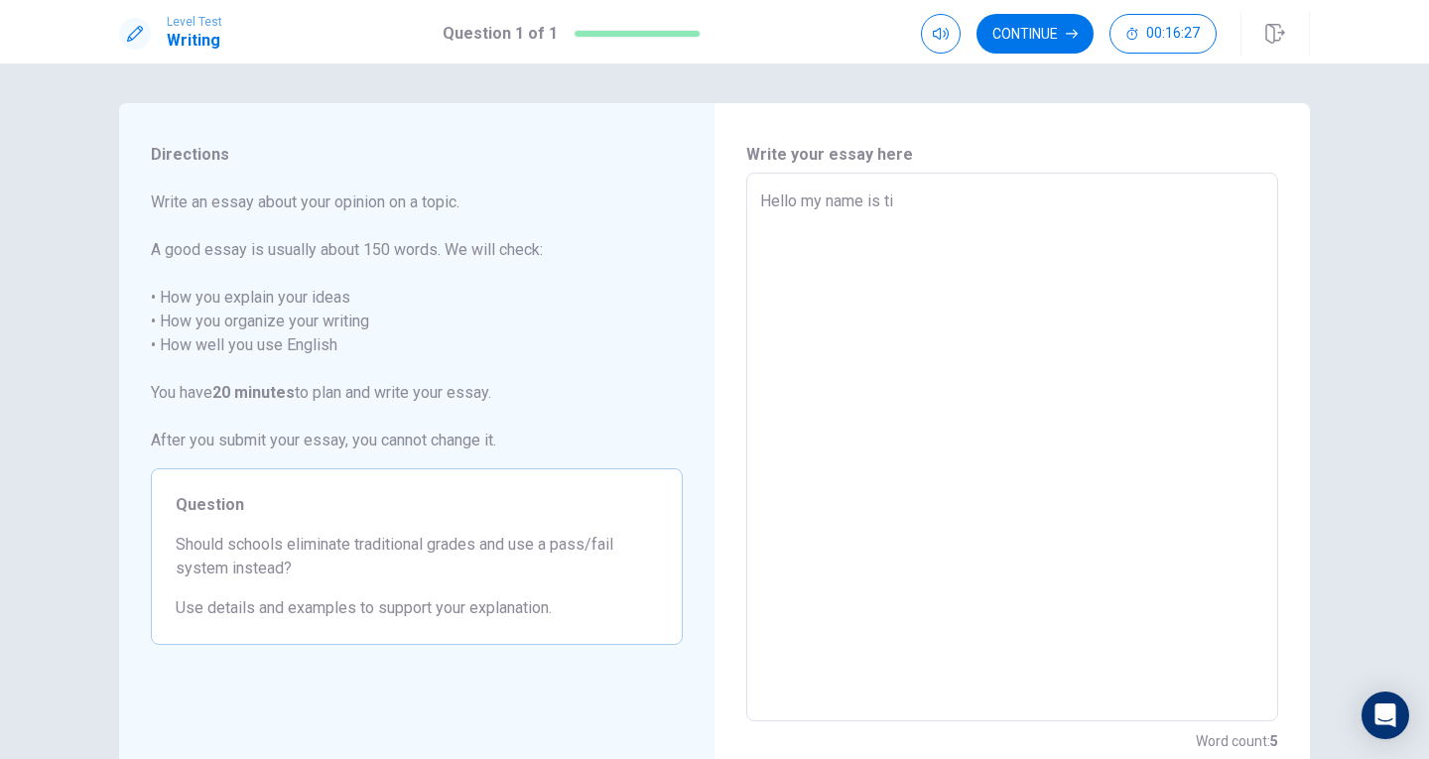
type textarea "Hello my name is [PERSON_NAME]"
type textarea "x"
type textarea "Hello my name is ti"
type textarea "x"
type textarea "Hello my name is t"
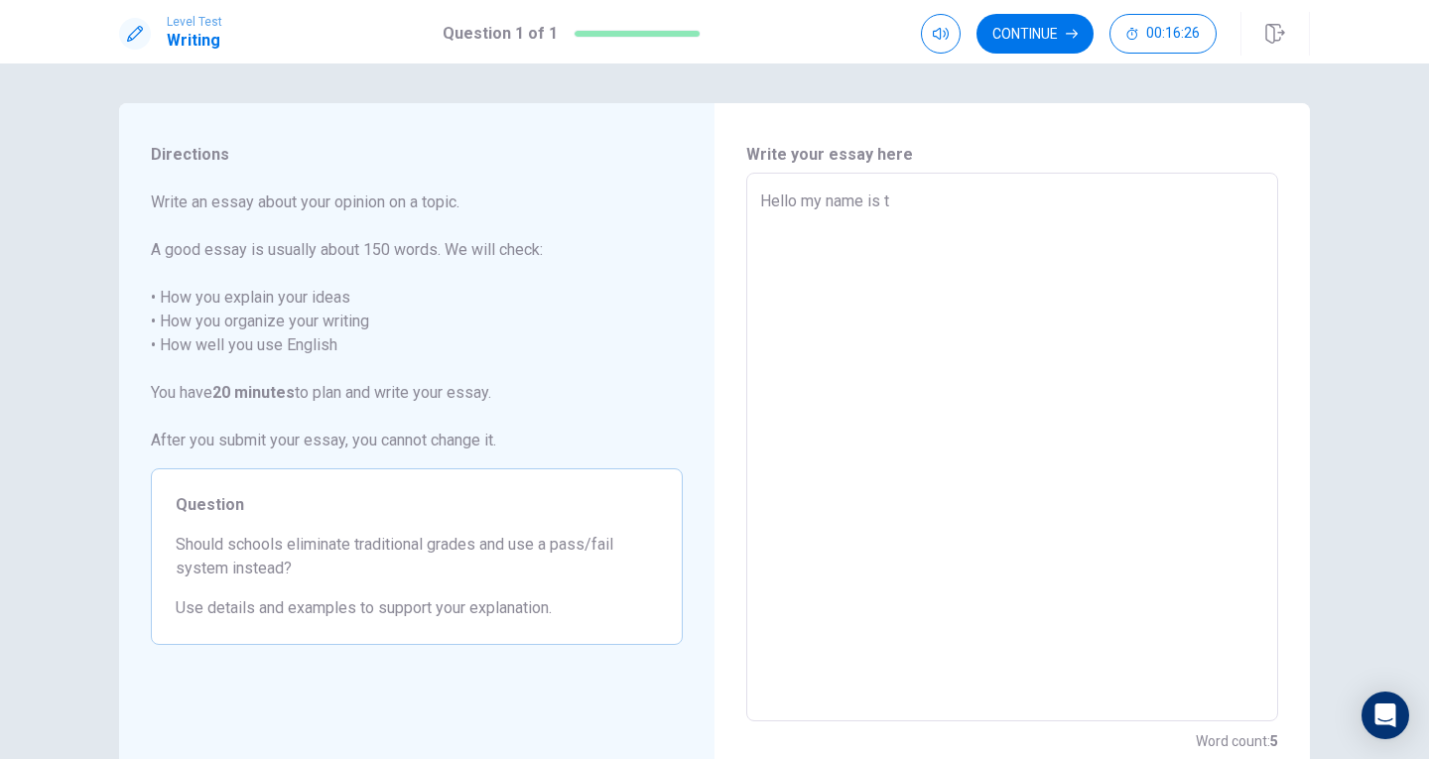
type textarea "x"
type textarea "Hello my name is"
type textarea "x"
type textarea "Hello my name is T"
type textarea "x"
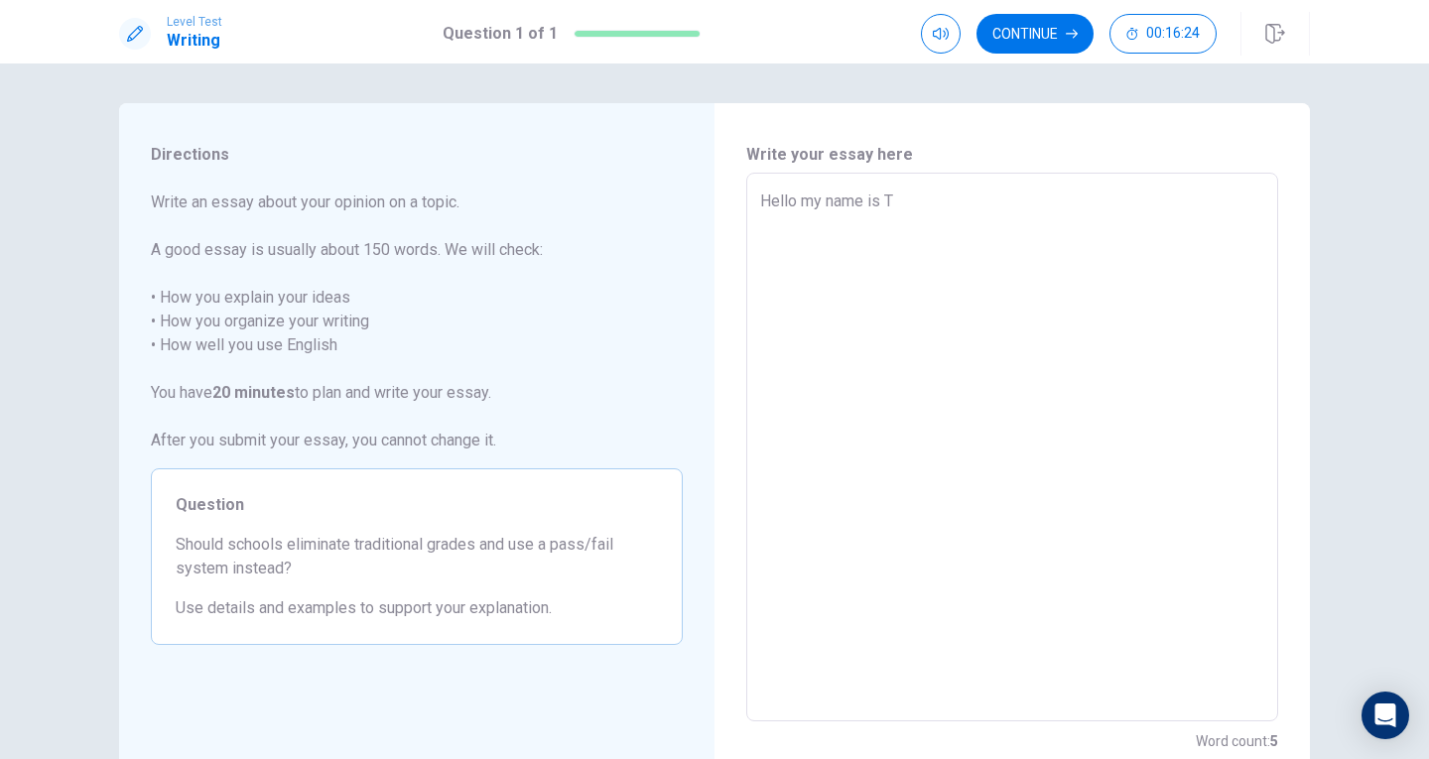
type textarea "Hello my name is [PERSON_NAME]"
type textarea "x"
type textarea "Hello my name is [PERSON_NAME]"
type textarea "x"
type textarea "Hello my name is [PERSON_NAME]"
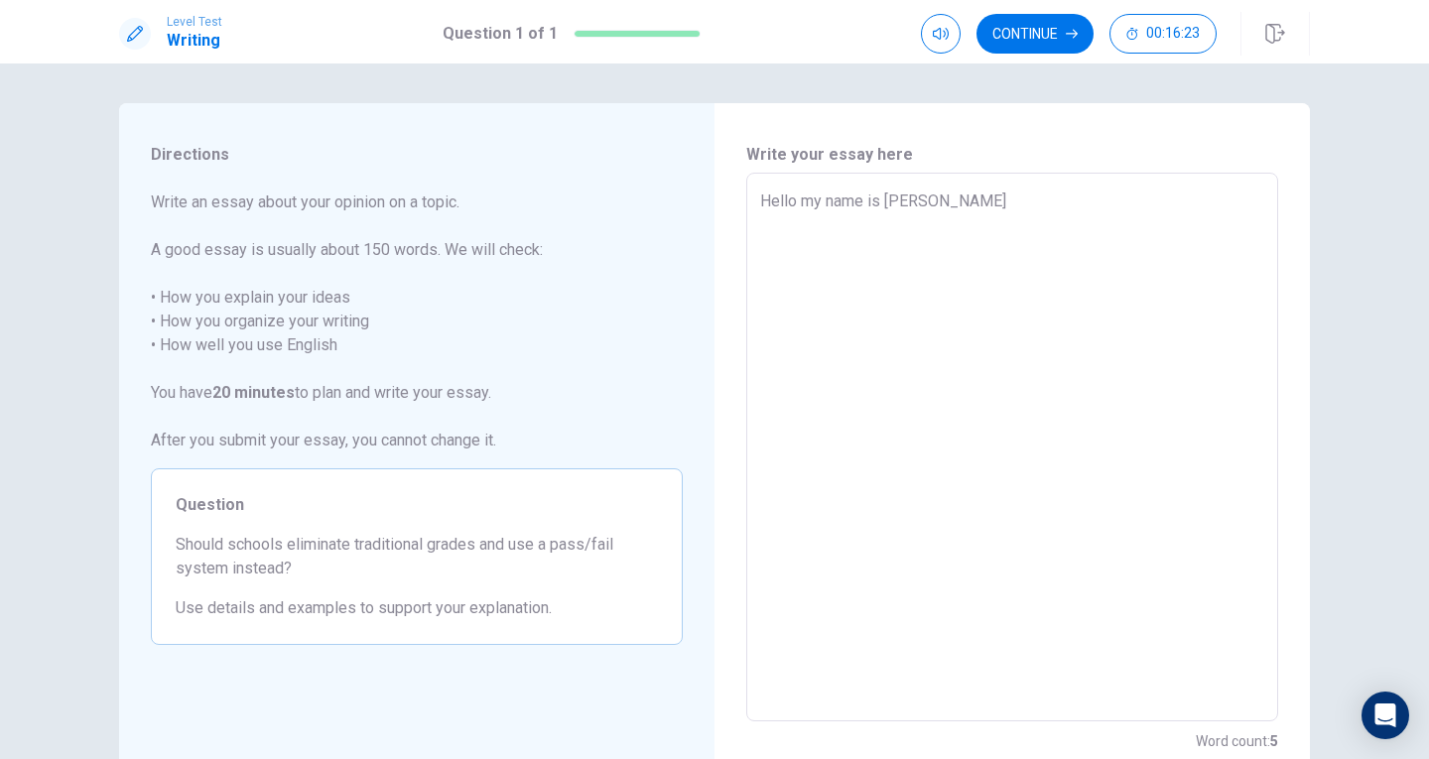
type textarea "x"
type textarea "Hello my name is [PERSON_NAME]"
type textarea "x"
type textarea "Hello my name is [PERSON_NAME]"
type textarea "x"
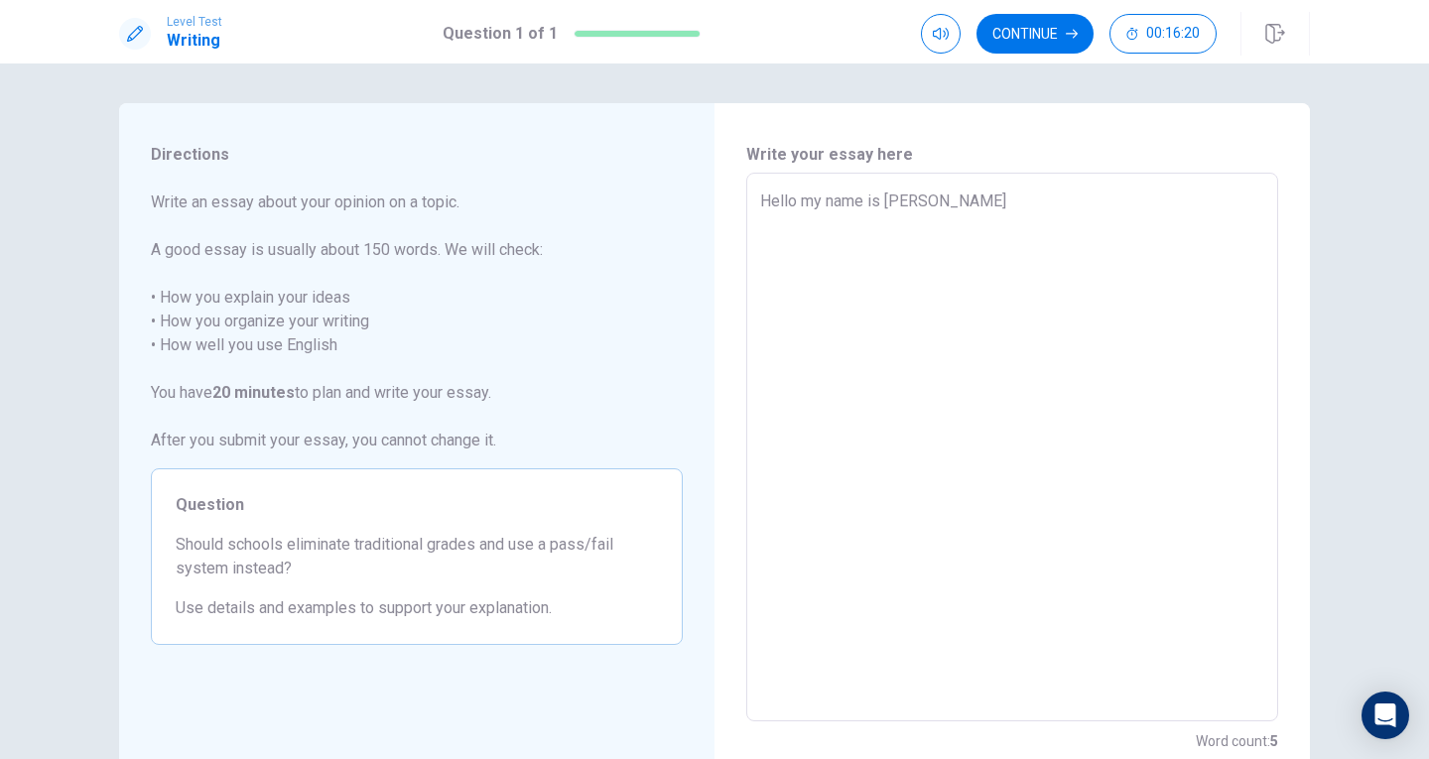
type textarea "Hello my name is [PERSON_NAME]"
type textarea "x"
type textarea "Hello my name is [PERSON_NAME]"
type textarea "x"
type textarea "Hello my name is [PERSON_NAME] My"
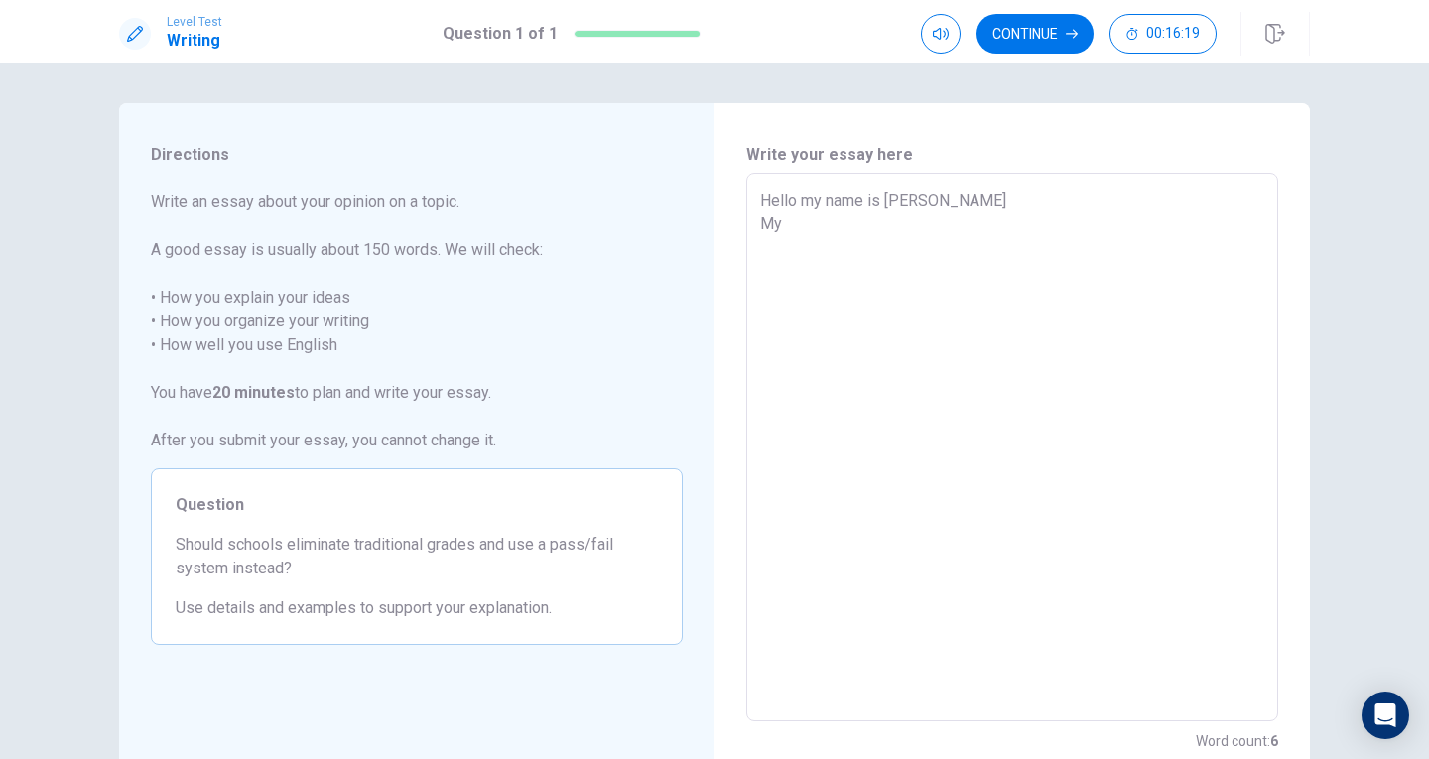
type textarea "x"
type textarea "Hello my name is [PERSON_NAME] My"
type textarea "x"
type textarea "Hello my name is [PERSON_NAME] My o"
type textarea "x"
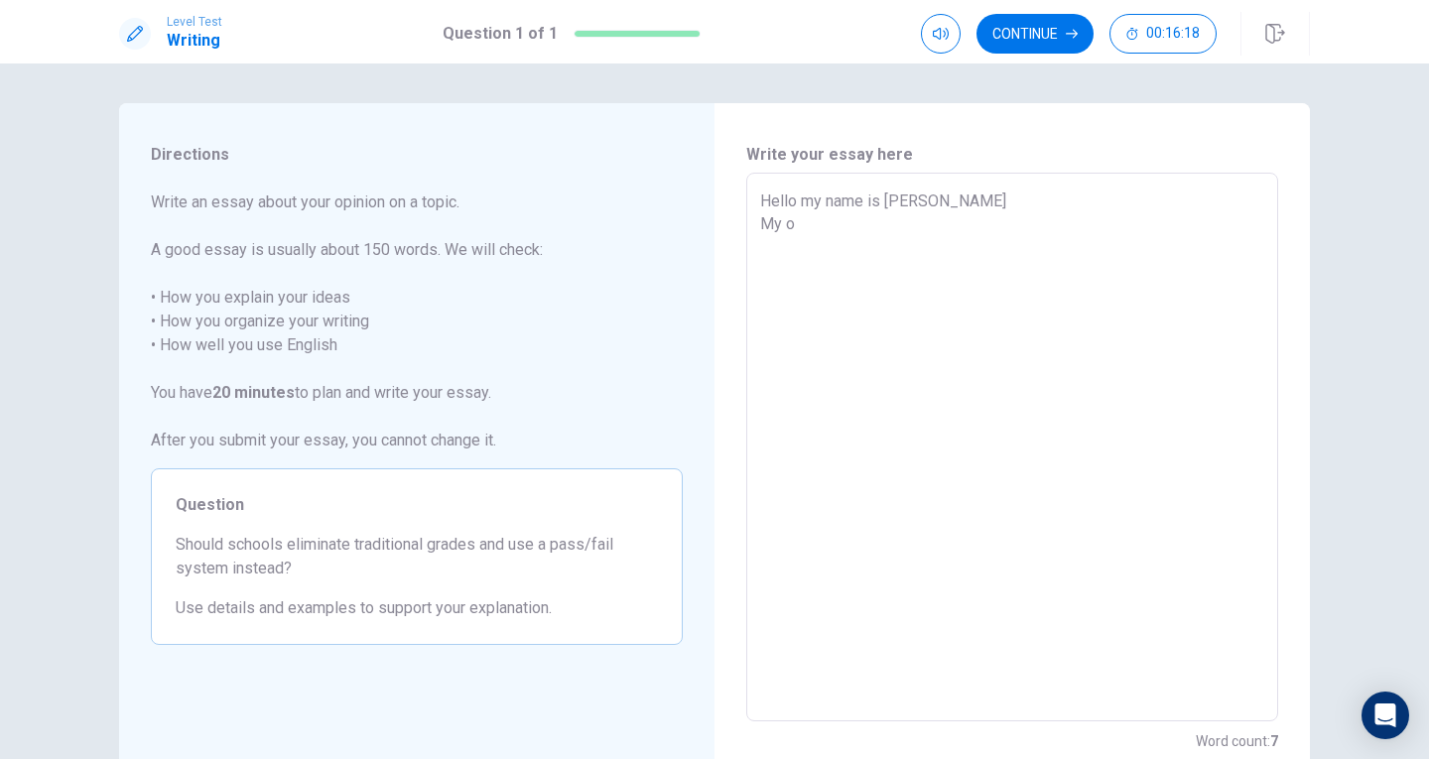
type textarea "Hello my name is [PERSON_NAME] My op"
type textarea "x"
type textarea "Hello my name is [PERSON_NAME] My opi"
type textarea "x"
type textarea "Hello my name is [PERSON_NAME] My opin"
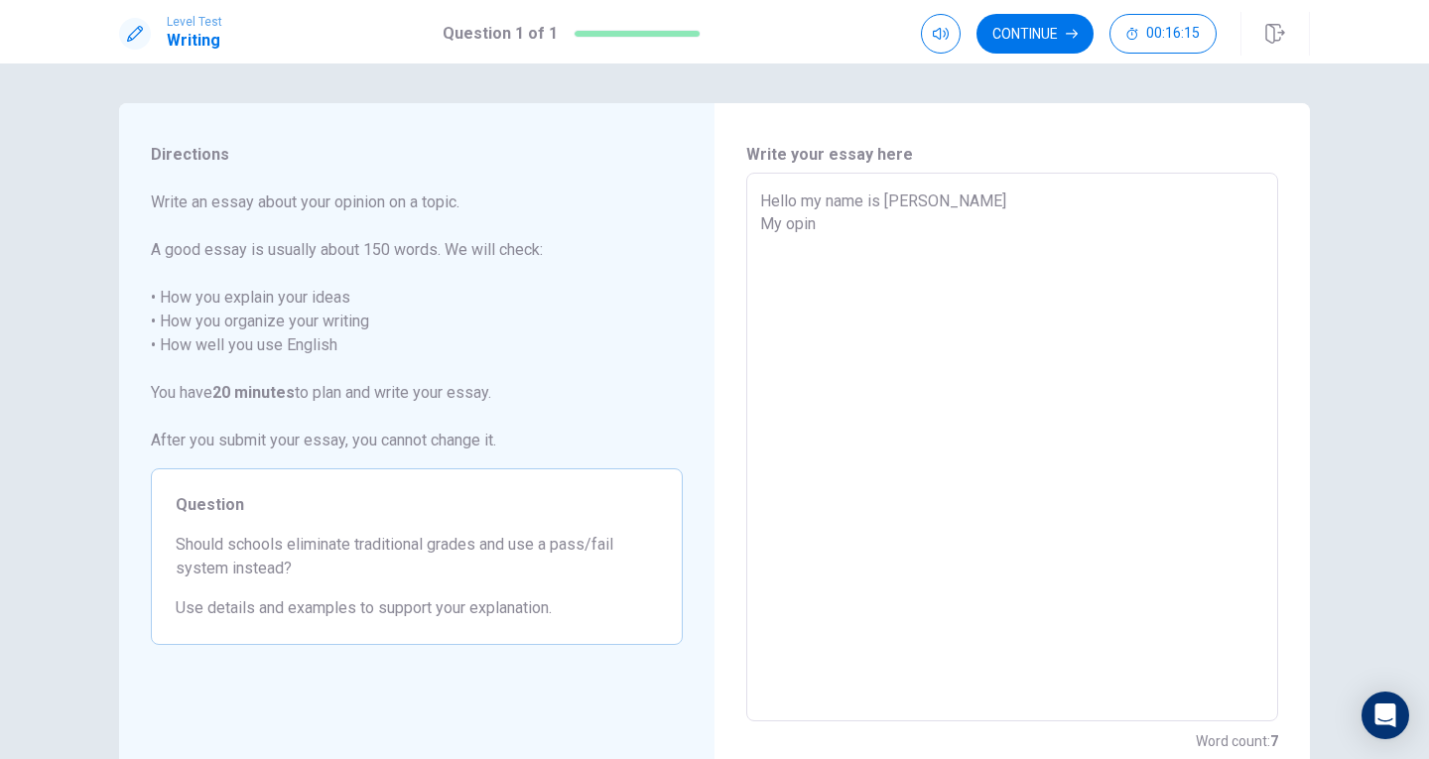
type textarea "x"
type textarea "Hello my name is [PERSON_NAME] My opini"
type textarea "x"
type textarea "Hello my name is [PERSON_NAME] My opinio"
type textarea "x"
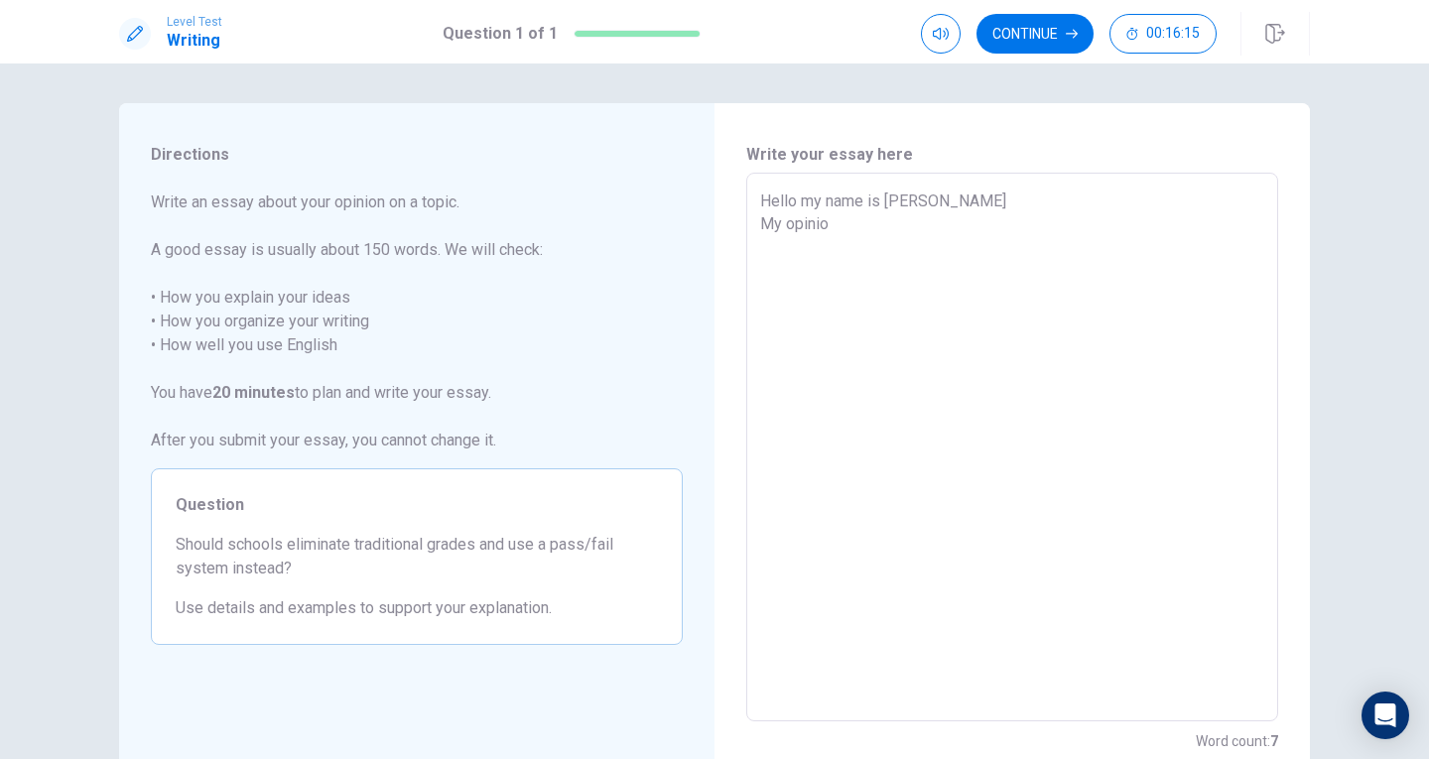
type textarea "Hello my name is [PERSON_NAME] My opinion"
type textarea "x"
type textarea "Hello my name is [PERSON_NAME] My opinion"
type textarea "x"
type textarea "Hello my name is [PERSON_NAME] My opinion o"
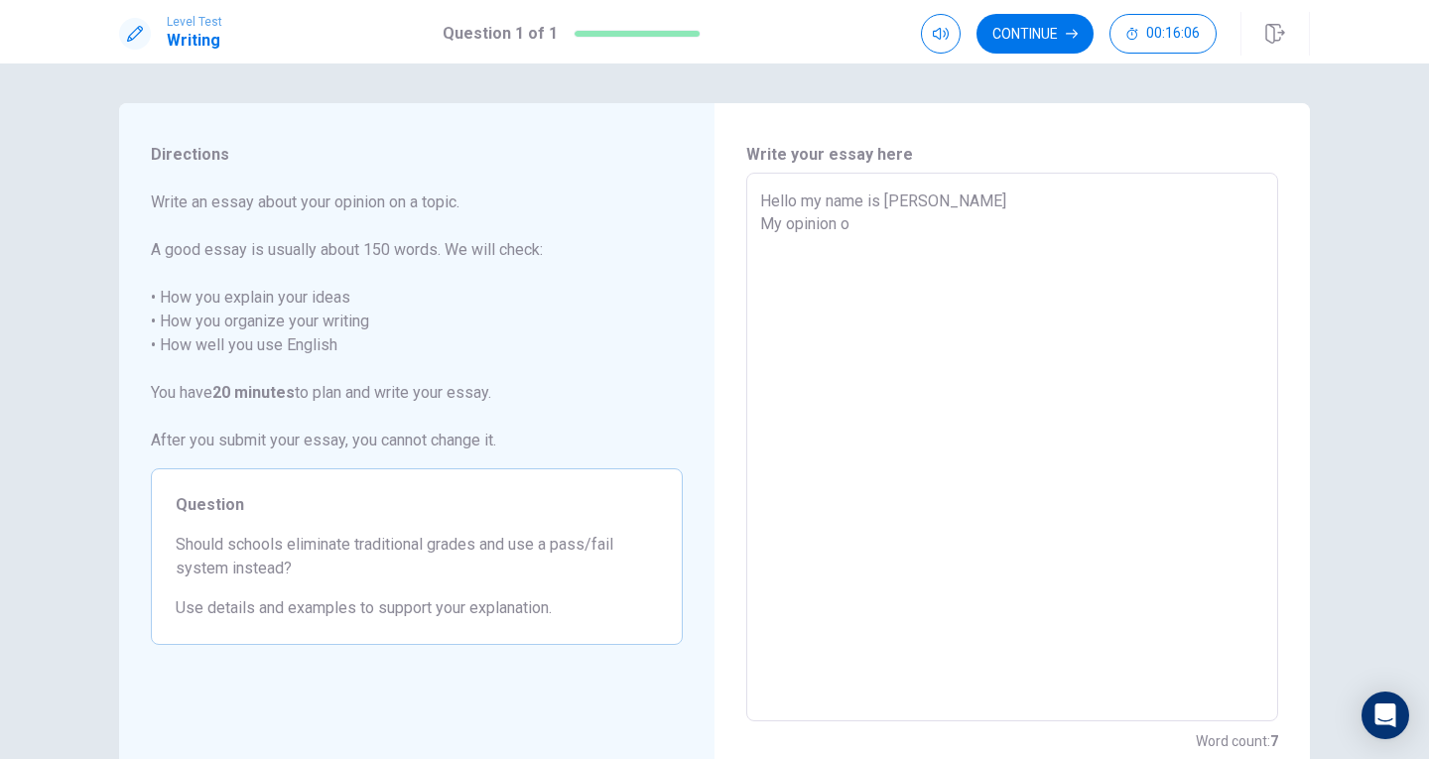
type textarea "x"
type textarea "Hello my name is [PERSON_NAME] My opinion of"
type textarea "x"
type textarea "Hello my name is [PERSON_NAME] My opinion of"
type textarea "x"
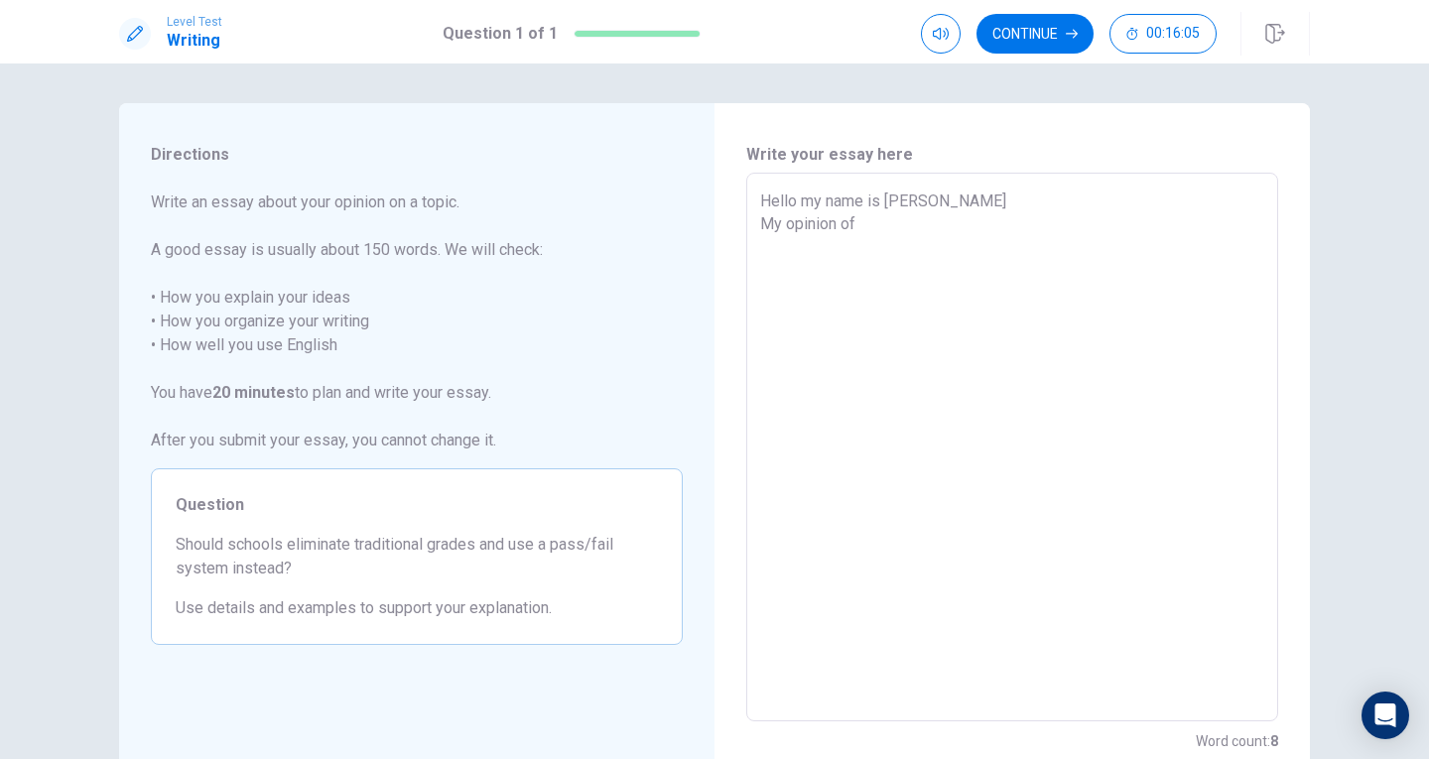
type textarea "Hello my name is [PERSON_NAME] My opinion of t"
type textarea "x"
type textarea "Hello my name is [PERSON_NAME] My opinion of th"
type textarea "x"
type textarea "Hello my name is [PERSON_NAME] My opinion of the"
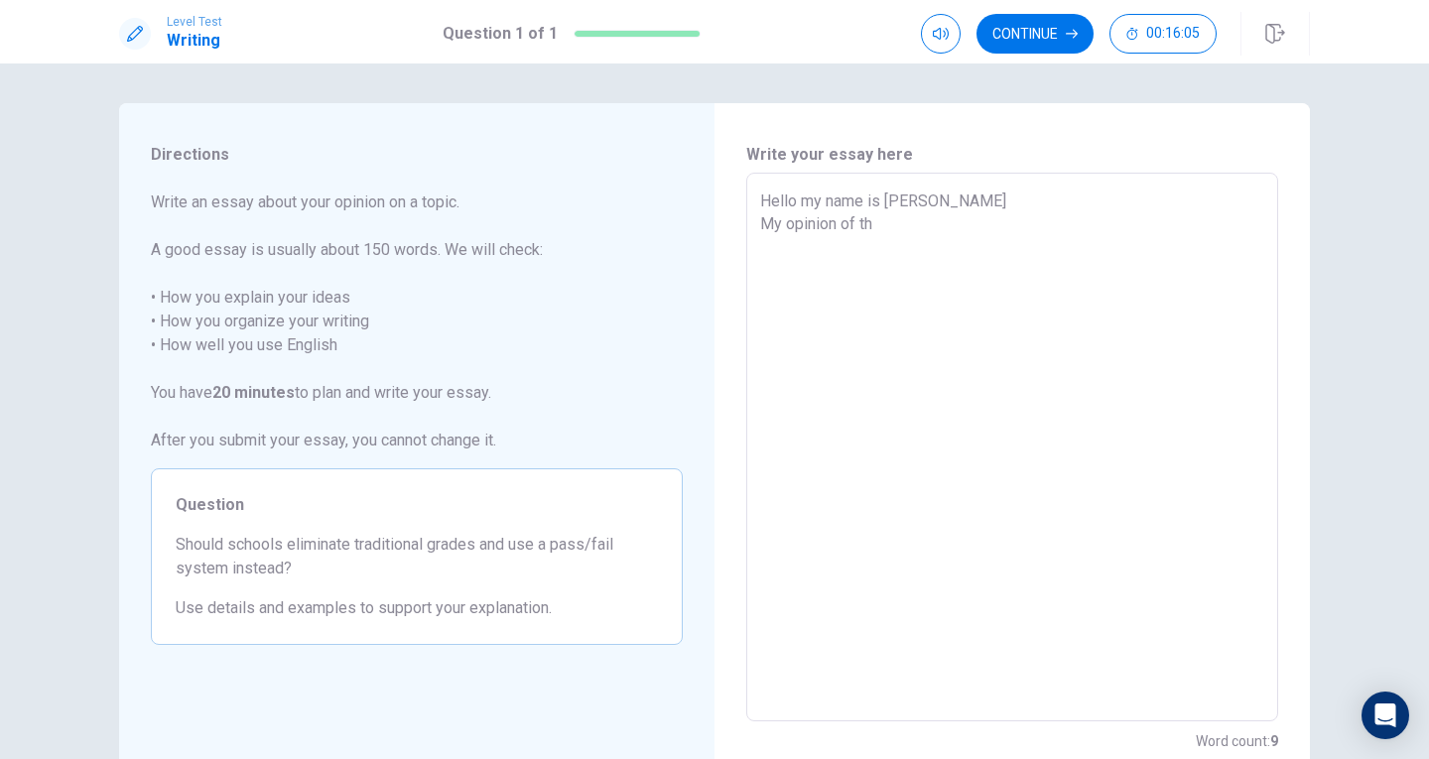
type textarea "x"
type textarea "Hello my name is [PERSON_NAME] My opinion of the"
type textarea "x"
type textarea "Hello my name is [PERSON_NAME] My opinion of the g"
type textarea "x"
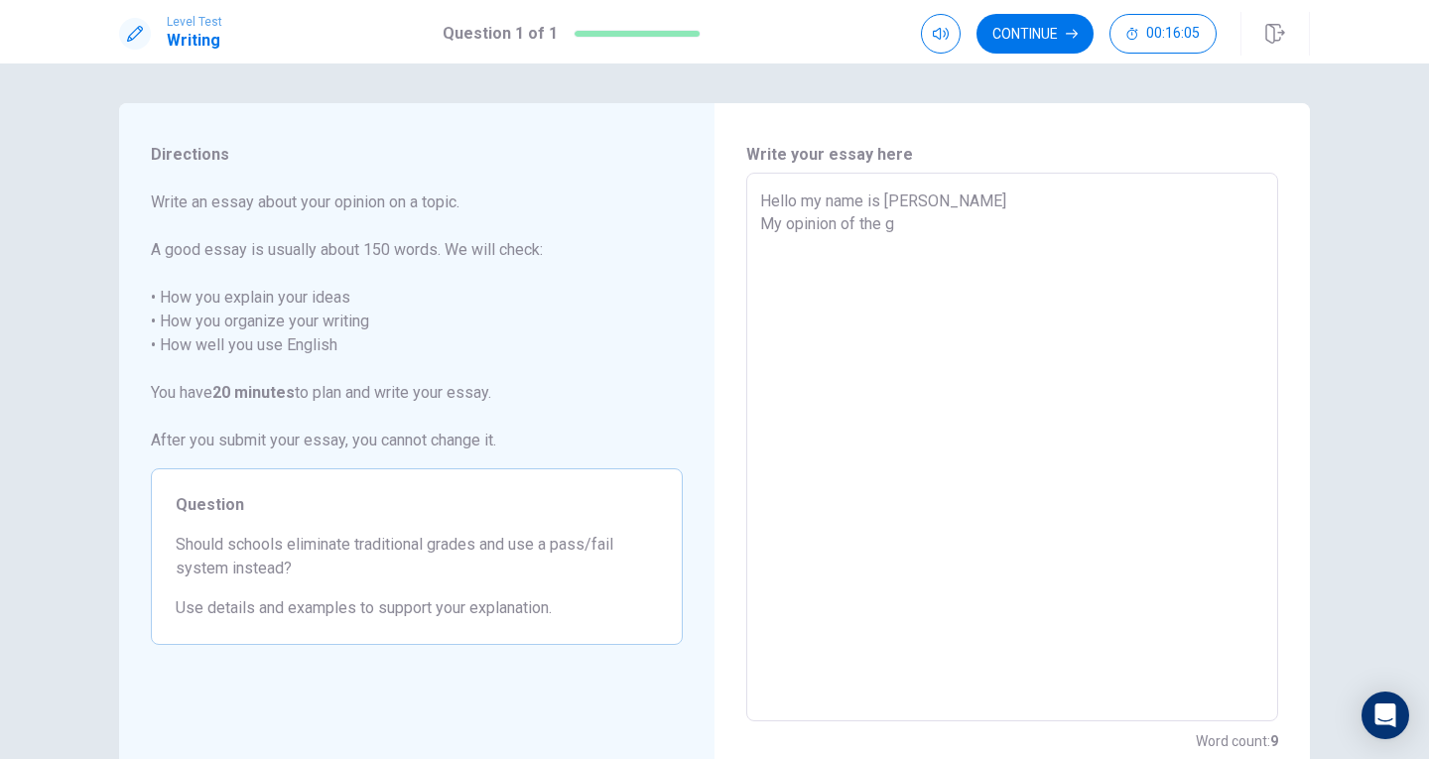
type textarea "Hello my name is [PERSON_NAME] My opinion of the ga"
type textarea "x"
type textarea "Hello my name is [PERSON_NAME] My opinion of the gar"
type textarea "x"
type textarea "Hello my name is [PERSON_NAME] My opinion of the gard"
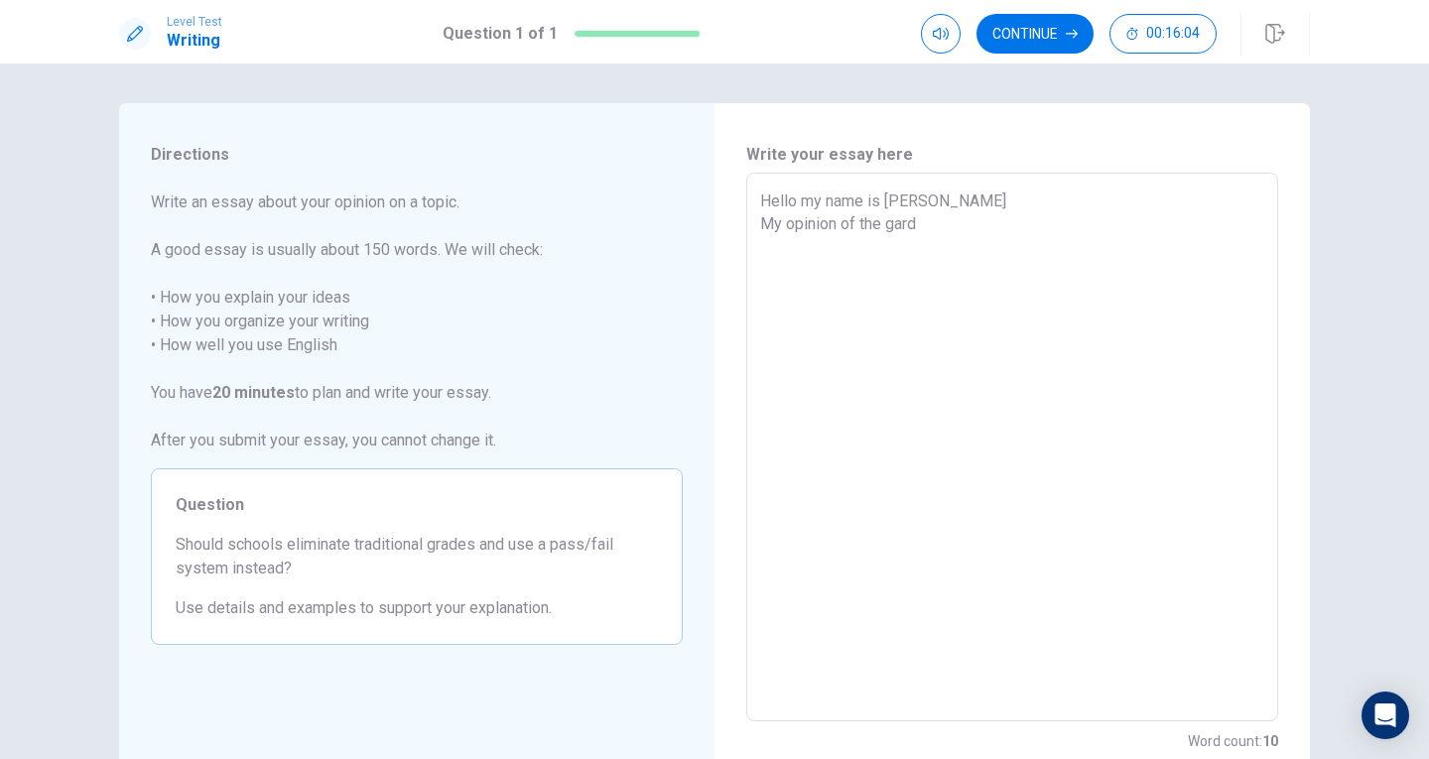
type textarea "x"
type textarea "Hello my name is [PERSON_NAME] My opinion of the garde"
type textarea "x"
type textarea "Hello my name is [PERSON_NAME] My opinion of the gard"
type textarea "x"
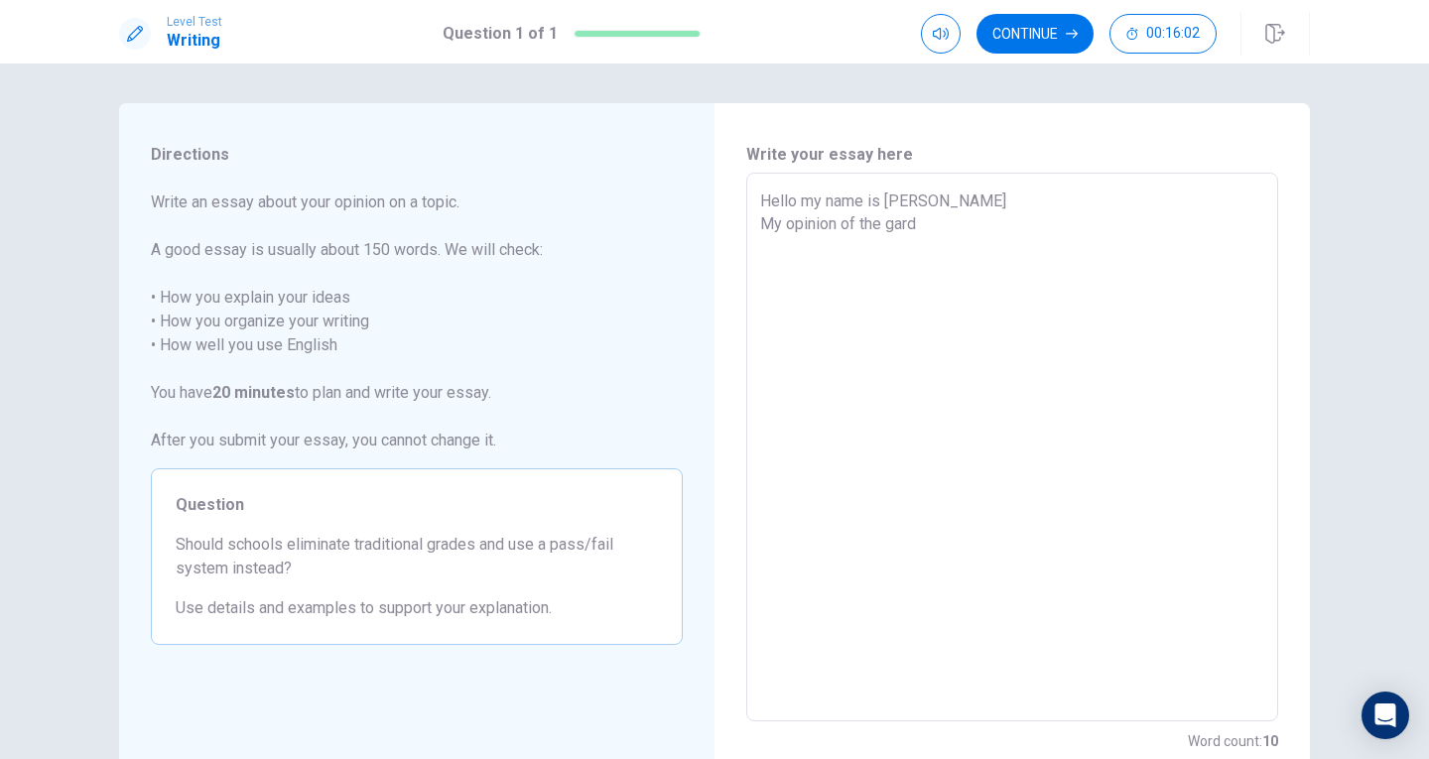
type textarea "Hello my name is [PERSON_NAME] My opinion of the gar"
type textarea "x"
type textarea "Hello my name is [PERSON_NAME] My opinion of the ga"
type textarea "x"
type textarea "Hello my name is [PERSON_NAME] My opinion of the g"
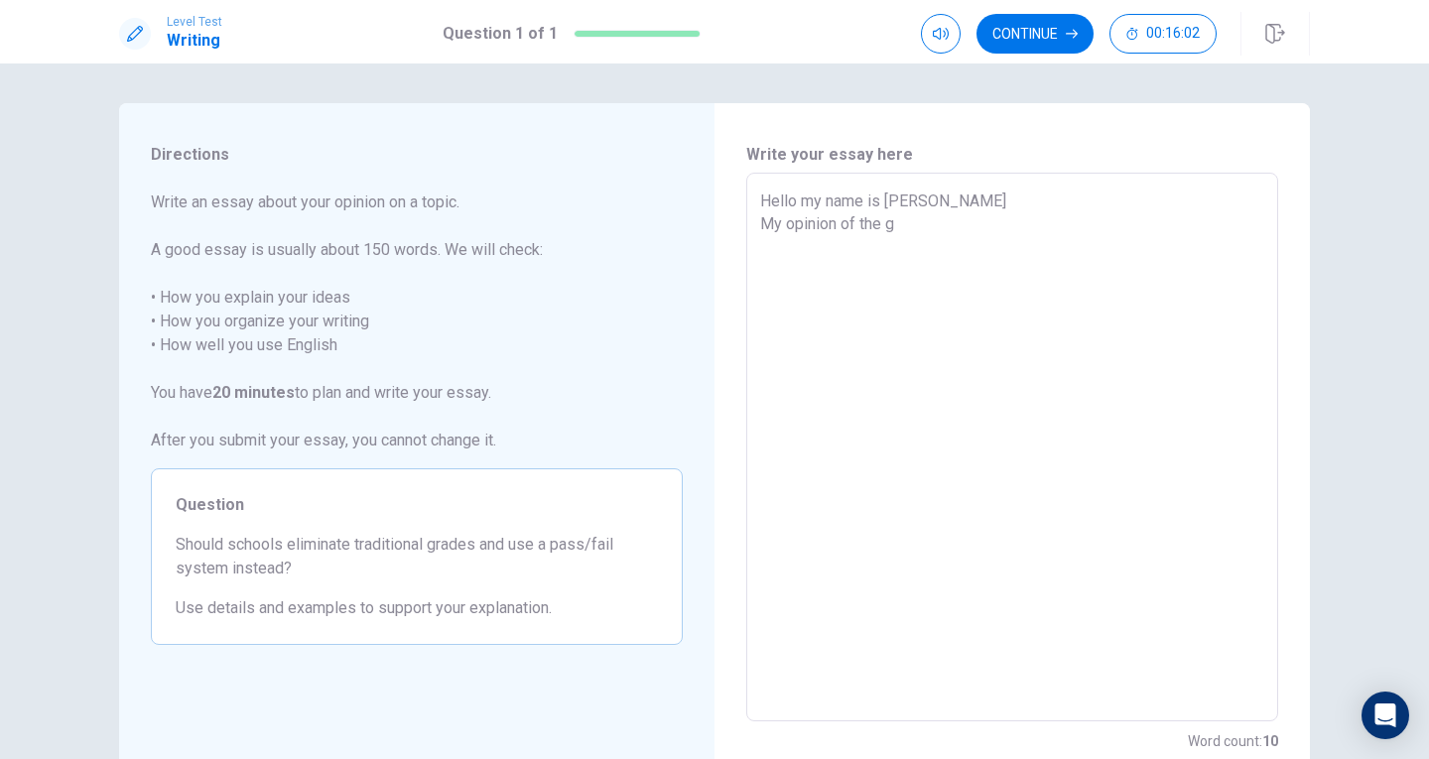
type textarea "x"
type textarea "Hello my name is [PERSON_NAME] My opinion of the gr"
type textarea "x"
type textarea "Hello my name is [PERSON_NAME] My opinion of the gra"
type textarea "x"
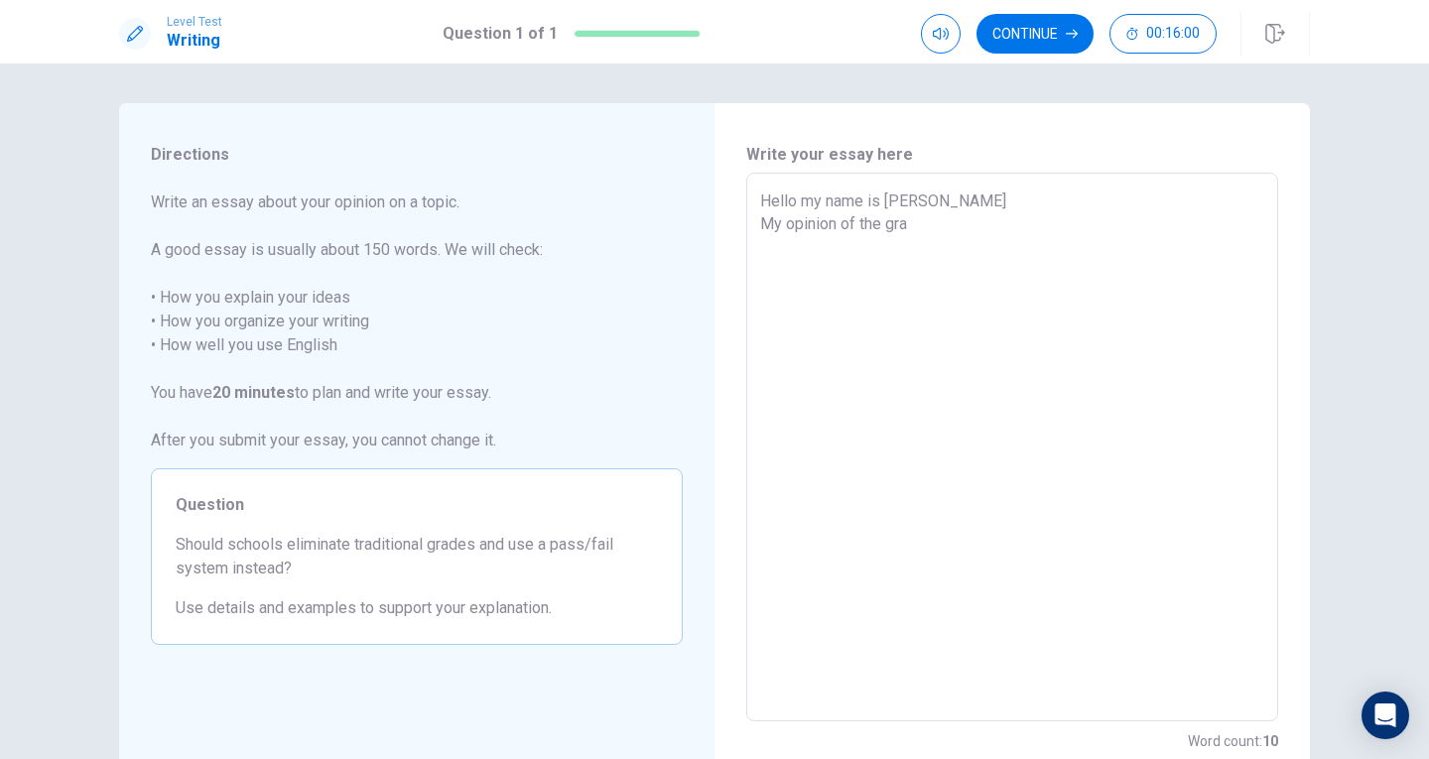
type textarea "Hello my name is [PERSON_NAME] My opinion of the grad"
type textarea "x"
type textarea "Hello my name is [PERSON_NAME] My opinion of the grade"
type textarea "x"
type textarea "Hello my name is [PERSON_NAME] My opinion of the grade"
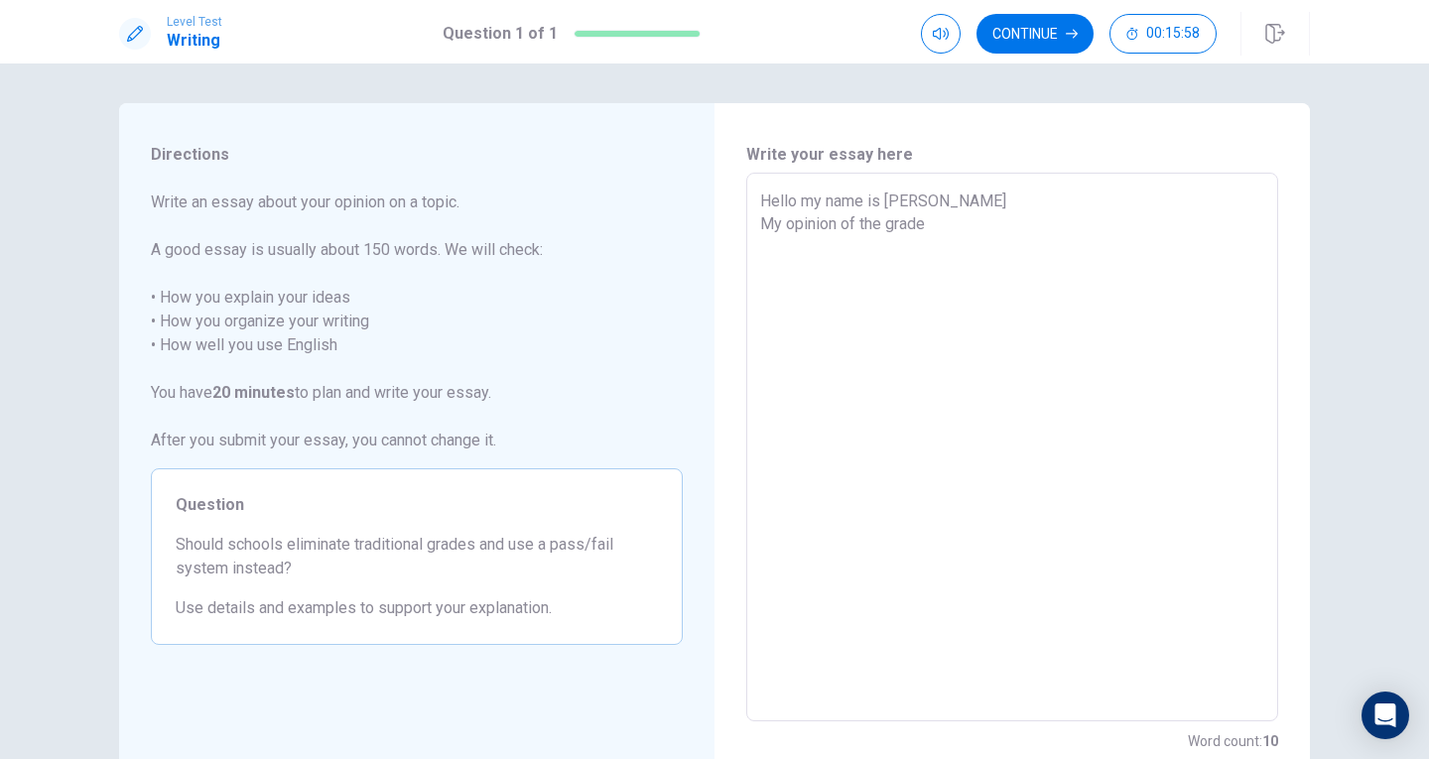
type textarea "x"
type textarea "Hello my name is [PERSON_NAME] My opinion of the grade t"
type textarea "x"
type textarea "Hello my name is [PERSON_NAME] My opinion of the grade th"
type textarea "x"
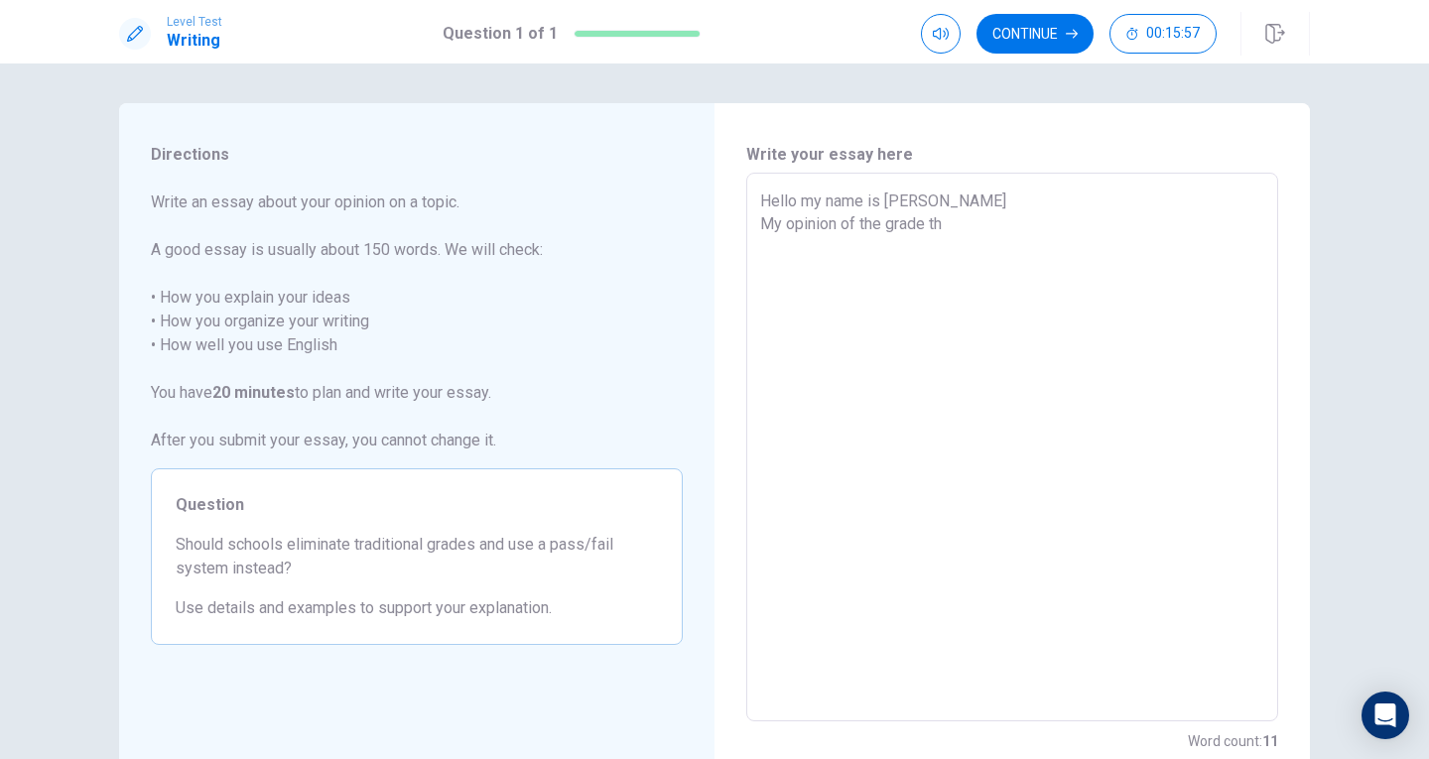
type textarea "Hello my name is [PERSON_NAME] My opinion of the grade tha"
type textarea "x"
type textarea "Hello my name is [PERSON_NAME] My opinion of the grade that"
type textarea "x"
type textarea "Hello my name is [PERSON_NAME] My opinion of the grade that"
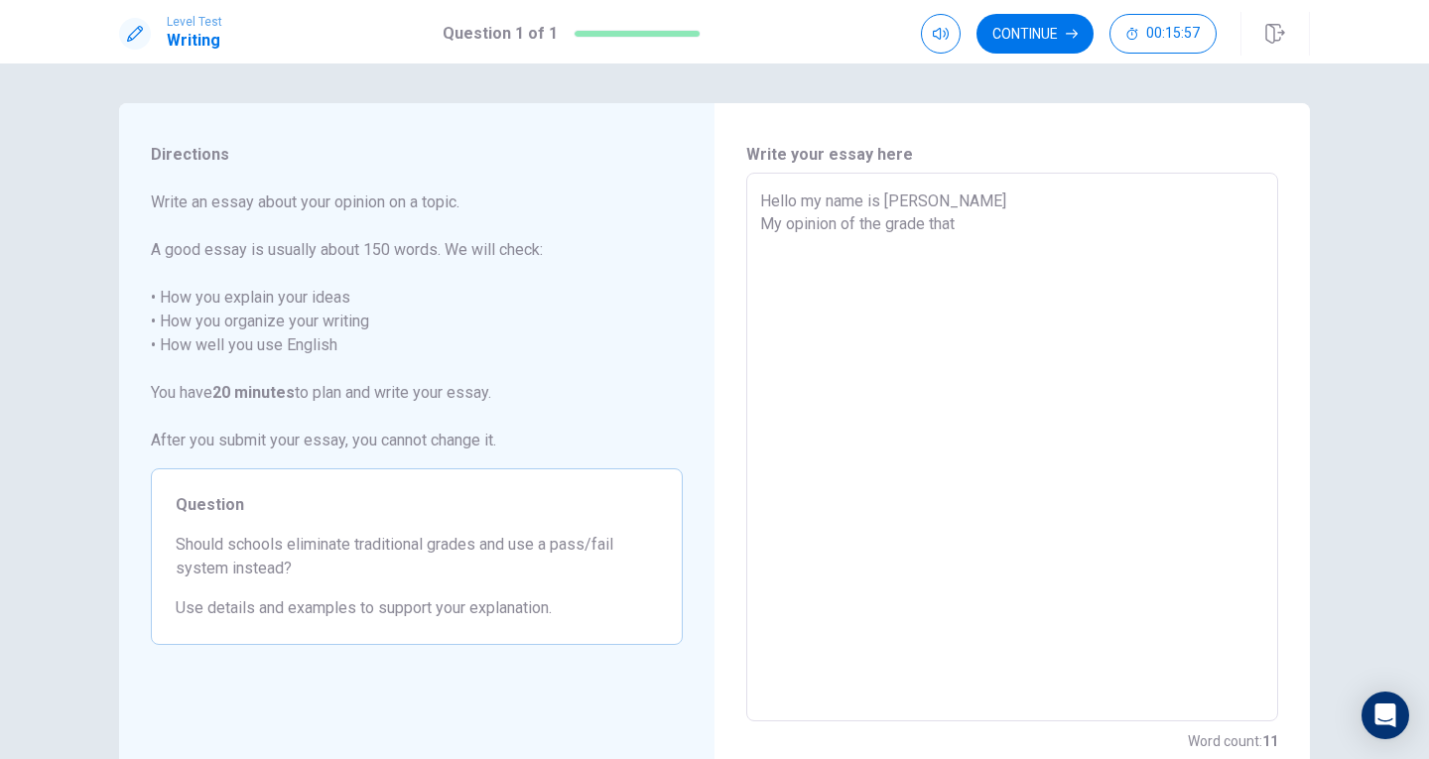
type textarea "x"
type textarea "Hello my name is [PERSON_NAME] My opinion of the grade that i"
type textarea "x"
type textarea "Hello my name is [PERSON_NAME] My opinion of the grade that if"
type textarea "x"
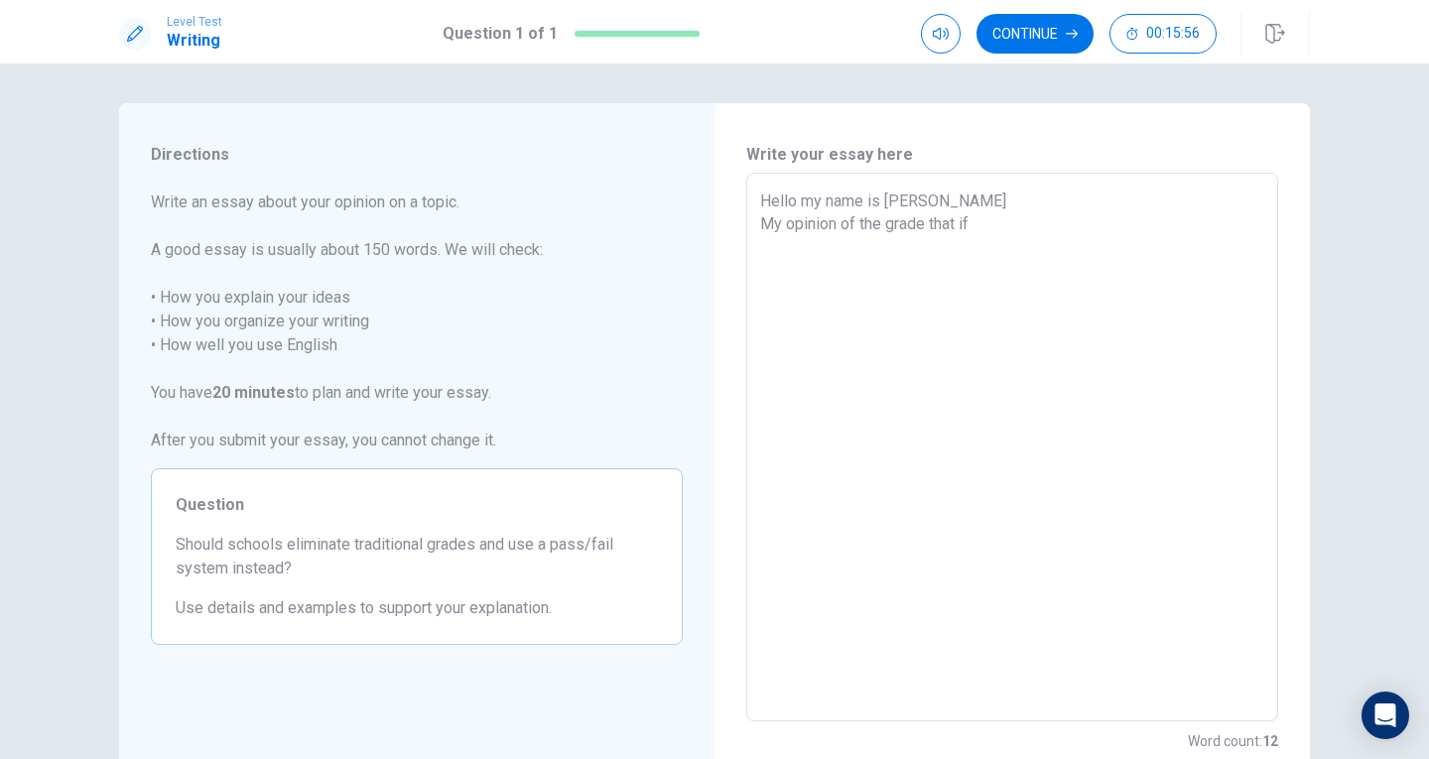
type textarea "Hello my name is [PERSON_NAME] My opinion of the grade that if"
type textarea "x"
type textarea "Hello my name is [PERSON_NAME] My opinion of the grade that if"
type textarea "x"
type textarea "Hello my name is [PERSON_NAME] My opinion of the grade that i"
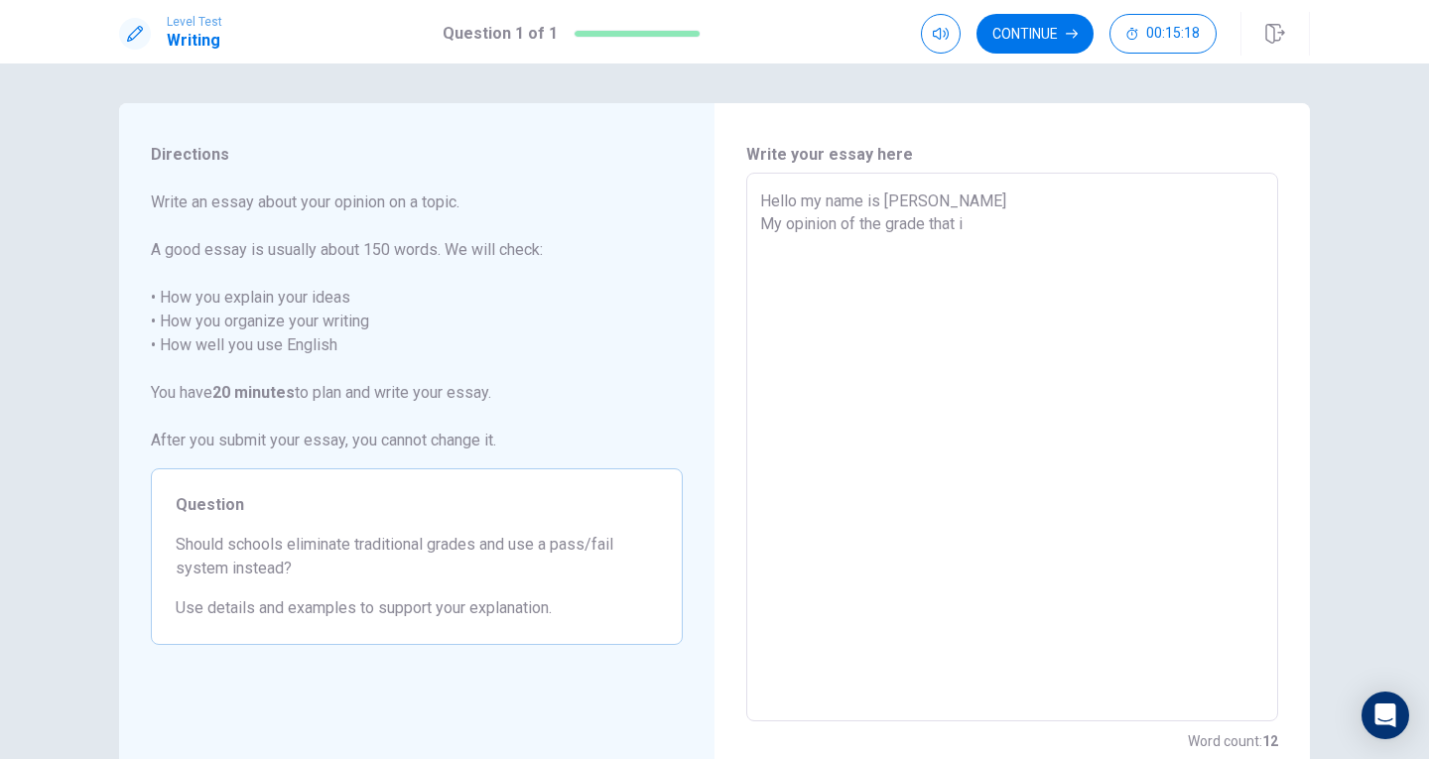
type textarea "x"
type textarea "Hello my name is [PERSON_NAME] My opinion of the grade that"
type textarea "x"
type textarea "Hello my name is [PERSON_NAME] My opinion of the grade that"
type textarea "x"
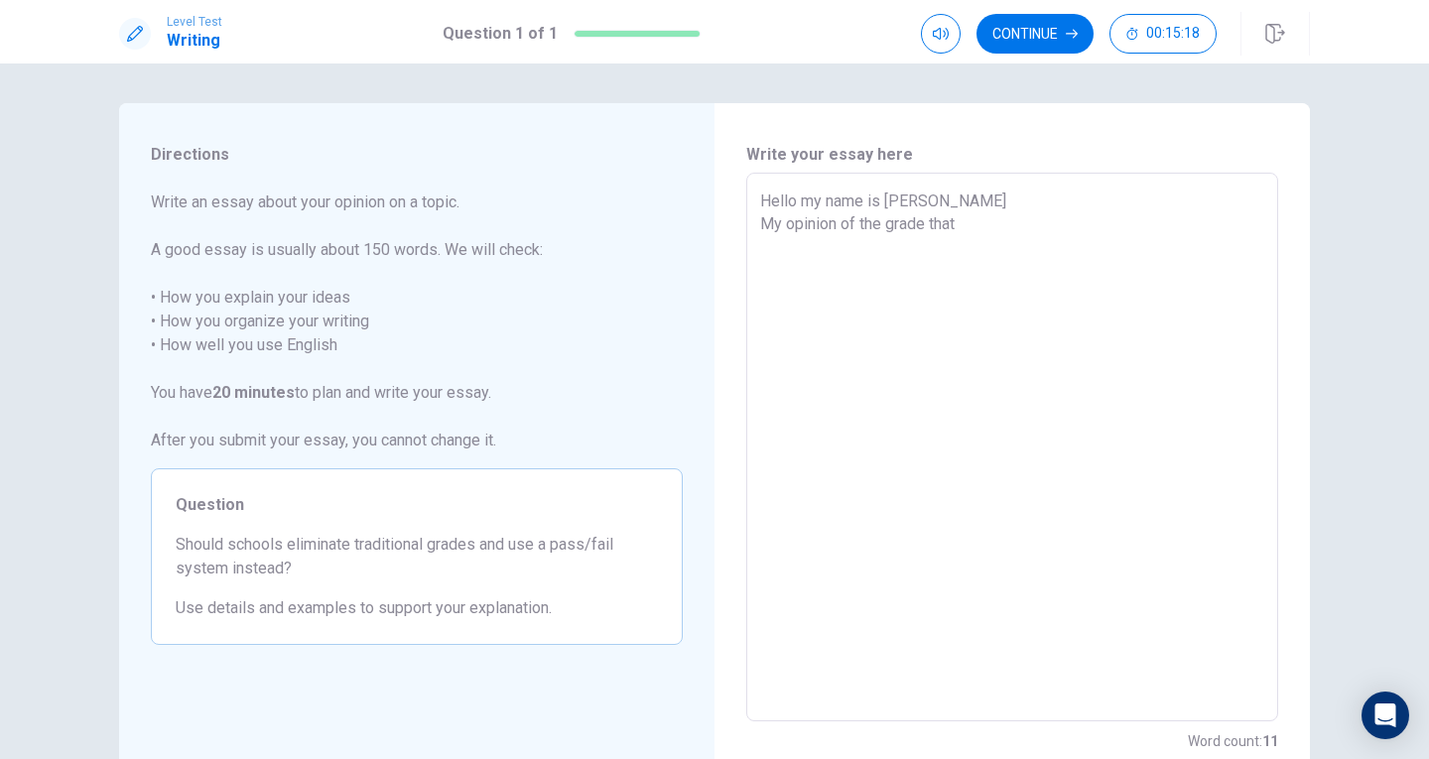
type textarea "Hello my name is [PERSON_NAME] My opinion of the grade tha"
type textarea "x"
type textarea "Hello my name is [PERSON_NAME] My opinion of the grade th"
type textarea "x"
type textarea "Hello my name is [PERSON_NAME] My opinion of the grade t"
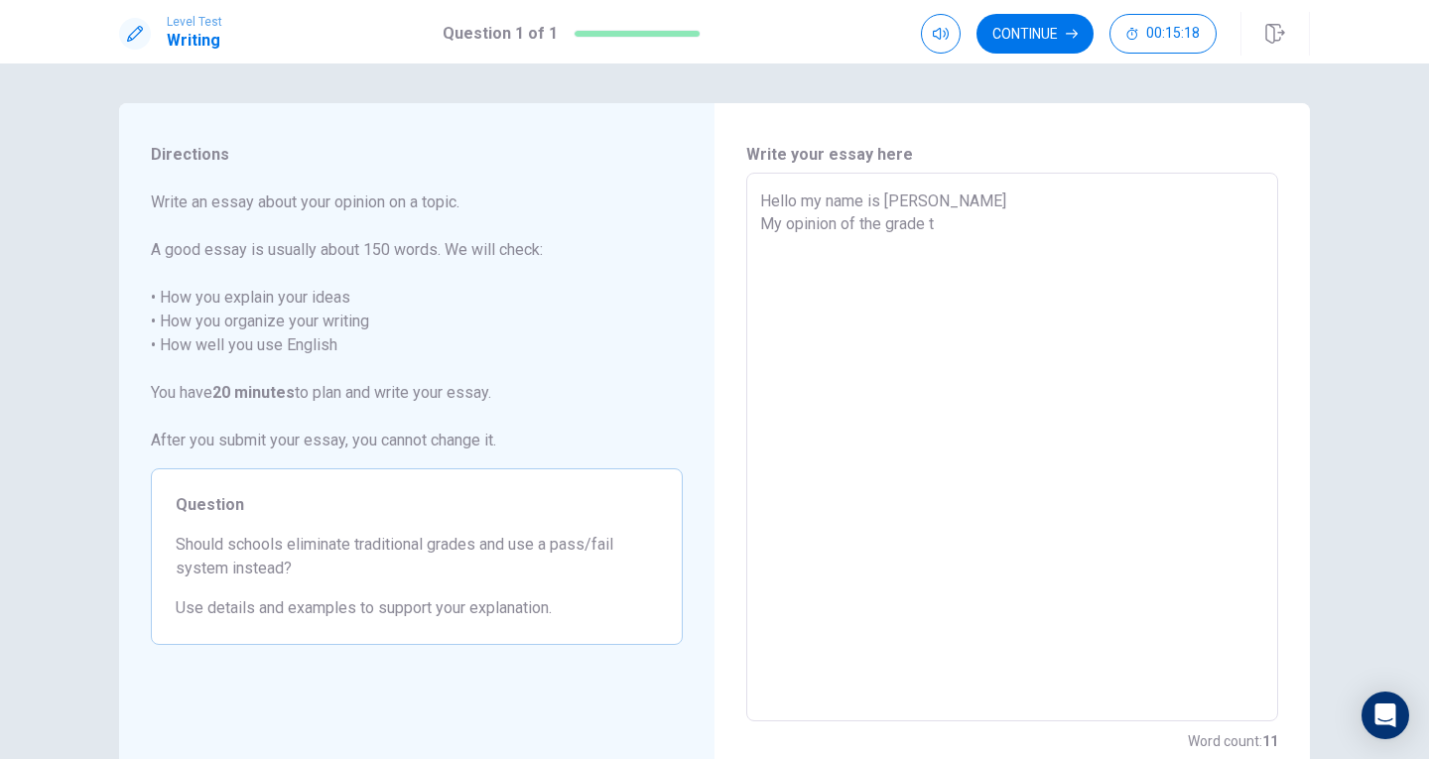
type textarea "x"
type textarea "Hello my name is [PERSON_NAME] My opinion of the grade"
type textarea "x"
type textarea "Hello my name is [PERSON_NAME] My opinion of the grade"
type textarea "x"
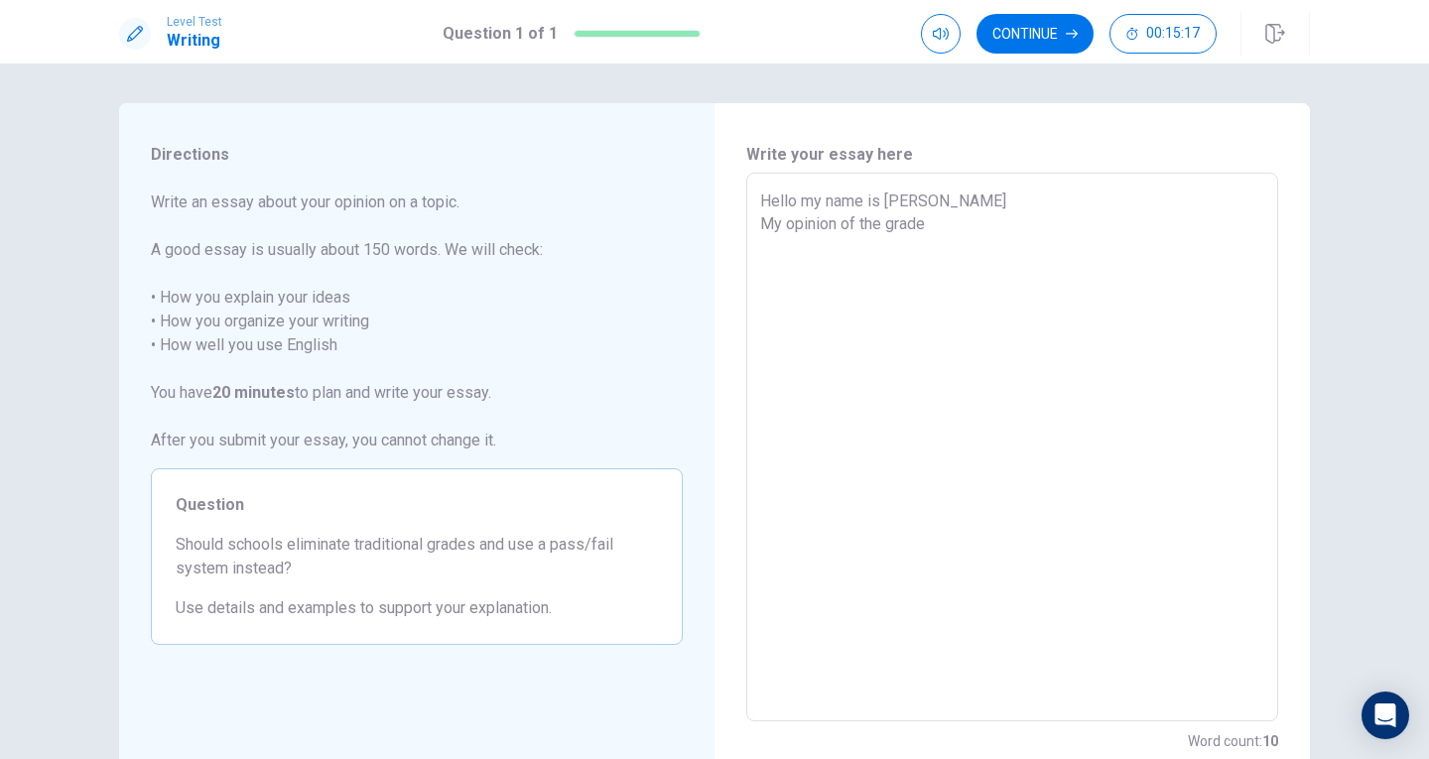
type textarea "Hello my name is [PERSON_NAME] My opinion of the grad"
type textarea "x"
type textarea "Hello my name is [PERSON_NAME] My opinion of the gra"
type textarea "x"
type textarea "Hello my name is [PERSON_NAME] My opinion of the gr"
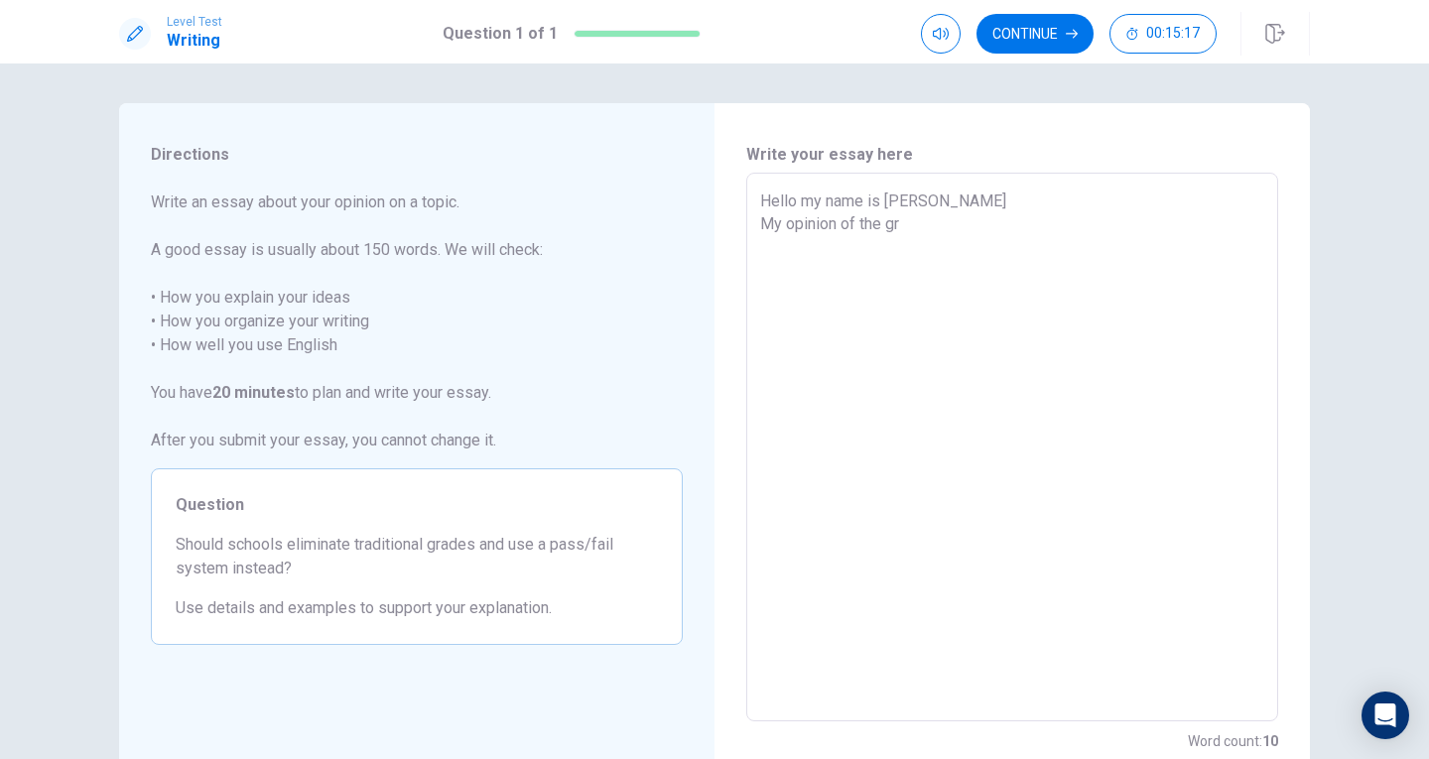
type textarea "x"
type textarea "Hello my name is [PERSON_NAME] My opinion of the g"
type textarea "x"
type textarea "Hello my name is [PERSON_NAME] My opinion of the"
type textarea "x"
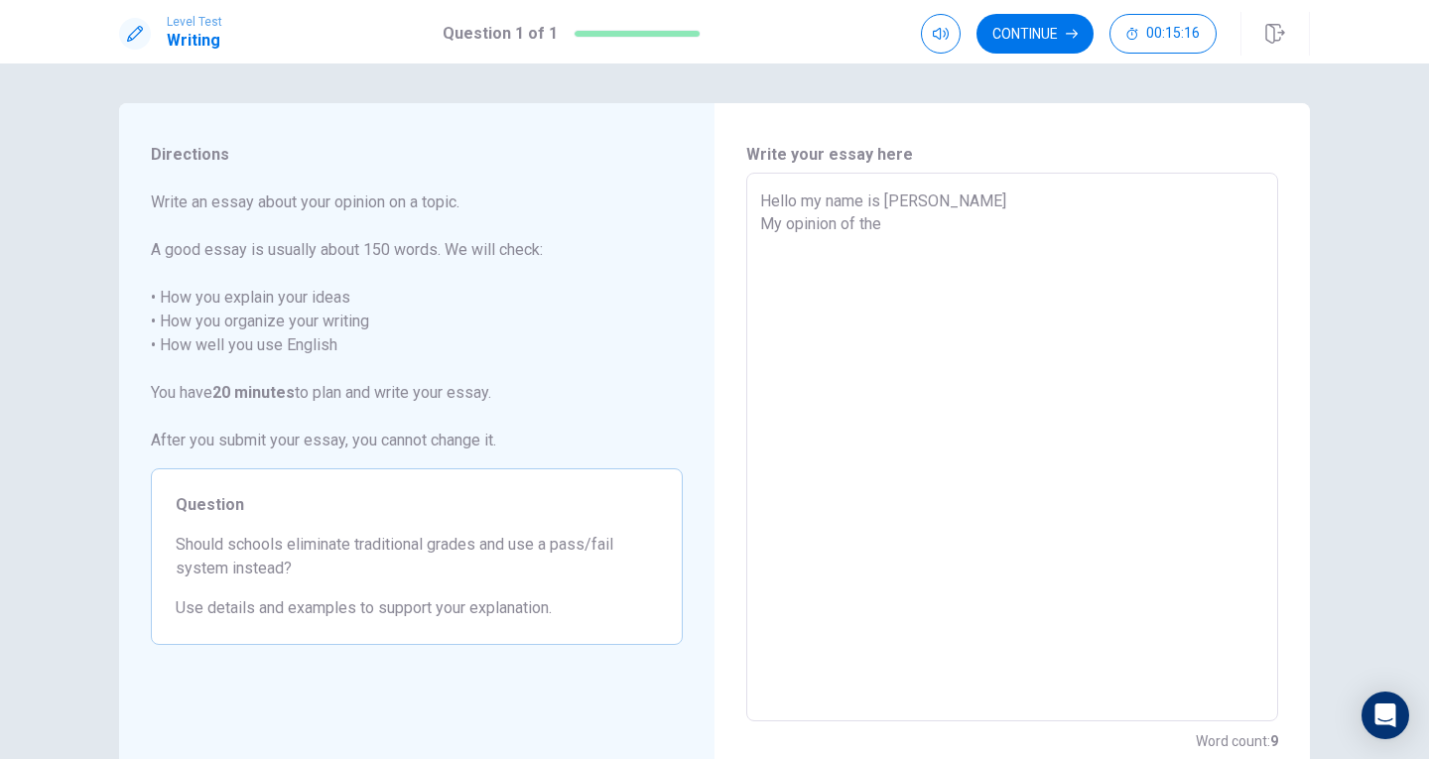
type textarea "Hello my name is [PERSON_NAME] My opinion of the"
type textarea "x"
type textarea "Hello my name is [PERSON_NAME] My opinion of th"
type textarea "x"
type textarea "Hello my name is [PERSON_NAME] My opinion of t"
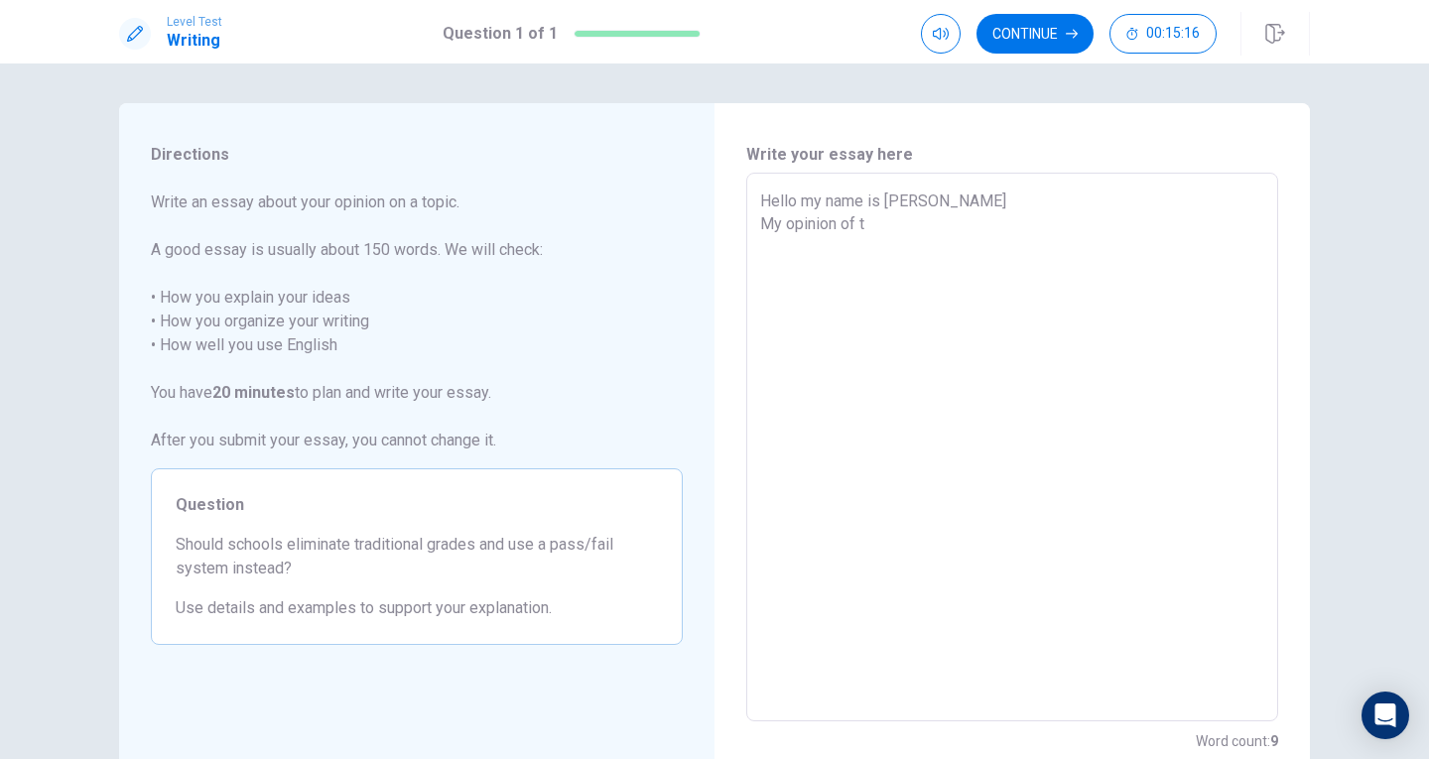
type textarea "x"
type textarea "Hello my name is [PERSON_NAME] My opinion of"
type textarea "x"
type textarea "Hello my name is [PERSON_NAME] My opinion of"
type textarea "x"
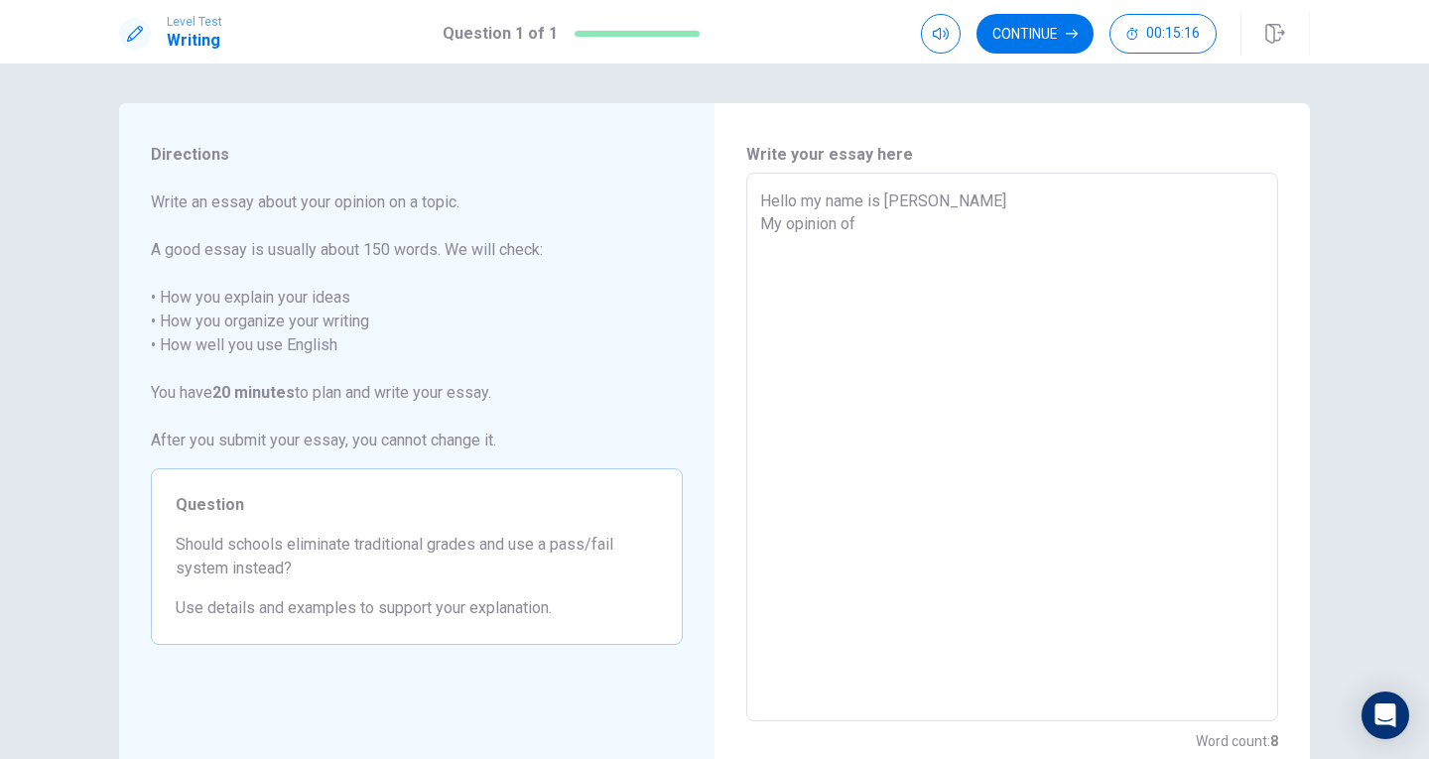
type textarea "Hello my name is [PERSON_NAME] My opinion o"
type textarea "x"
type textarea "Hello my name is [PERSON_NAME] My opinion"
type textarea "x"
type textarea "Hello my name is [PERSON_NAME] My opinion t"
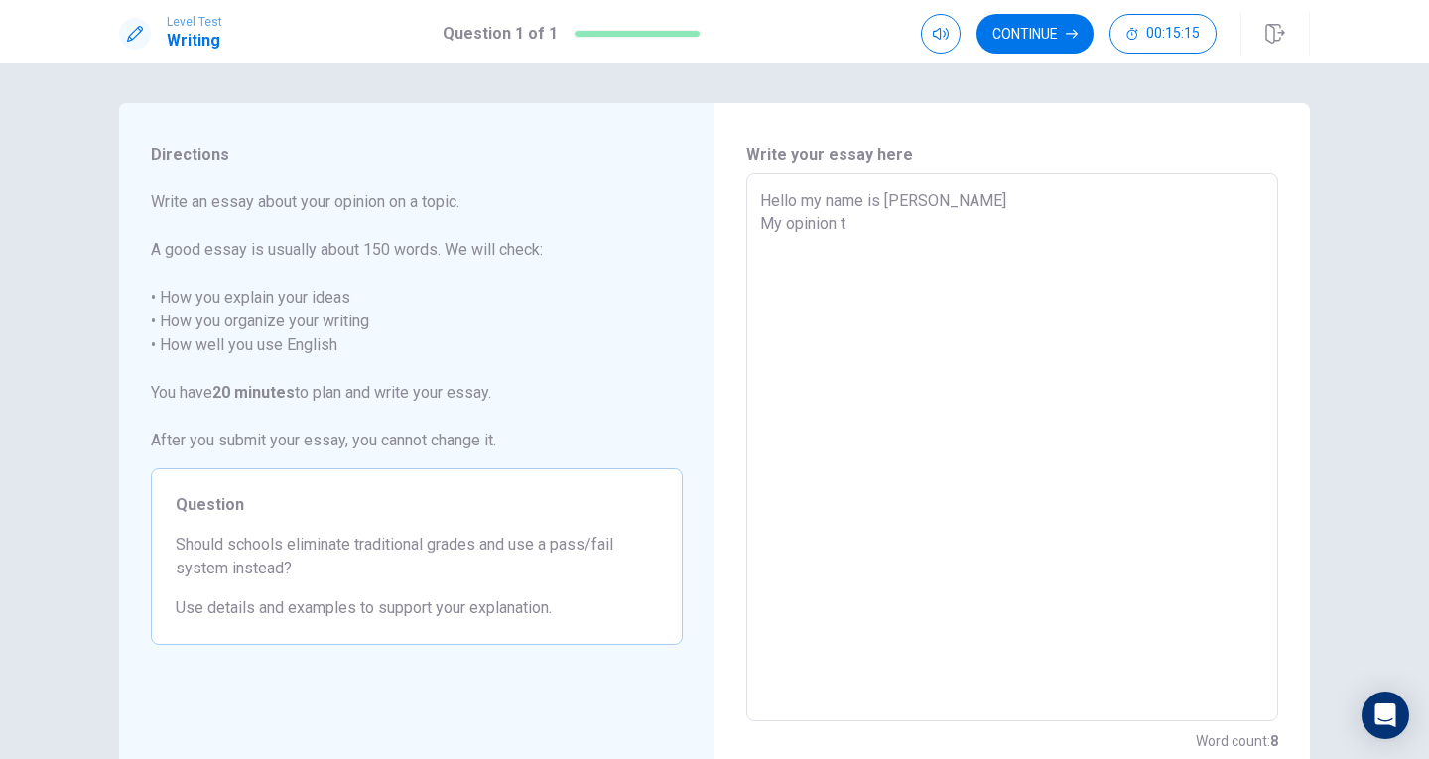
type textarea "x"
type textarea "Hello my name is [PERSON_NAME] My opinion th"
type textarea "x"
type textarea "Hello my name is [PERSON_NAME] My opinion the"
type textarea "x"
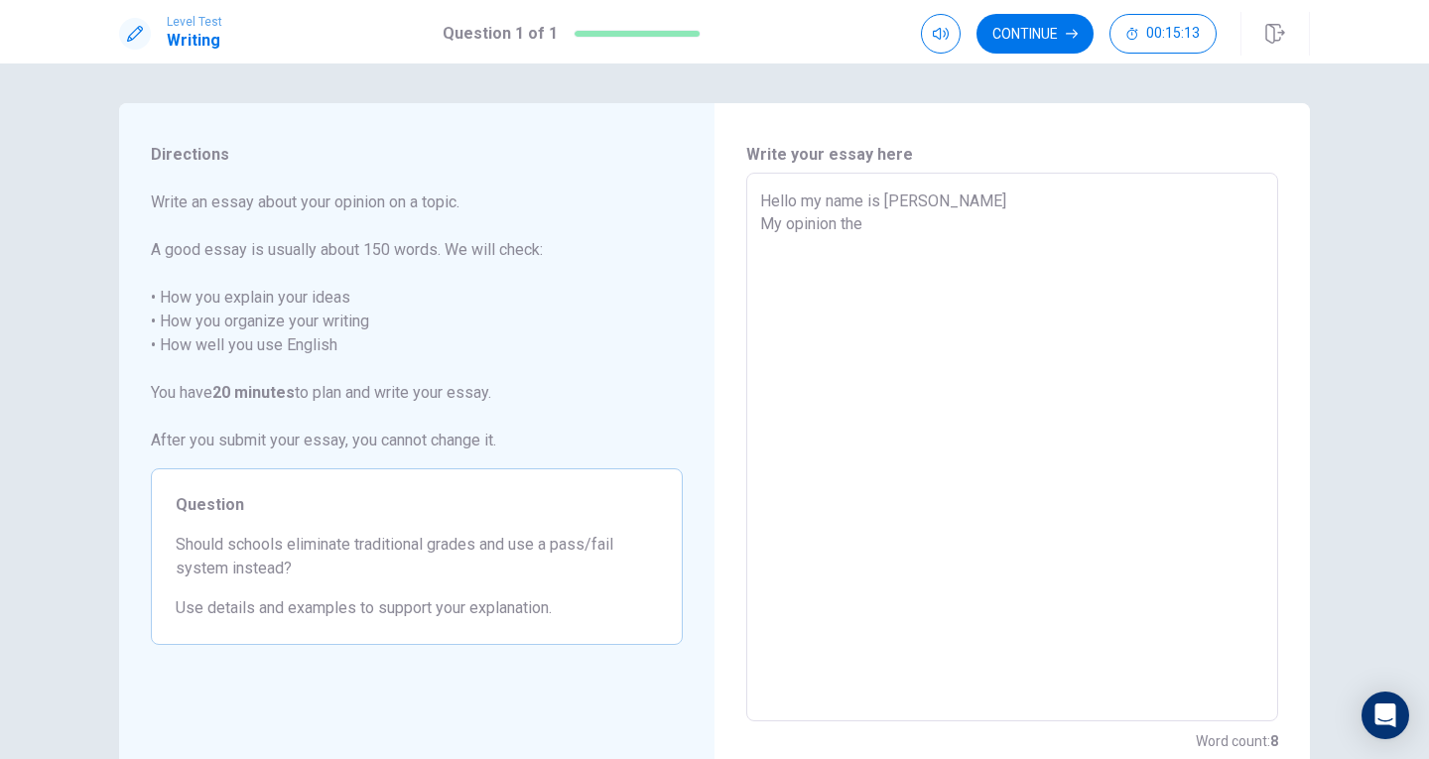
type textarea "Hello my name is [PERSON_NAME] My opinion th"
type textarea "x"
type textarea "Hello my name is [PERSON_NAME] My opinion tha"
type textarea "x"
type textarea "Hello my name is [PERSON_NAME] My opinion that"
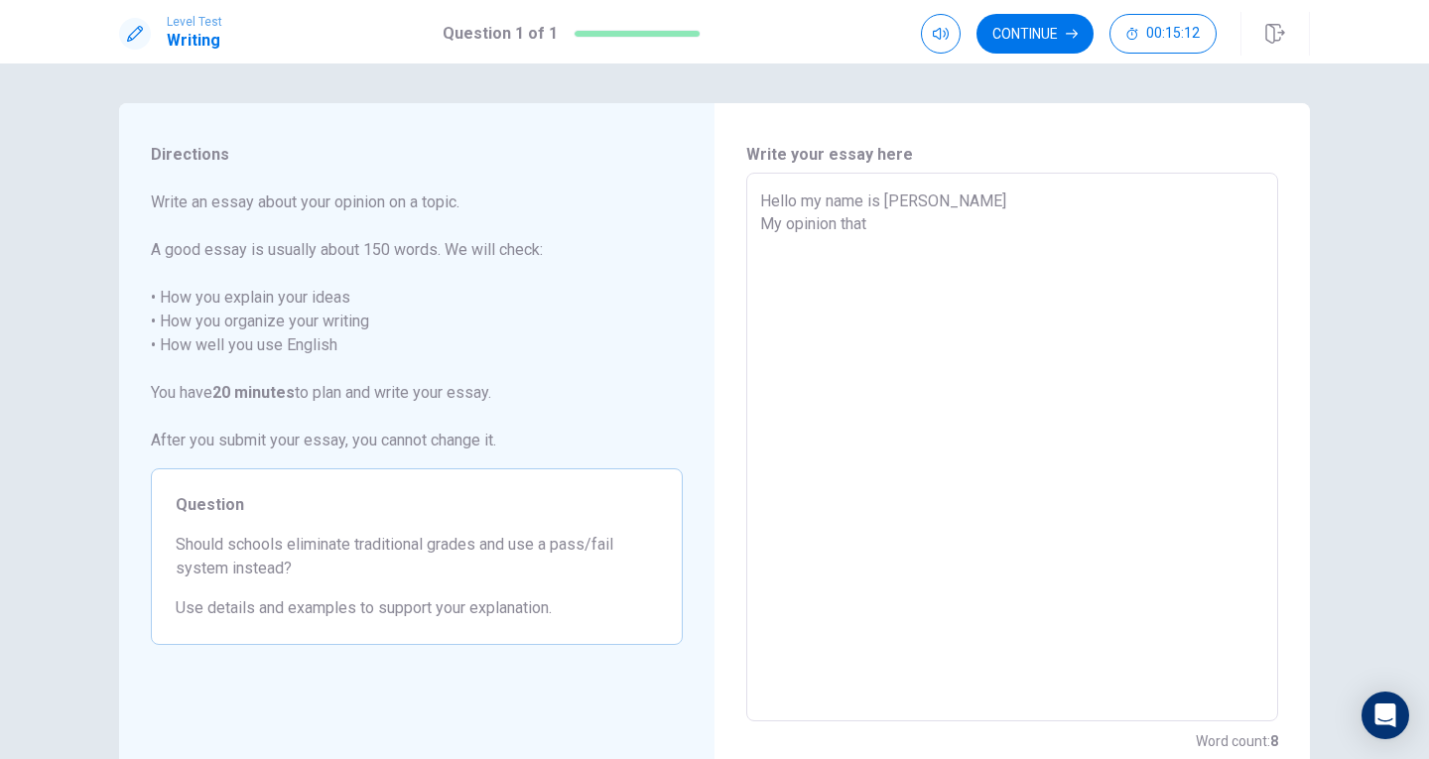
type textarea "x"
type textarea "Hello my name is [PERSON_NAME] My opinion that"
type textarea "x"
type textarea "Hello my name is [PERSON_NAME] My opinion that t"
type textarea "x"
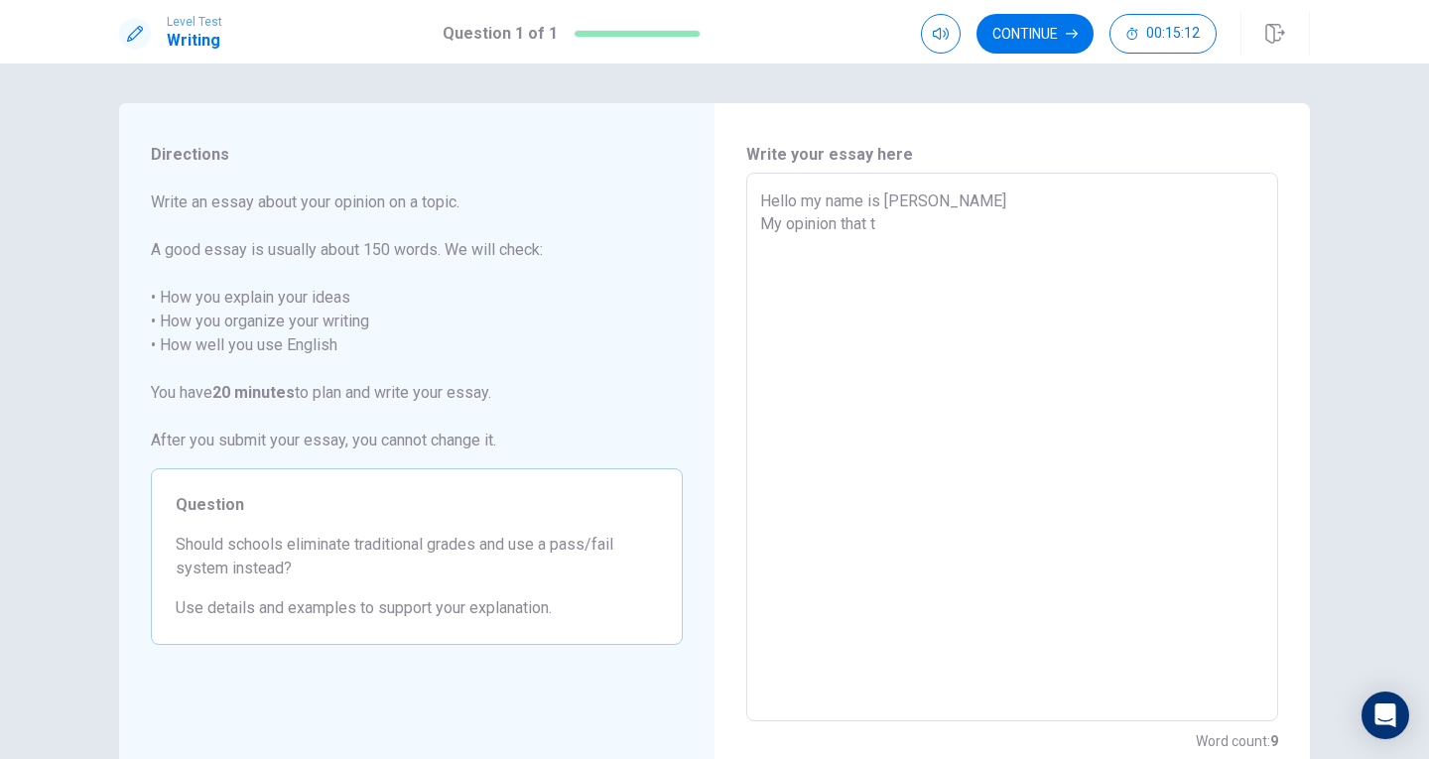
type textarea "Hello my name is [PERSON_NAME] My opinion that th"
type textarea "x"
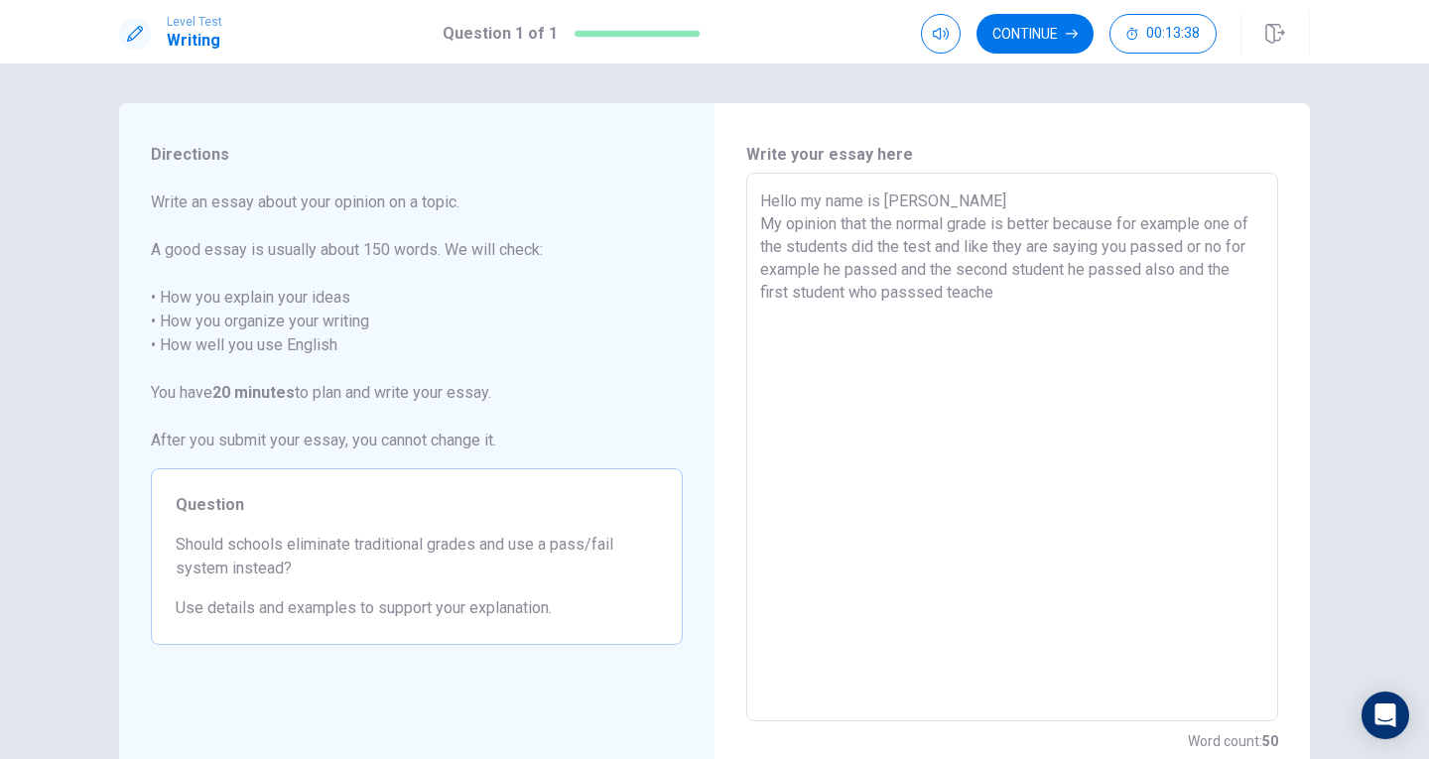
click at [895, 267] on textarea "Hello my name is [PERSON_NAME] My opinion that the normal grade is better becau…" at bounding box center [1012, 448] width 504 height 516
click at [1086, 270] on textarea "Hello my name is [PERSON_NAME] My opinion that the normal grade is better becau…" at bounding box center [1012, 448] width 504 height 516
click at [1156, 269] on textarea "Hello my name is [PERSON_NAME] My opinion that the normal grade is better becau…" at bounding box center [1012, 448] width 504 height 516
click at [1084, 268] on textarea "Hello my name is [PERSON_NAME] My opinion that the normal grade is better becau…" at bounding box center [1012, 448] width 504 height 516
click at [1105, 268] on textarea "Hello my name is [PERSON_NAME] My opinion that the normal grade is better becau…" at bounding box center [1012, 448] width 504 height 516
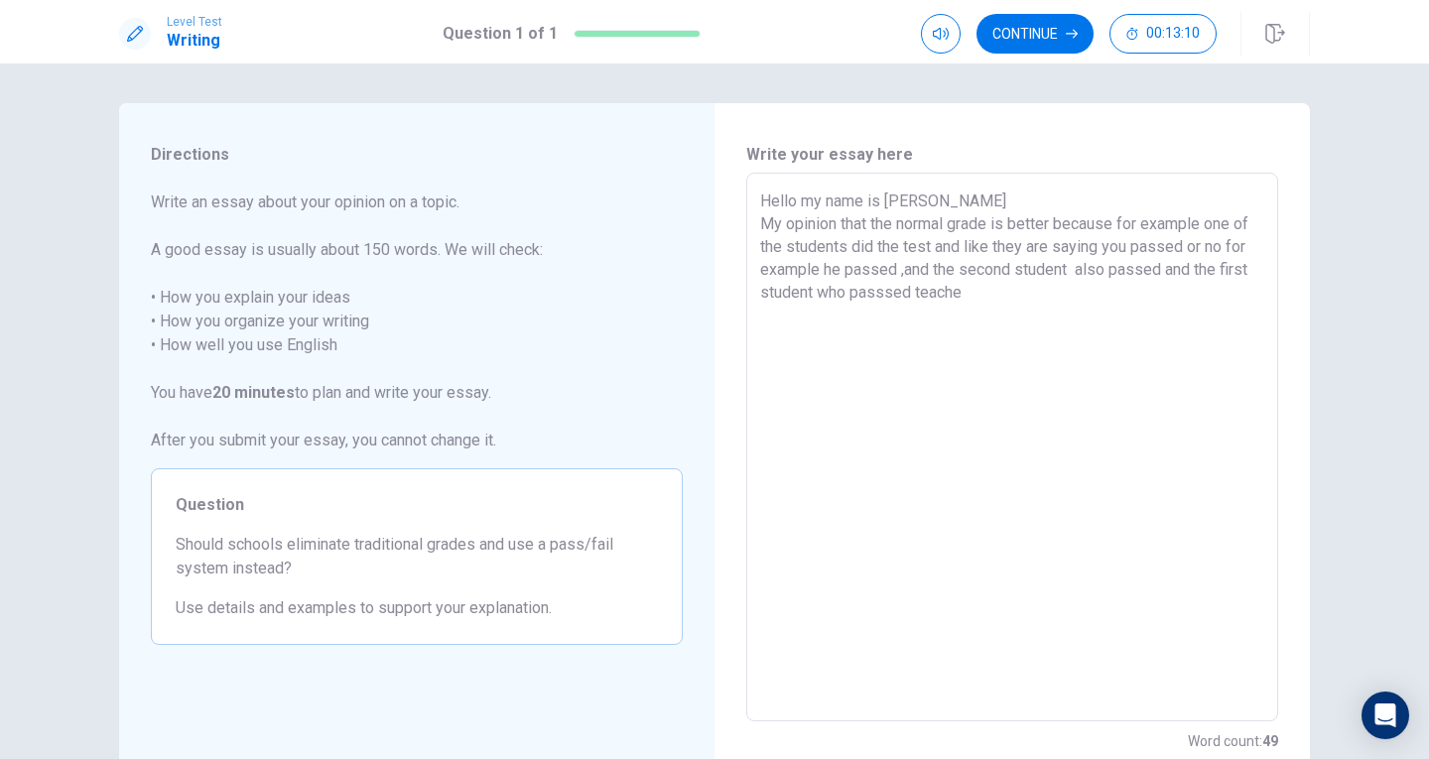
click at [1092, 245] on textarea "Hello my name is [PERSON_NAME] My opinion that the normal grade is better becau…" at bounding box center [1012, 448] width 504 height 516
click at [985, 244] on textarea "Hello my name is [PERSON_NAME] My opinion that the normal grade is better becau…" at bounding box center [1012, 448] width 504 height 516
click at [960, 244] on textarea "Hello my name is [PERSON_NAME] My opinion that the normal grade is better becau…" at bounding box center [1012, 448] width 504 height 516
click at [1168, 248] on textarea "Hello my name is [PERSON_NAME] My opinion that the normal grade is better becau…" at bounding box center [1012, 448] width 504 height 516
click at [1187, 243] on textarea "Hello my name is [PERSON_NAME] My opinion that the normal grade is better becau…" at bounding box center [1012, 448] width 504 height 516
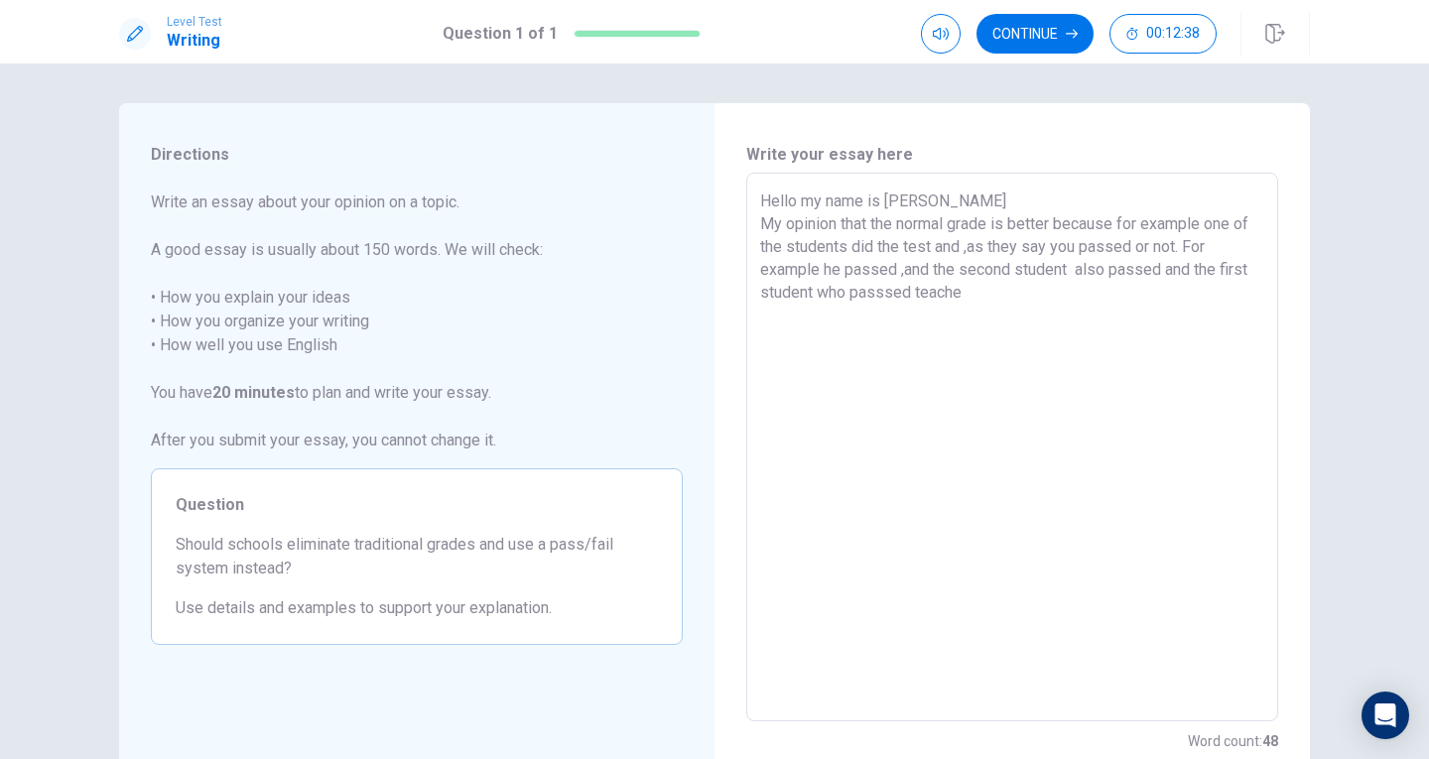
click at [815, 268] on textarea "Hello my name is [PERSON_NAME] My opinion that the normal grade is better becau…" at bounding box center [1012, 448] width 504 height 516
click at [895, 269] on textarea "Hello my name is [PERSON_NAME] My opinion that the normal grade is better becau…" at bounding box center [1012, 448] width 504 height 516
click at [908, 270] on textarea "Hello my name is [PERSON_NAME] My opinion that the normal grade is better becau…" at bounding box center [1012, 448] width 504 height 516
drag, startPoint x: 792, startPoint y: 205, endPoint x: 915, endPoint y: 141, distance: 138.9
click at [792, 205] on textarea "Hello my name is [PERSON_NAME] My opinion that the normal grade is better becau…" at bounding box center [1012, 448] width 504 height 516
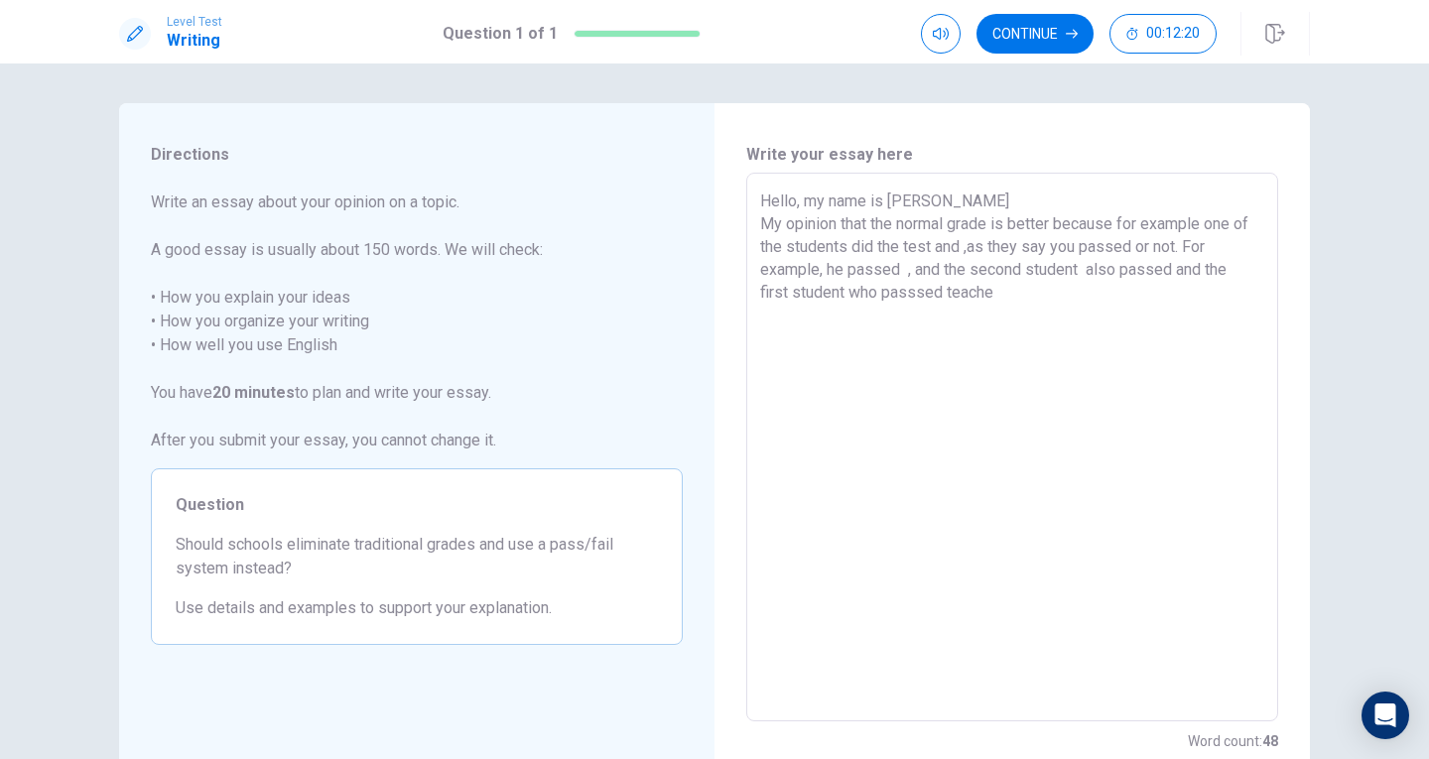
click at [1112, 219] on textarea "Hello, my name is [PERSON_NAME] My opinion that the normal grade is better beca…" at bounding box center [1012, 448] width 504 height 516
click at [1203, 223] on textarea "Hello, my name is [PERSON_NAME] My opinion that the normal grade is better beca…" at bounding box center [1012, 448] width 504 height 516
click at [1170, 268] on textarea "Hello, my name is [PERSON_NAME] My opinion that the normal grade is better beca…" at bounding box center [1012, 448] width 504 height 516
click at [1000, 294] on textarea "Hello, my name is [PERSON_NAME] My opinion that the normal grade is better beca…" at bounding box center [1012, 448] width 504 height 516
click at [1172, 274] on textarea "Hello, my name is [PERSON_NAME] My opinion that the normal grade is better beca…" at bounding box center [1012, 448] width 504 height 516
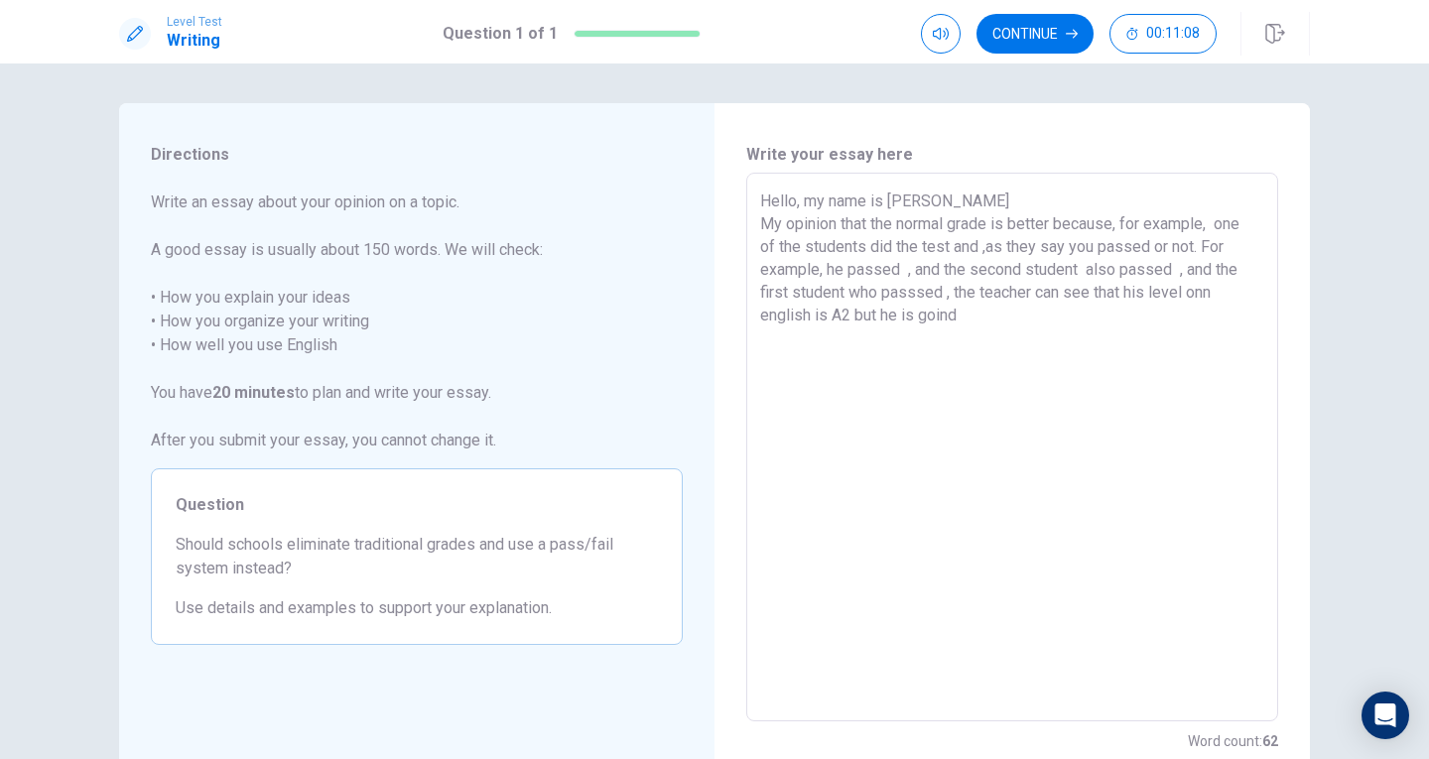
click at [1056, 248] on textarea "Hello, my name is [PERSON_NAME] My opinion that the normal grade is better beca…" at bounding box center [1012, 448] width 504 height 516
click at [1059, 247] on textarea "Hello, my name is [PERSON_NAME] My opinion that the normal grade is better beca…" at bounding box center [1012, 448] width 504 height 516
click at [982, 244] on textarea "Hello, my name is [PERSON_NAME] My opinion that the normal grade is better beca…" at bounding box center [1012, 448] width 504 height 516
click at [977, 247] on textarea "Hello, my name is [PERSON_NAME] My opinion that the normal grade is better beca…" at bounding box center [1012, 448] width 504 height 516
click at [903, 272] on textarea "Hello, my name is [PERSON_NAME] My opinion that the normal grade is better beca…" at bounding box center [1012, 448] width 504 height 516
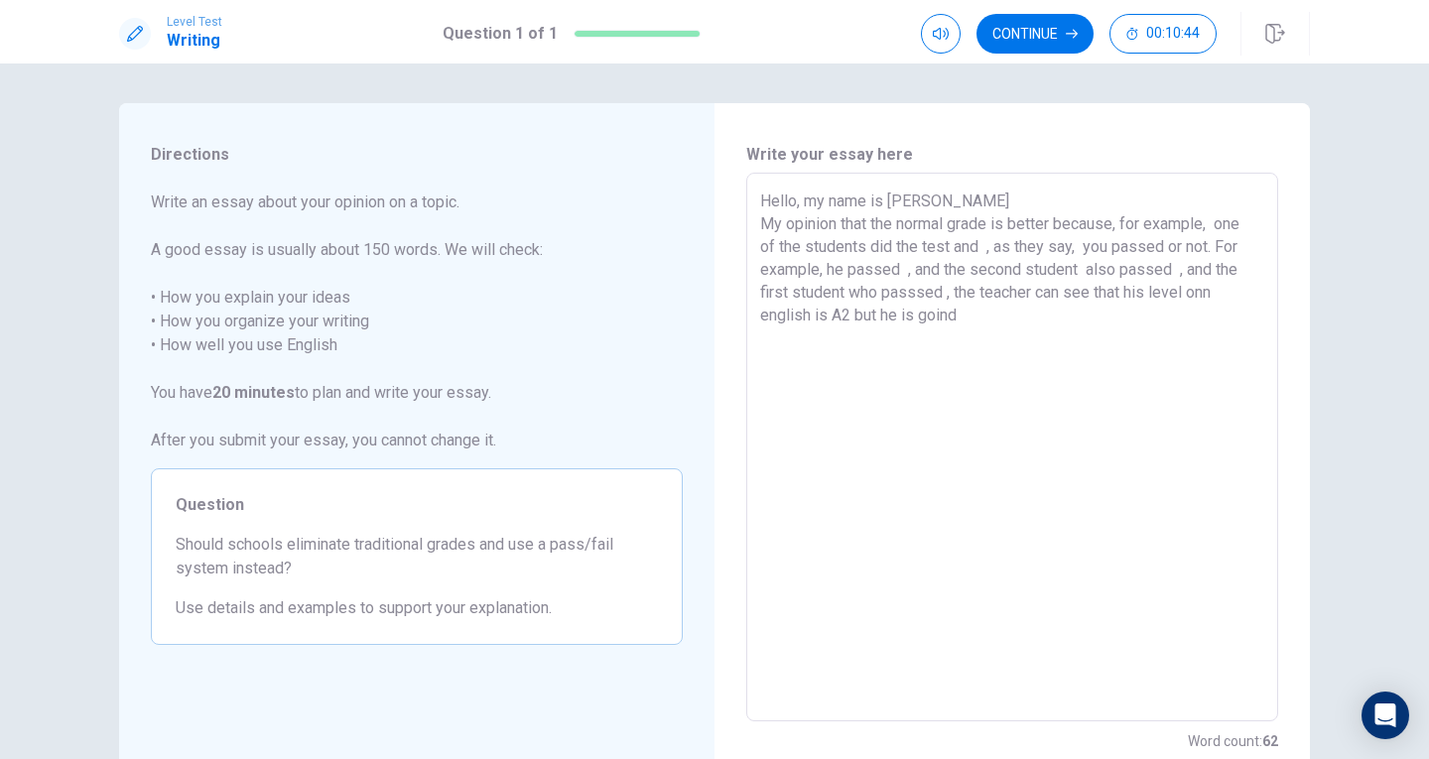
click at [863, 221] on textarea "Hello, my name is [PERSON_NAME] My opinion that the normal grade is better beca…" at bounding box center [1012, 448] width 504 height 516
click at [831, 225] on textarea "Hello, my name is [PERSON_NAME] My opinion that the normal grade is better beca…" at bounding box center [1012, 448] width 504 height 516
click at [842, 223] on textarea "Hello, my name is [PERSON_NAME] My opinionis that the normal grade is better be…" at bounding box center [1012, 448] width 504 height 516
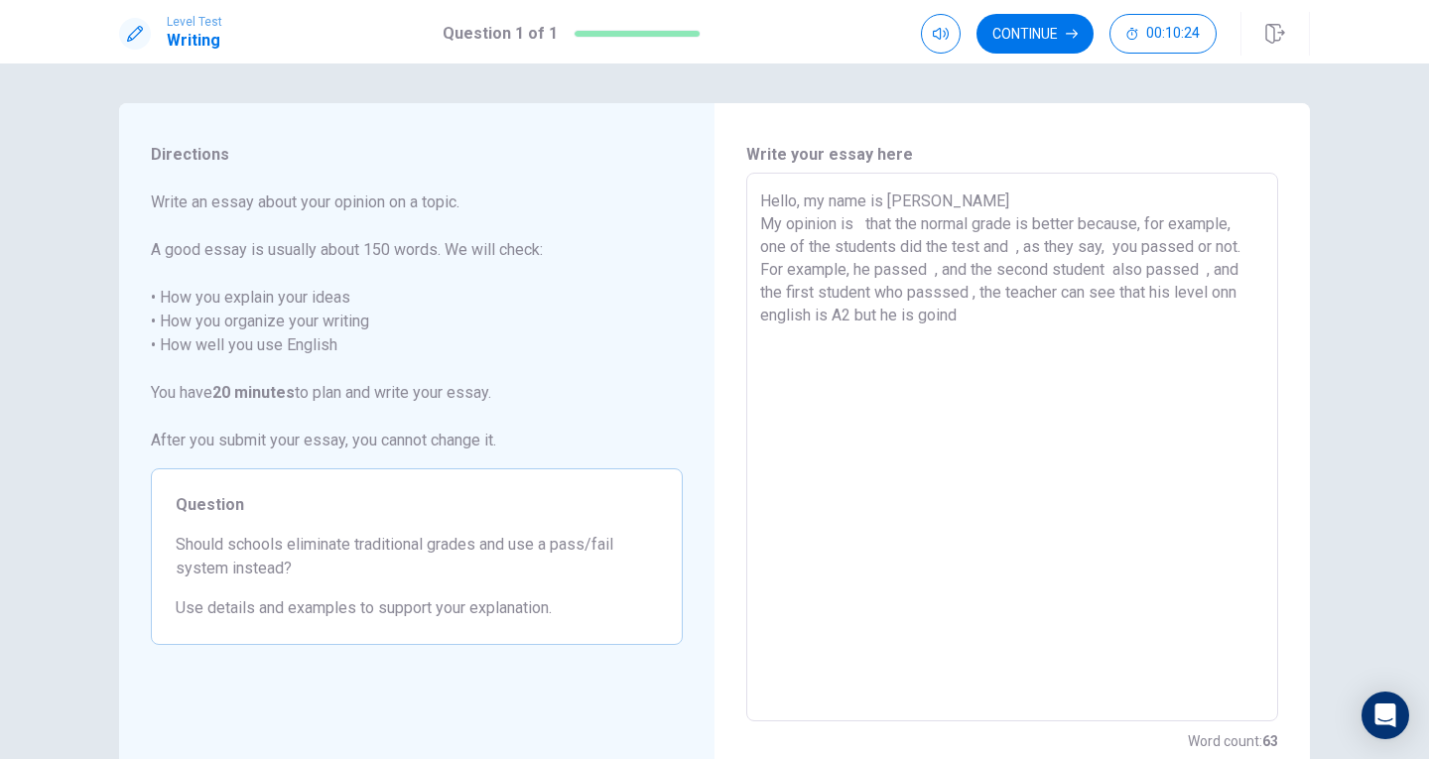
click at [1237, 299] on textarea "Hello, my name is [PERSON_NAME] My opinion is that the normal grade is better b…" at bounding box center [1012, 448] width 504 height 516
click at [960, 320] on textarea "Hello, my name is [PERSON_NAME] My opinion is that the normal grade is better b…" at bounding box center [1012, 448] width 504 height 516
click at [846, 316] on textarea "Hello, my name is [PERSON_NAME] My opinion is that the normal grade is better b…" at bounding box center [1012, 448] width 504 height 516
click at [764, 314] on textarea "Hello, my name is [PERSON_NAME] My opinion is that the normal grade is better b…" at bounding box center [1012, 448] width 504 height 516
click at [752, 337] on div "Hello, my name is [PERSON_NAME] My opinion is that the normal grade is better b…" at bounding box center [1012, 447] width 532 height 549
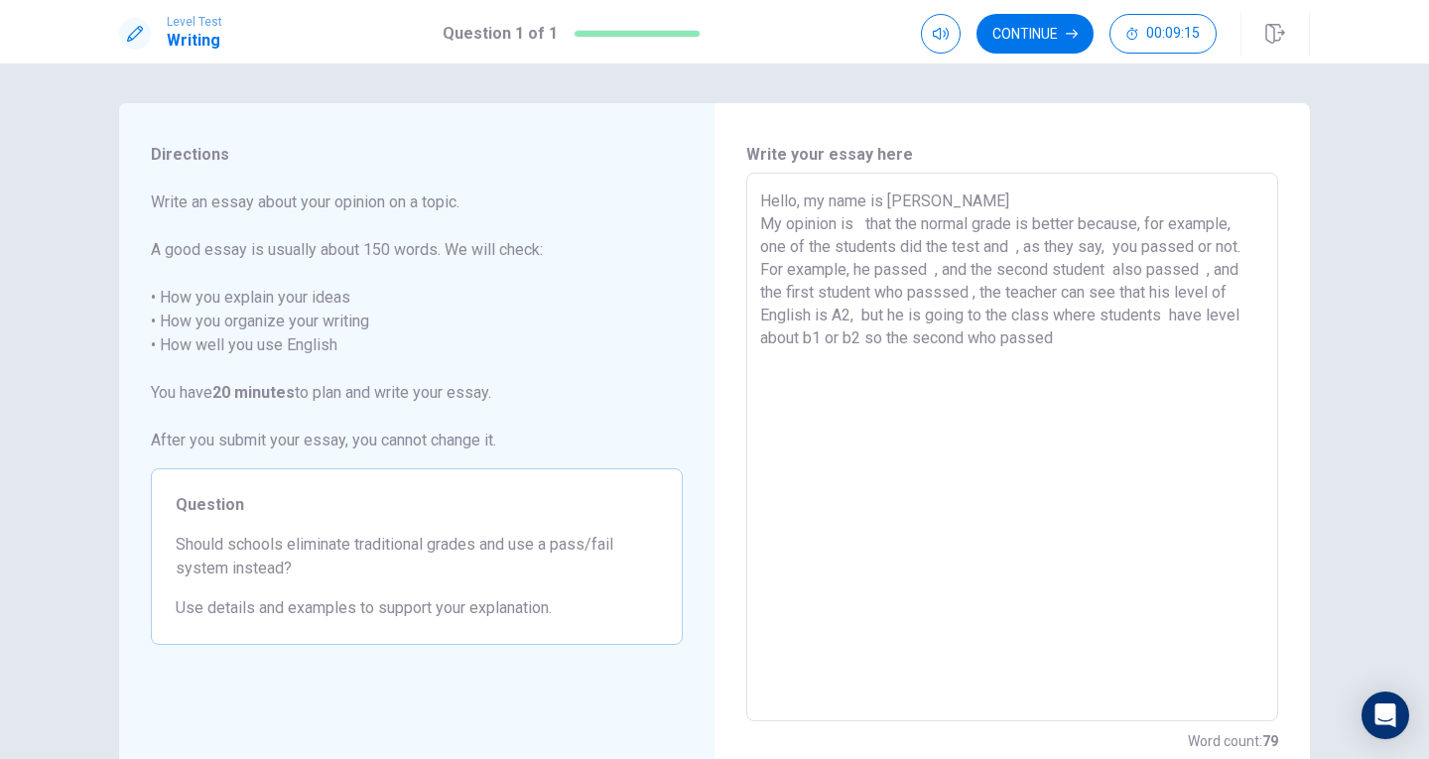
click at [760, 347] on textarea "Hello, my name is [PERSON_NAME] My opinion is that the normal grade is better b…" at bounding box center [1012, 448] width 504 height 516
click at [826, 336] on textarea "Hello, my name is [PERSON_NAME] My opinion is that the normal grade is better b…" at bounding box center [1012, 448] width 504 height 516
click at [863, 334] on textarea "Hello, my name is [PERSON_NAME] My opinion is that the normal grade is better b…" at bounding box center [1012, 448] width 504 height 516
click at [983, 338] on textarea "Hello, my name is [PERSON_NAME] My opinion is that the normal grade is better b…" at bounding box center [1012, 448] width 504 height 516
click at [1130, 342] on textarea "Hello, my name is [PERSON_NAME] My opinion is that the normal grade is better b…" at bounding box center [1012, 448] width 504 height 516
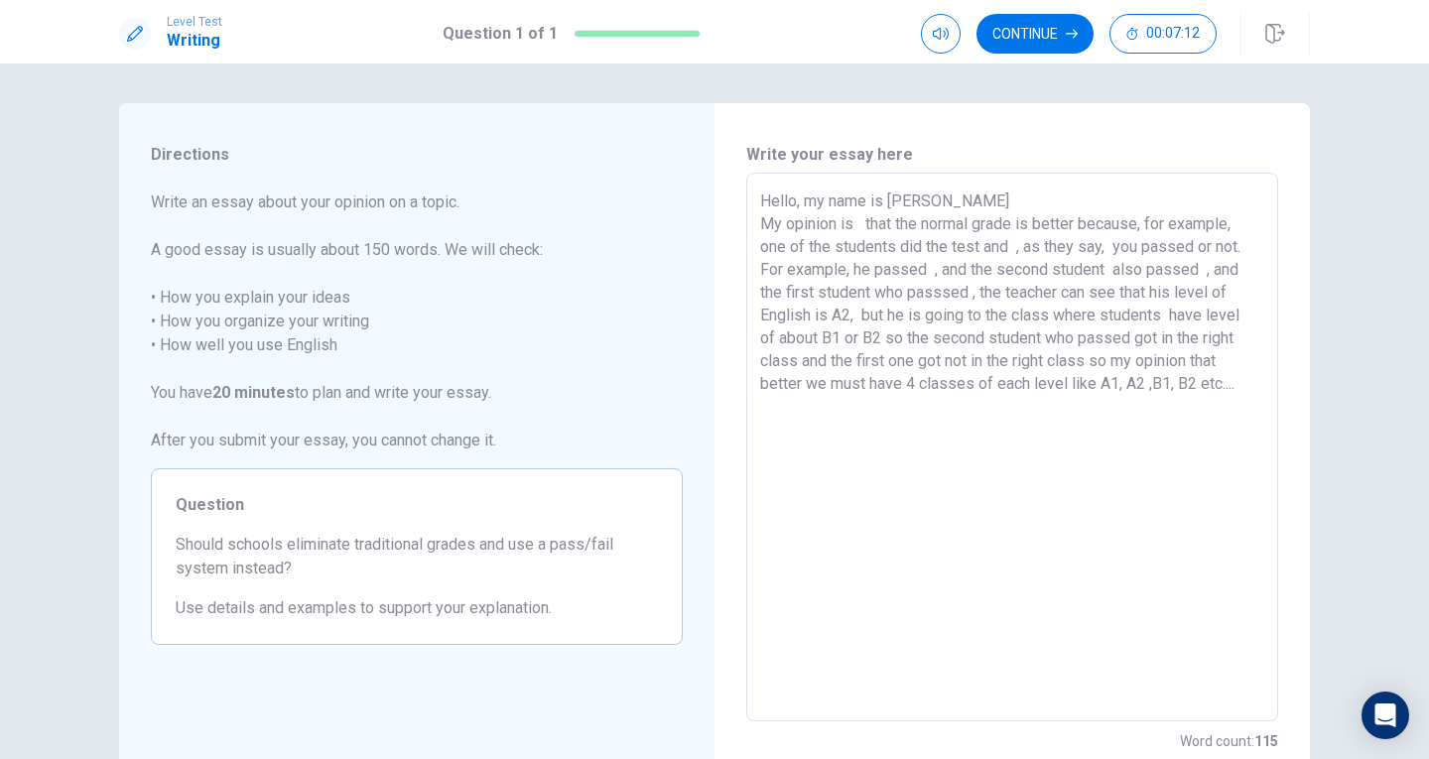
click at [1139, 387] on textarea "Hello, my name is [PERSON_NAME] My opinion is that the normal grade is better b…" at bounding box center [1012, 448] width 504 height 516
click at [1149, 379] on textarea "Hello, my name is [PERSON_NAME] My opinion is that the normal grade is better b…" at bounding box center [1012, 448] width 504 height 516
click at [1144, 389] on textarea "Hello, my name is [PERSON_NAME] My opinion is that the normal grade is better b…" at bounding box center [1012, 448] width 504 height 516
click at [1116, 383] on textarea "Hello, my name is [PERSON_NAME] My opinion is that the normal grade is better b…" at bounding box center [1012, 448] width 504 height 516
click at [1167, 317] on textarea "Hello, my name is [PERSON_NAME] My opinion is that the normal grade is better b…" at bounding box center [1012, 448] width 504 height 516
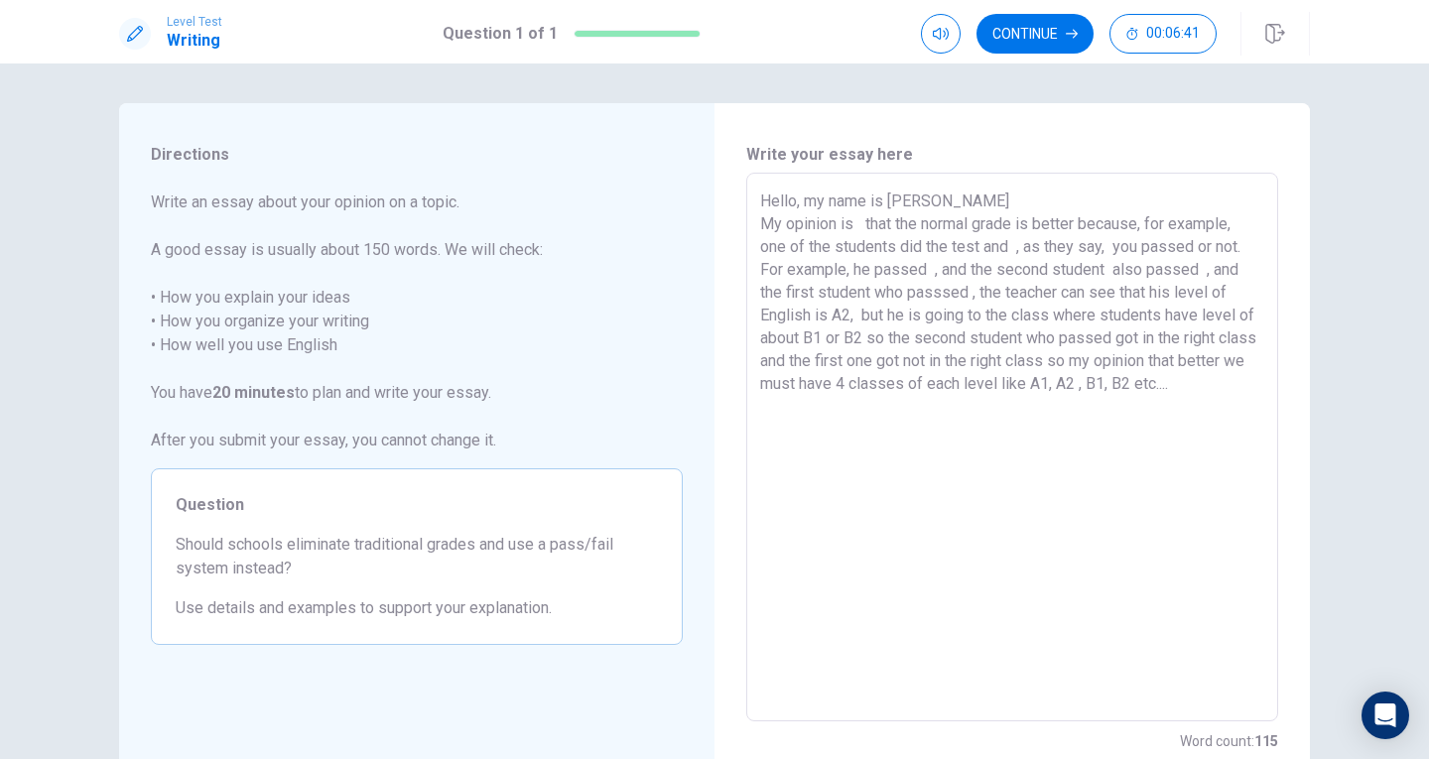
click at [1203, 270] on textarea "Hello, my name is [PERSON_NAME] My opinion is that the normal grade is better b…" at bounding box center [1012, 448] width 504 height 516
click at [1236, 386] on textarea "Hello, my name is [PERSON_NAME] My opinion is that the normal grade is better b…" at bounding box center [1012, 448] width 504 height 516
click at [912, 423] on textarea "Hello, my name is [PERSON_NAME] My opinion is that the normal grade is better b…" at bounding box center [1012, 448] width 504 height 516
click at [861, 229] on textarea "Hello, my name is [PERSON_NAME] My opinion is that the normal grade is better b…" at bounding box center [1012, 448] width 504 height 516
click at [1201, 269] on textarea "Hello, my name is [PERSON_NAME] My opinion is that the normal grade is better b…" at bounding box center [1012, 448] width 504 height 516
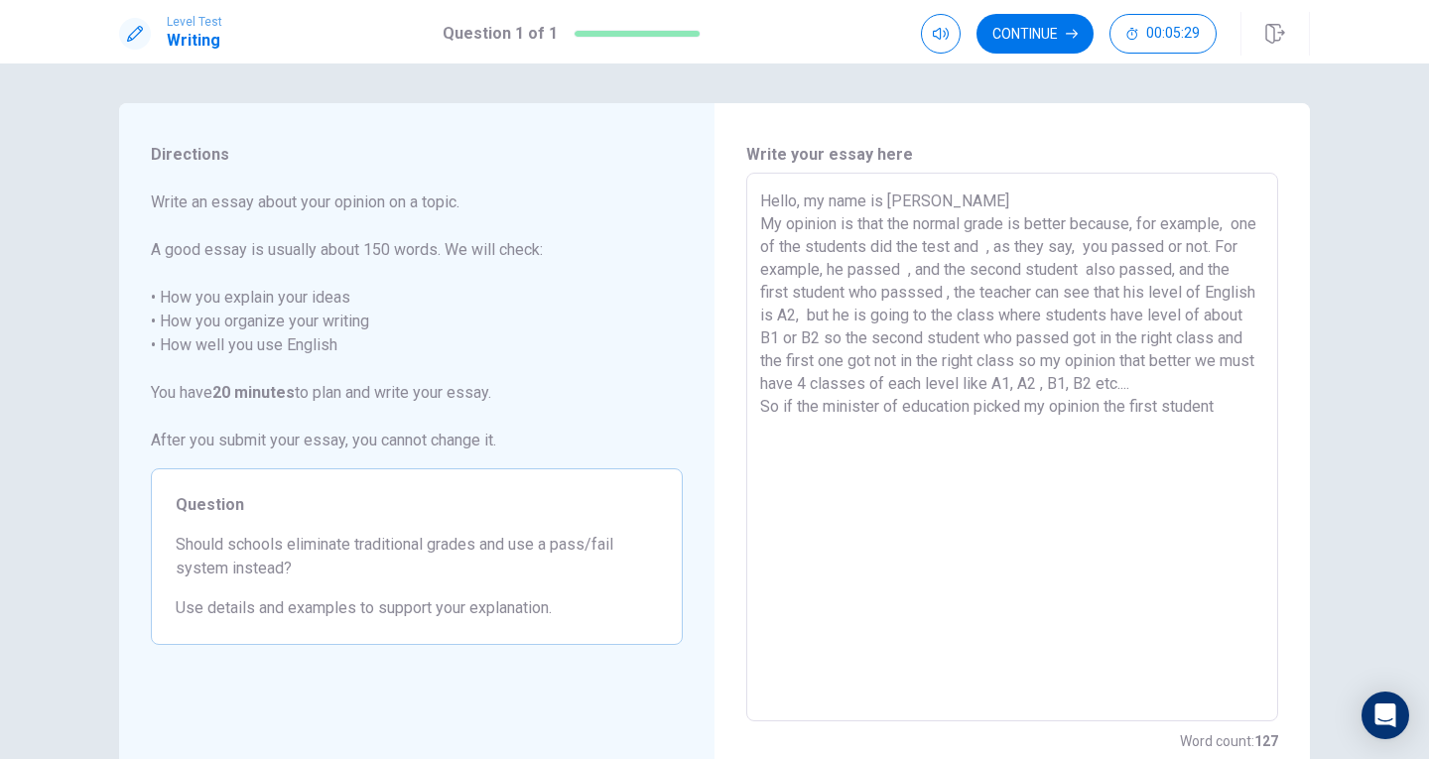
click at [1109, 267] on textarea "Hello, my name is [PERSON_NAME] My opinion is that the normal grade is better b…" at bounding box center [1012, 448] width 504 height 516
click at [1010, 247] on textarea "Hello, my name is [PERSON_NAME] My opinion is that the normal grade is better b…" at bounding box center [1012, 448] width 504 height 516
click at [941, 293] on textarea "Hello, my name is [PERSON_NAME] My opinion is that the normal grade is better b…" at bounding box center [1012, 448] width 504 height 516
click at [1071, 383] on textarea "Hello, my name is [PERSON_NAME] My opinion is that the normal grade is better b…" at bounding box center [1012, 448] width 504 height 516
click at [1072, 381] on textarea "Hello, my name is [PERSON_NAME] My opinion is that the normal grade is better b…" at bounding box center [1012, 448] width 504 height 516
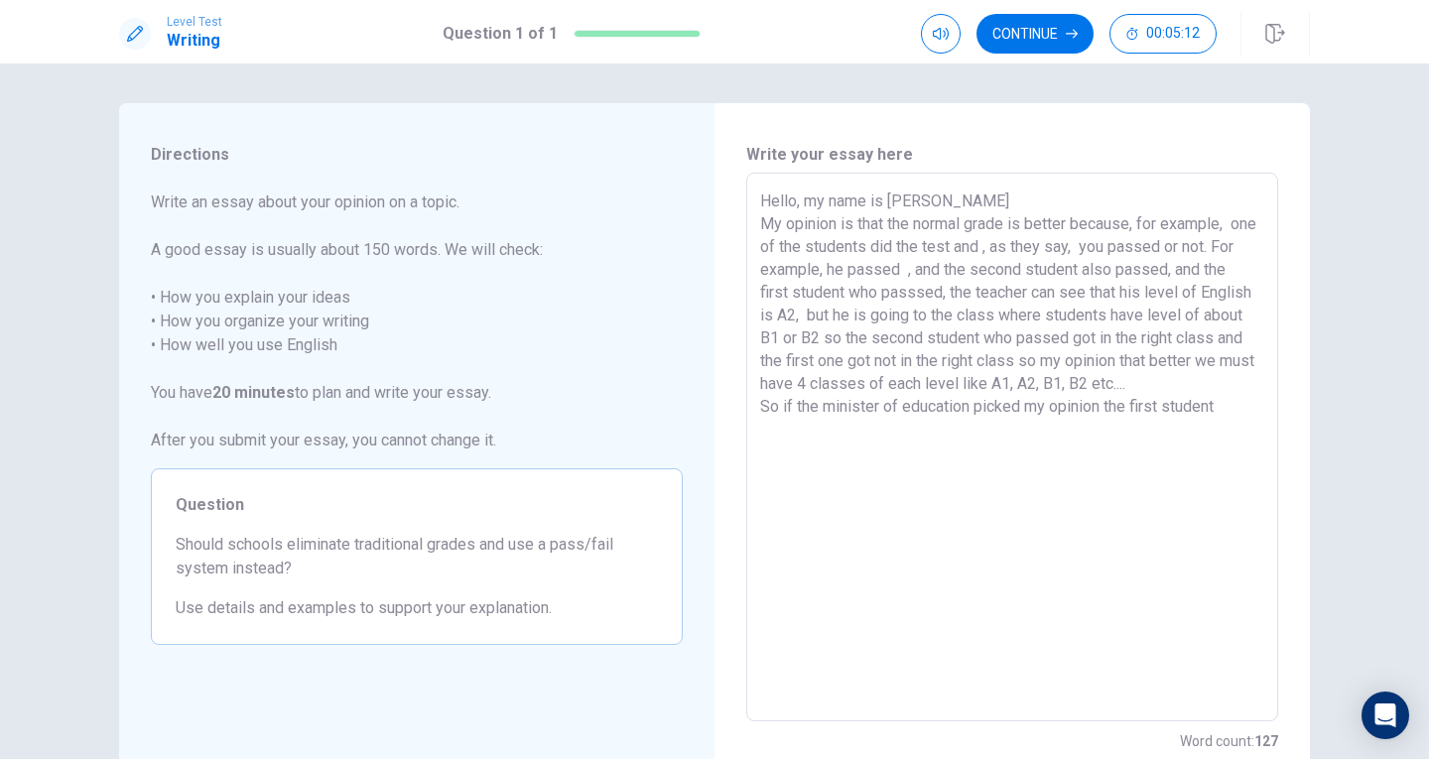
click at [1195, 558] on textarea "Hello, my name is [PERSON_NAME] My opinion is that the normal grade is better b…" at bounding box center [1012, 448] width 504 height 516
click at [1008, 246] on textarea "Hello, my name is [PERSON_NAME] My opinion is that the normal grade is better b…" at bounding box center [1012, 448] width 504 height 516
click at [1104, 404] on textarea "Hello, my name is [PERSON_NAME] My opinion is that the normal grade is better b…" at bounding box center [1012, 448] width 504 height 516
click at [1104, 411] on textarea "Hello, my name is [PERSON_NAME] My opinion is that the normal grade is better b…" at bounding box center [1012, 448] width 504 height 516
click at [1105, 409] on textarea "Hello, my name is [PERSON_NAME] My opinion is that the normal grade is better b…" at bounding box center [1012, 448] width 504 height 516
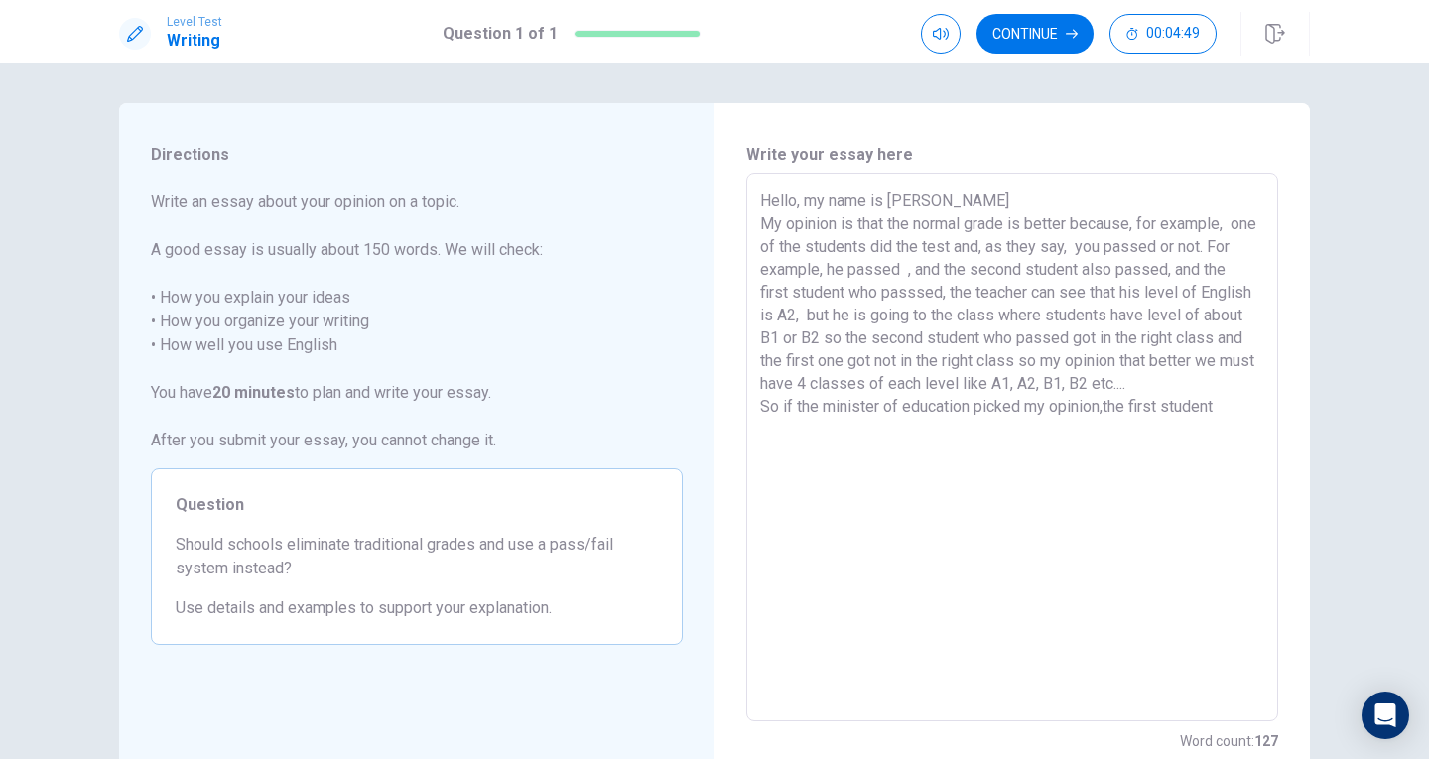
click at [1101, 410] on textarea "Hello, my name is [PERSON_NAME] My opinion is that the normal grade is better b…" at bounding box center [1012, 448] width 504 height 516
click at [1218, 409] on textarea "Hello, my name is [PERSON_NAME] My opinion is that the normal grade is better b…" at bounding box center [1012, 448] width 504 height 516
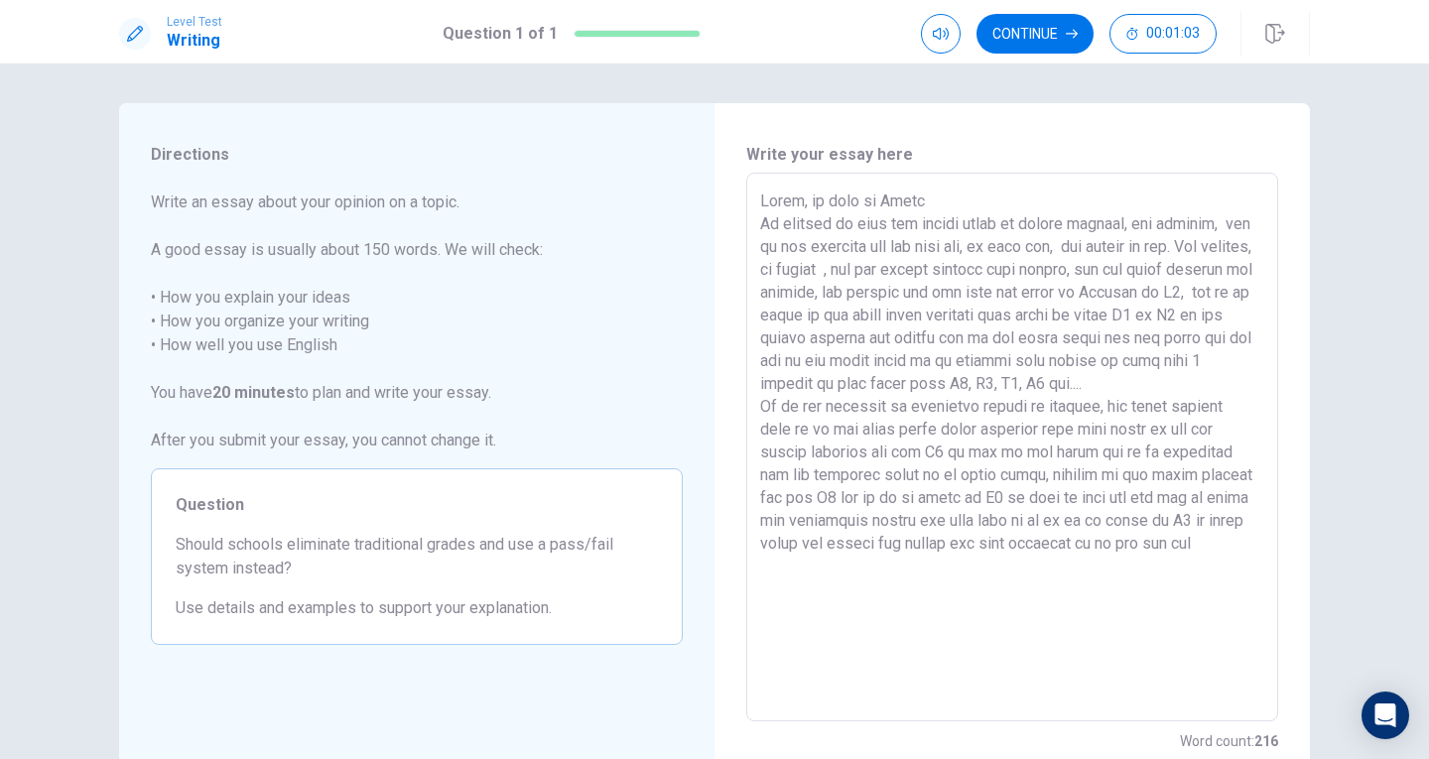
click at [1100, 455] on textarea at bounding box center [1012, 448] width 504 height 516
click at [1064, 30] on button "Continue" at bounding box center [1034, 34] width 117 height 40
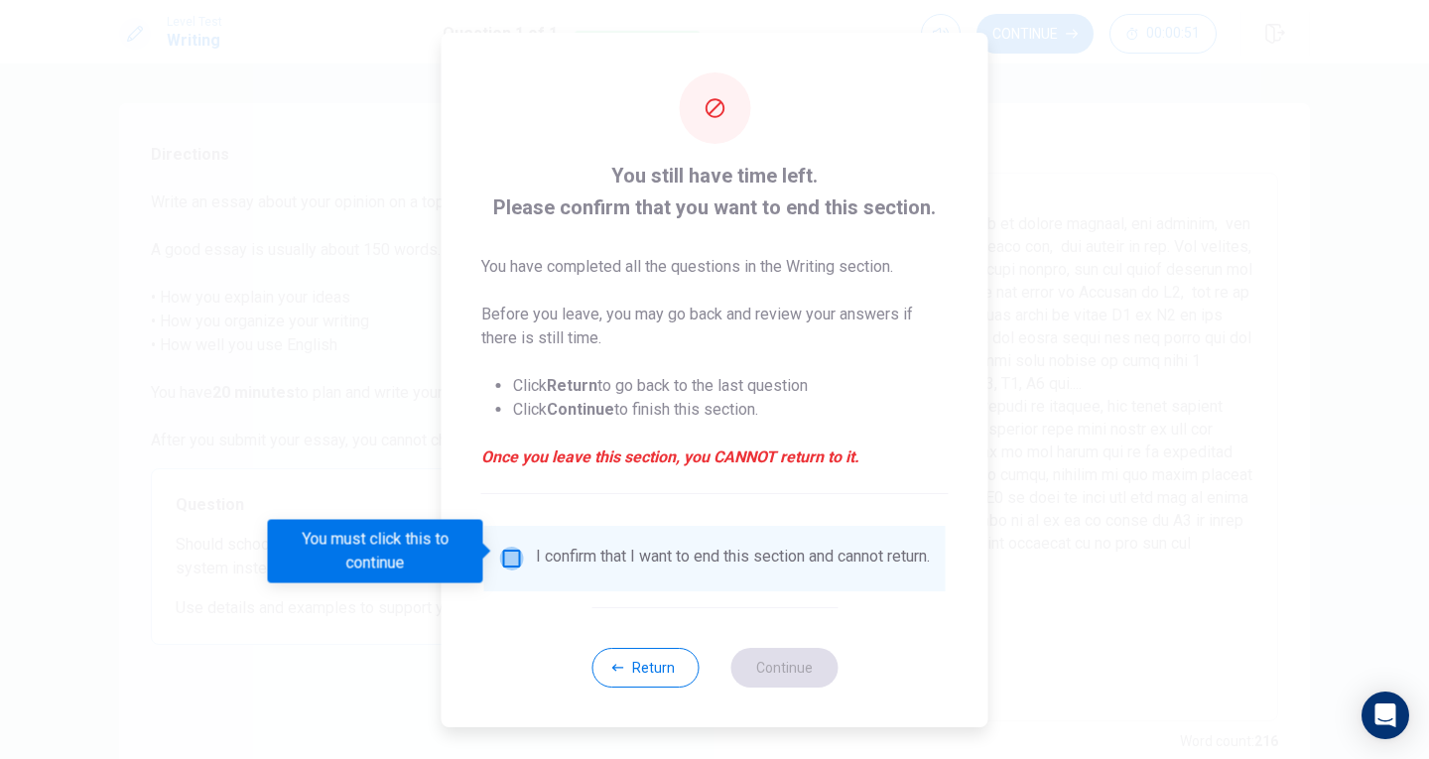
click at [514, 554] on input "You must click this to continue" at bounding box center [512, 559] width 24 height 24
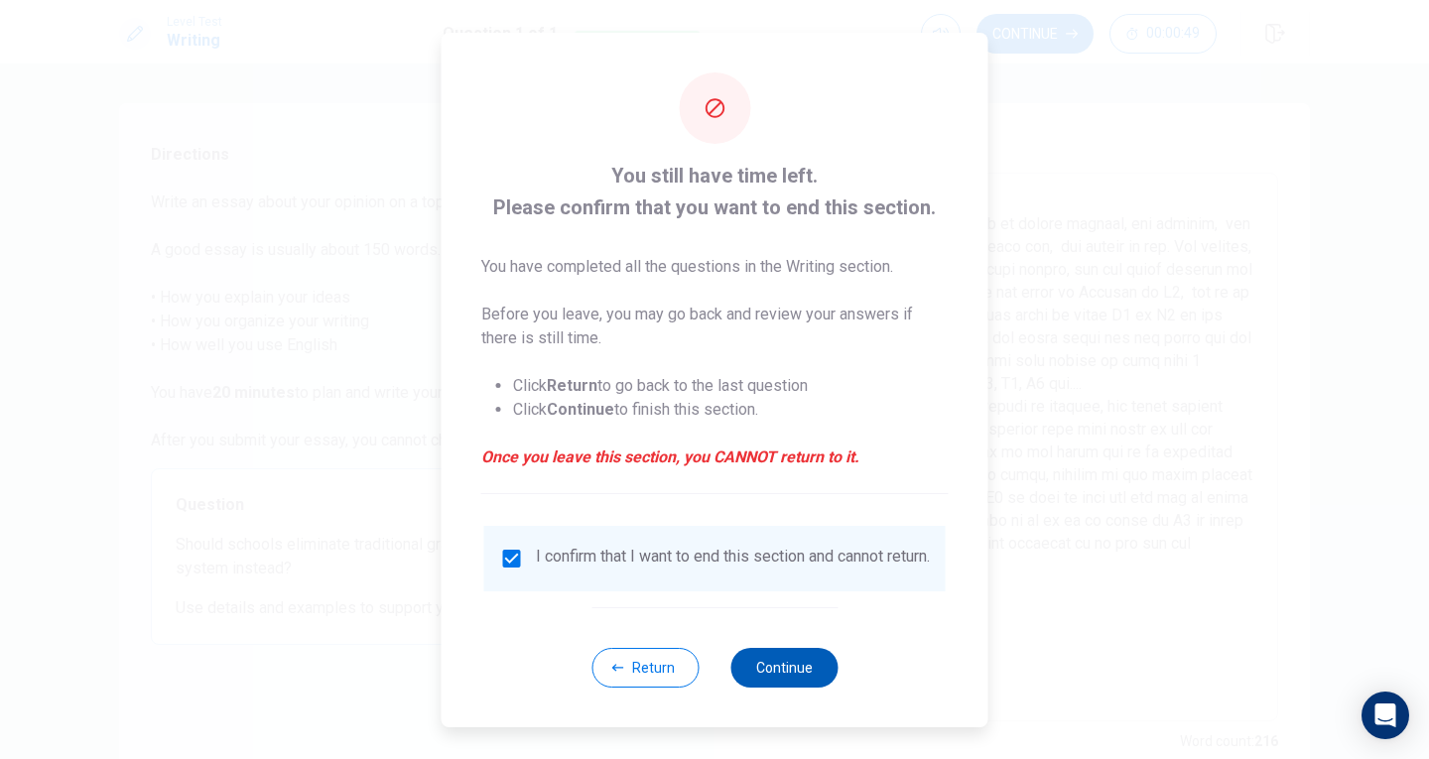
click at [757, 670] on button "Continue" at bounding box center [783, 668] width 107 height 40
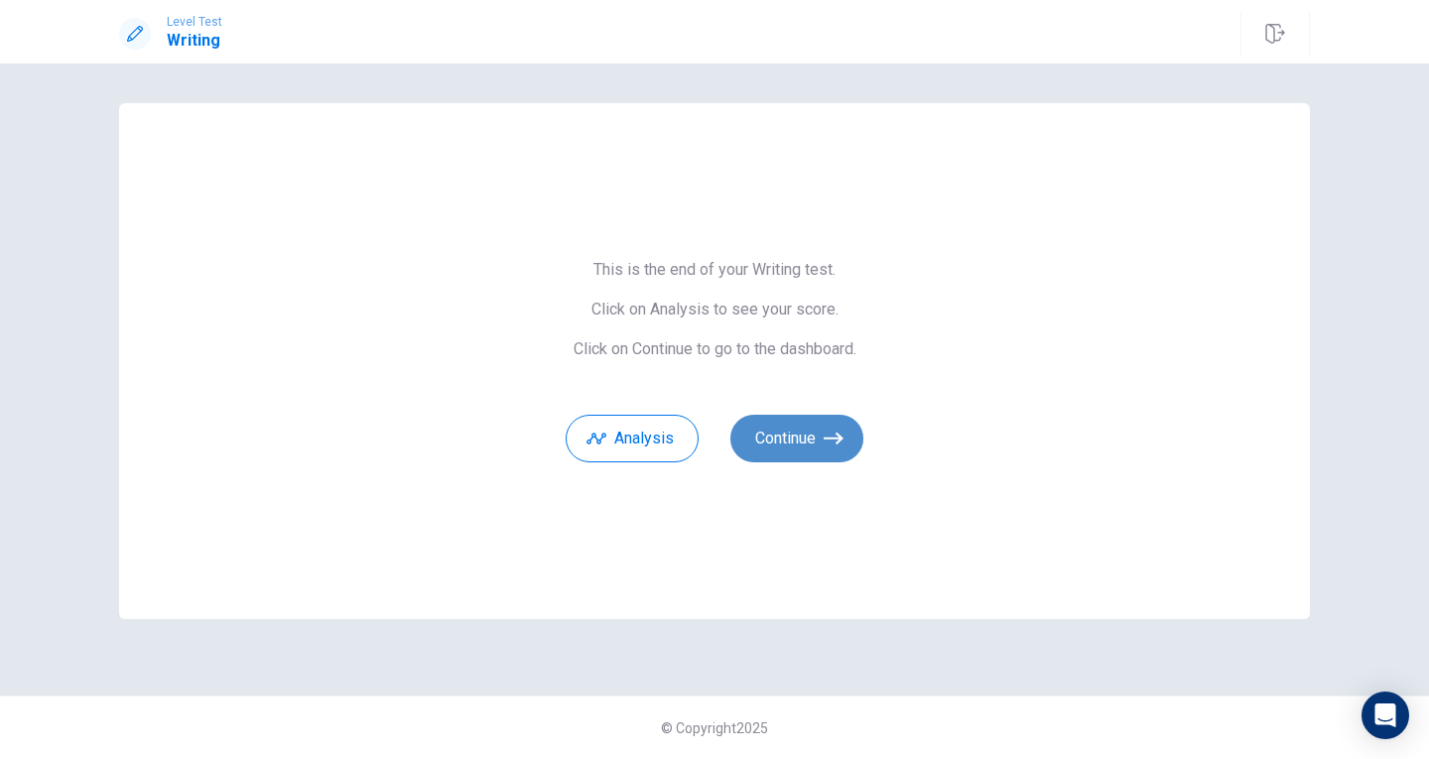
click at [804, 454] on button "Continue" at bounding box center [796, 439] width 133 height 48
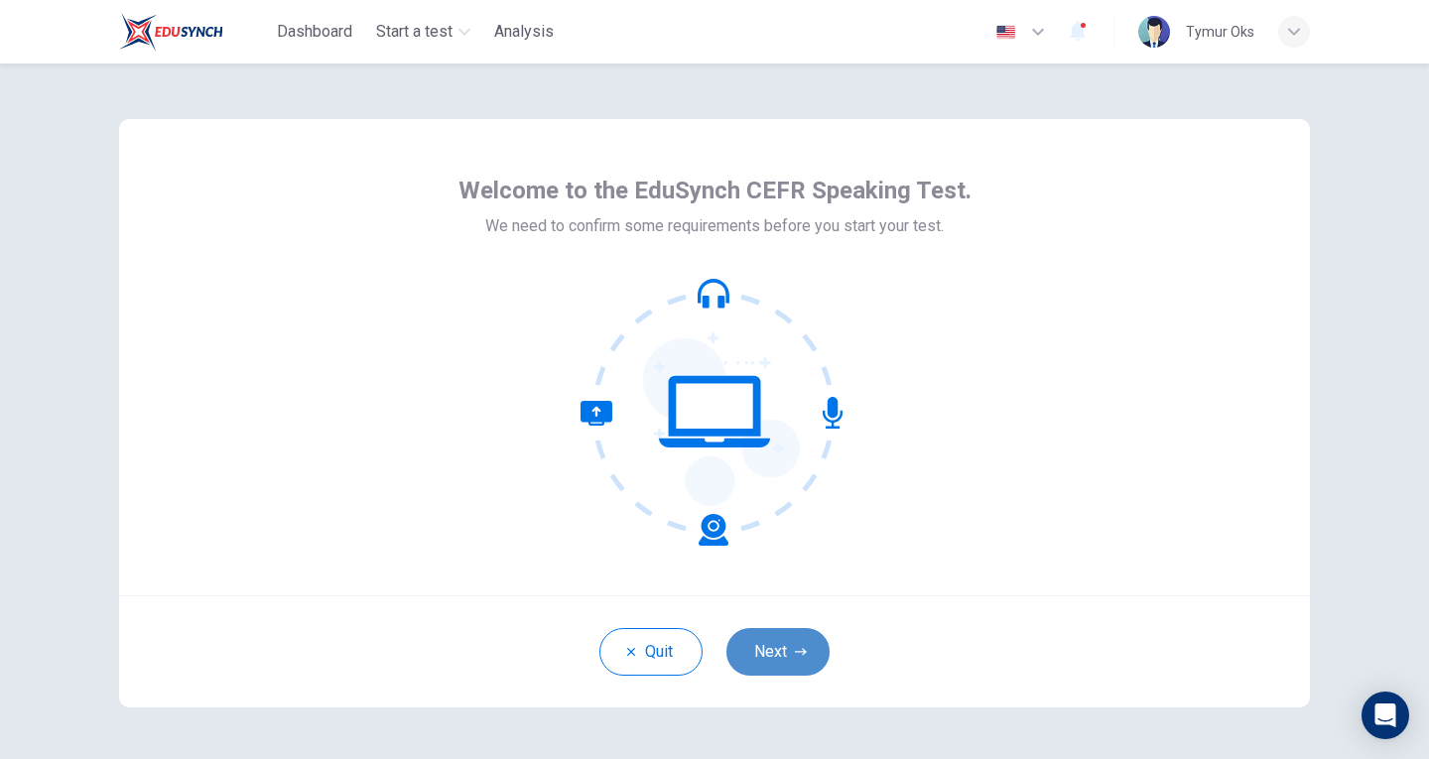
click at [796, 639] on button "Next" at bounding box center [777, 652] width 103 height 48
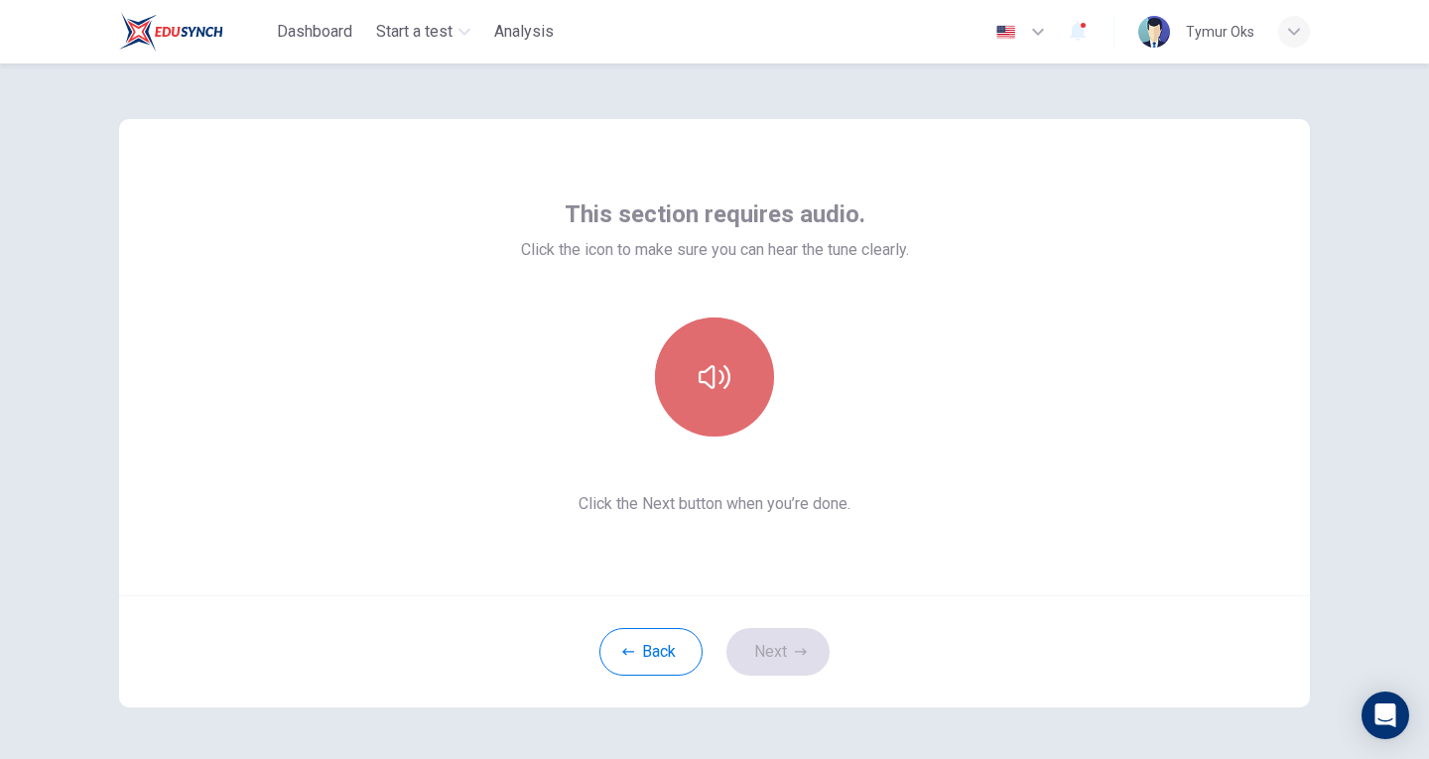
click at [711, 410] on button "button" at bounding box center [714, 377] width 119 height 119
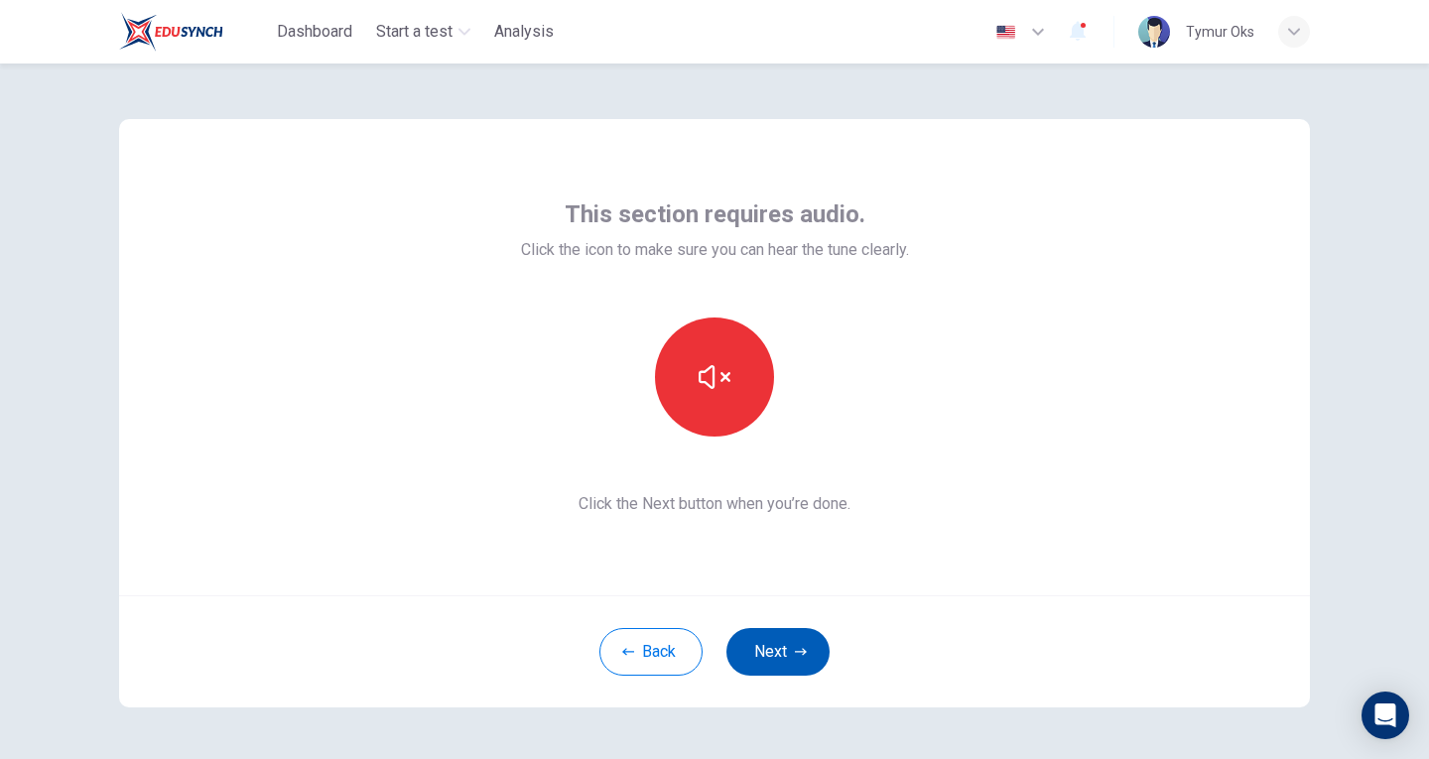
click at [763, 632] on button "Next" at bounding box center [777, 652] width 103 height 48
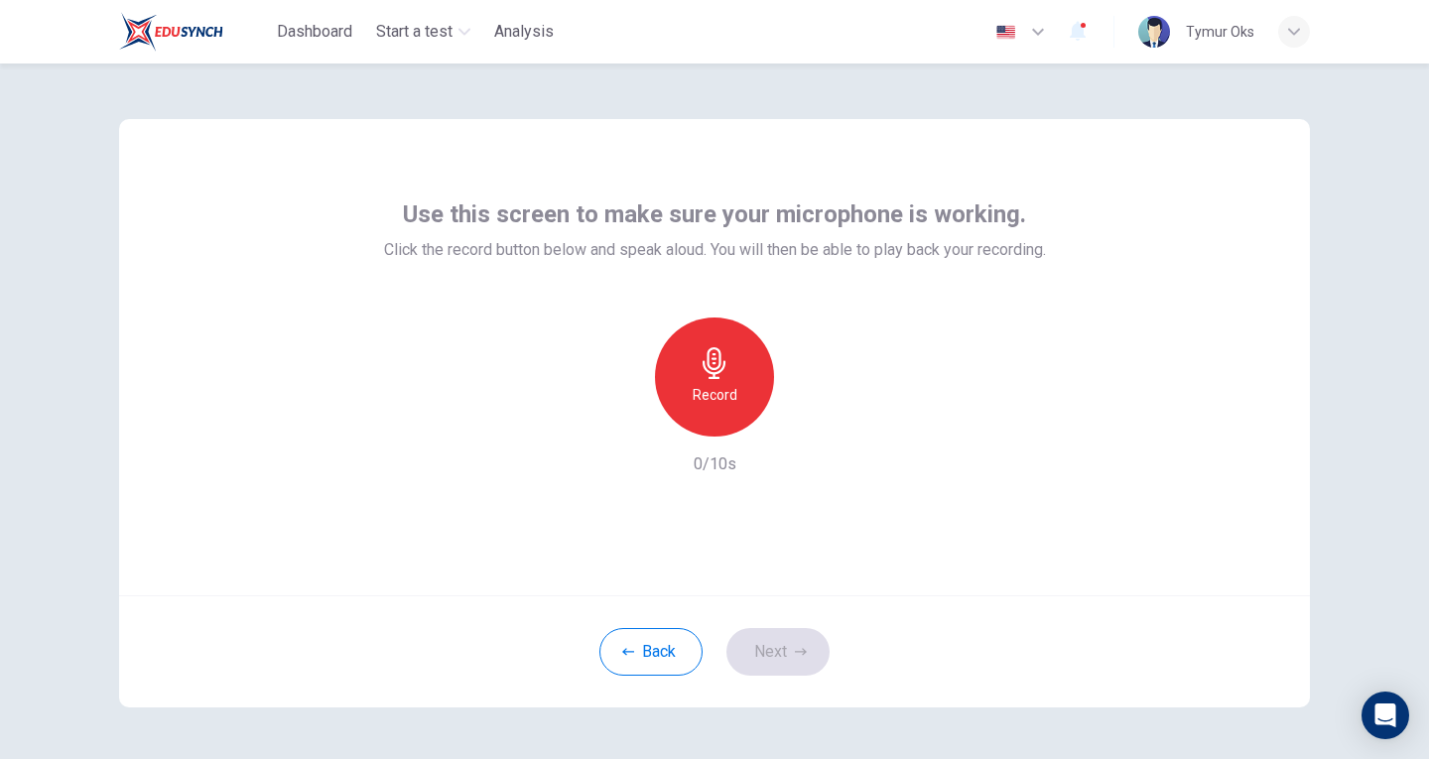
click at [679, 356] on div "Record" at bounding box center [714, 377] width 119 height 119
drag, startPoint x: 679, startPoint y: 356, endPoint x: 717, endPoint y: 361, distance: 39.0
click at [717, 361] on div "Stop" at bounding box center [714, 377] width 119 height 119
click at [807, 424] on icon "button" at bounding box center [806, 421] width 20 height 20
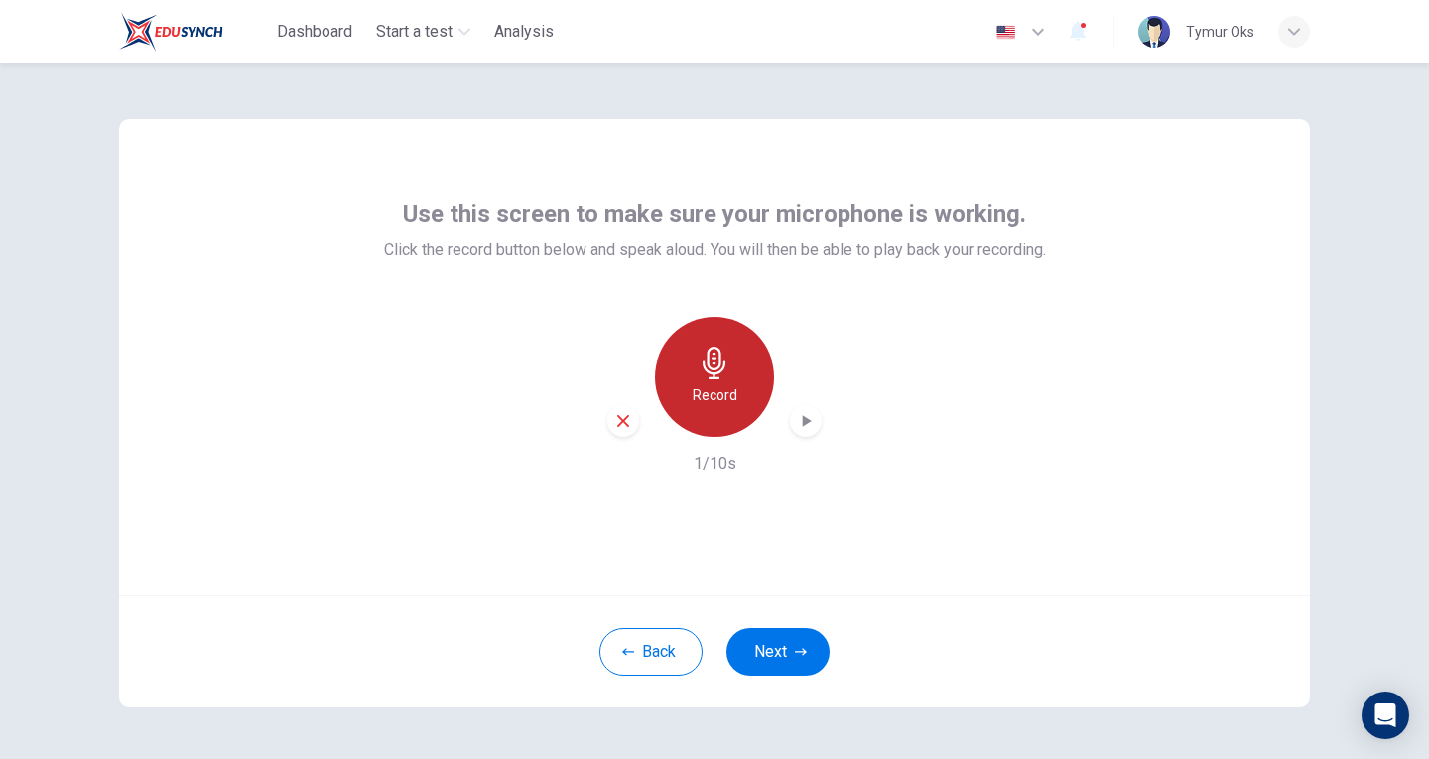
click at [740, 389] on div "Record" at bounding box center [714, 377] width 119 height 119
click at [804, 423] on icon "button" at bounding box center [806, 421] width 20 height 20
click at [733, 410] on div "Record" at bounding box center [714, 377] width 119 height 119
click at [721, 355] on icon "button" at bounding box center [715, 363] width 32 height 32
click at [808, 425] on icon "button" at bounding box center [806, 421] width 20 height 20
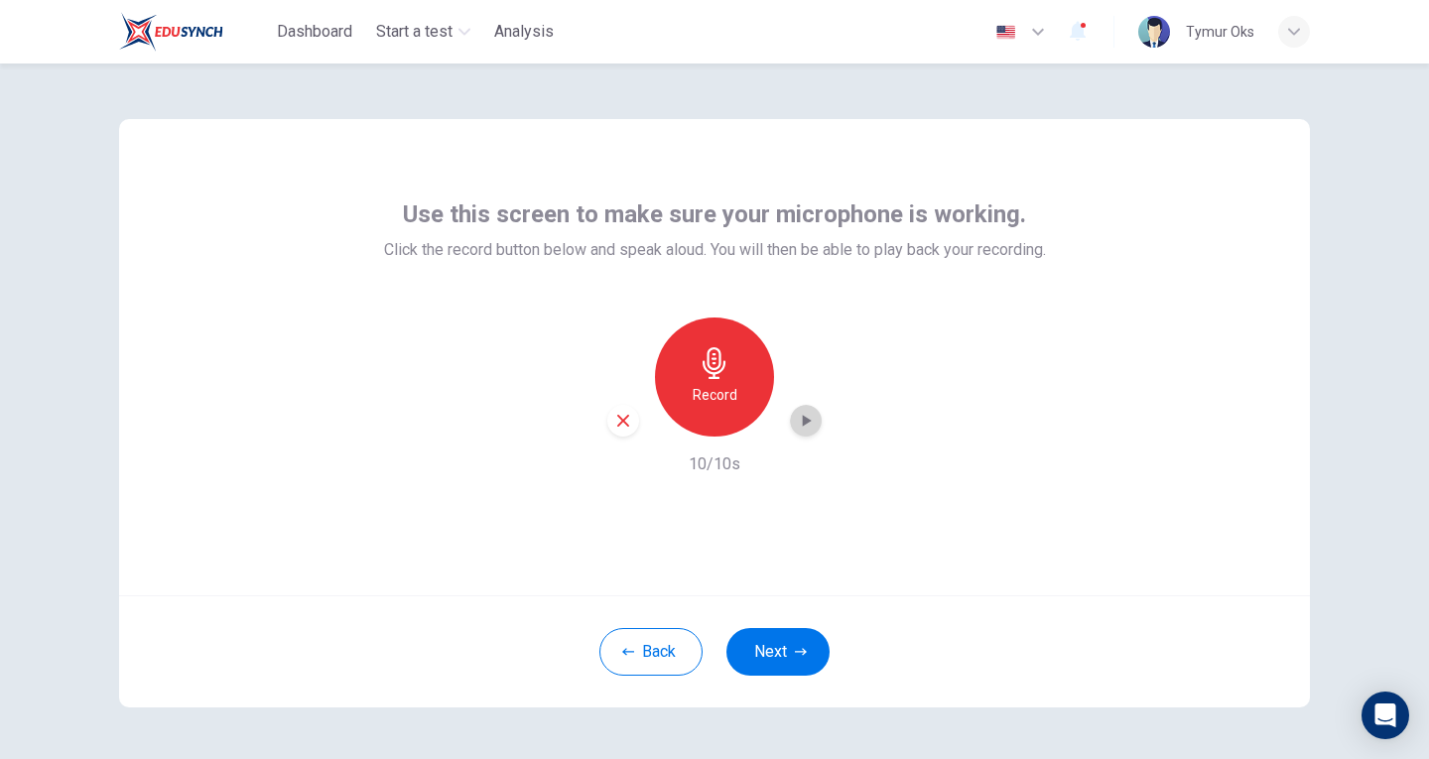
click at [803, 422] on icon "button" at bounding box center [807, 421] width 9 height 12
click at [707, 380] on div "Record" at bounding box center [714, 377] width 119 height 119
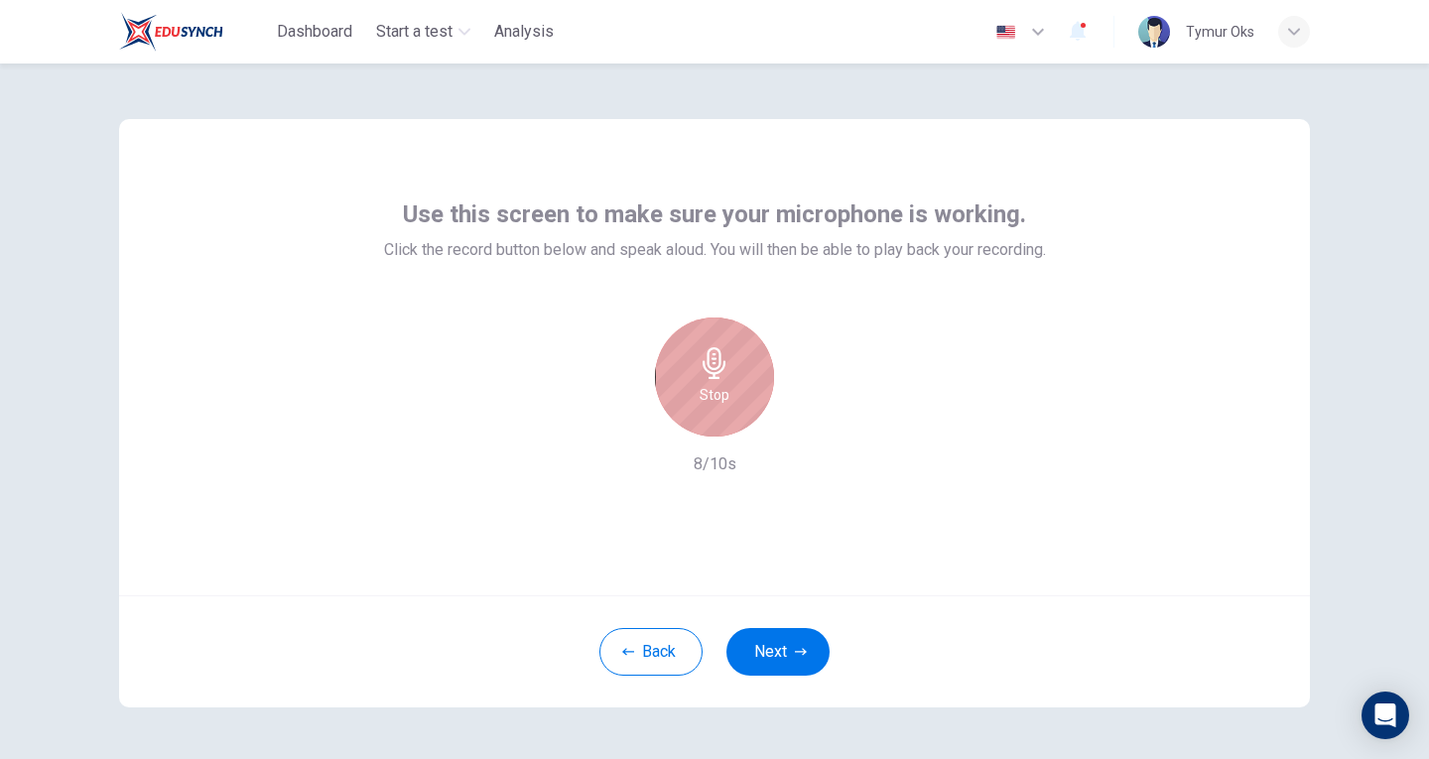
click at [707, 380] on div "Stop" at bounding box center [714, 377] width 119 height 119
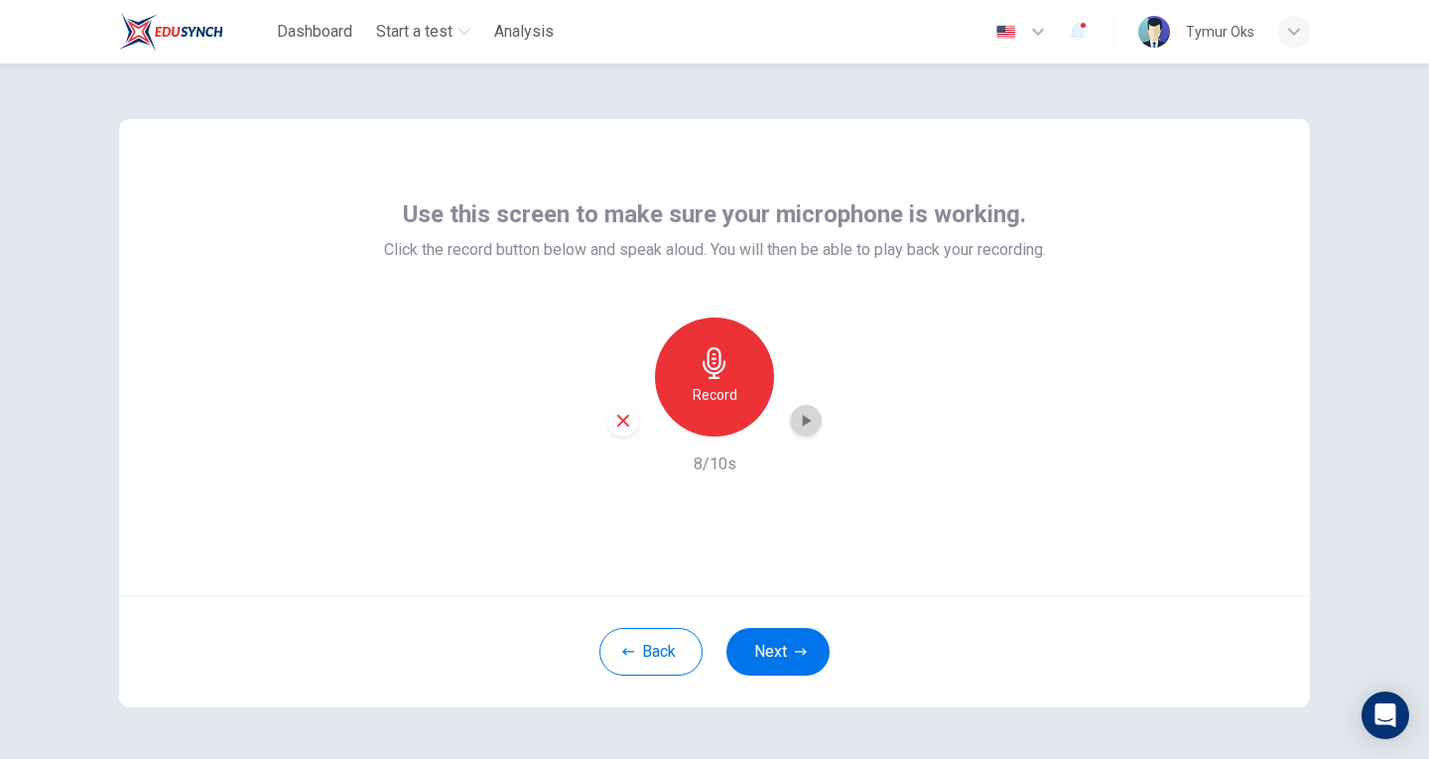
click at [796, 420] on icon "button" at bounding box center [806, 421] width 20 height 20
click at [711, 390] on h6 "Record" at bounding box center [715, 395] width 45 height 24
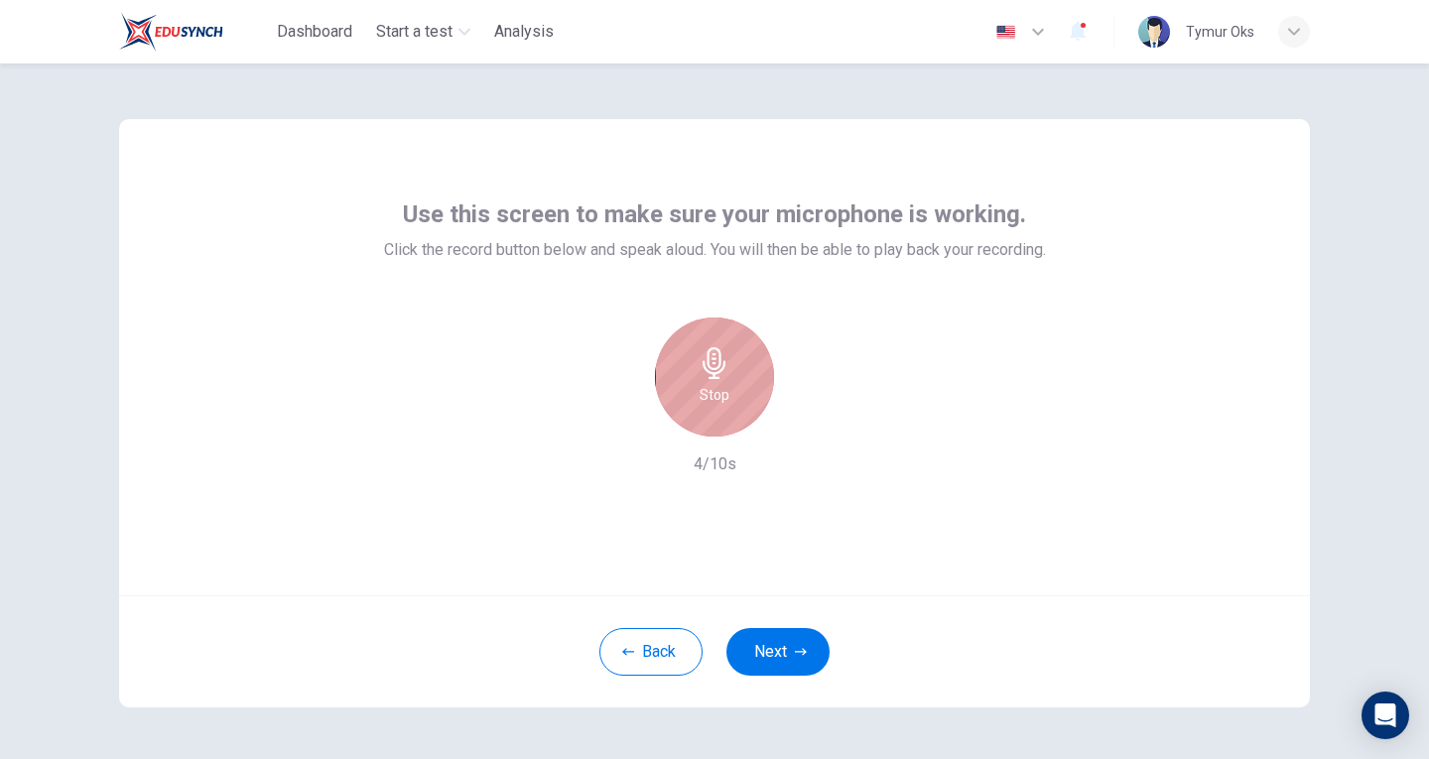
click at [727, 381] on div "Stop" at bounding box center [714, 377] width 119 height 119
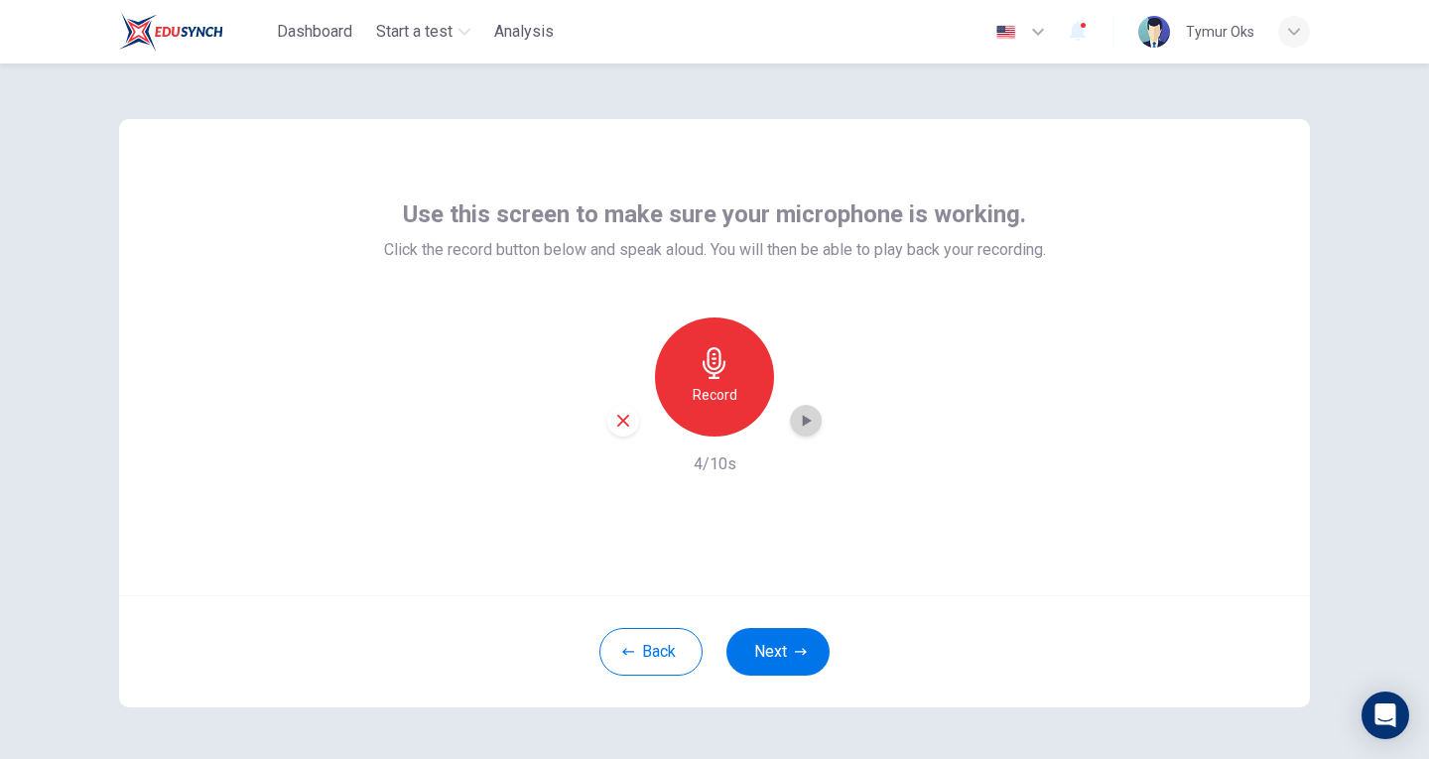
click at [802, 428] on icon "button" at bounding box center [806, 421] width 20 height 20
click at [714, 409] on div "Record" at bounding box center [714, 377] width 119 height 119
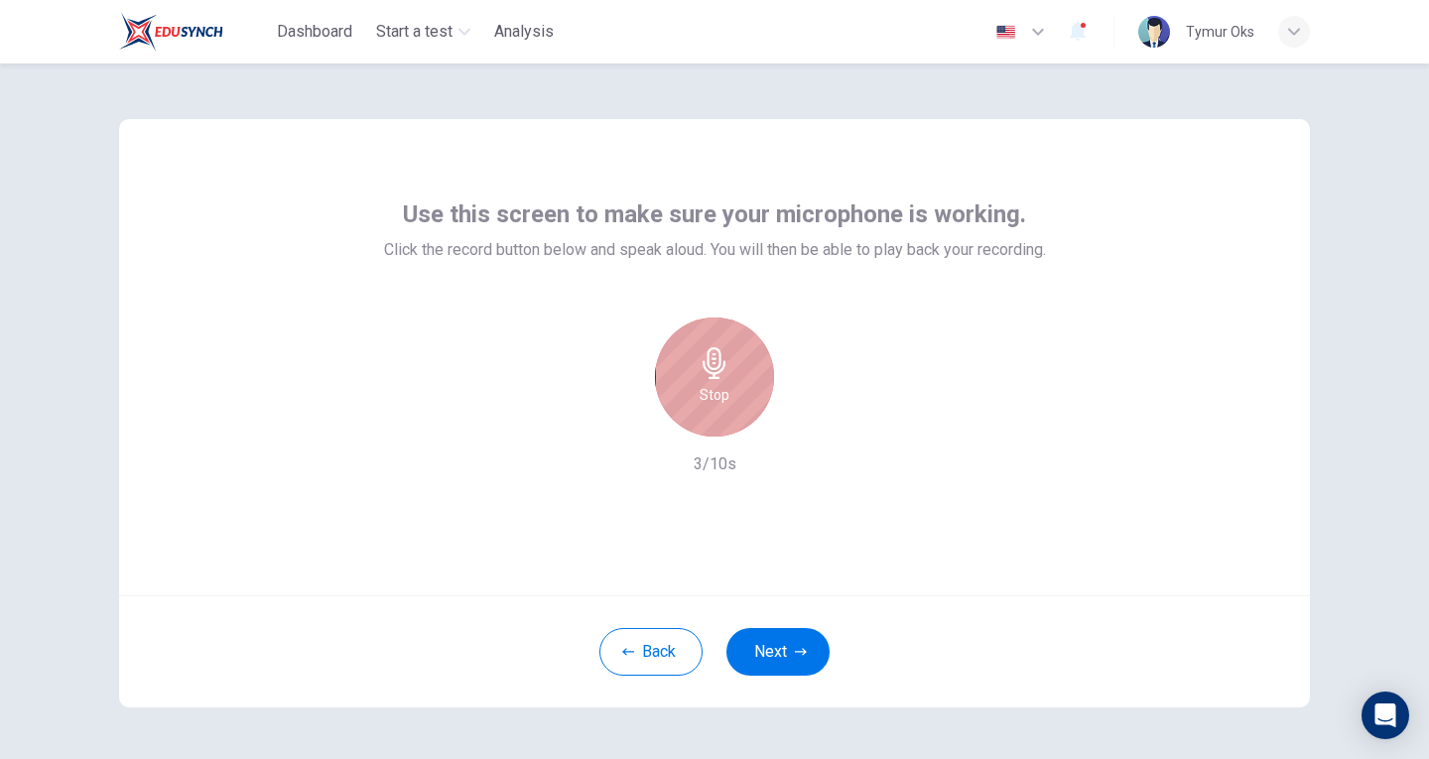
click at [714, 409] on div "Stop" at bounding box center [714, 377] width 119 height 119
click at [809, 437] on div "Record 3/10s" at bounding box center [715, 397] width 662 height 159
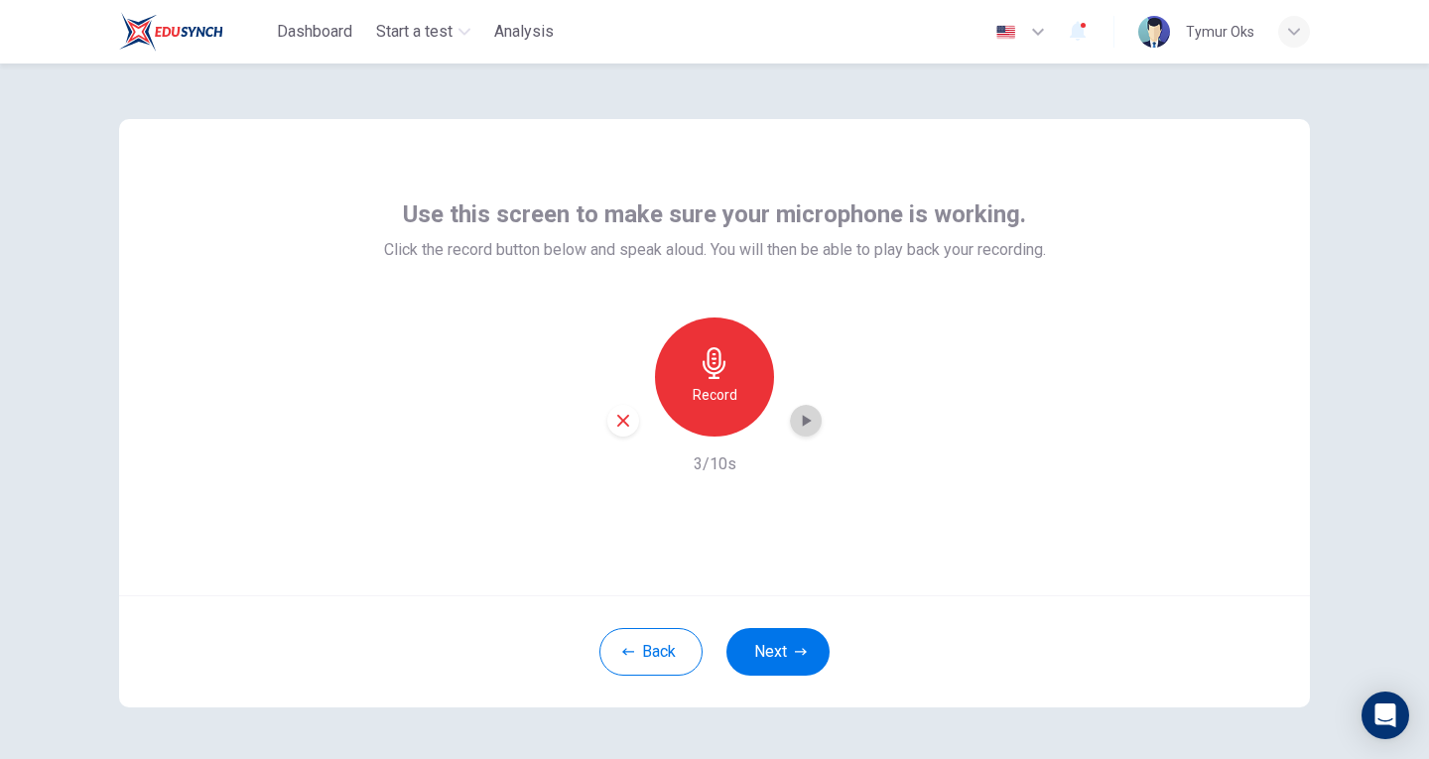
click at [803, 430] on icon "button" at bounding box center [806, 421] width 20 height 20
click at [799, 415] on icon "button" at bounding box center [806, 421] width 20 height 20
click at [724, 409] on div "Record" at bounding box center [714, 377] width 119 height 119
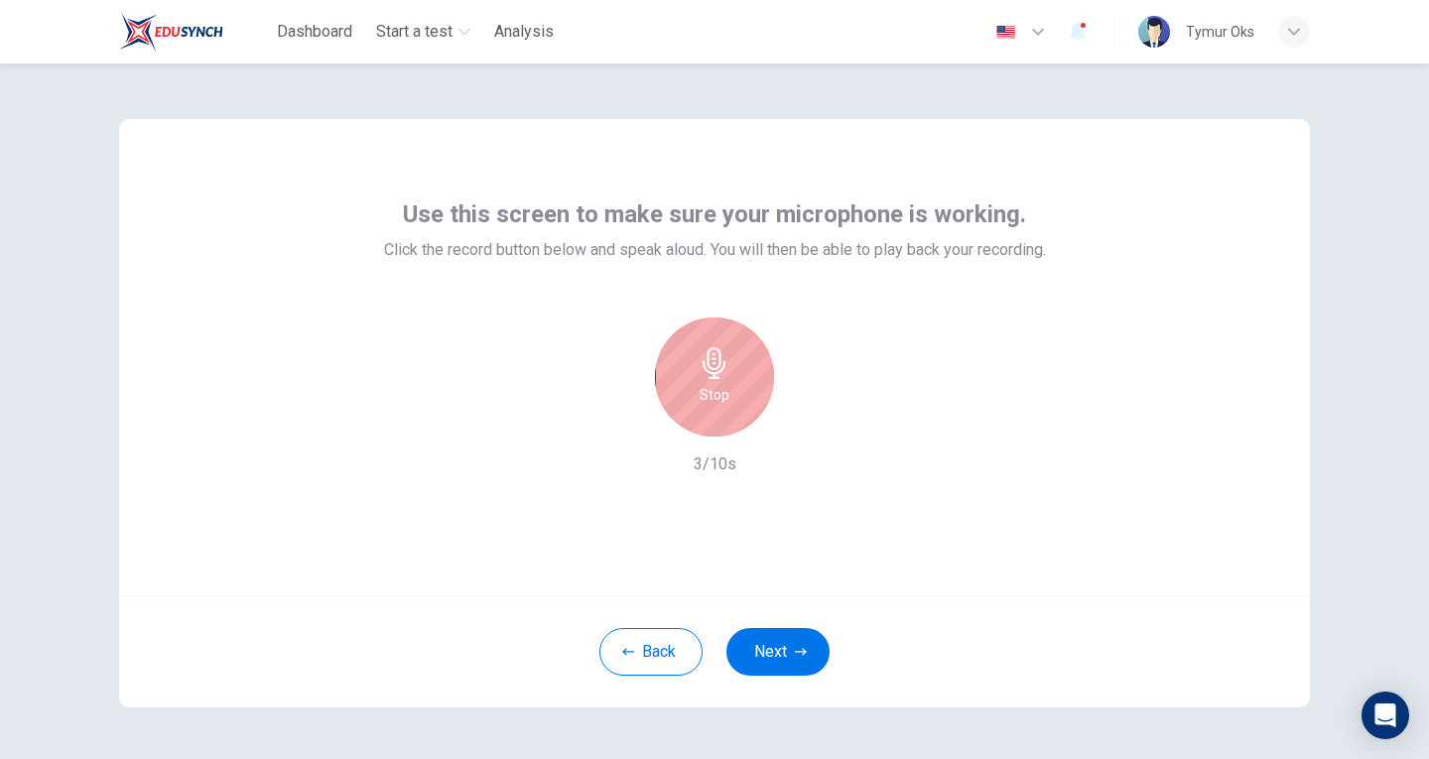
click at [724, 409] on div "Stop" at bounding box center [714, 377] width 119 height 119
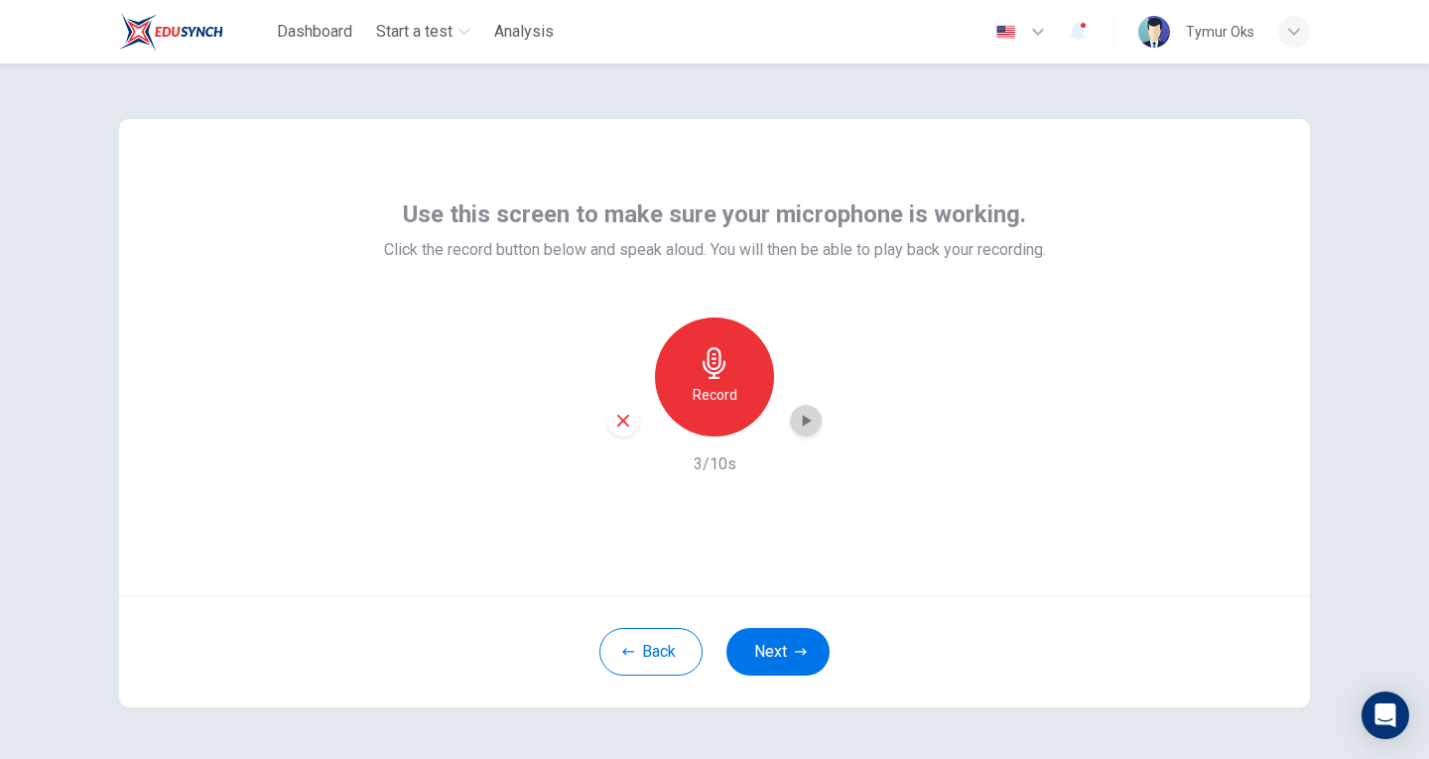
click at [804, 425] on icon "button" at bounding box center [806, 421] width 20 height 20
click at [781, 426] on div "Record" at bounding box center [714, 377] width 214 height 119
click at [790, 424] on div "button" at bounding box center [806, 421] width 32 height 32
click at [798, 405] on div "button" at bounding box center [806, 421] width 32 height 32
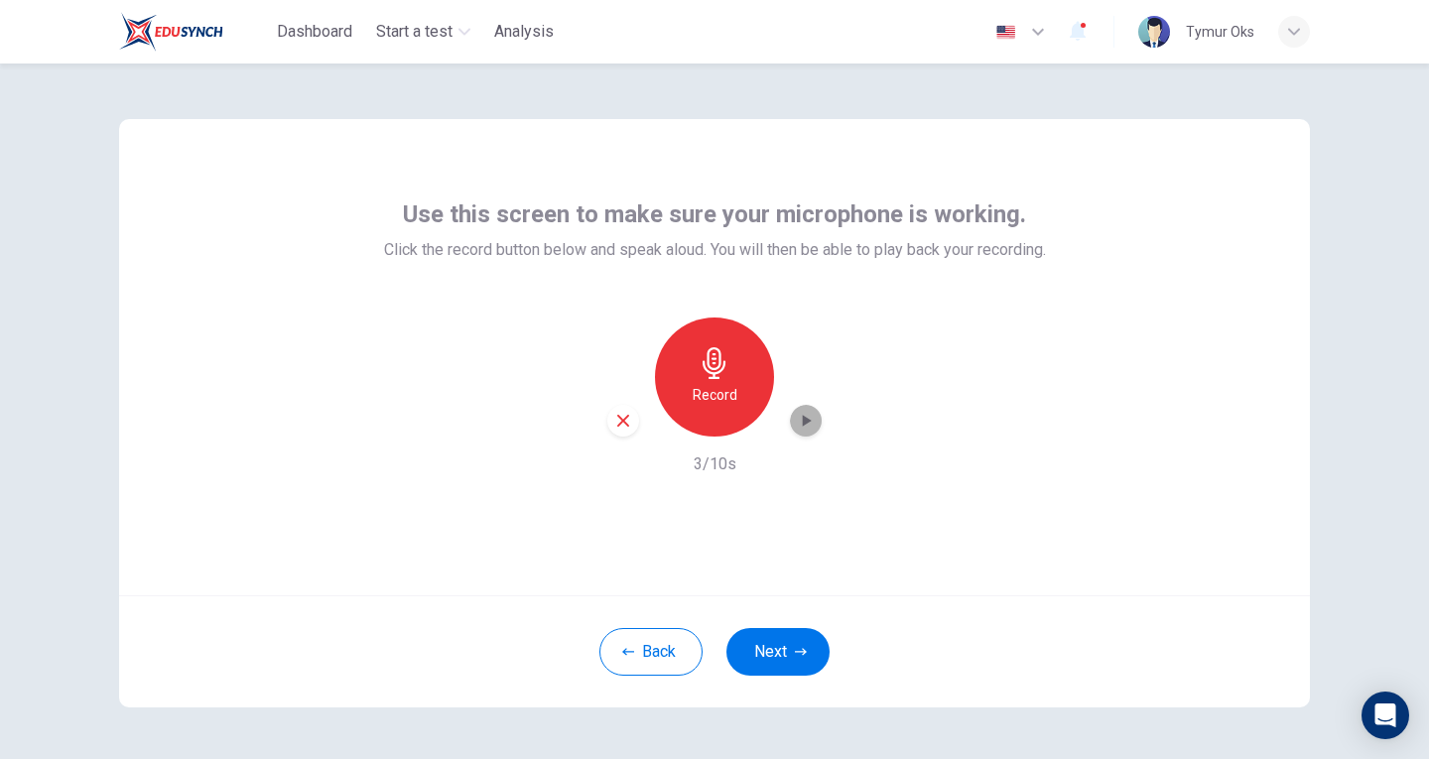
click at [790, 431] on div "button" at bounding box center [806, 421] width 32 height 32
click at [796, 424] on icon "button" at bounding box center [806, 421] width 20 height 20
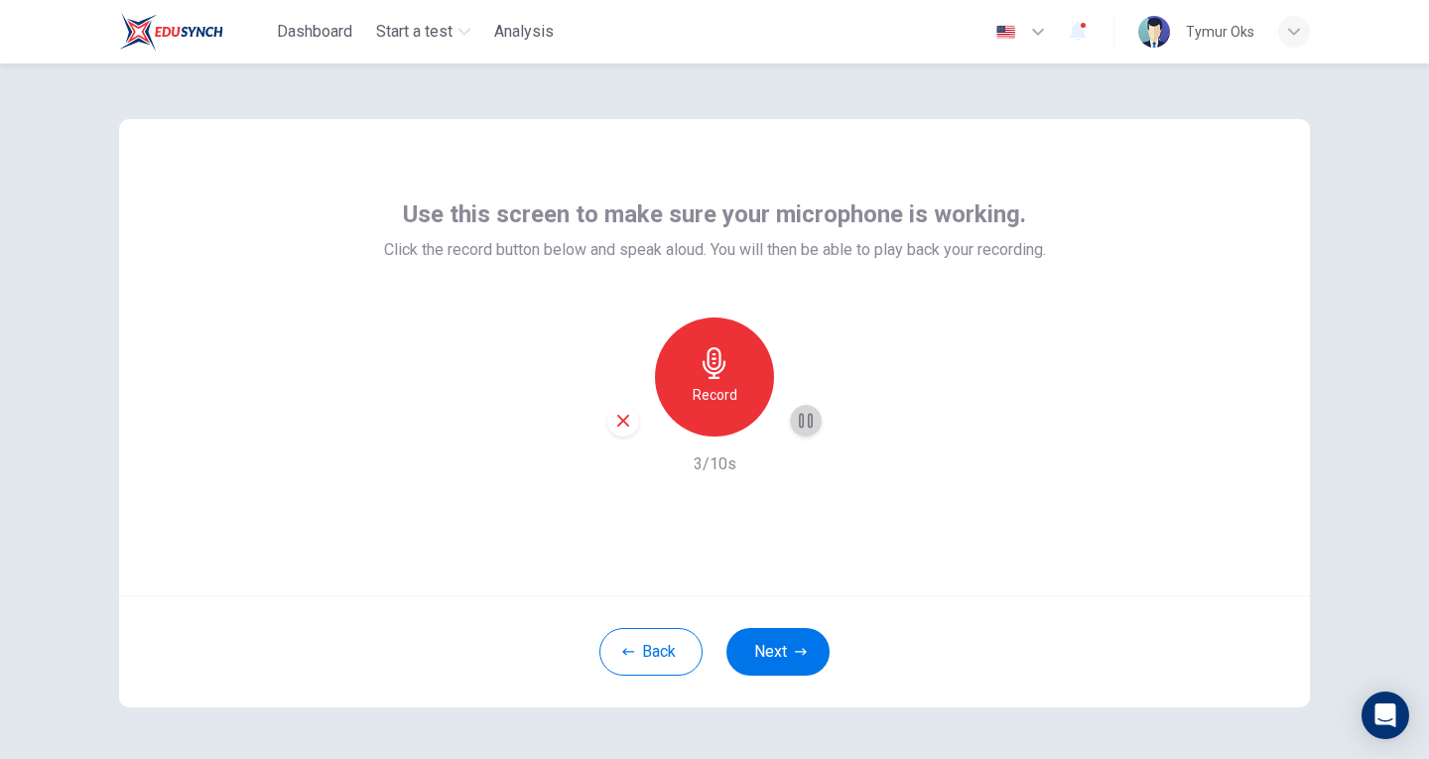
click at [799, 424] on icon "button" at bounding box center [806, 421] width 14 height 15
click at [796, 424] on icon "button" at bounding box center [806, 421] width 20 height 20
click at [800, 399] on div "Record" at bounding box center [714, 377] width 214 height 119
click at [803, 408] on div "button" at bounding box center [806, 421] width 32 height 32
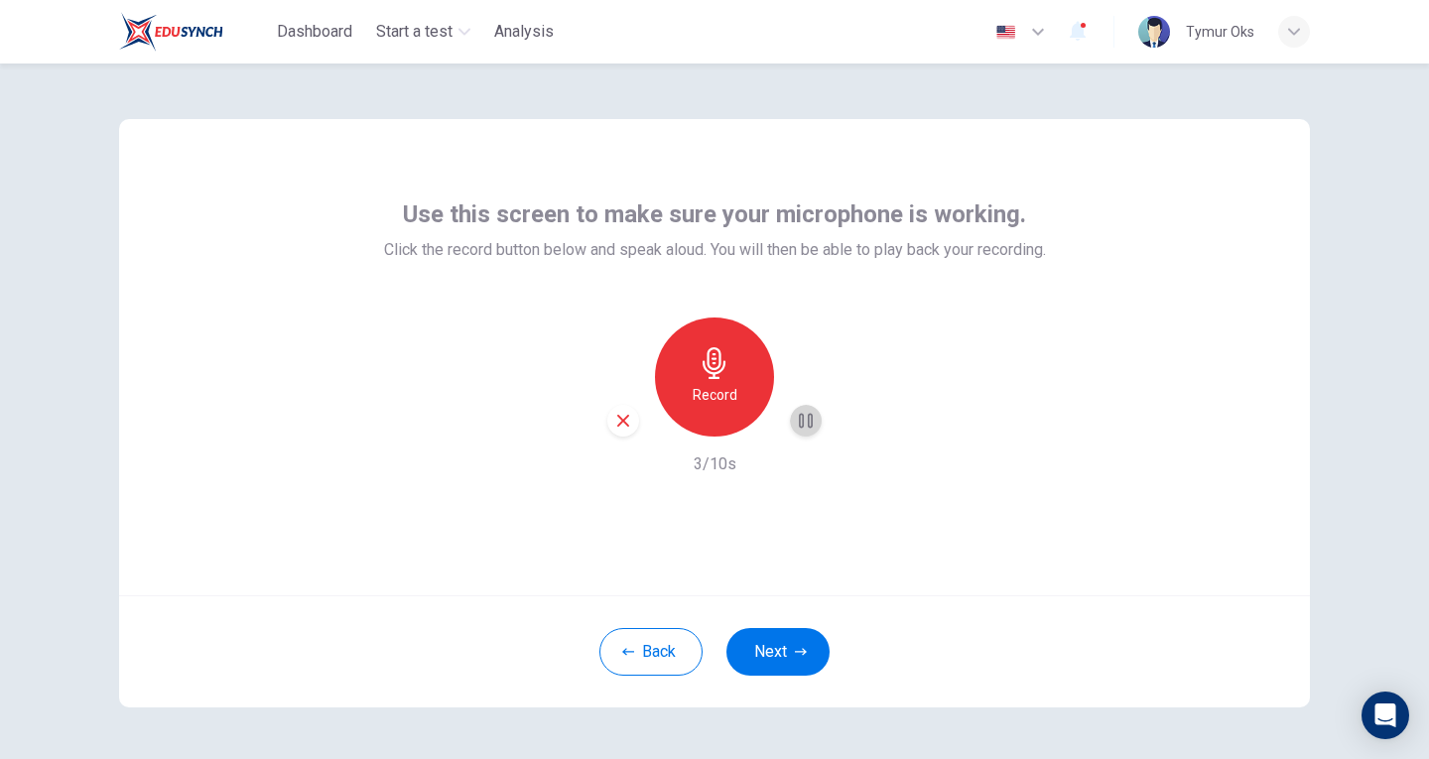
click at [803, 405] on div "button" at bounding box center [806, 421] width 32 height 32
click at [811, 410] on div "button" at bounding box center [806, 421] width 32 height 32
click at [796, 413] on icon "button" at bounding box center [806, 421] width 20 height 20
click at [803, 423] on icon "button" at bounding box center [807, 421] width 9 height 12
click at [645, 661] on button "Back" at bounding box center [650, 652] width 103 height 48
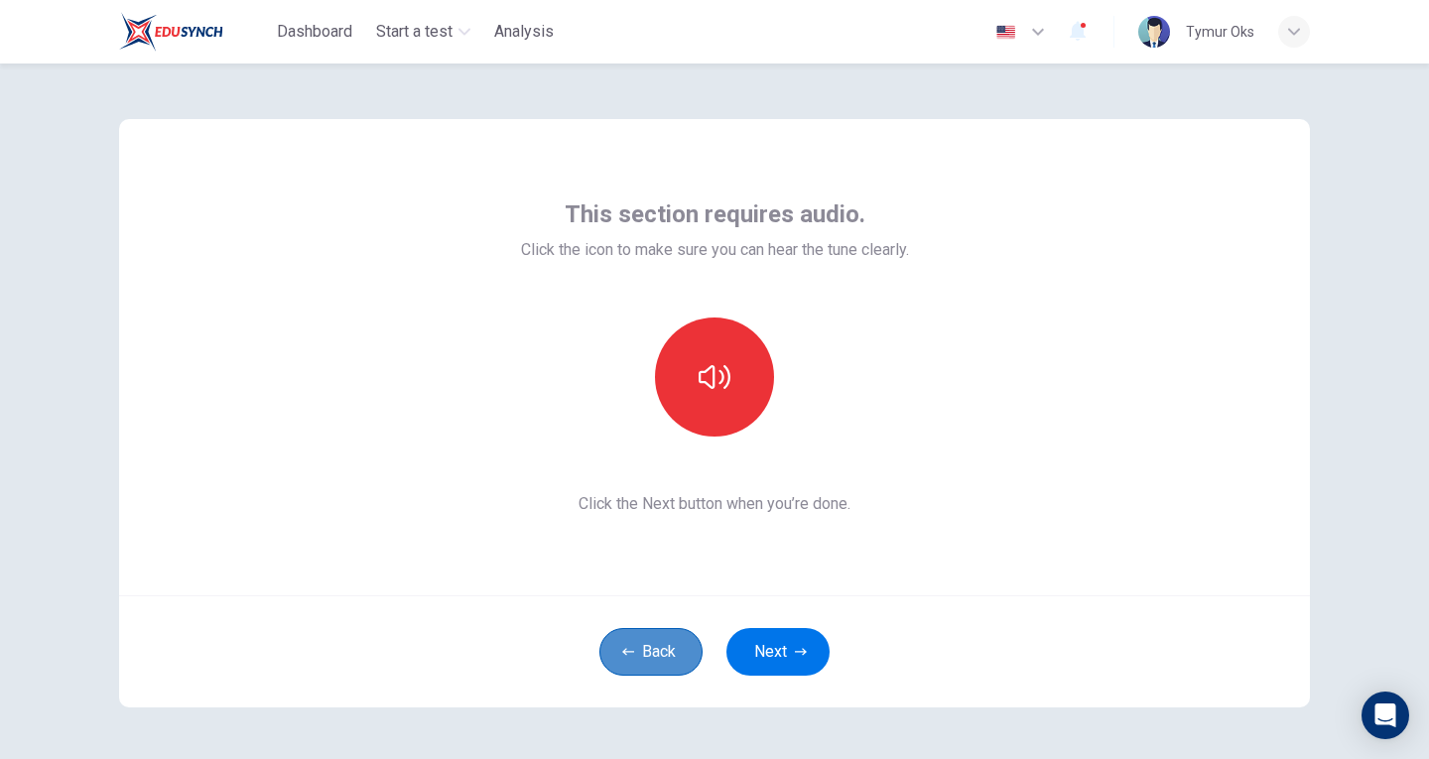
click at [645, 661] on button "Back" at bounding box center [650, 652] width 103 height 48
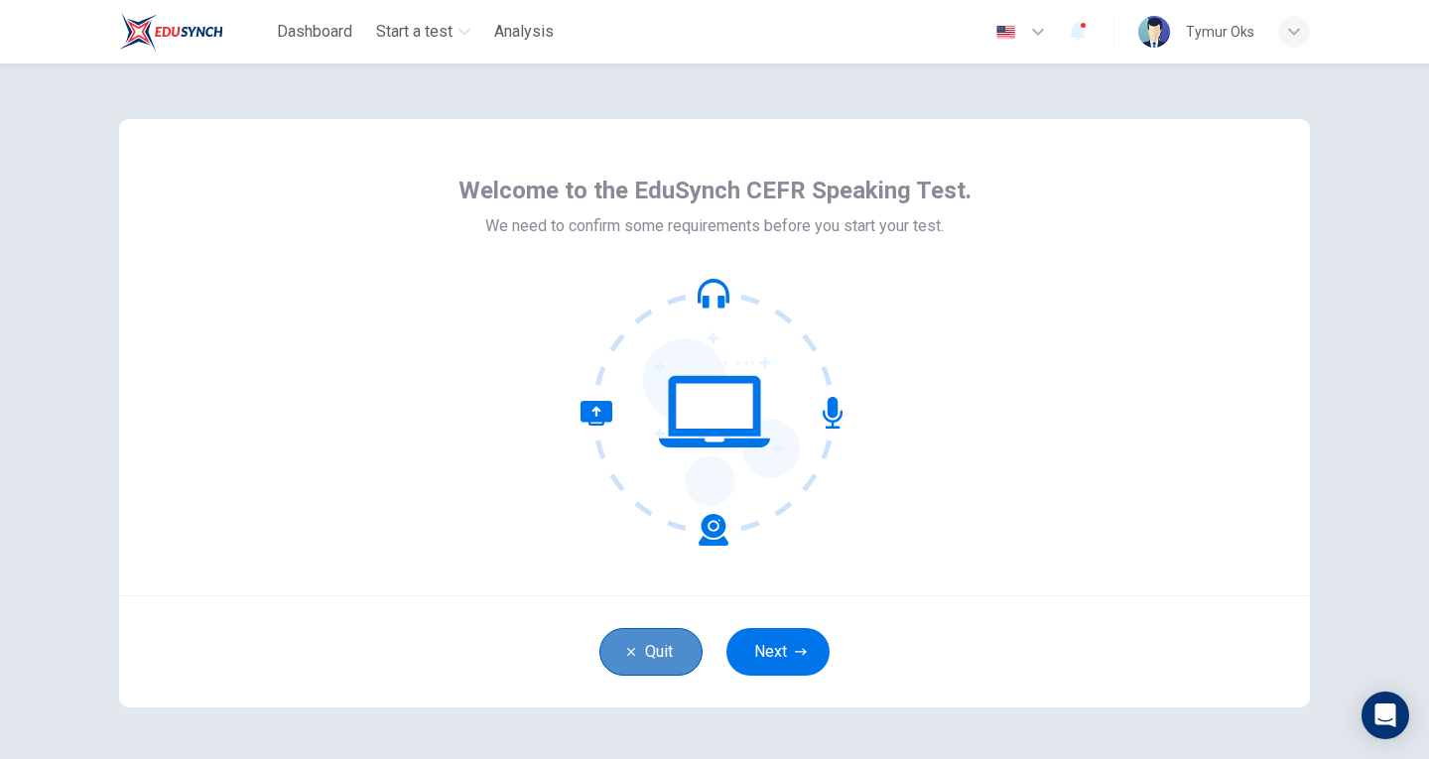
click at [645, 661] on button "Quit" at bounding box center [650, 652] width 103 height 48
